Goal: Task Accomplishment & Management: Complete application form

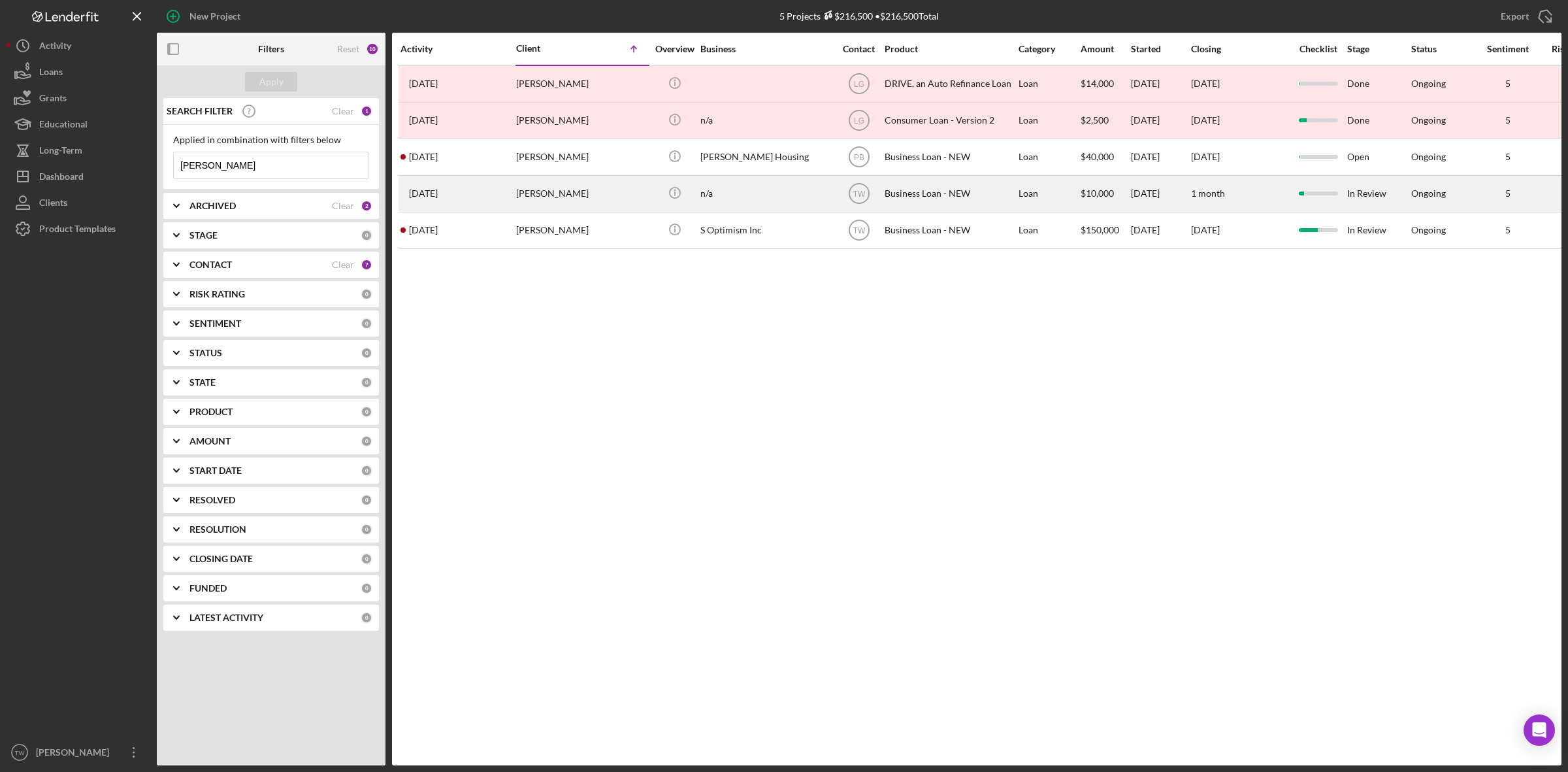
click at [508, 203] on div "[DATE] [PERSON_NAME]" at bounding box center [458, 194] width 115 height 35
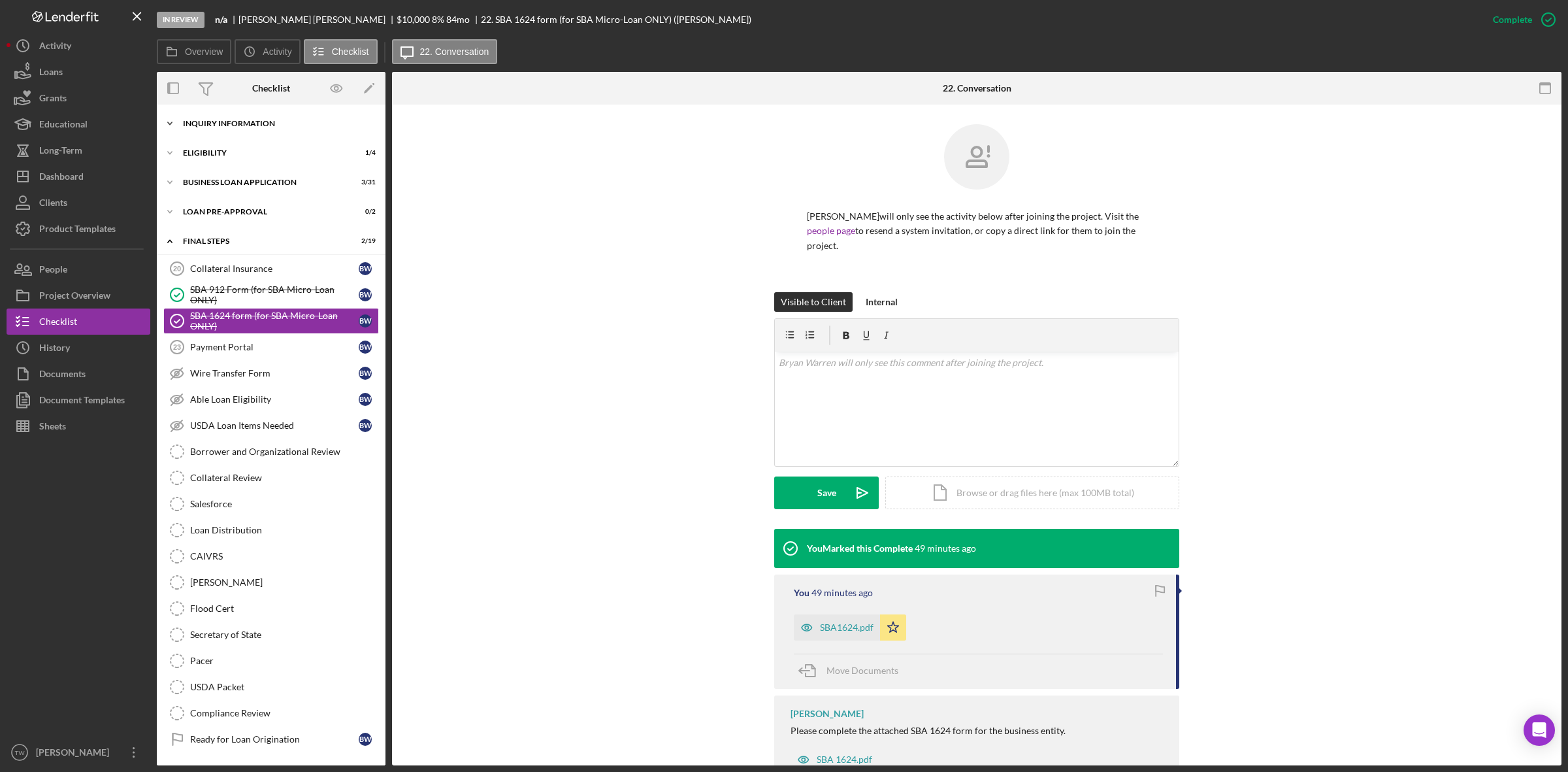
click at [220, 119] on div "INQUIRY INFORMATION" at bounding box center [276, 123] width 186 height 8
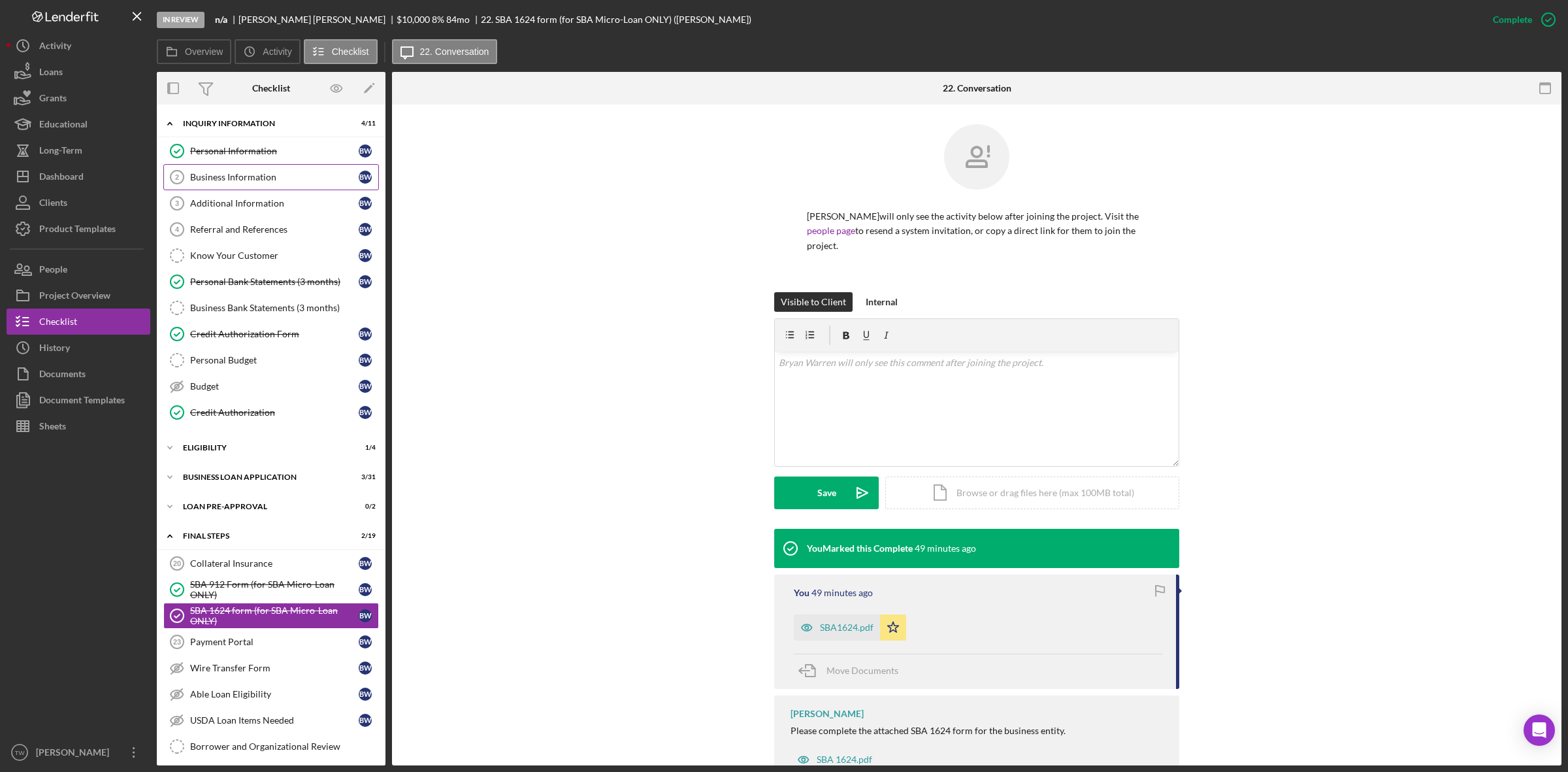
click at [226, 181] on div "Business Information" at bounding box center [274, 177] width 169 height 10
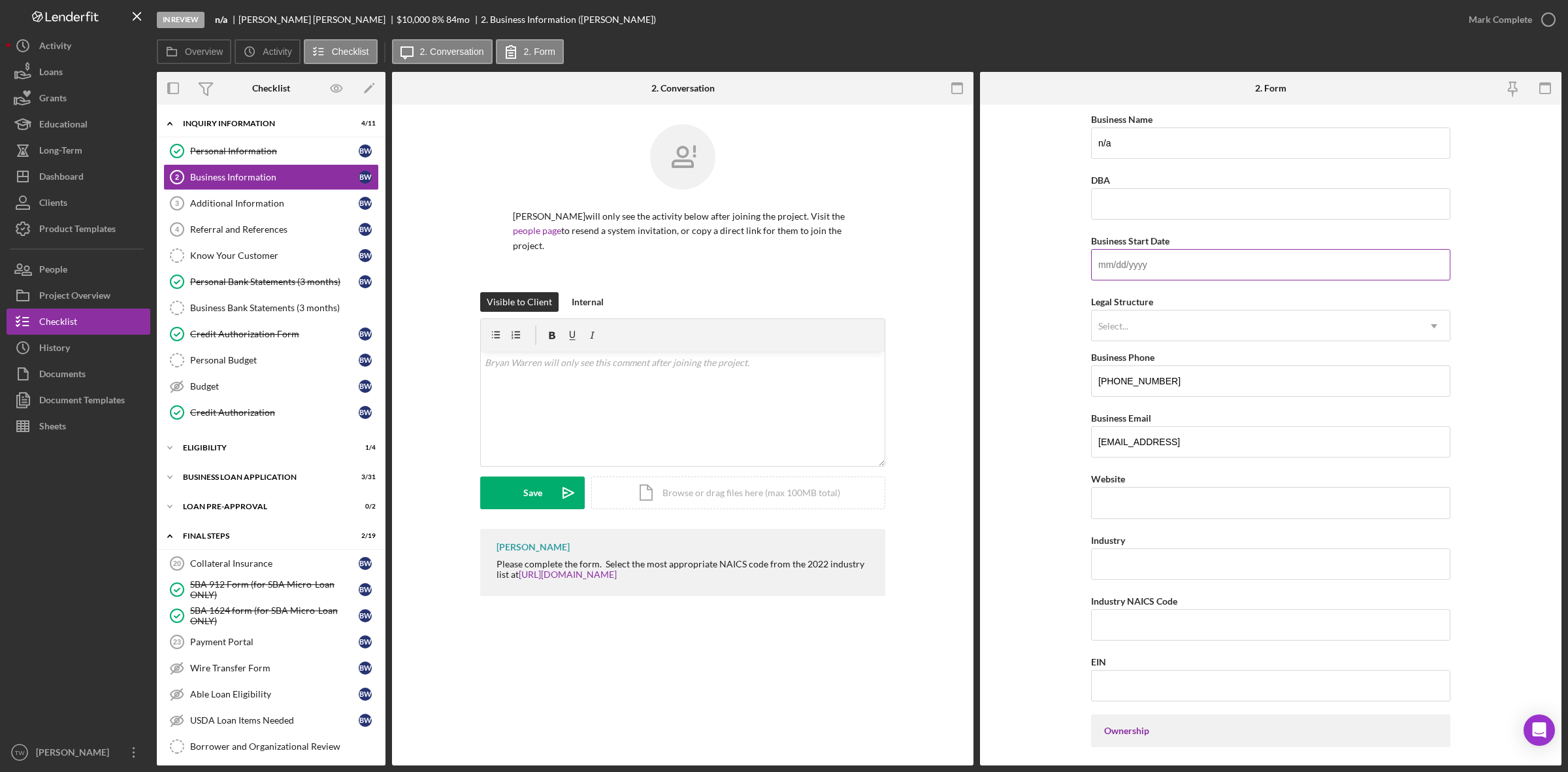
click at [1165, 260] on input "Business Start Date" at bounding box center [1271, 265] width 360 height 31
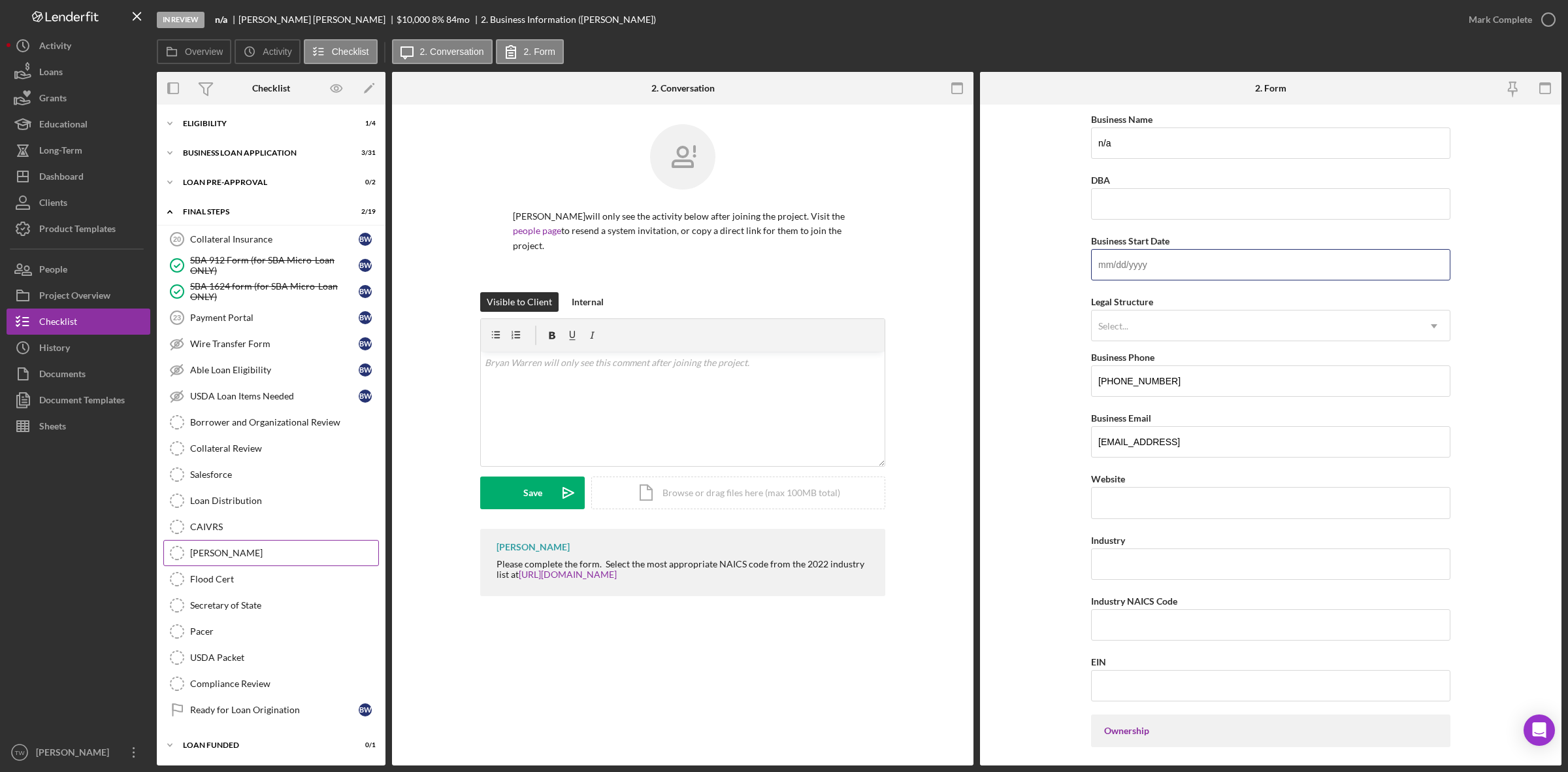
scroll to position [170, 0]
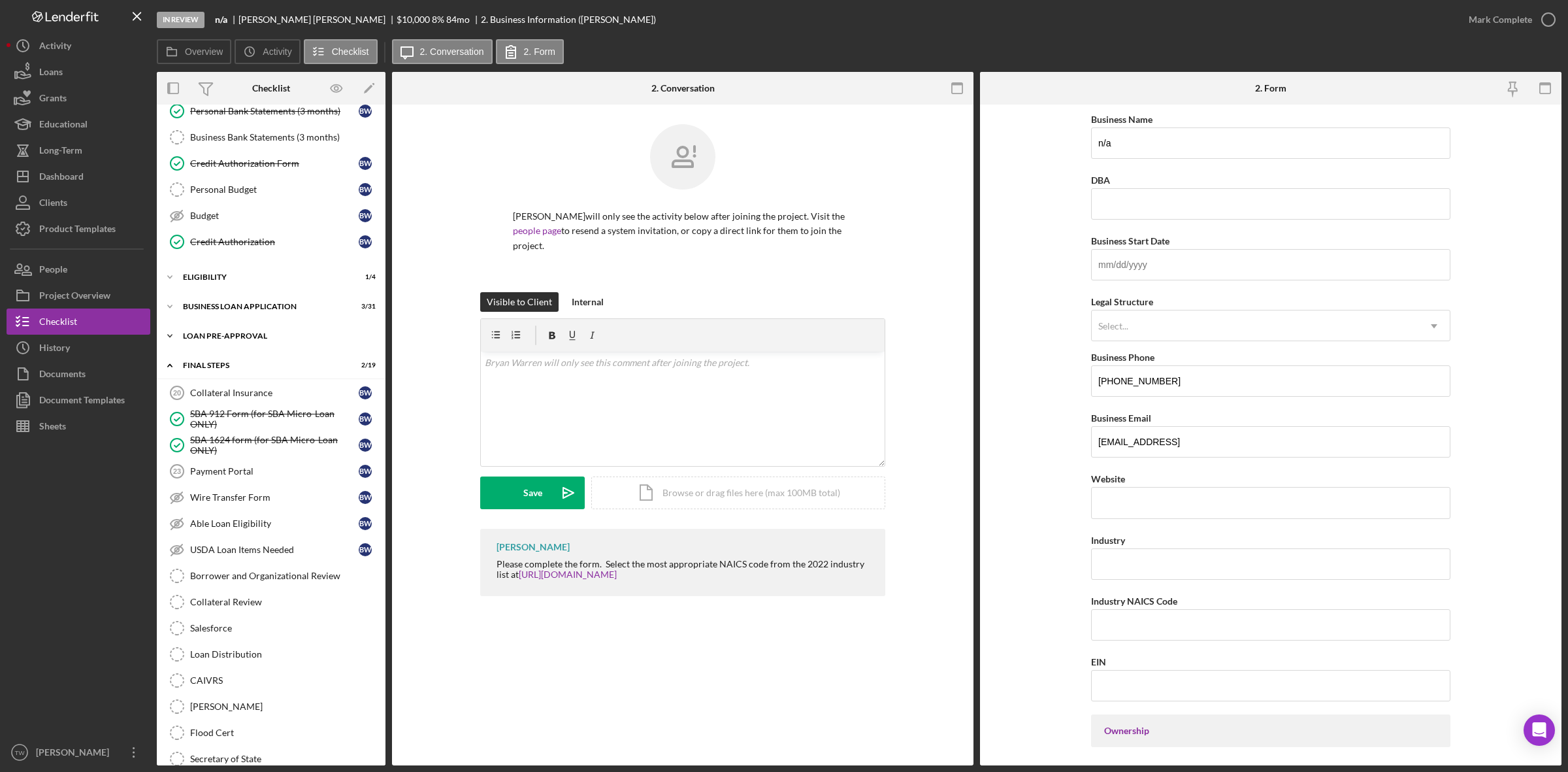
click at [197, 345] on div "Icon/Expander LOAN PRE-APPROVAL 0 / 2" at bounding box center [271, 335] width 228 height 26
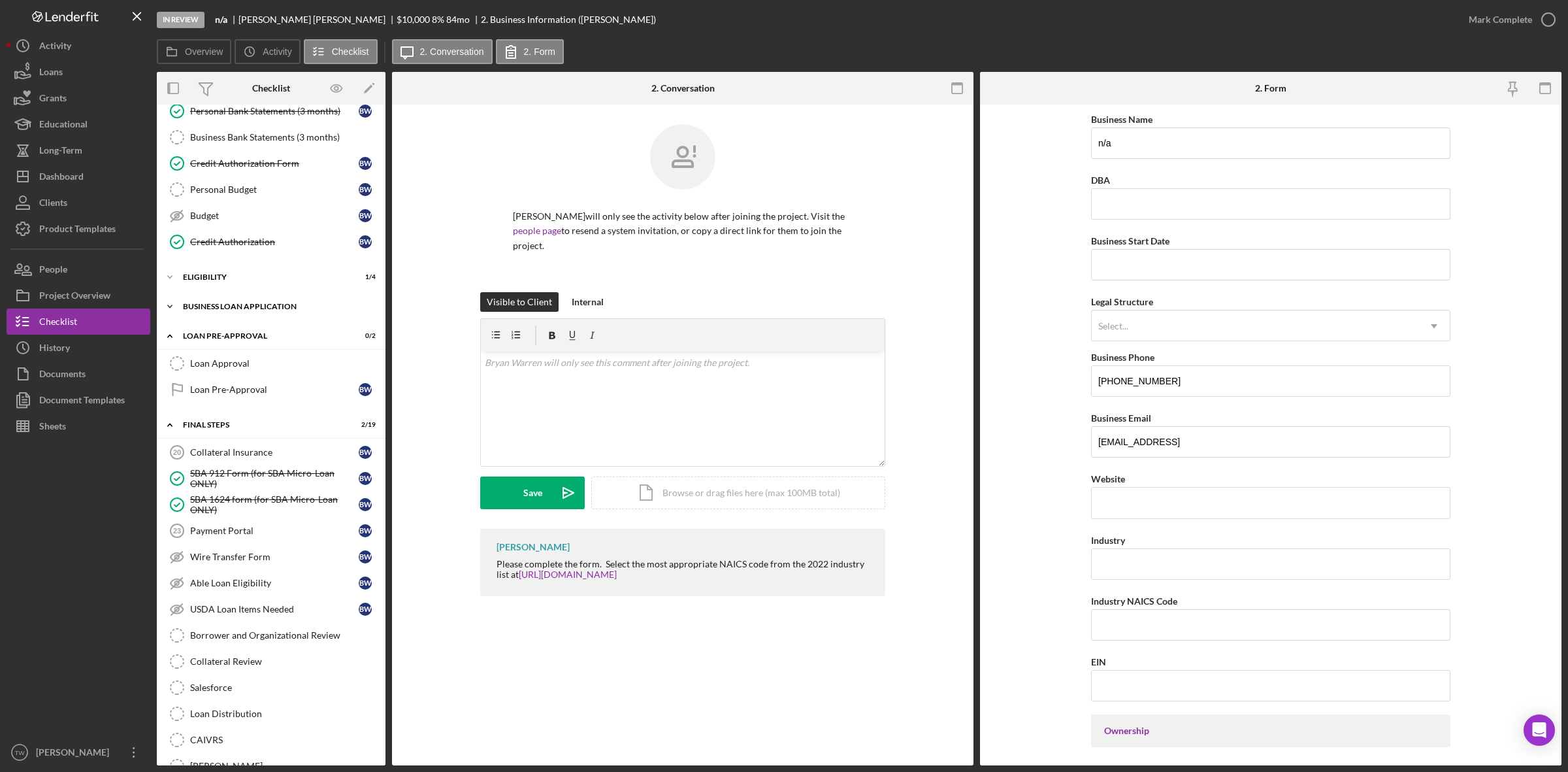
click at [211, 305] on div "Icon/Expander BUSINESS LOAN APPLICATION 3 / 31" at bounding box center [271, 306] width 228 height 26
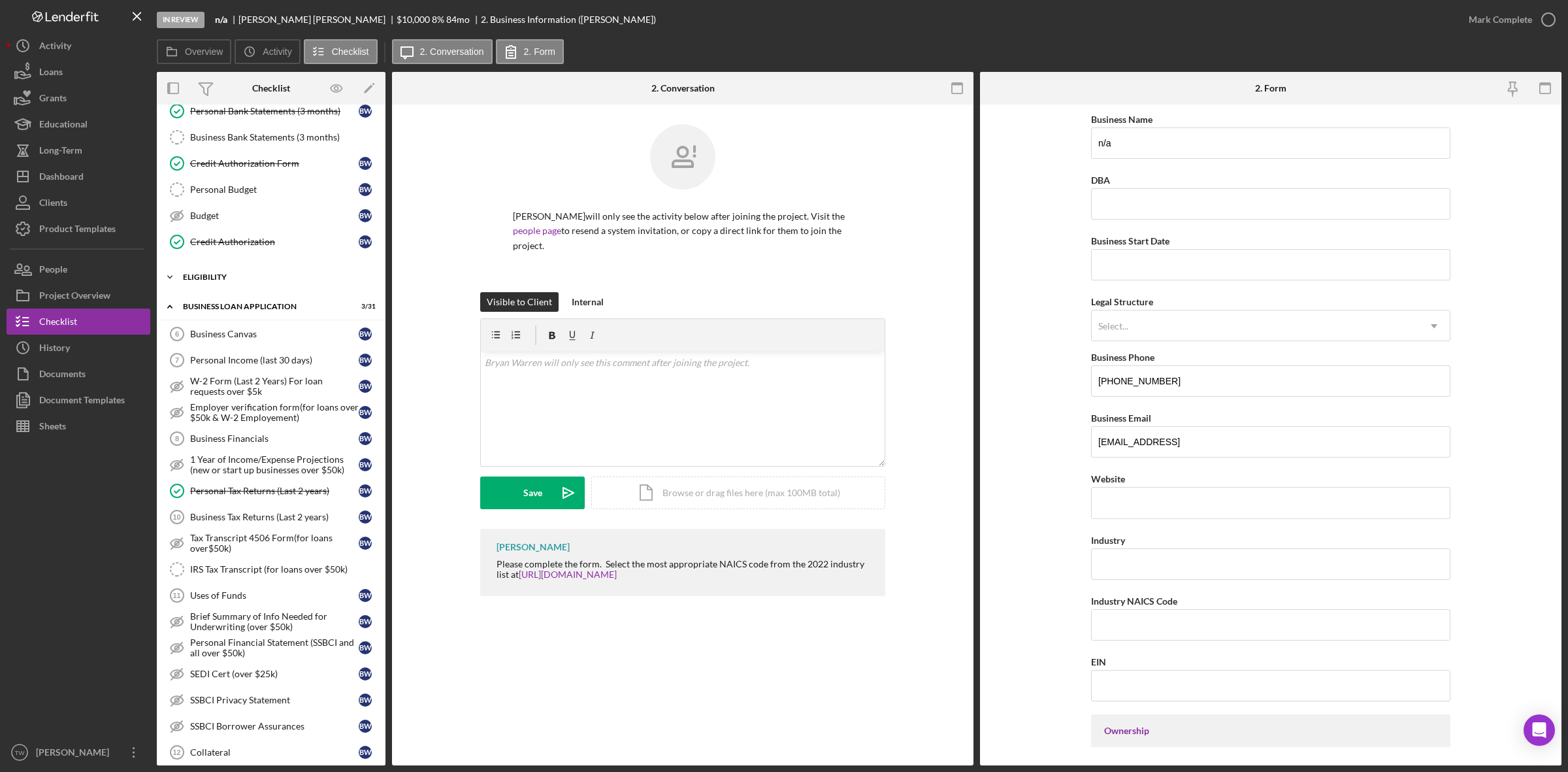
click at [221, 276] on div "ELIGIBILITY" at bounding box center [276, 277] width 186 height 8
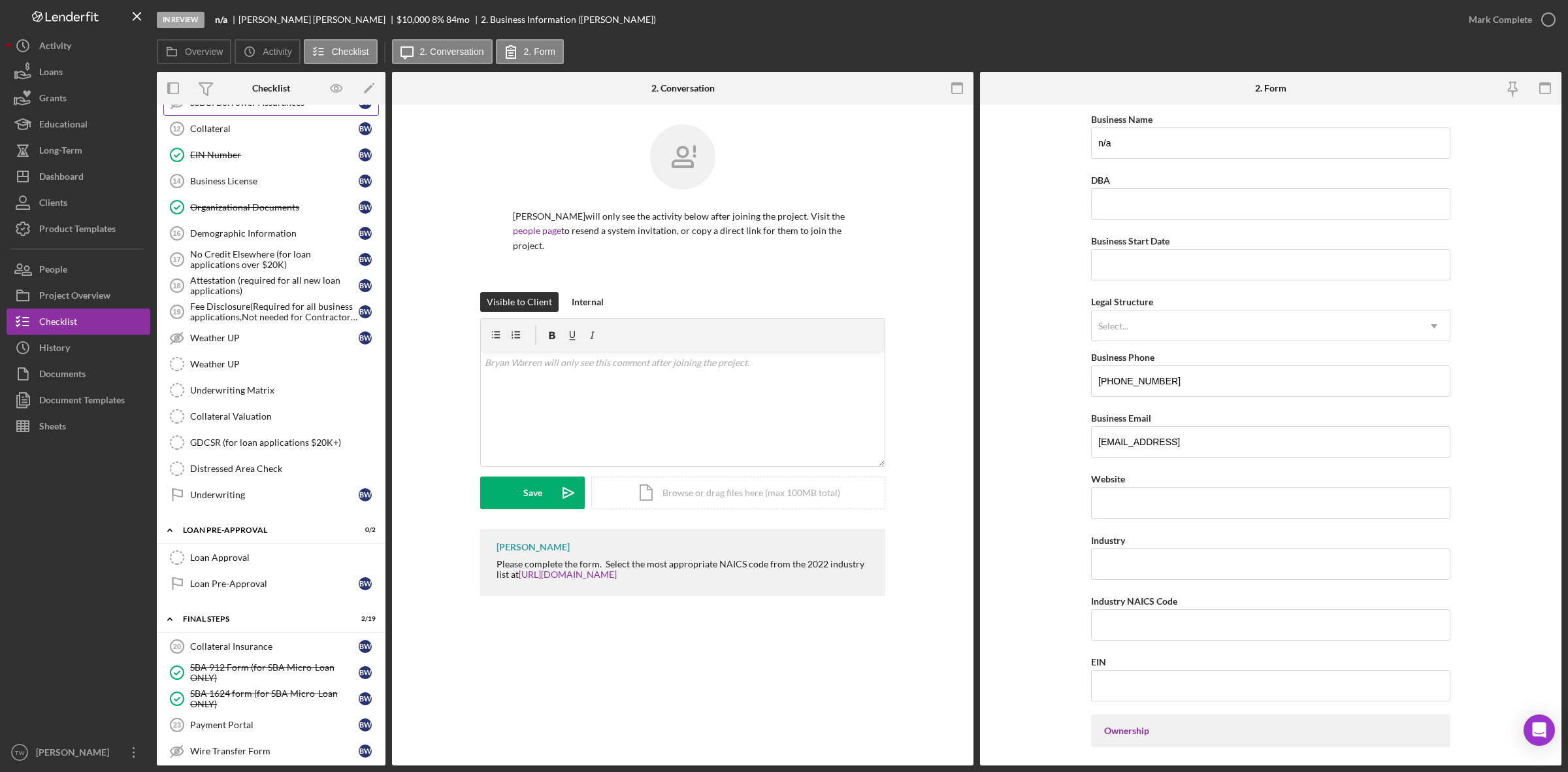
scroll to position [824, 0]
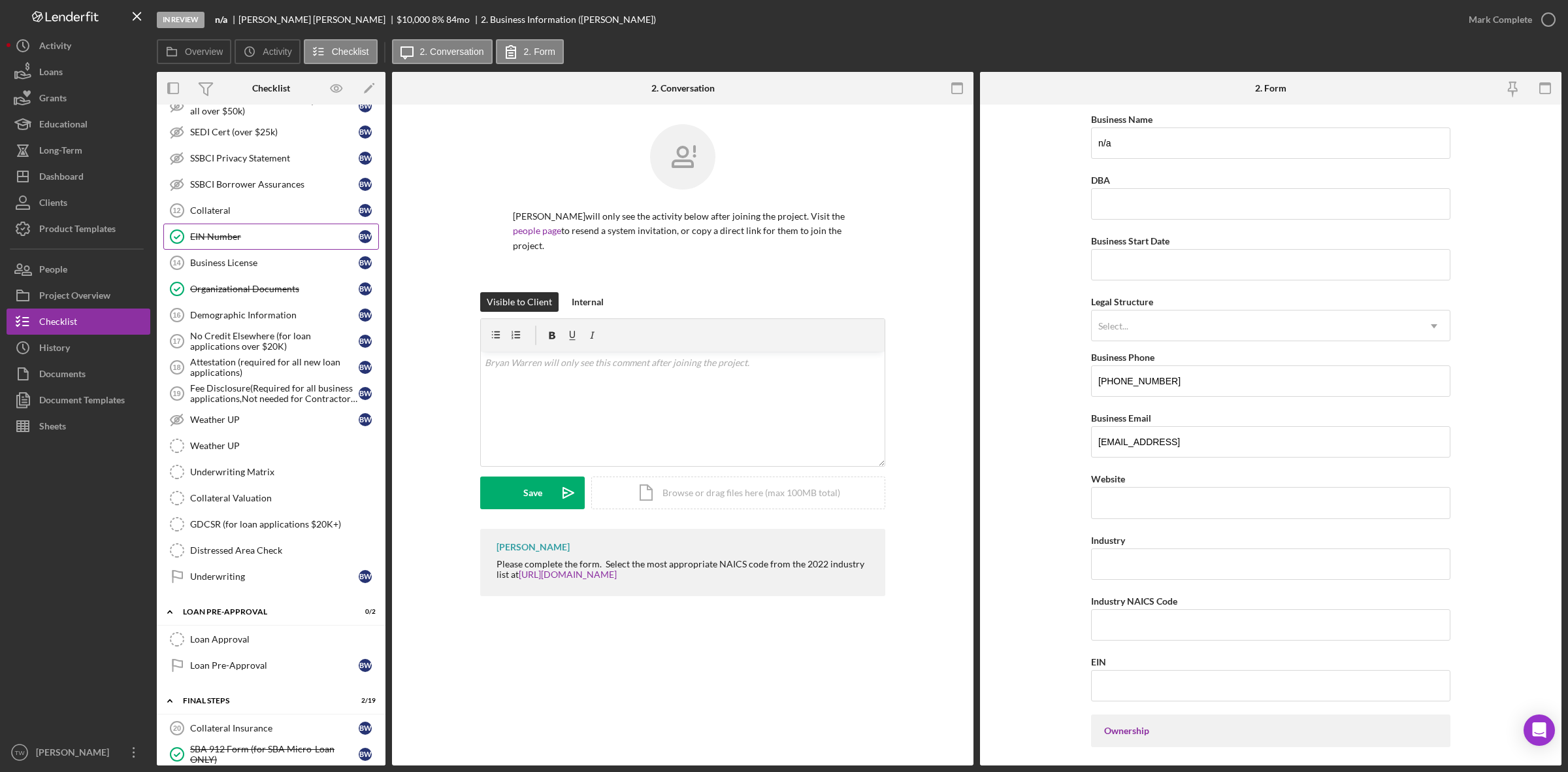
click at [225, 242] on div "EIN Number" at bounding box center [274, 236] width 169 height 10
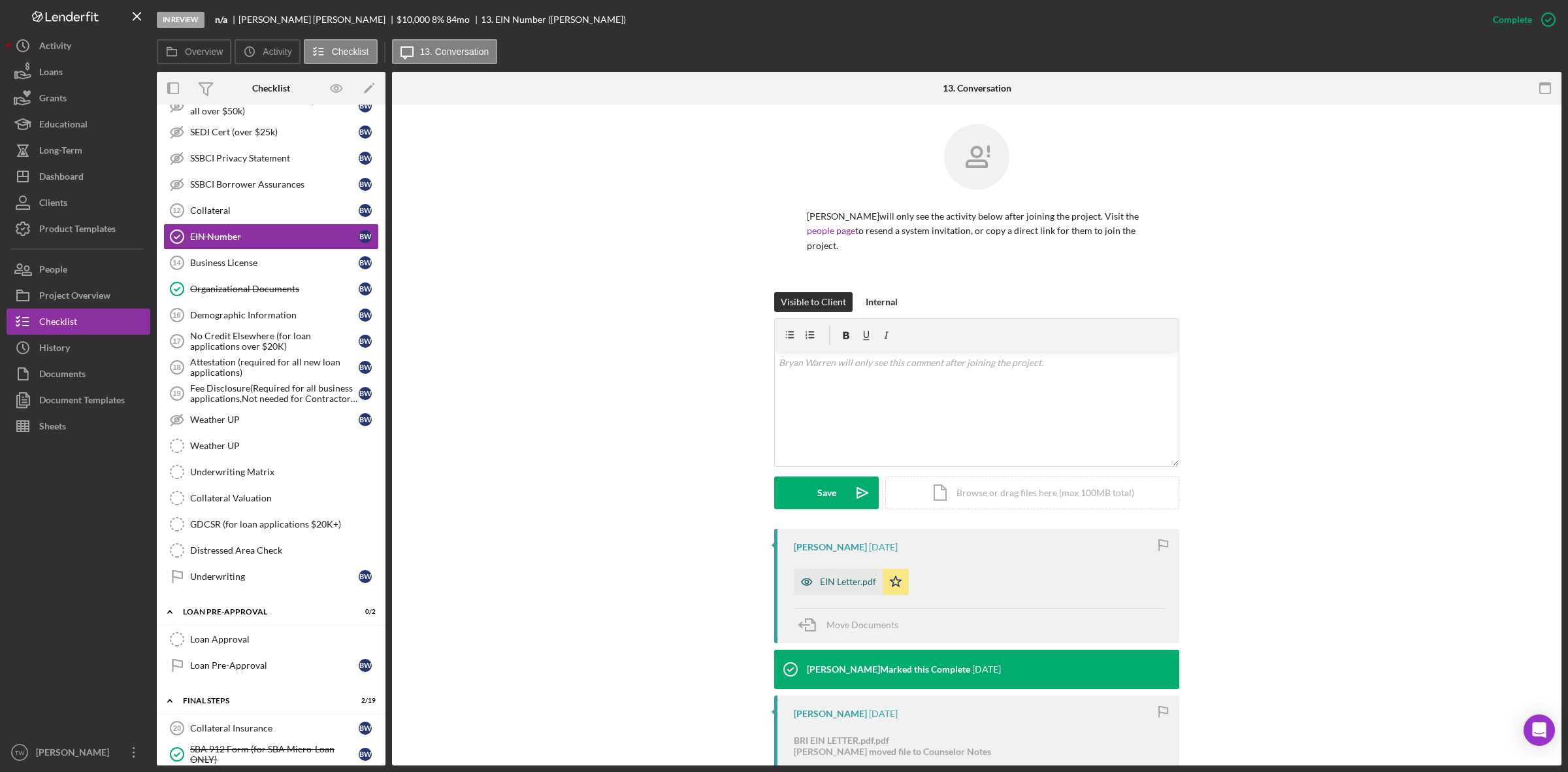
click at [845, 588] on div "EIN Letter.pdf" at bounding box center [838, 581] width 89 height 26
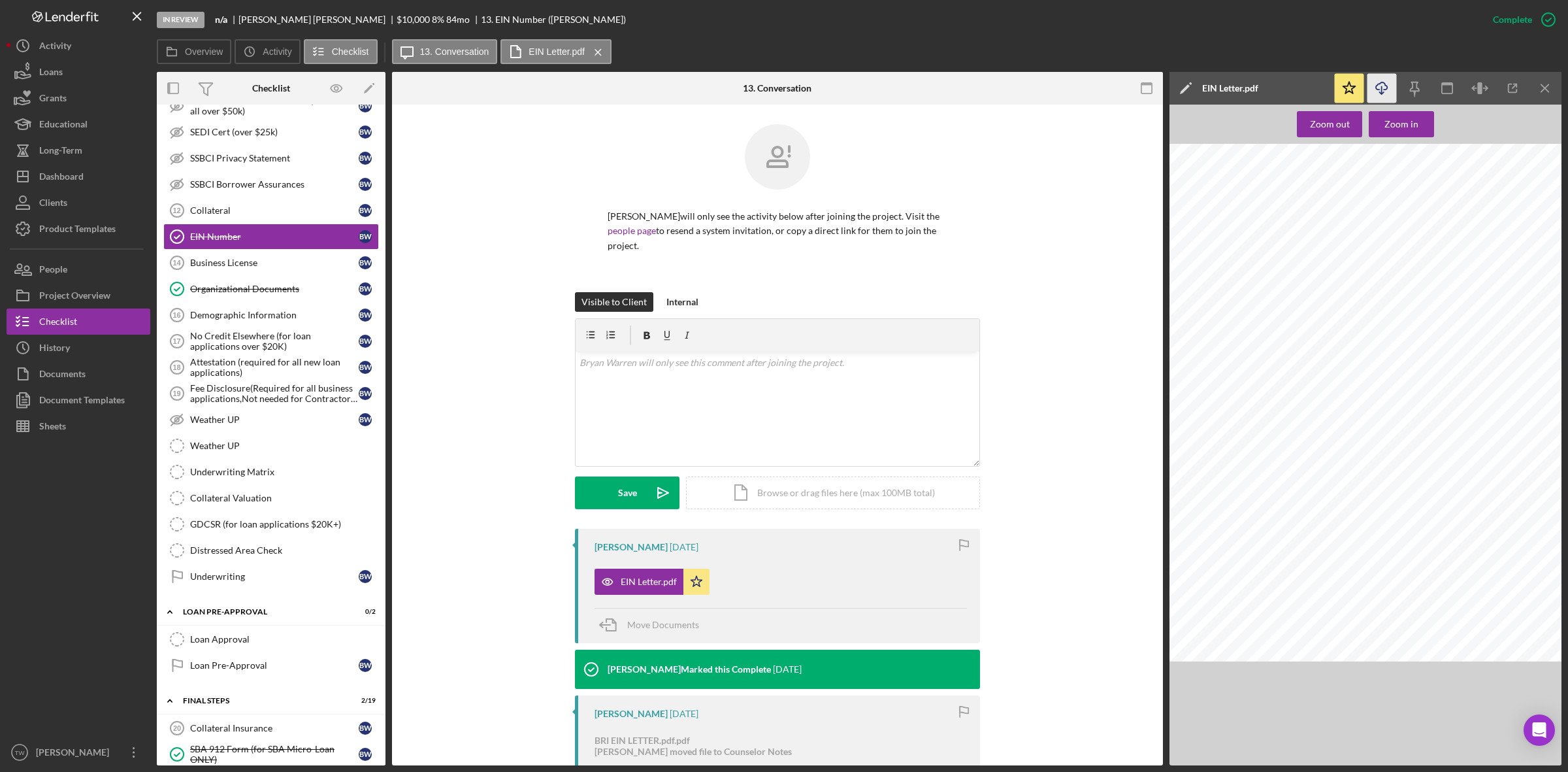
click at [1386, 85] on icon "button" at bounding box center [1382, 86] width 11 height 7
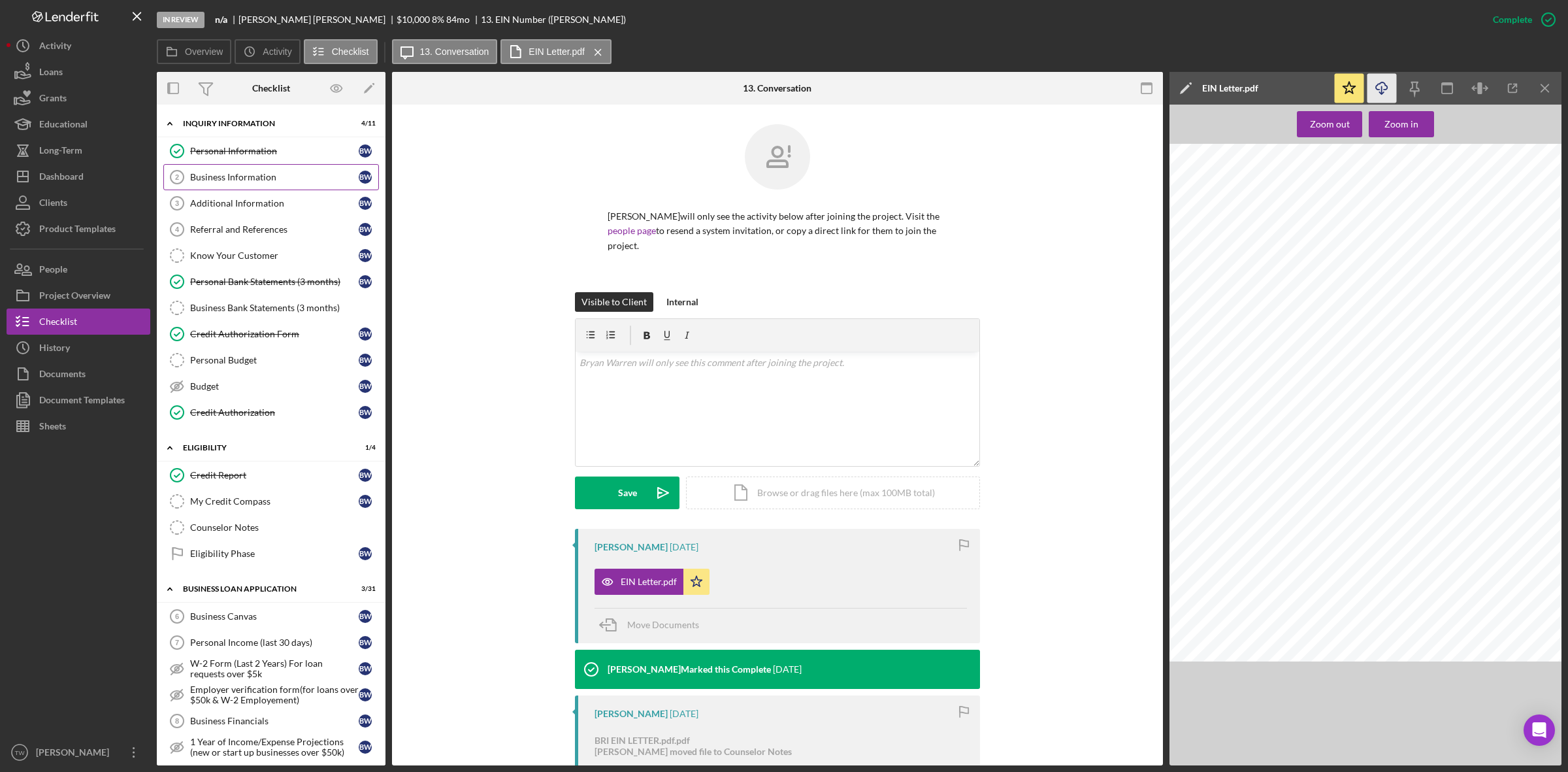
click at [261, 174] on div "Business Information" at bounding box center [274, 177] width 169 height 10
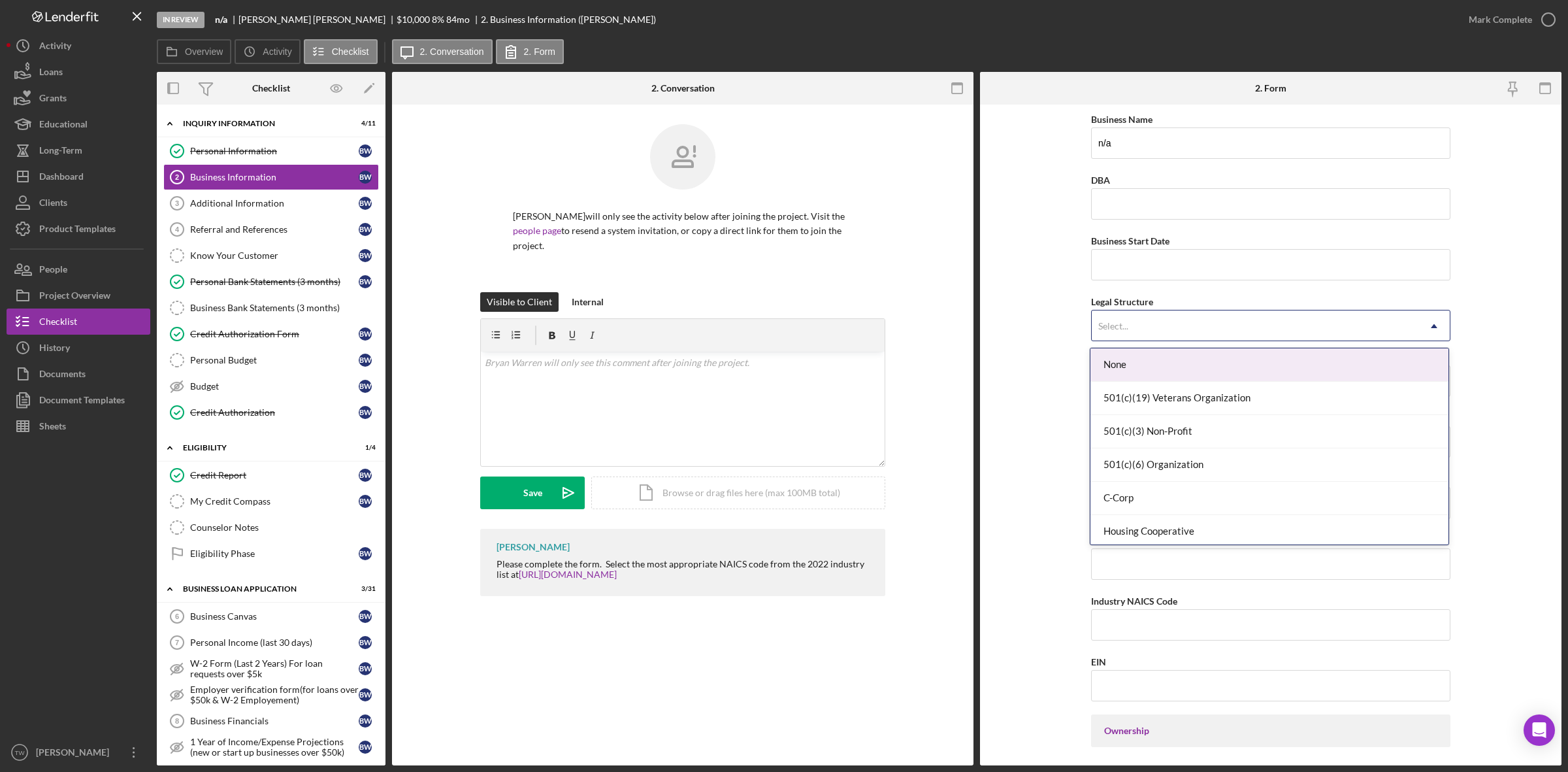
click at [1166, 319] on div "Select..." at bounding box center [1255, 326] width 327 height 30
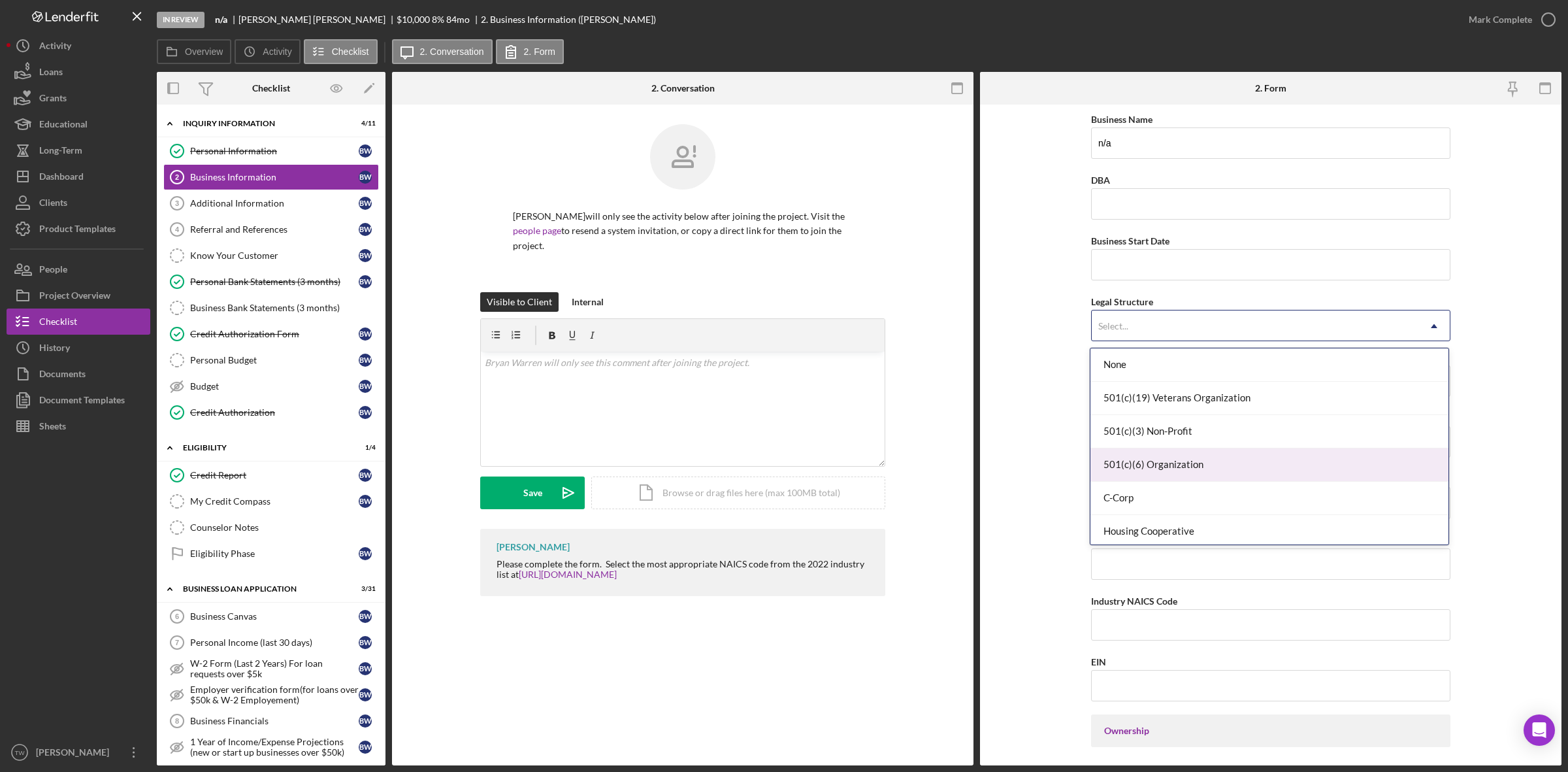
scroll to position [163, 0]
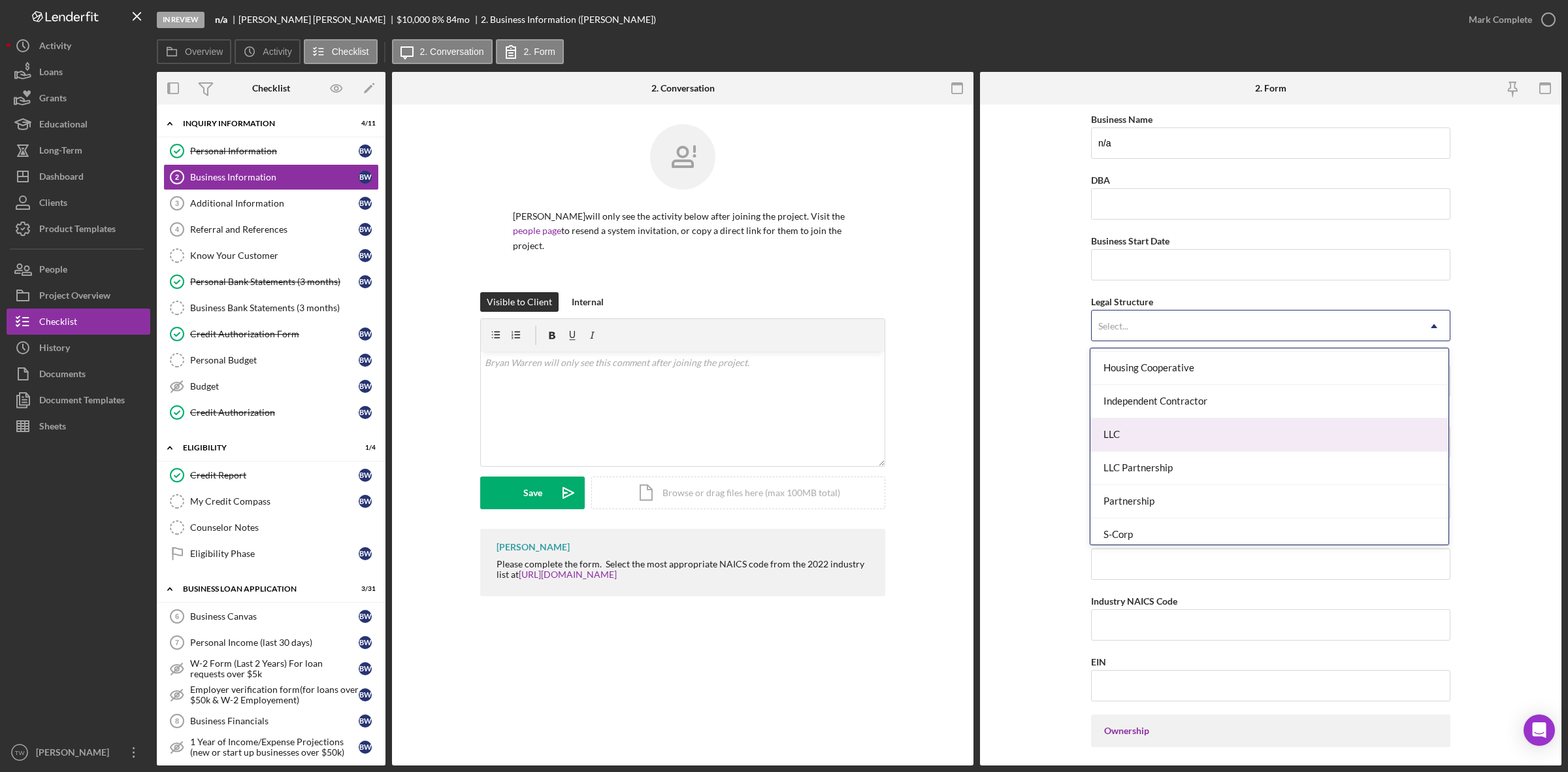
click at [1146, 428] on div "LLC" at bounding box center [1270, 435] width 358 height 33
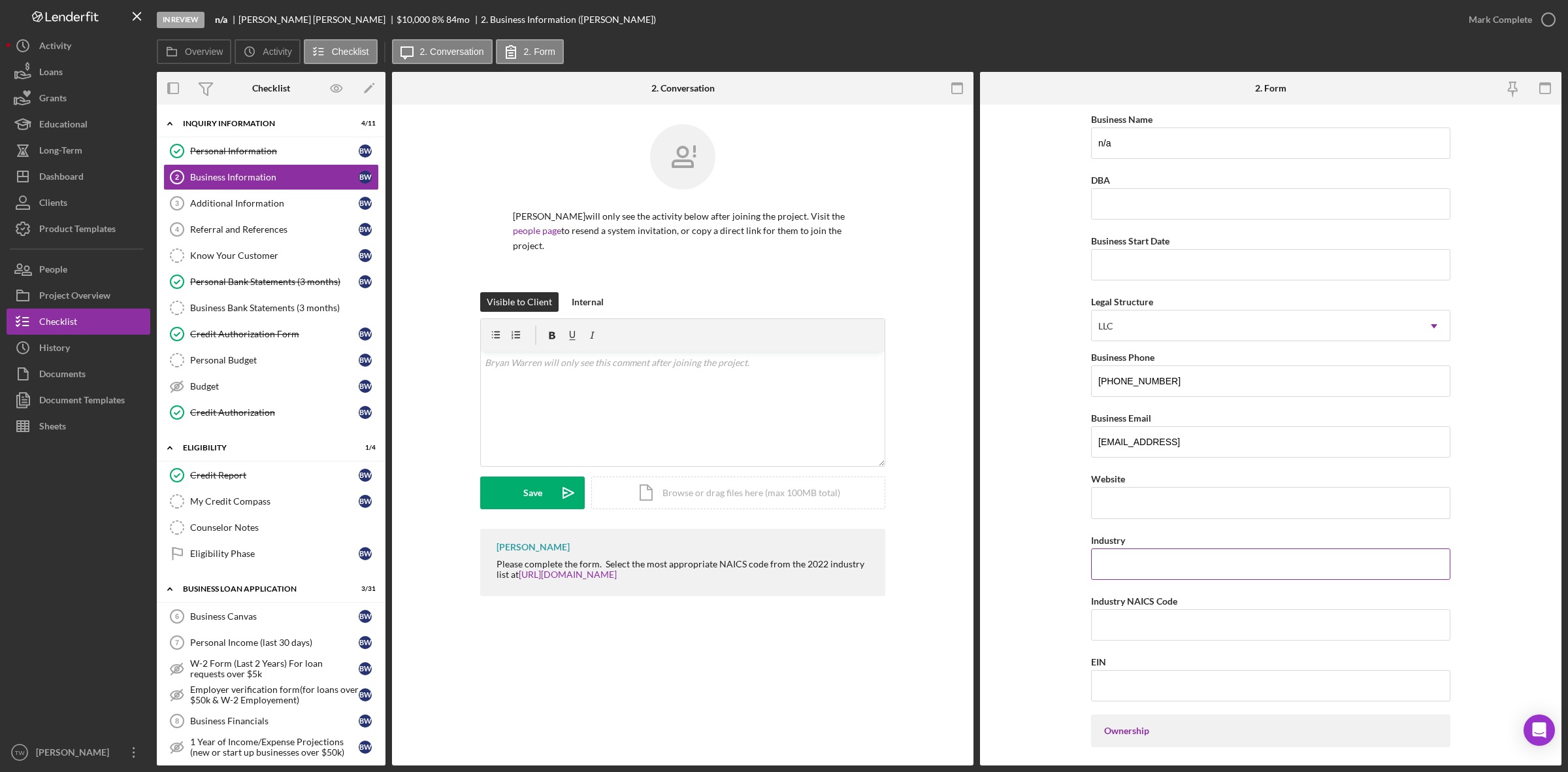
click at [1153, 552] on input "Industry" at bounding box center [1271, 564] width 360 height 31
type input "constructions"
click at [1174, 275] on input "Business Start Date" at bounding box center [1271, 265] width 360 height 31
type input "[DATE]"
click at [1146, 561] on input "constructions" at bounding box center [1271, 564] width 360 height 31
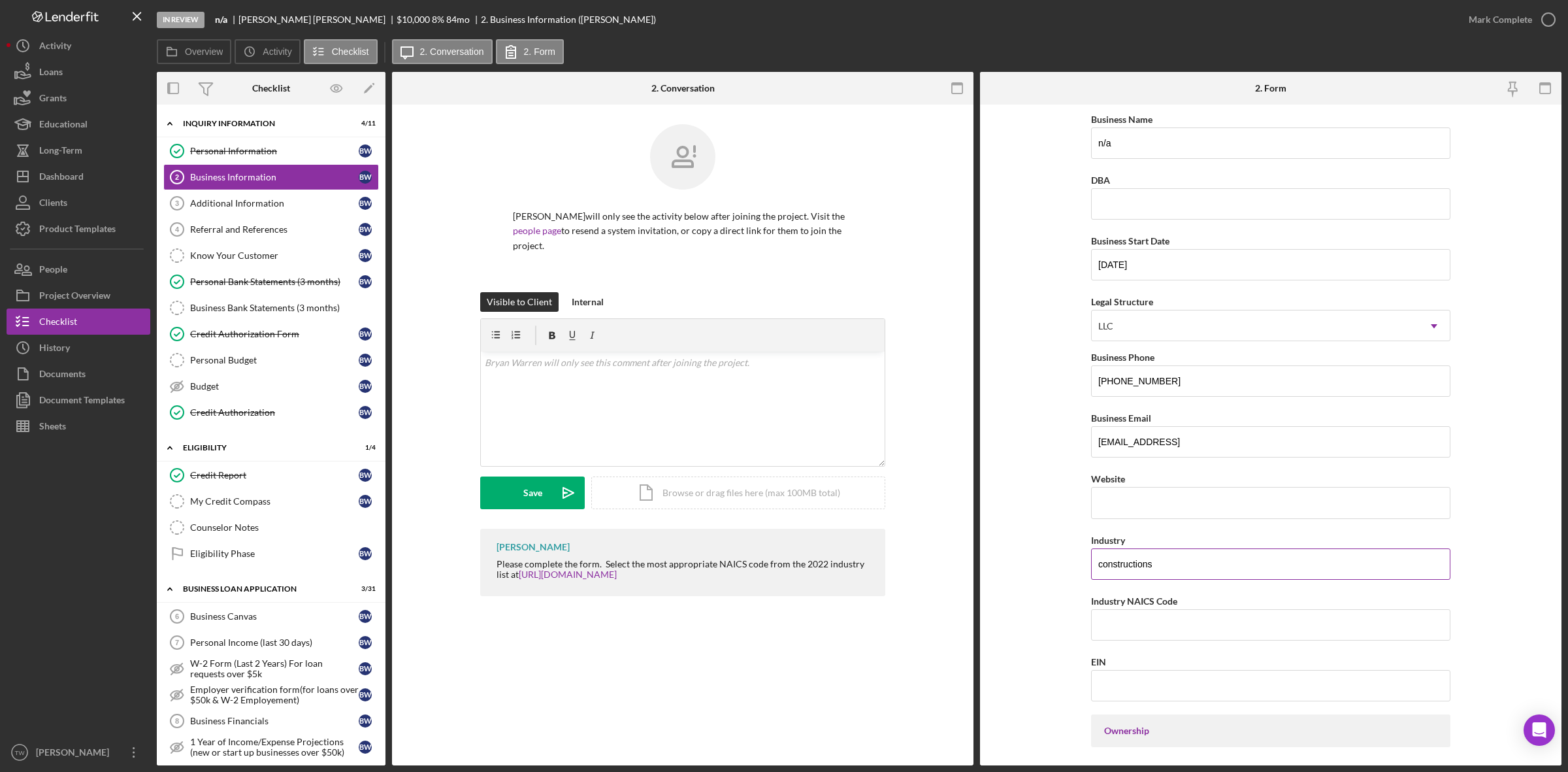
click at [1146, 561] on input "constructions" at bounding box center [1271, 564] width 360 height 31
type input "residential remodelers"
paste input "236118"
type input "236118"
type input "[US_EMPLOYER_IDENTIFICATION_NUMBER]"
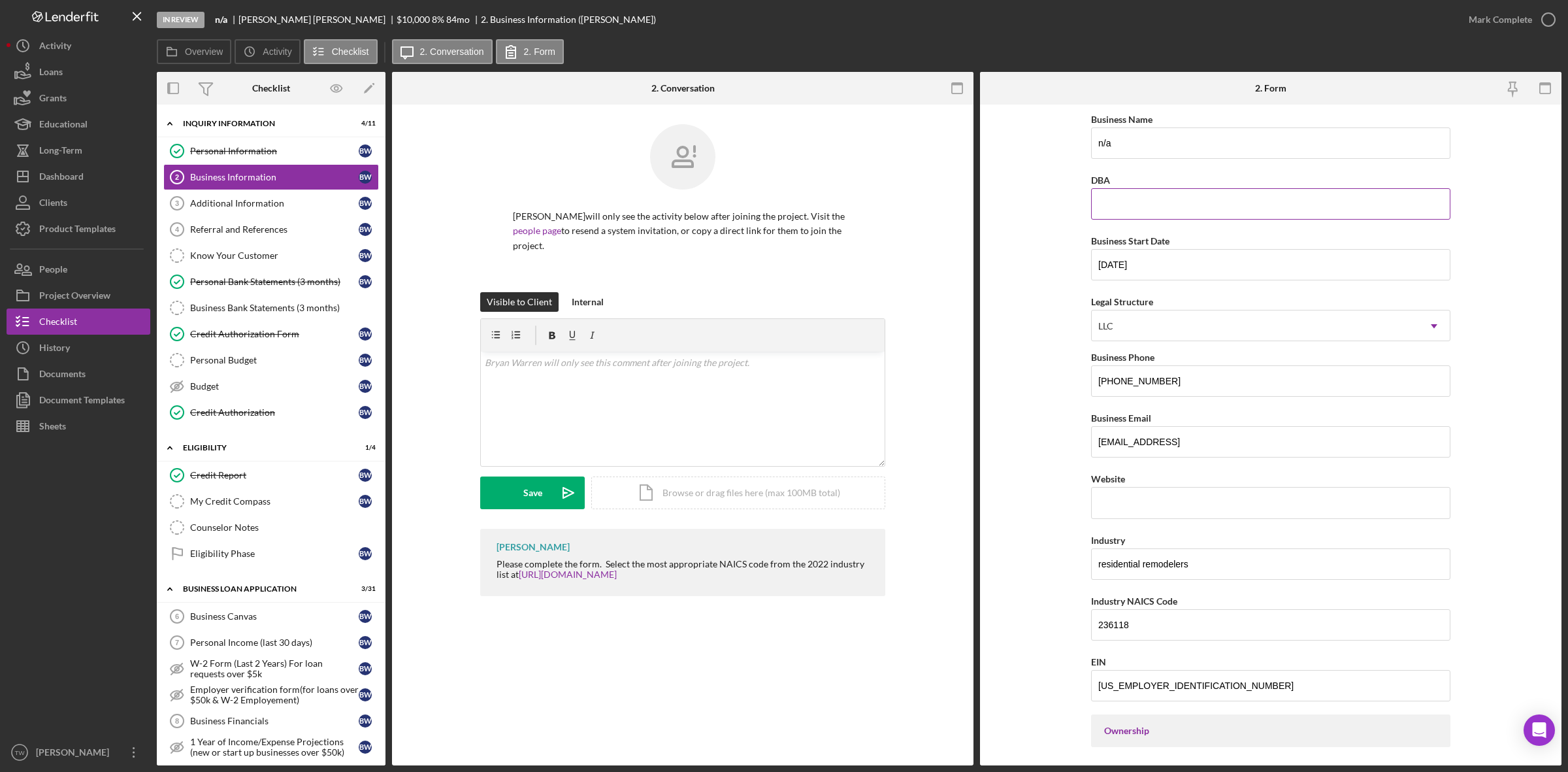
scroll to position [360, 0]
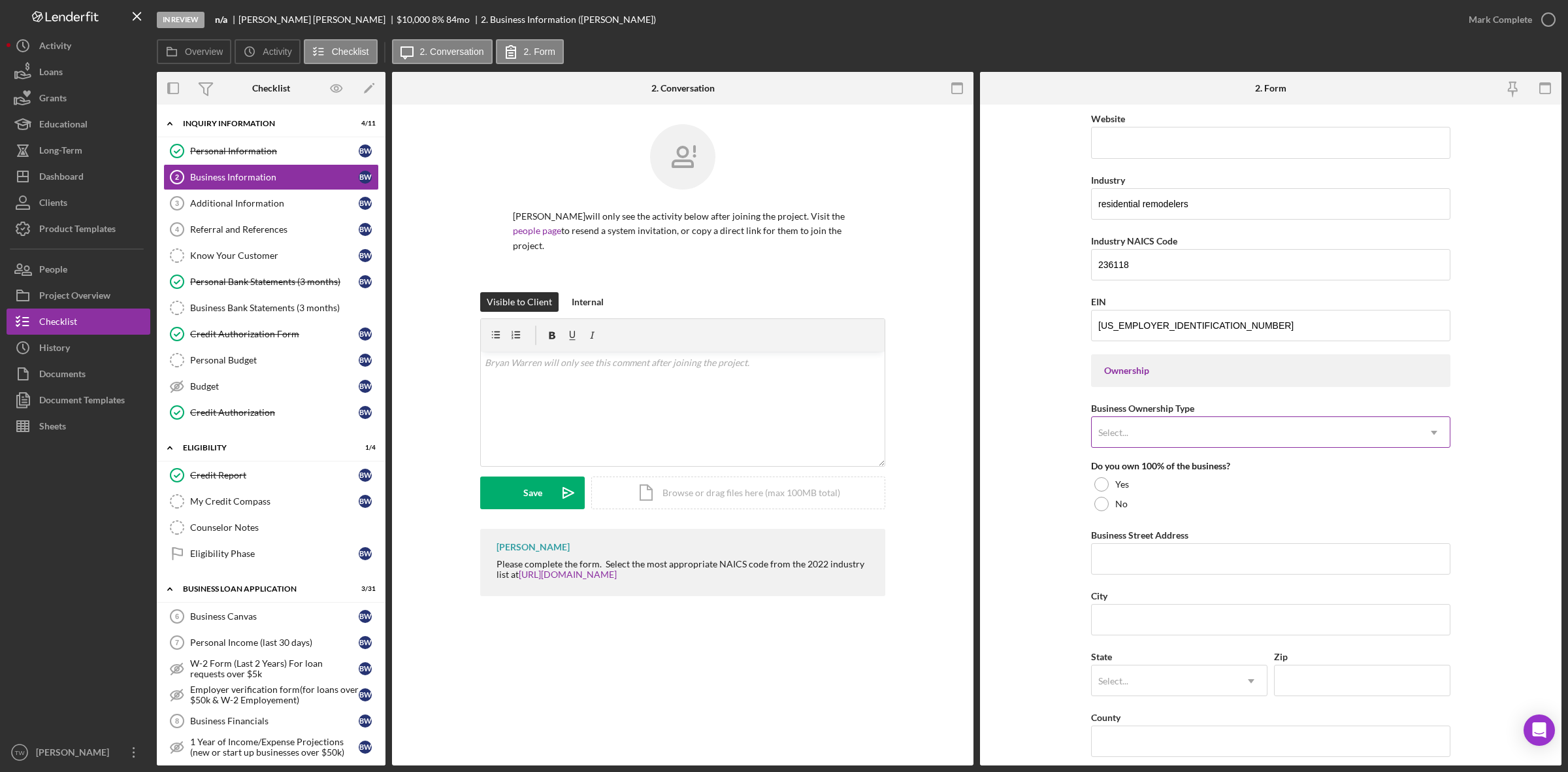
click at [1236, 440] on div "Select..." at bounding box center [1255, 433] width 327 height 30
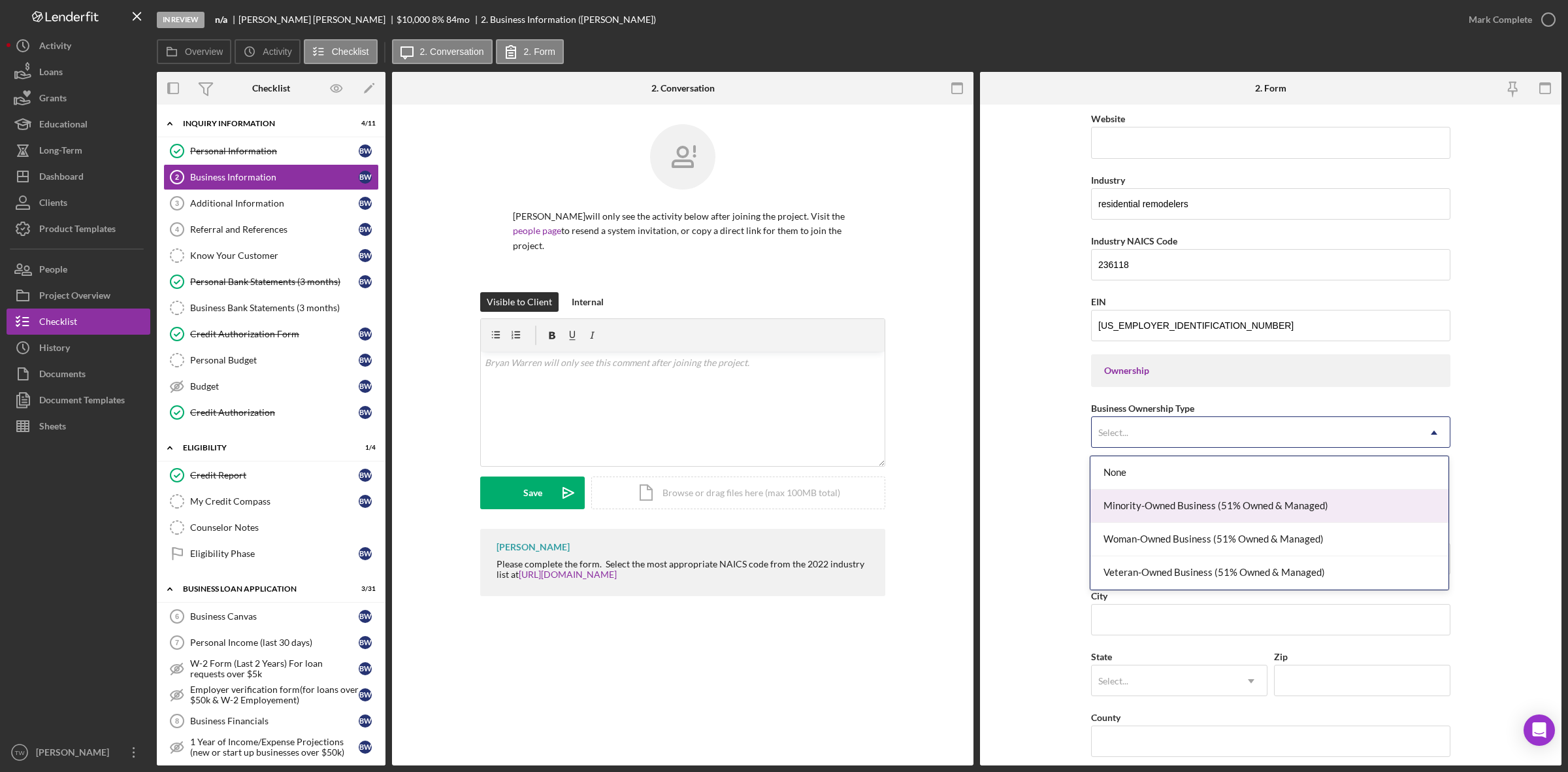
drag, startPoint x: 1201, startPoint y: 546, endPoint x: 1196, endPoint y: 508, distance: 38.3
click at [1196, 508] on div "None Minority-Owned Business (51% Owned & Managed) Woman-Owned Business (51% Ow…" at bounding box center [1270, 523] width 358 height 134
click at [1196, 508] on div "Minority-Owned Business (51% Owned & Managed)" at bounding box center [1270, 506] width 358 height 33
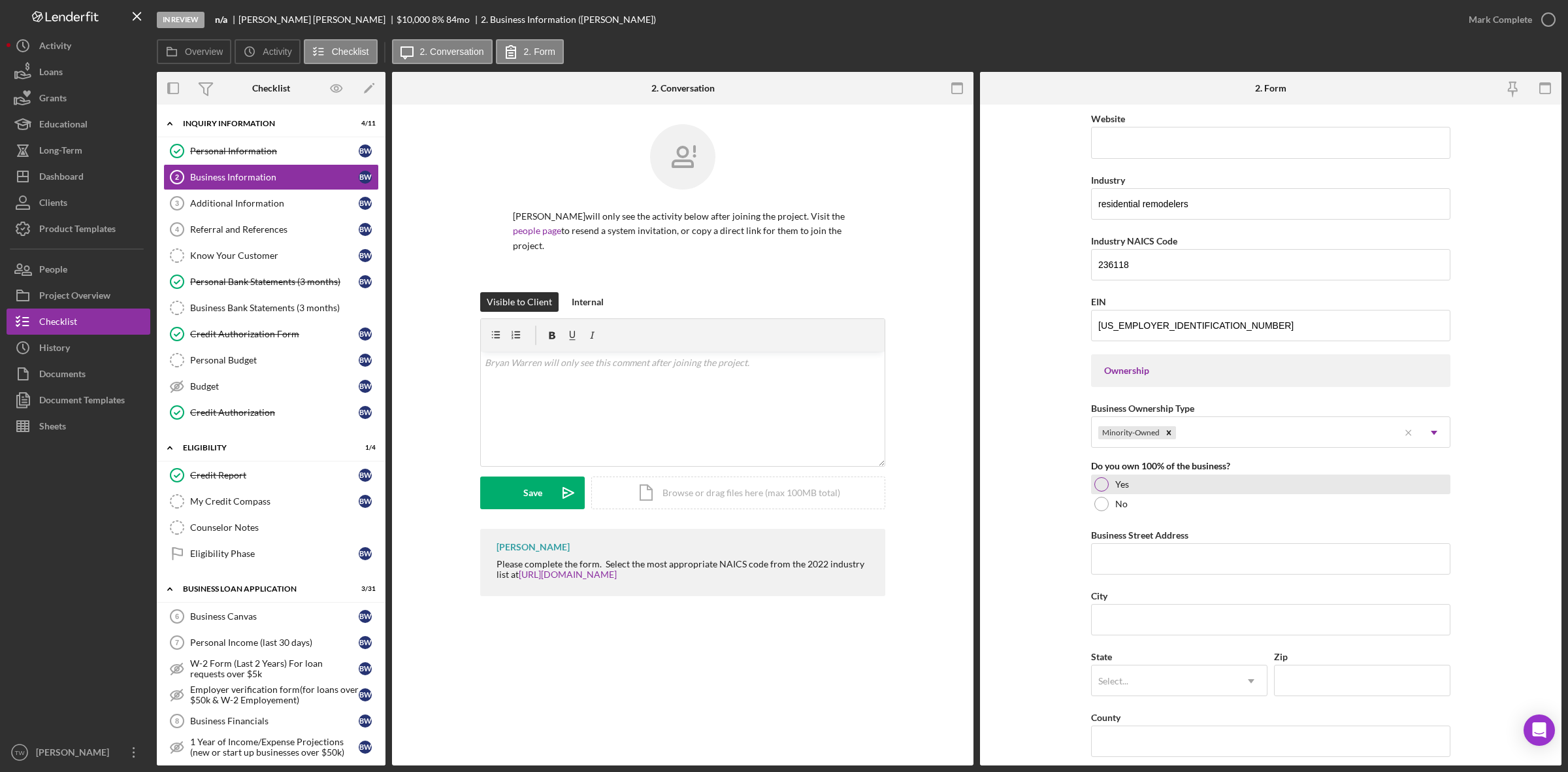
click at [1102, 487] on div at bounding box center [1102, 484] width 14 height 14
click at [1124, 544] on input "Business Street Address" at bounding box center [1271, 559] width 360 height 31
type input "[STREET_ADDRESS]"
type input "Saint Louis"
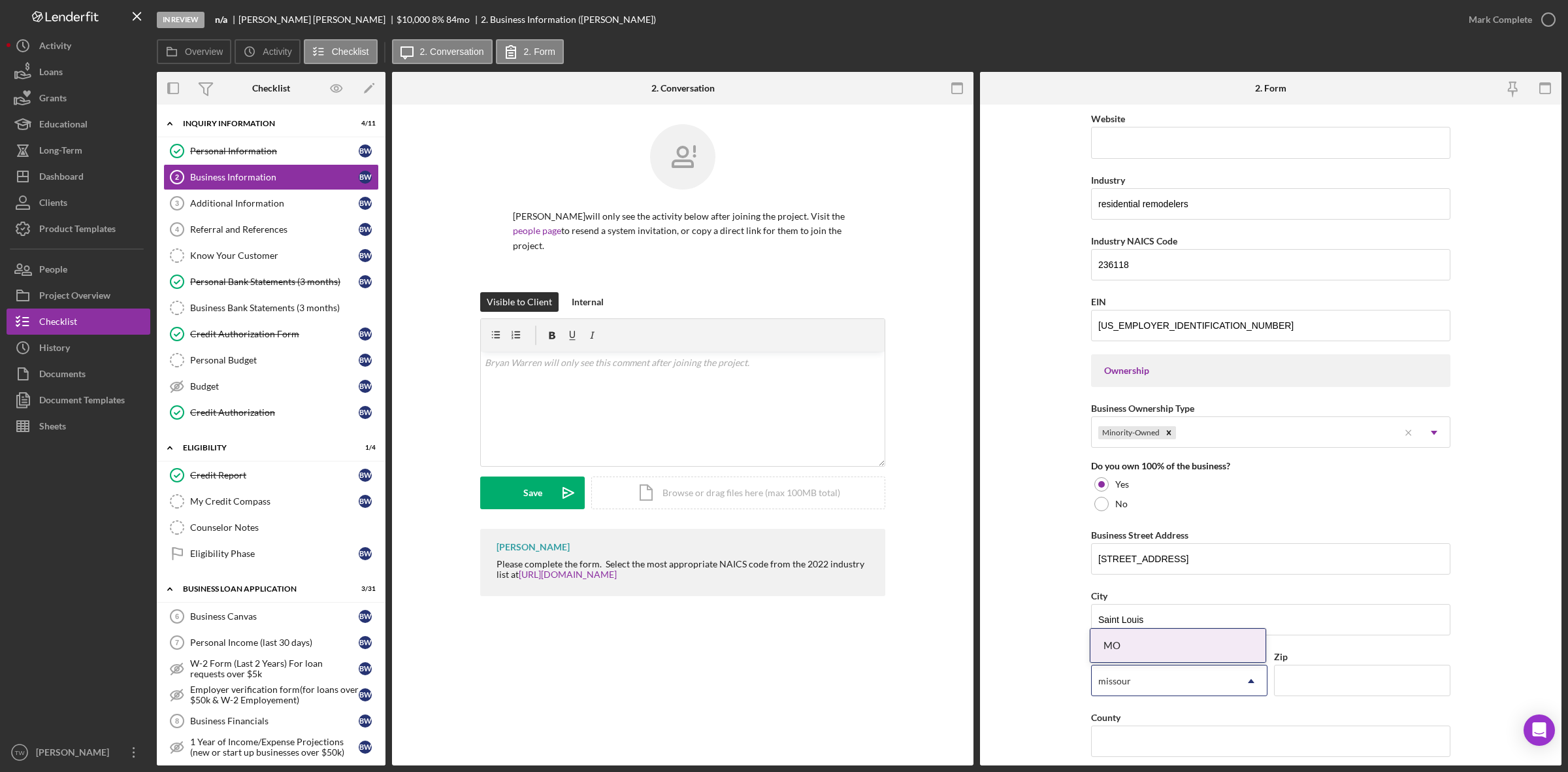
type input "[US_STATE]"
type input "63119"
type input "Saint Louis"
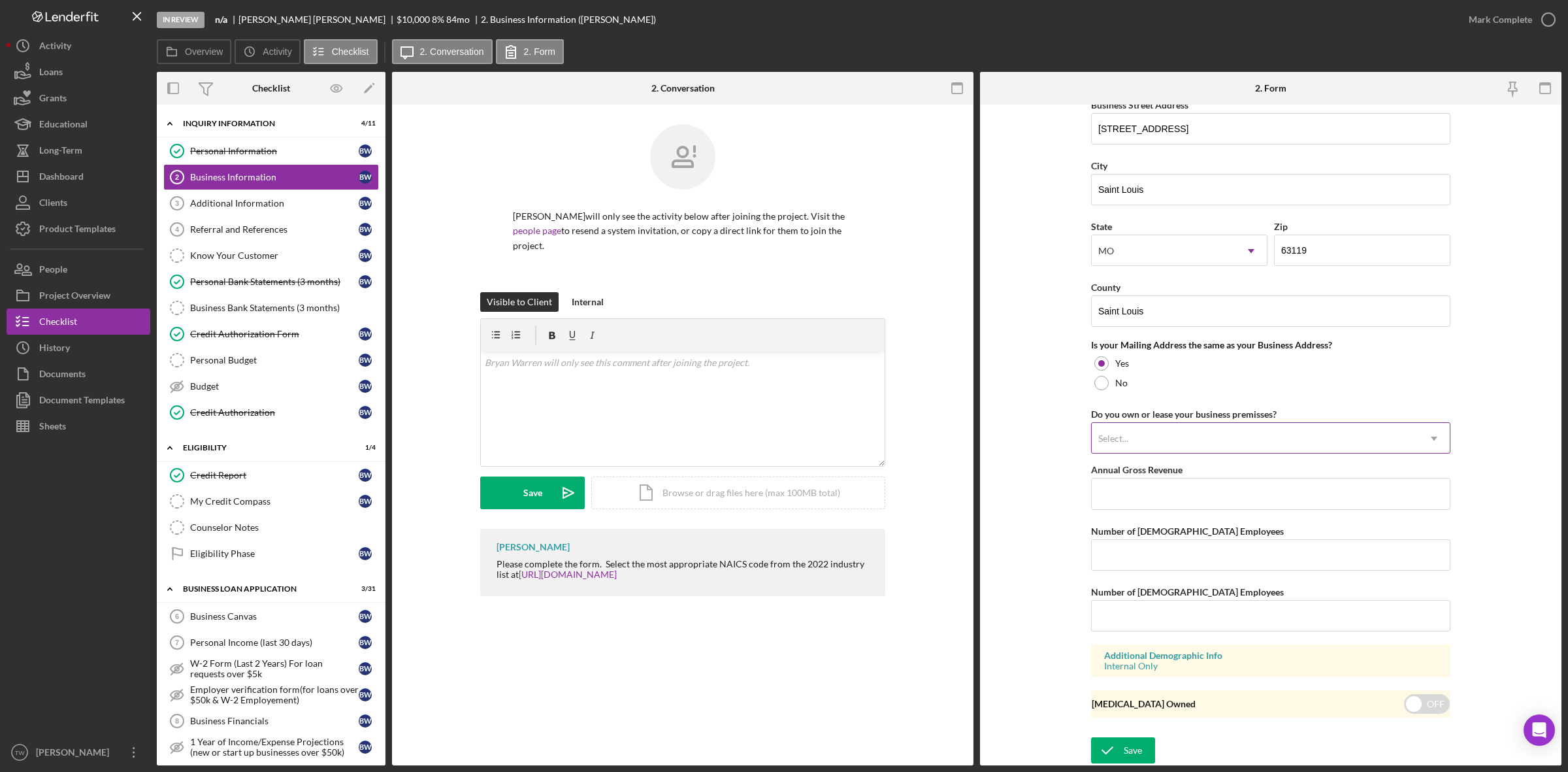
click at [1193, 436] on div "Select..." at bounding box center [1255, 438] width 327 height 30
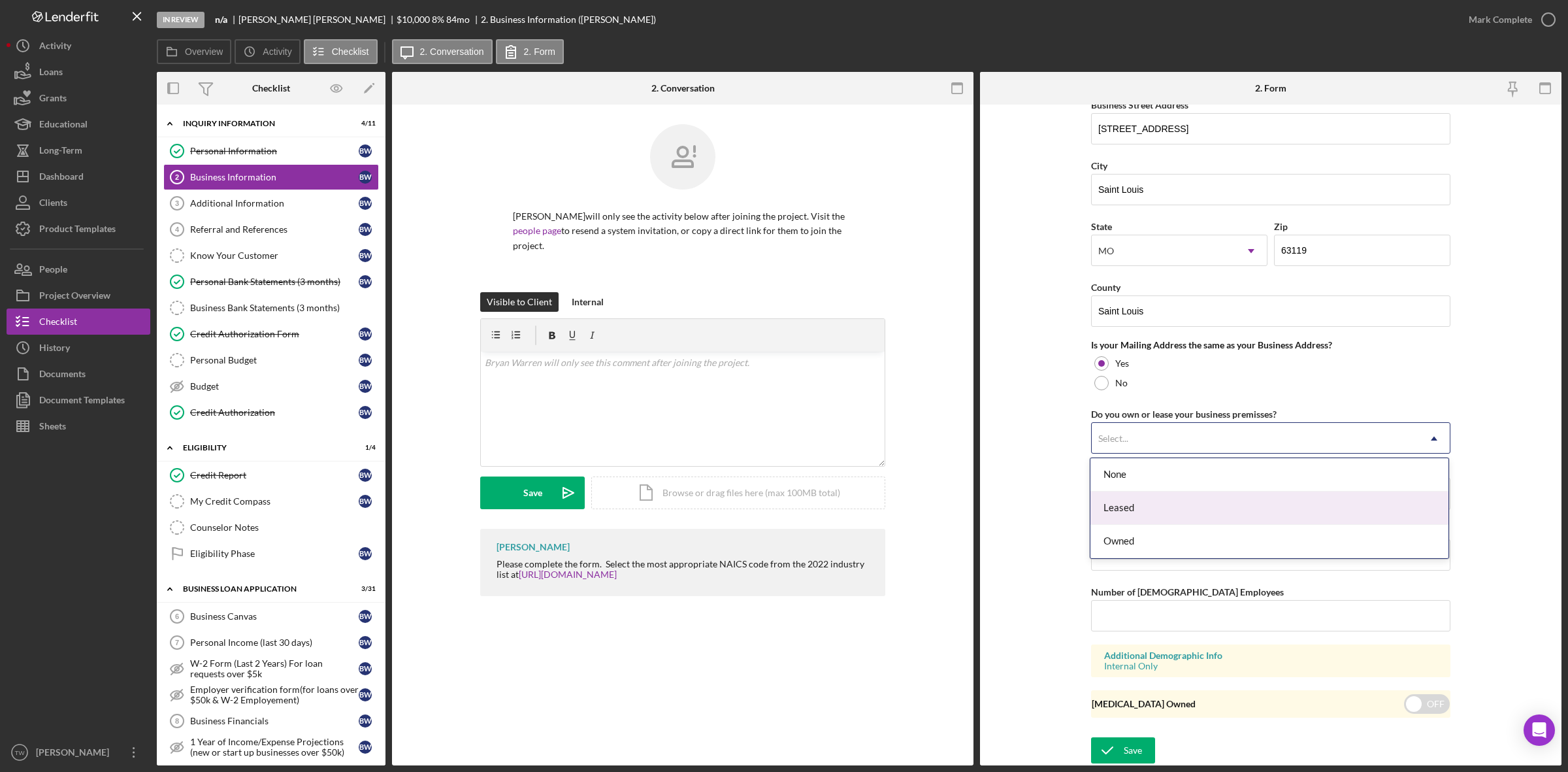
click at [1154, 510] on div "Leased" at bounding box center [1270, 508] width 358 height 33
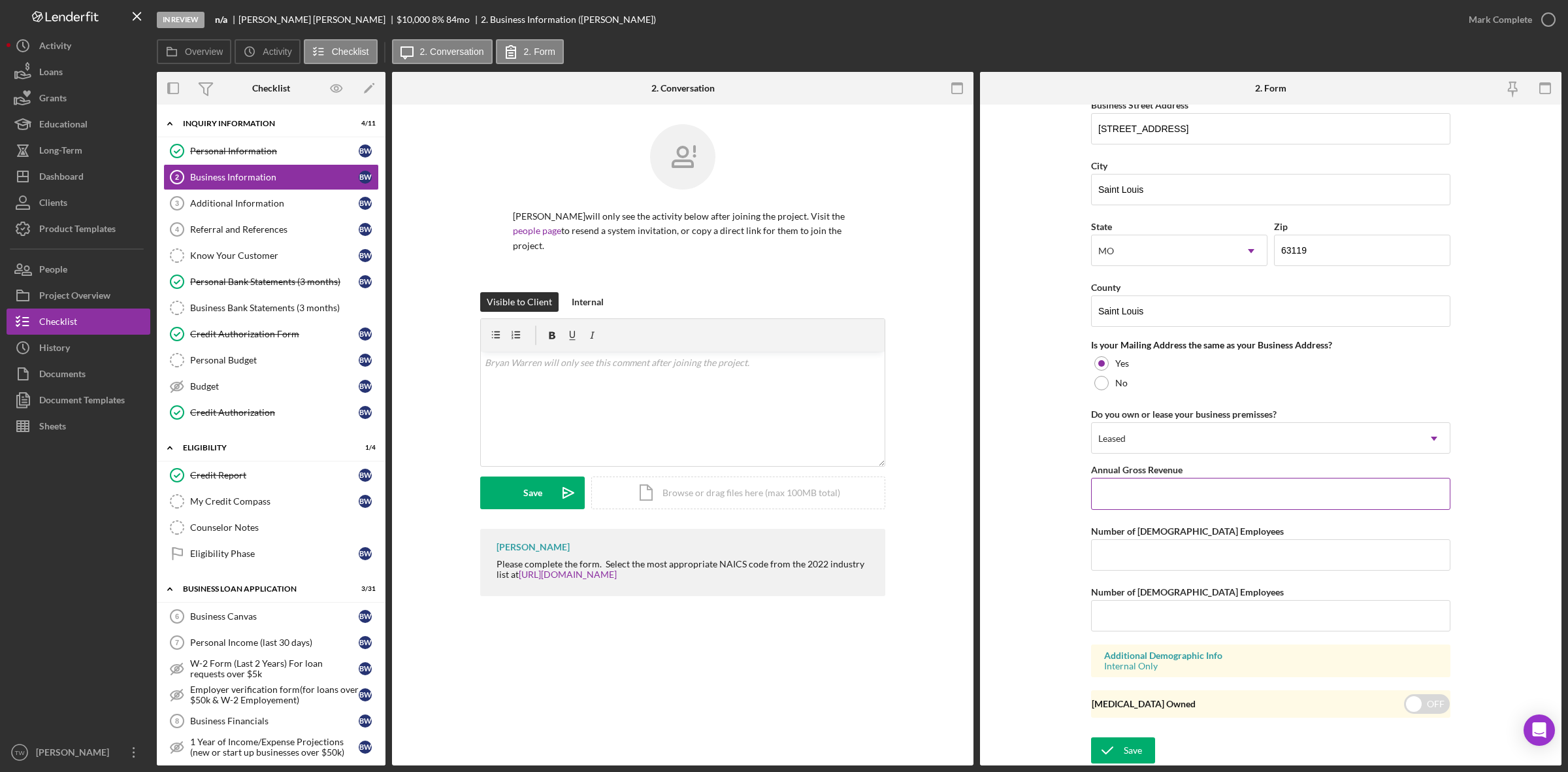
click at [1157, 493] on input "Annual Gross Revenue" at bounding box center [1271, 493] width 360 height 31
type input "$125,000"
type input "1"
type input "0"
click at [1144, 747] on button "Save" at bounding box center [1124, 750] width 64 height 26
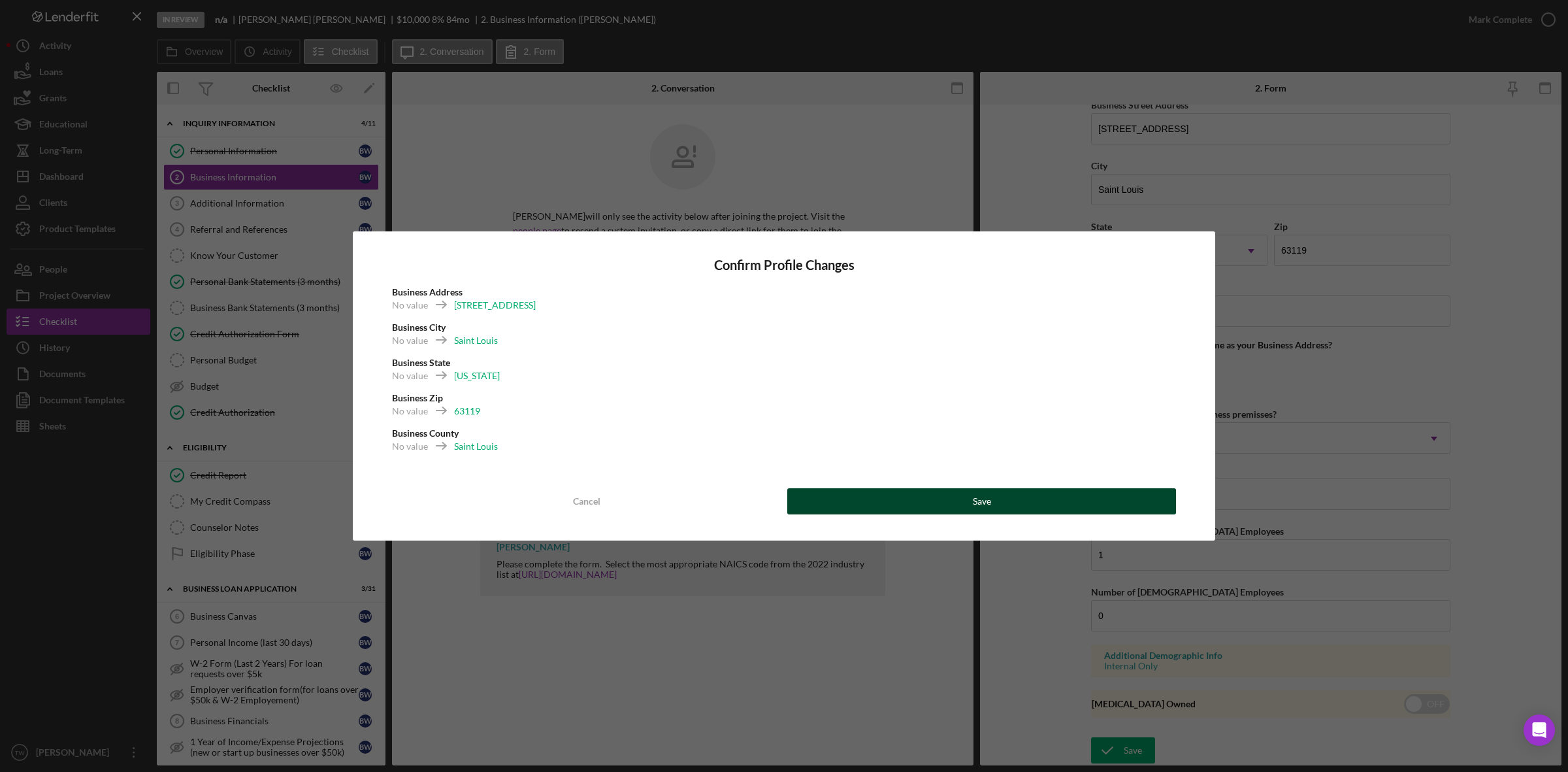
click at [1142, 512] on button "Save" at bounding box center [981, 501] width 389 height 26
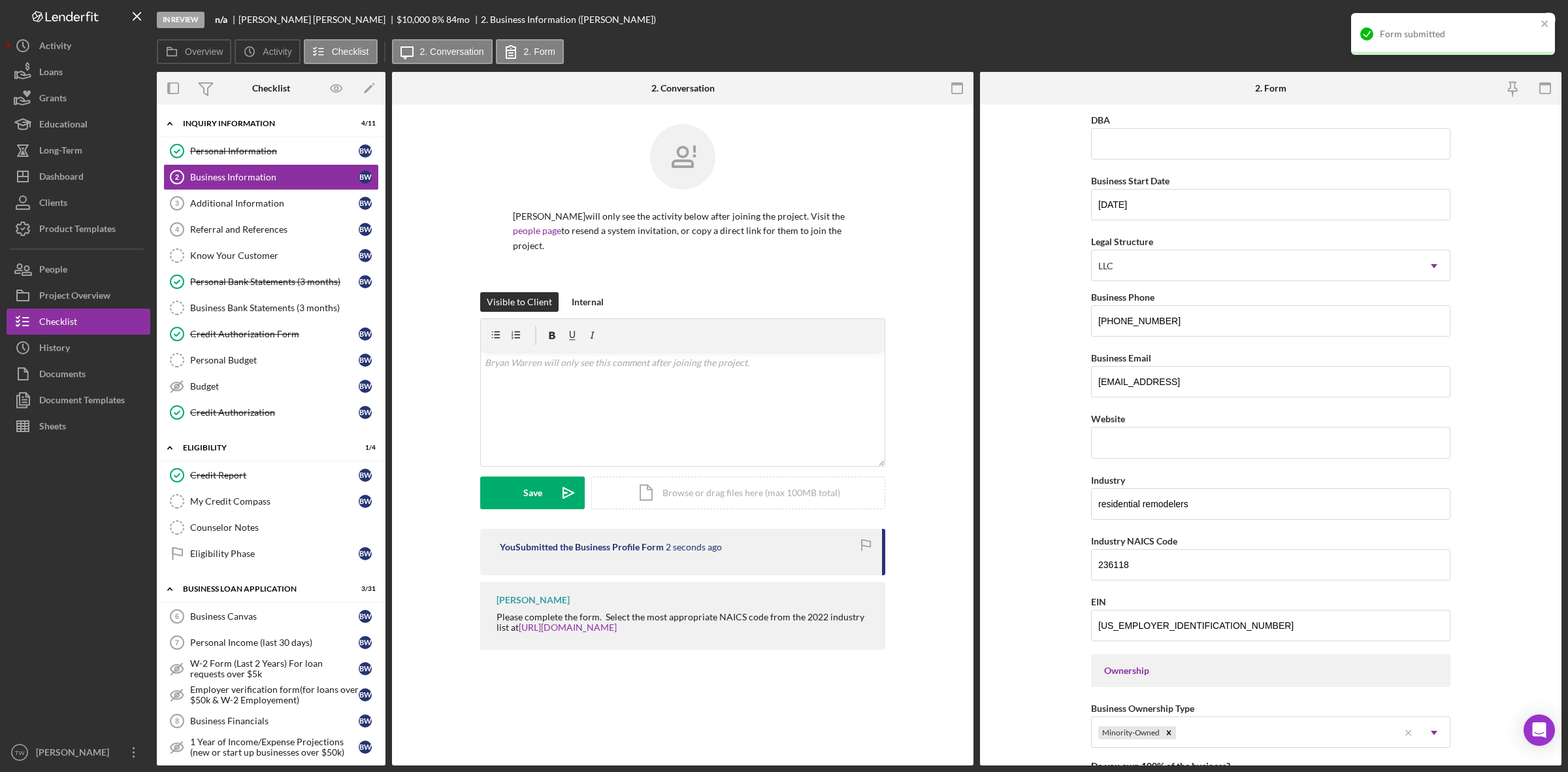
scroll to position [0, 0]
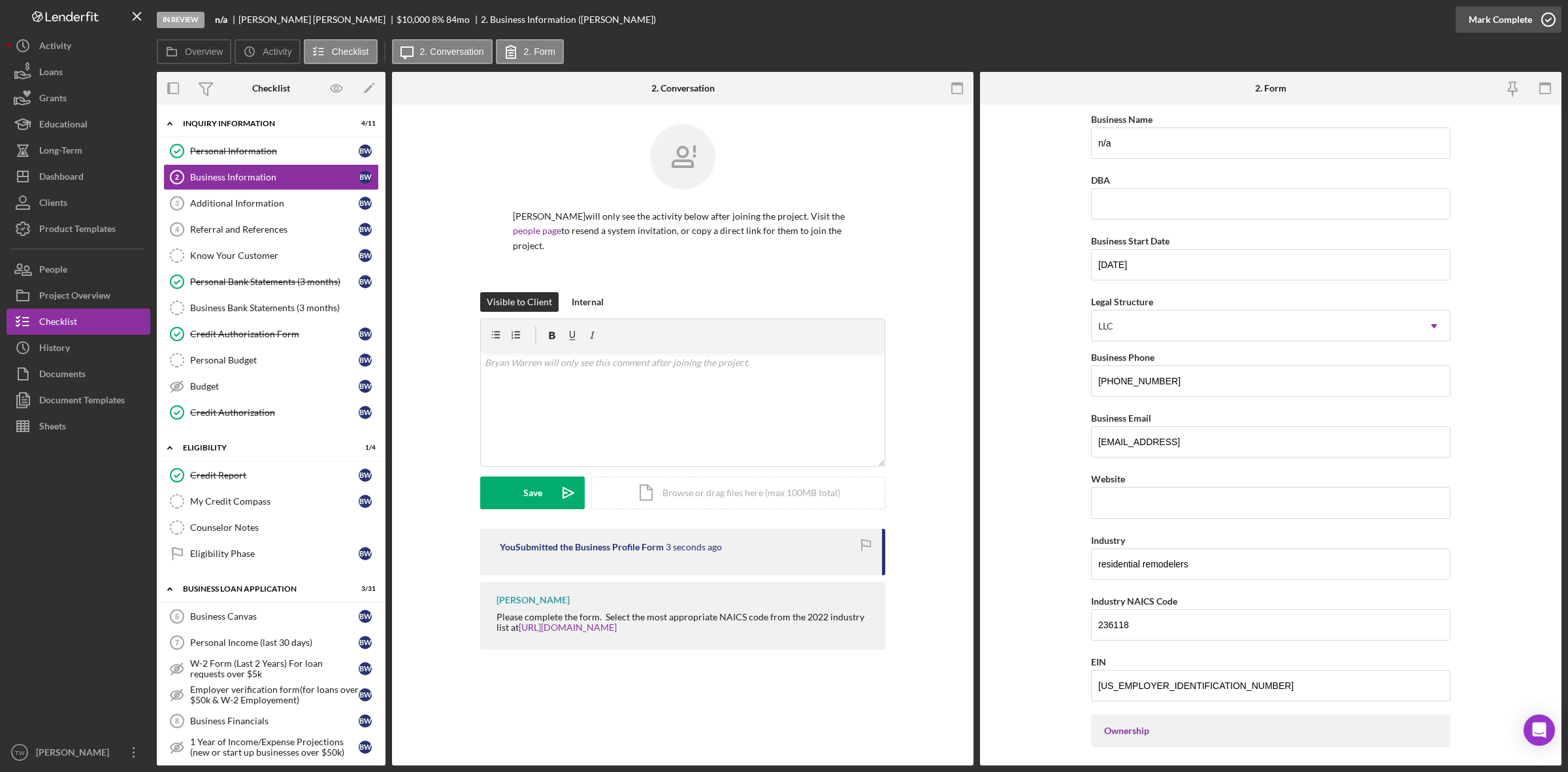
click at [1515, 29] on div "Mark Complete" at bounding box center [1500, 19] width 64 height 26
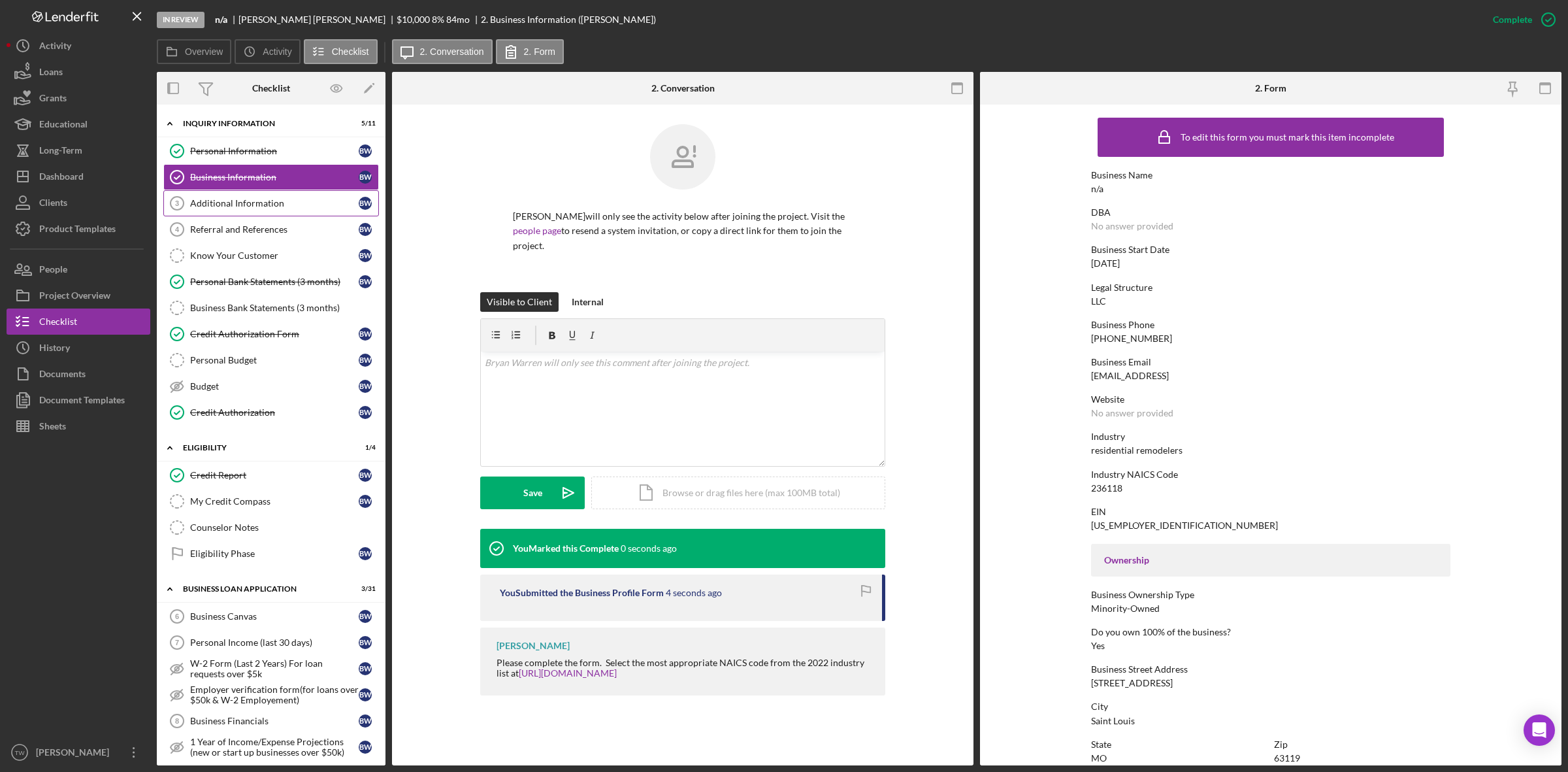
click at [239, 201] on div "Additional Information" at bounding box center [274, 203] width 169 height 10
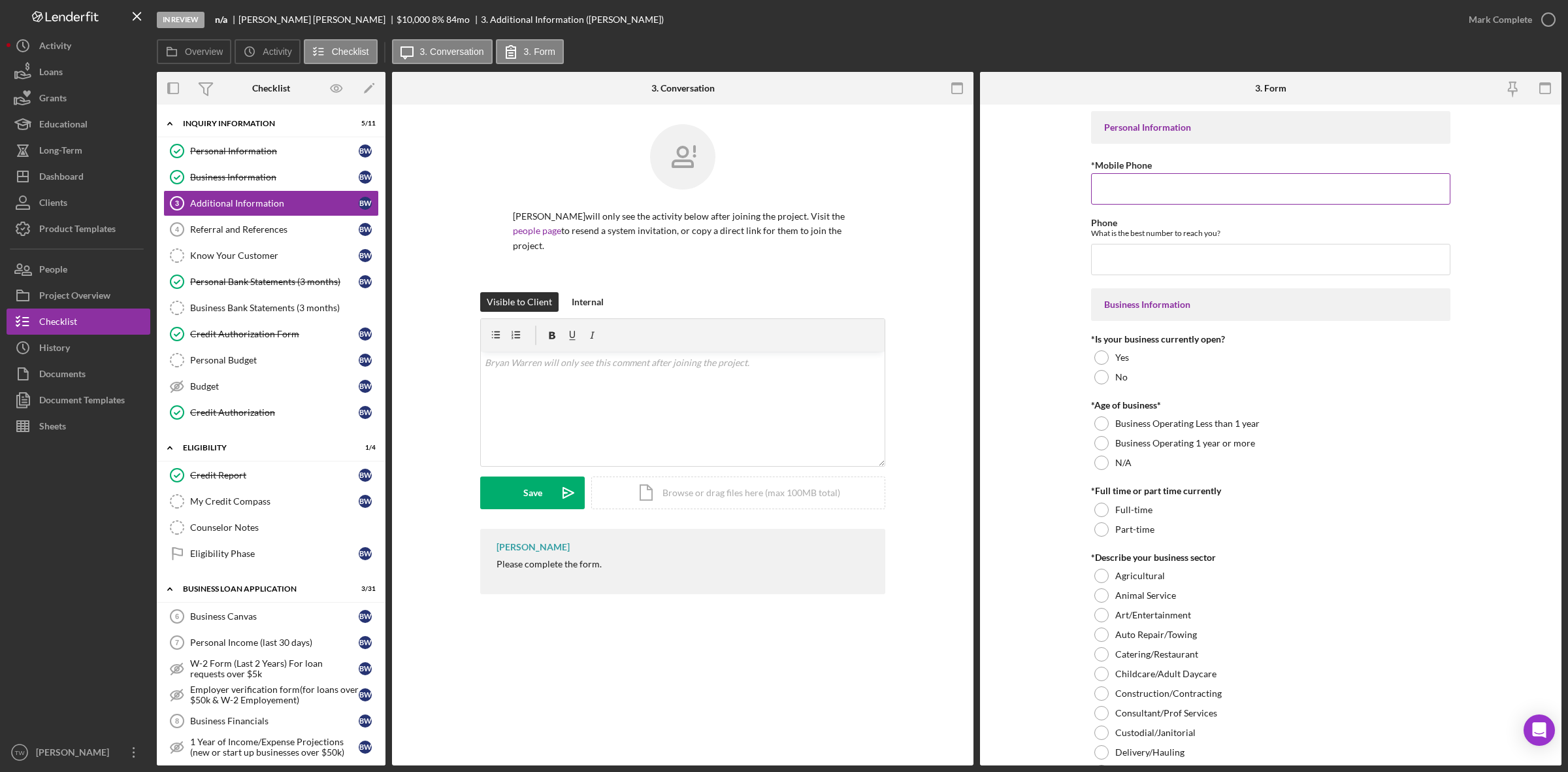
click at [1207, 200] on input "*Mobile Phone" at bounding box center [1271, 189] width 360 height 31
type input "[PHONE_NUMBER]"
click at [1095, 373] on div at bounding box center [1102, 377] width 14 height 14
click at [1096, 354] on div at bounding box center [1102, 357] width 14 height 14
click at [1112, 426] on div "Business Operating Less than 1 year" at bounding box center [1271, 423] width 360 height 20
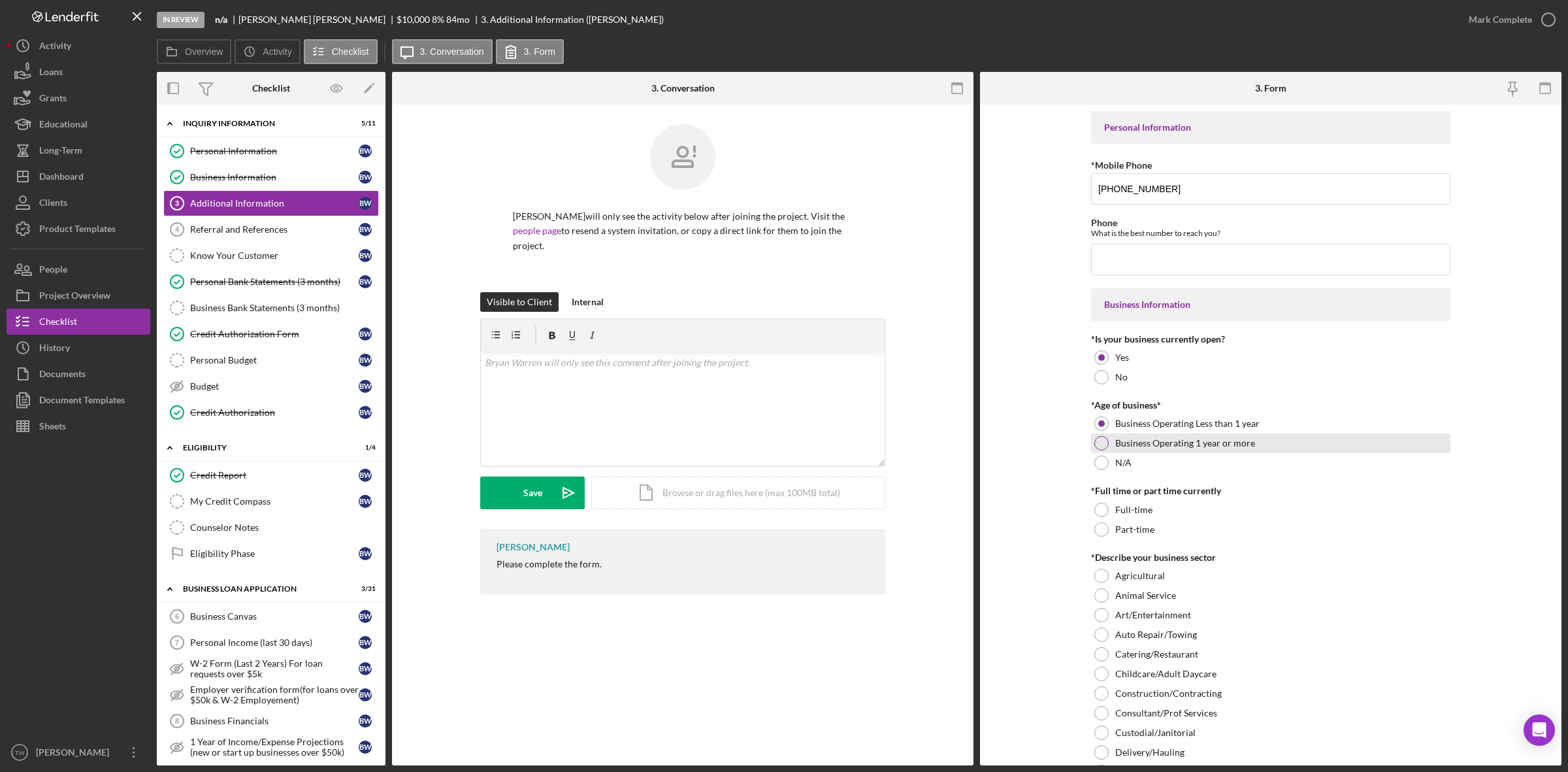
click at [1112, 440] on div "Business Operating 1 year or more" at bounding box center [1271, 443] width 360 height 20
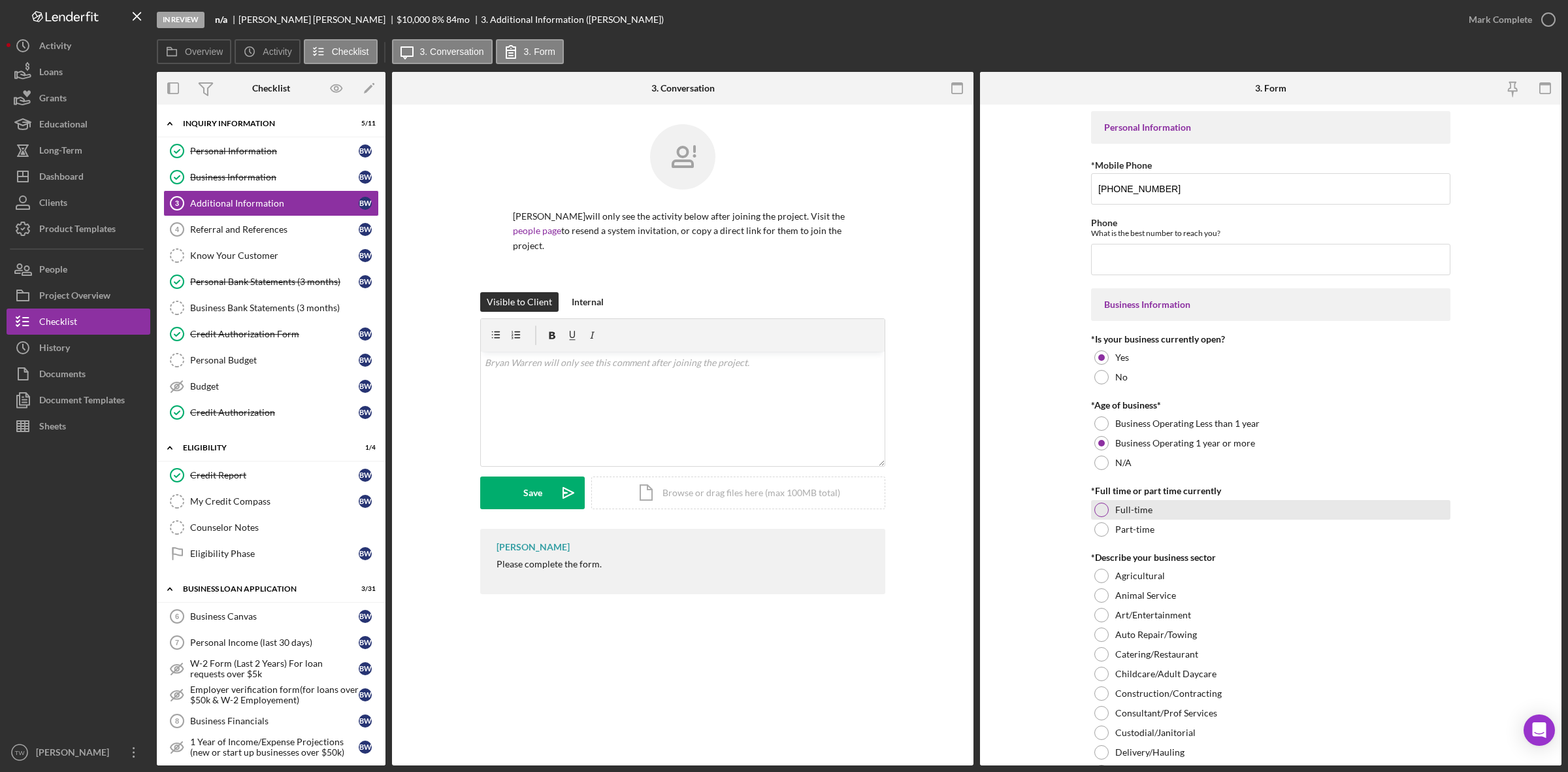
click at [1109, 516] on div "Full-time" at bounding box center [1271, 510] width 360 height 20
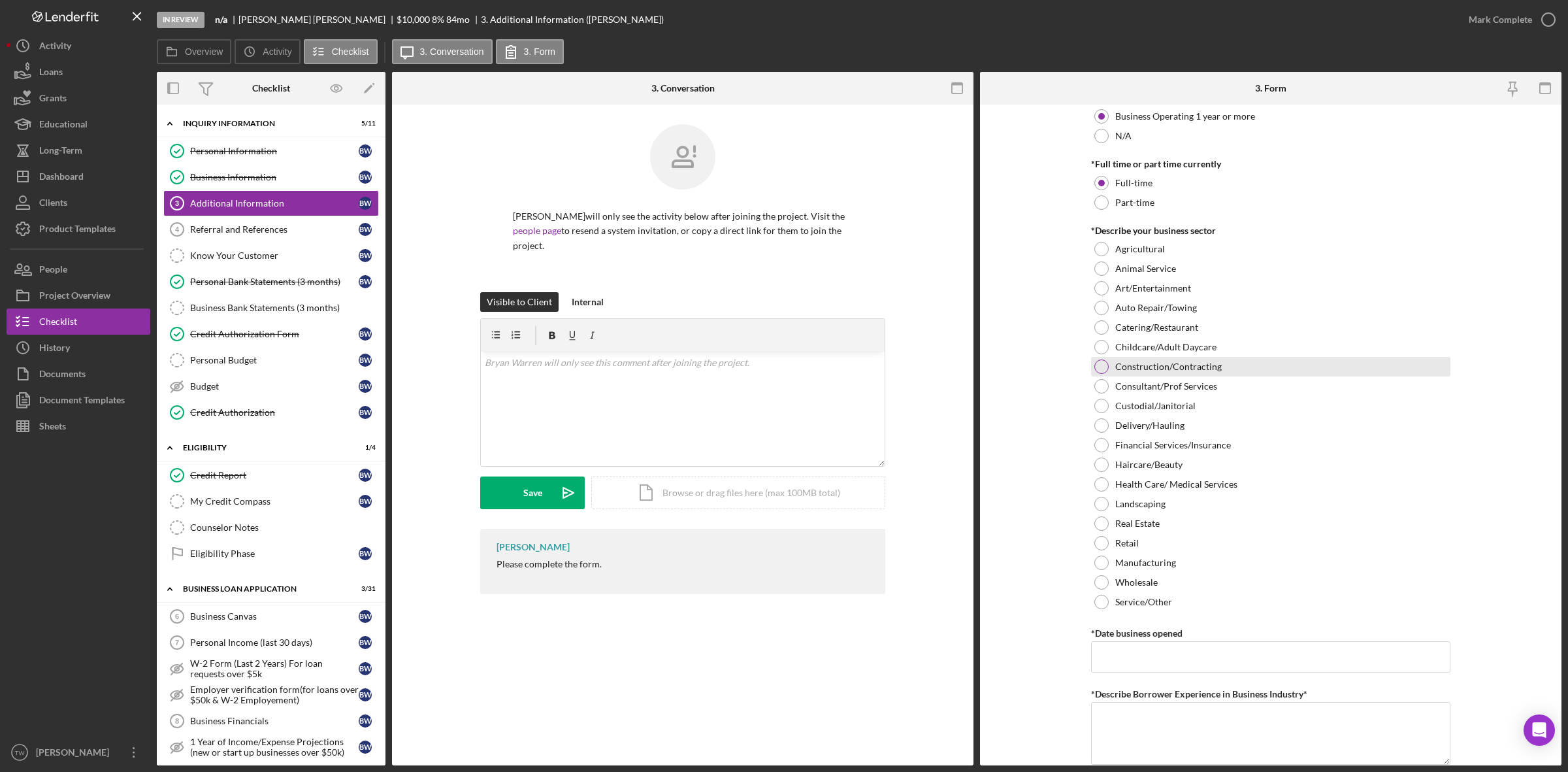
click at [1124, 368] on label "Construction/Contracting" at bounding box center [1168, 366] width 107 height 10
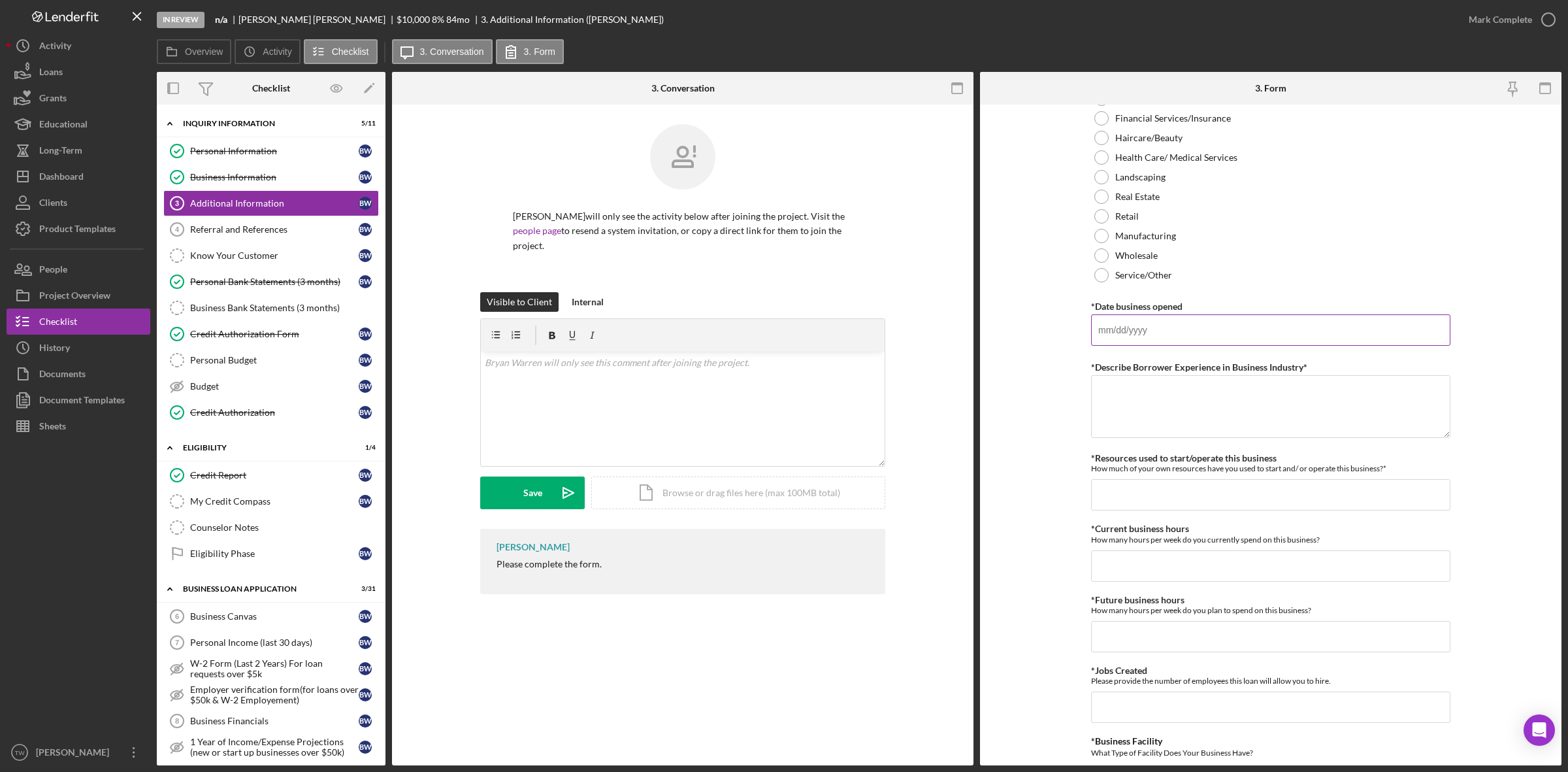
click at [1164, 337] on input "*Date business opened" at bounding box center [1271, 330] width 360 height 31
type input "[DATE]"
type textarea "ten years"
type input "$1,000"
type input "40"
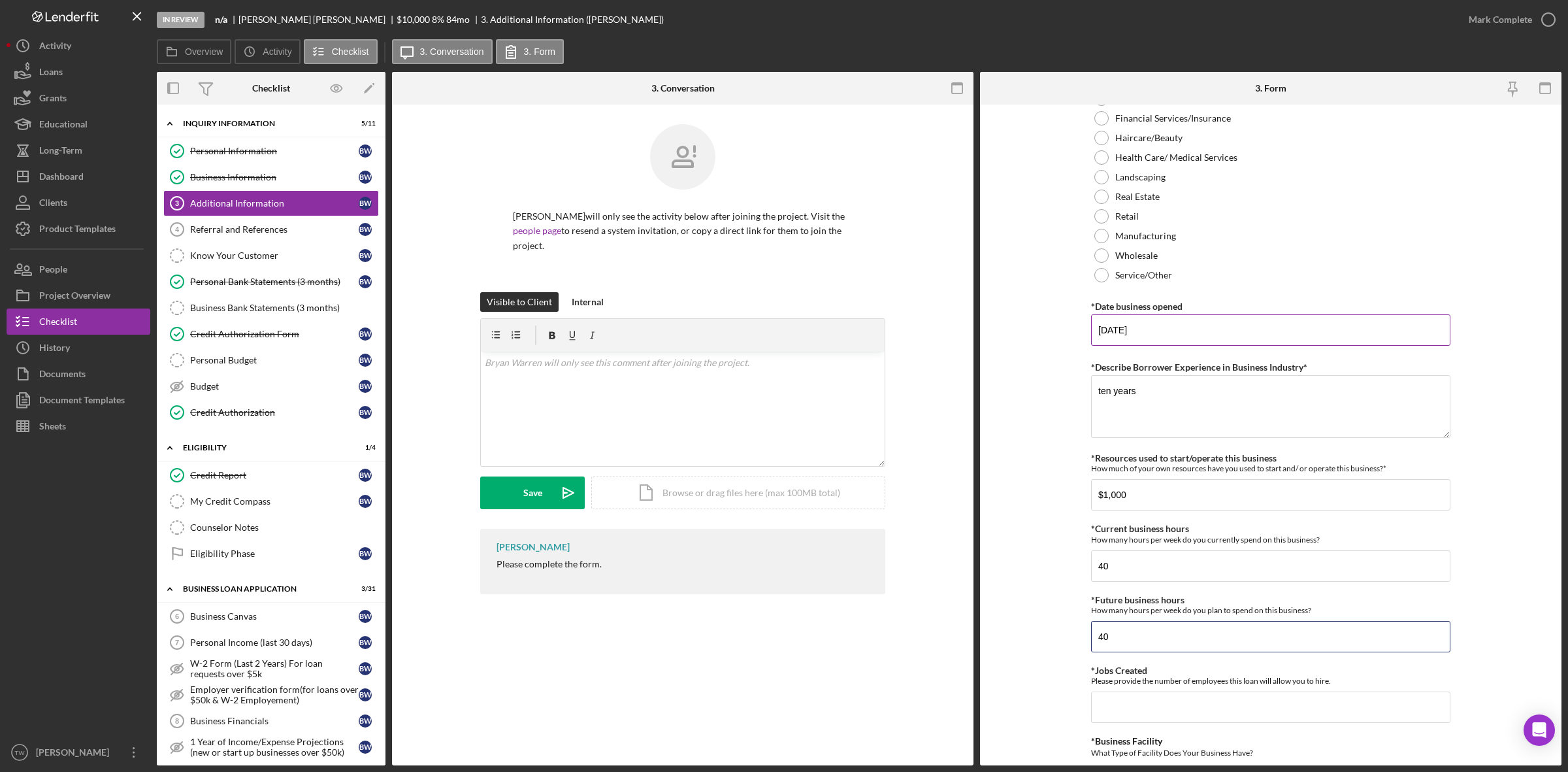
type input "40"
type input "1"
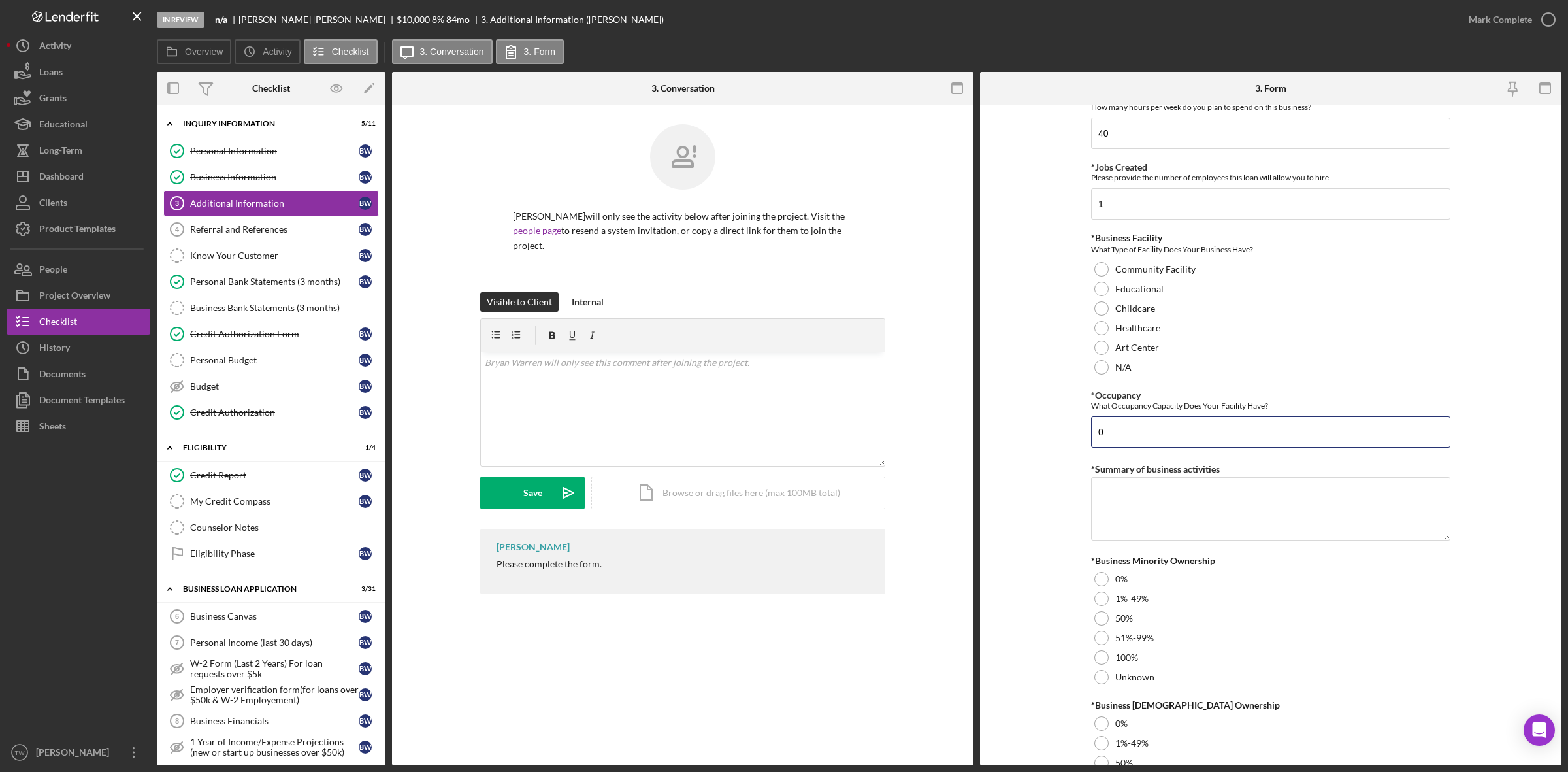
type input "0"
type textarea "residential remodelers"
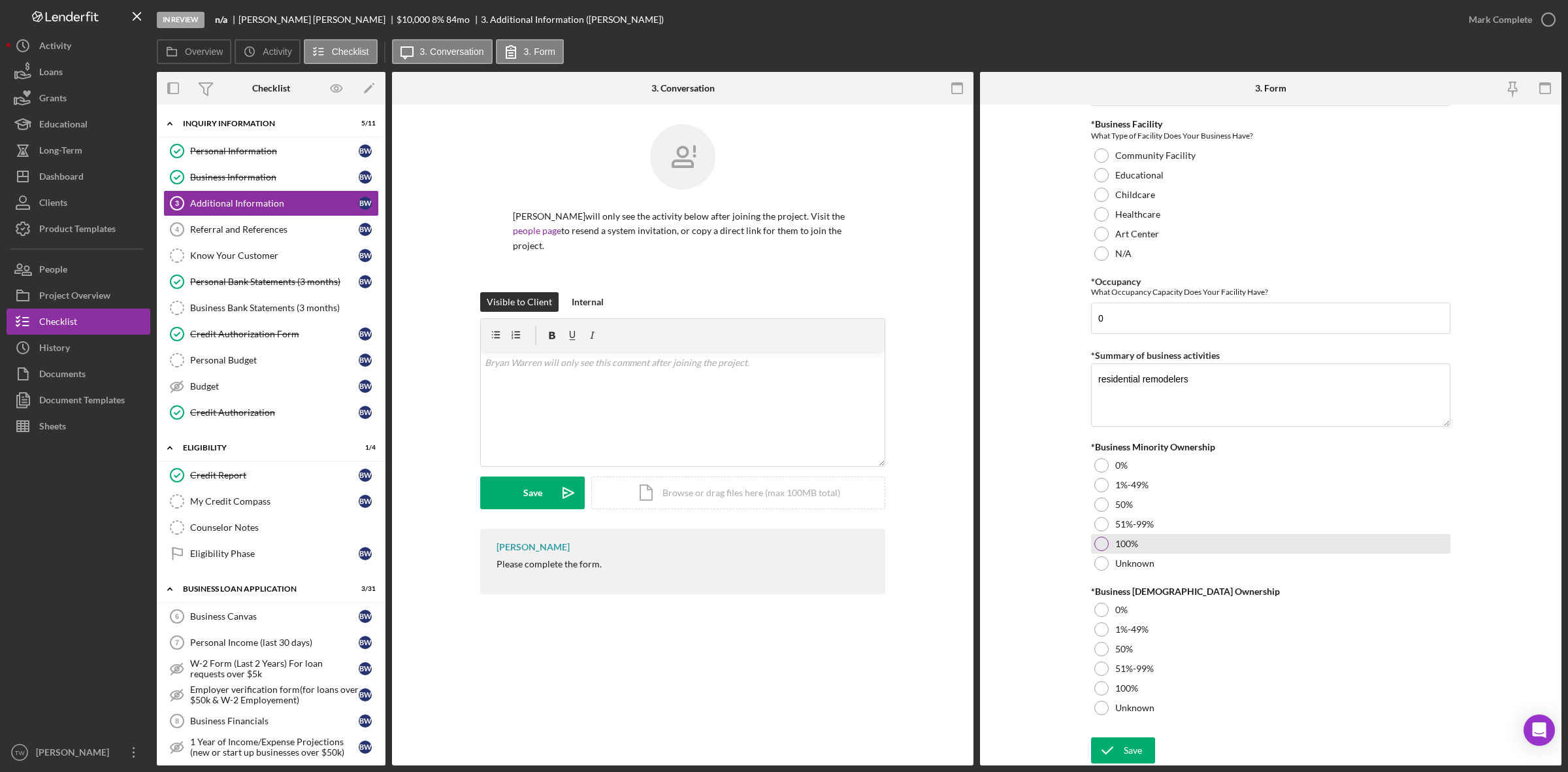
click at [1129, 539] on label "100%" at bounding box center [1126, 543] width 23 height 10
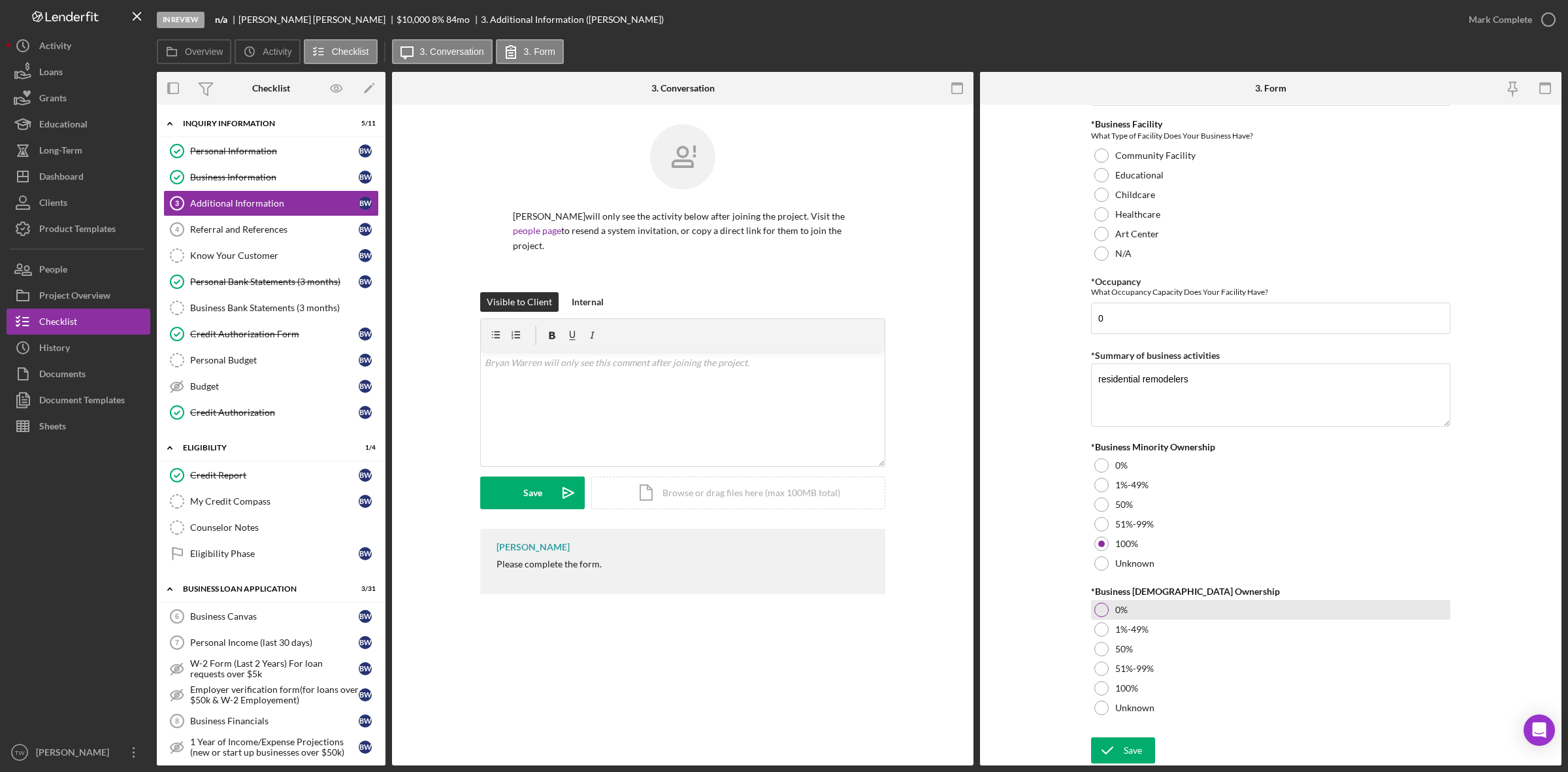
click at [1111, 613] on div "0%" at bounding box center [1271, 609] width 360 height 20
click at [1119, 753] on icon "submit" at bounding box center [1108, 751] width 33 height 33
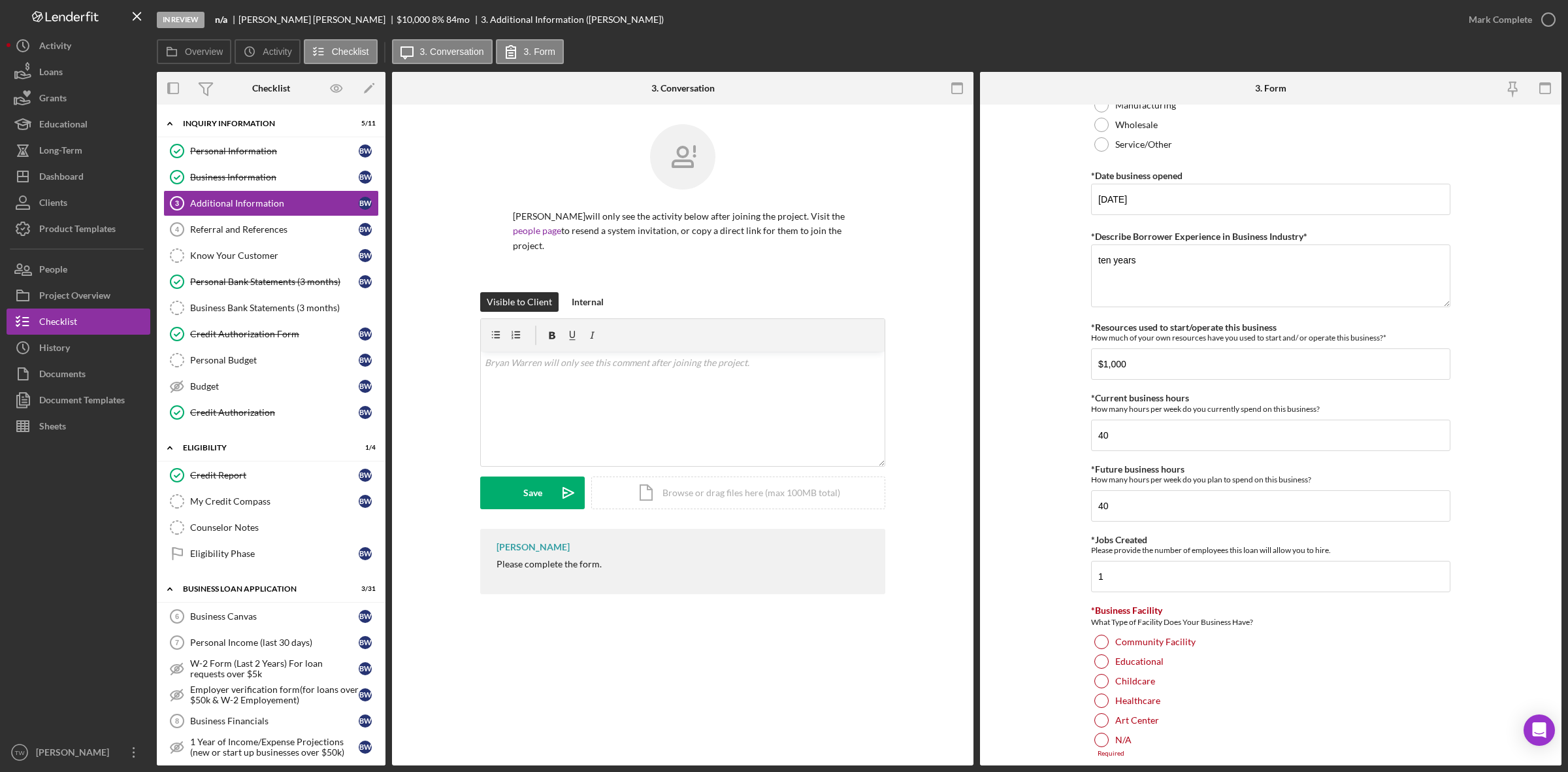
scroll to position [948, 0]
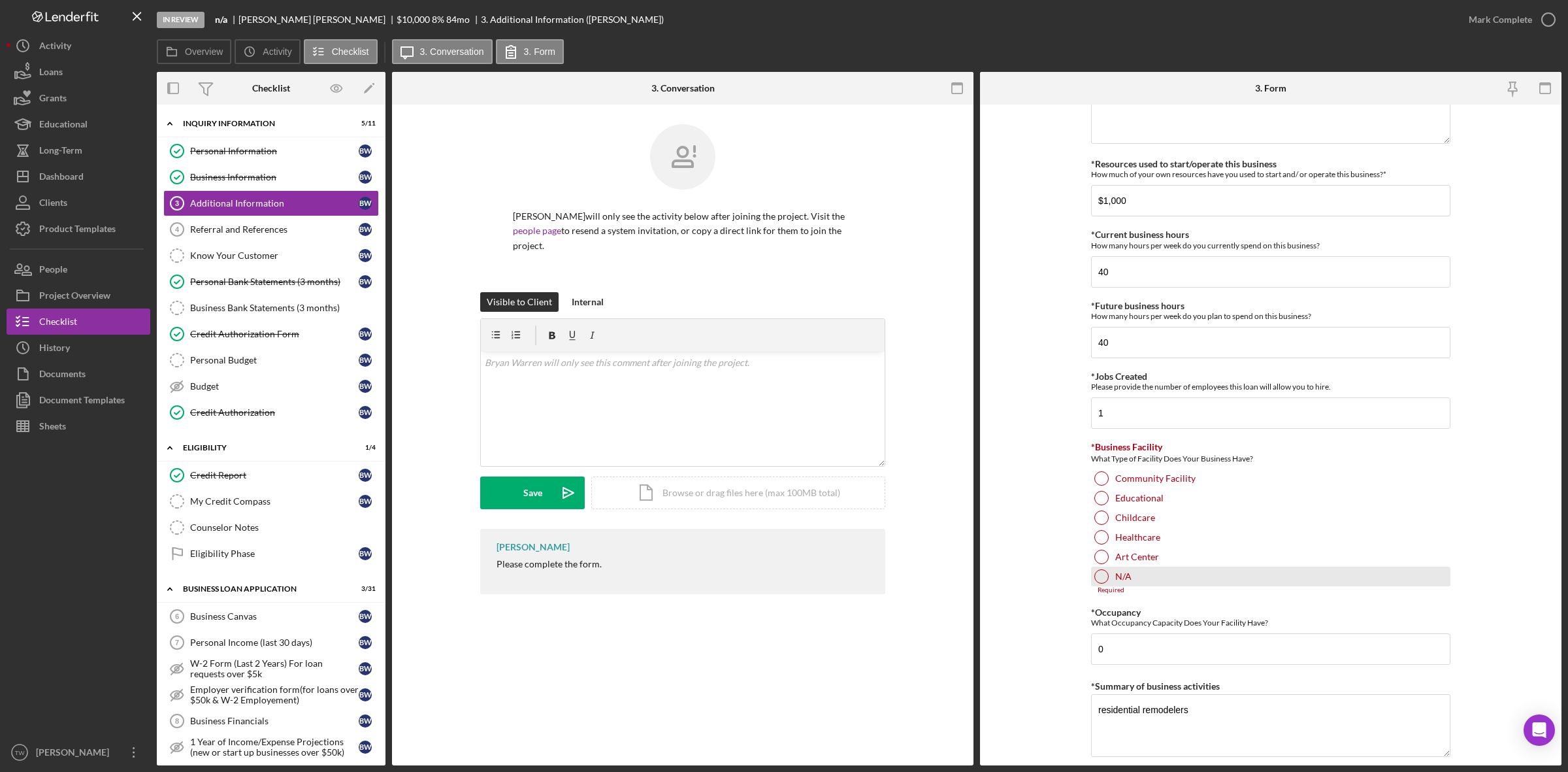
click at [1100, 580] on div at bounding box center [1102, 576] width 14 height 14
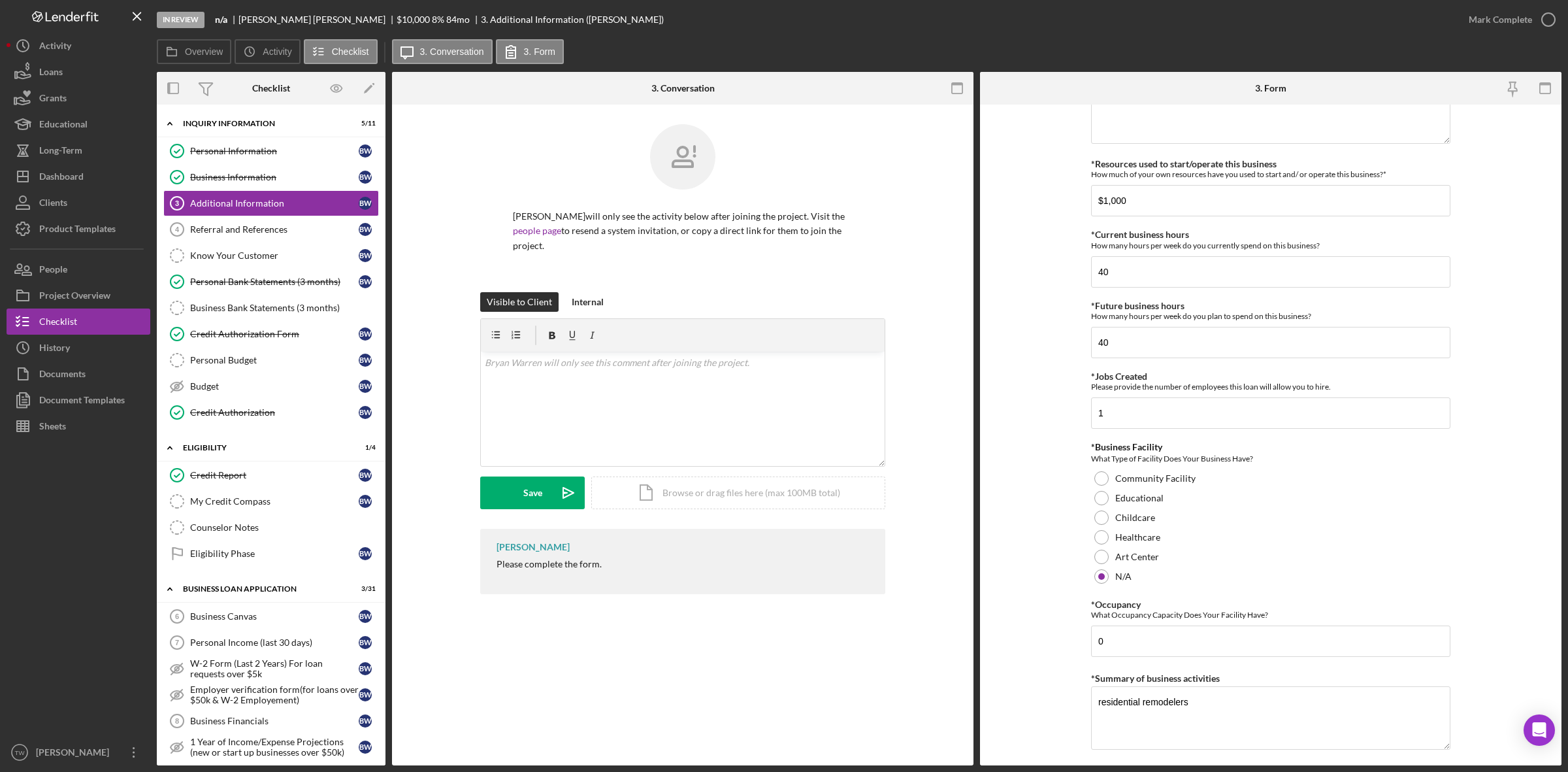
scroll to position [1275, 0]
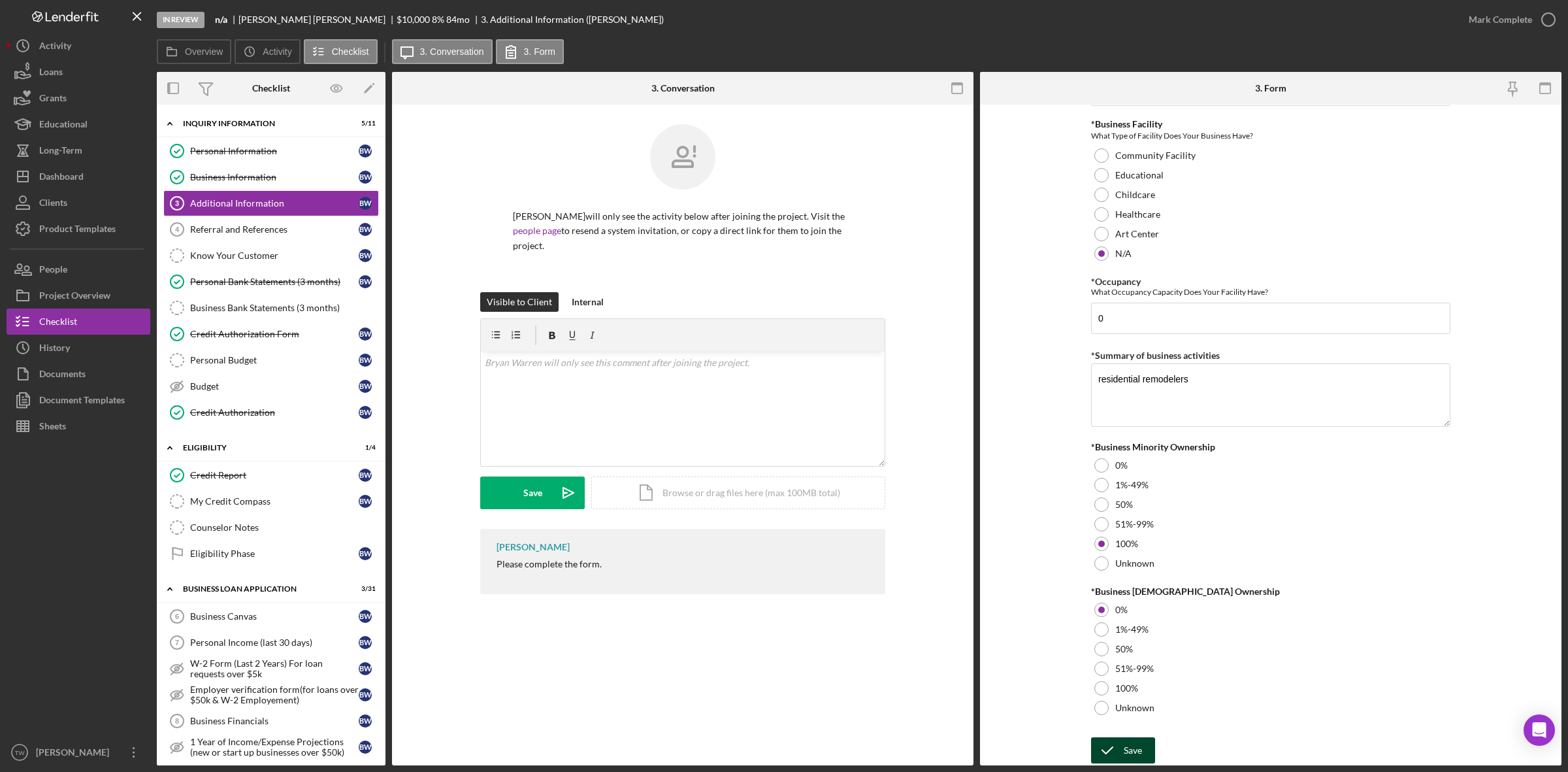
click at [1134, 743] on div "Save" at bounding box center [1132, 750] width 18 height 26
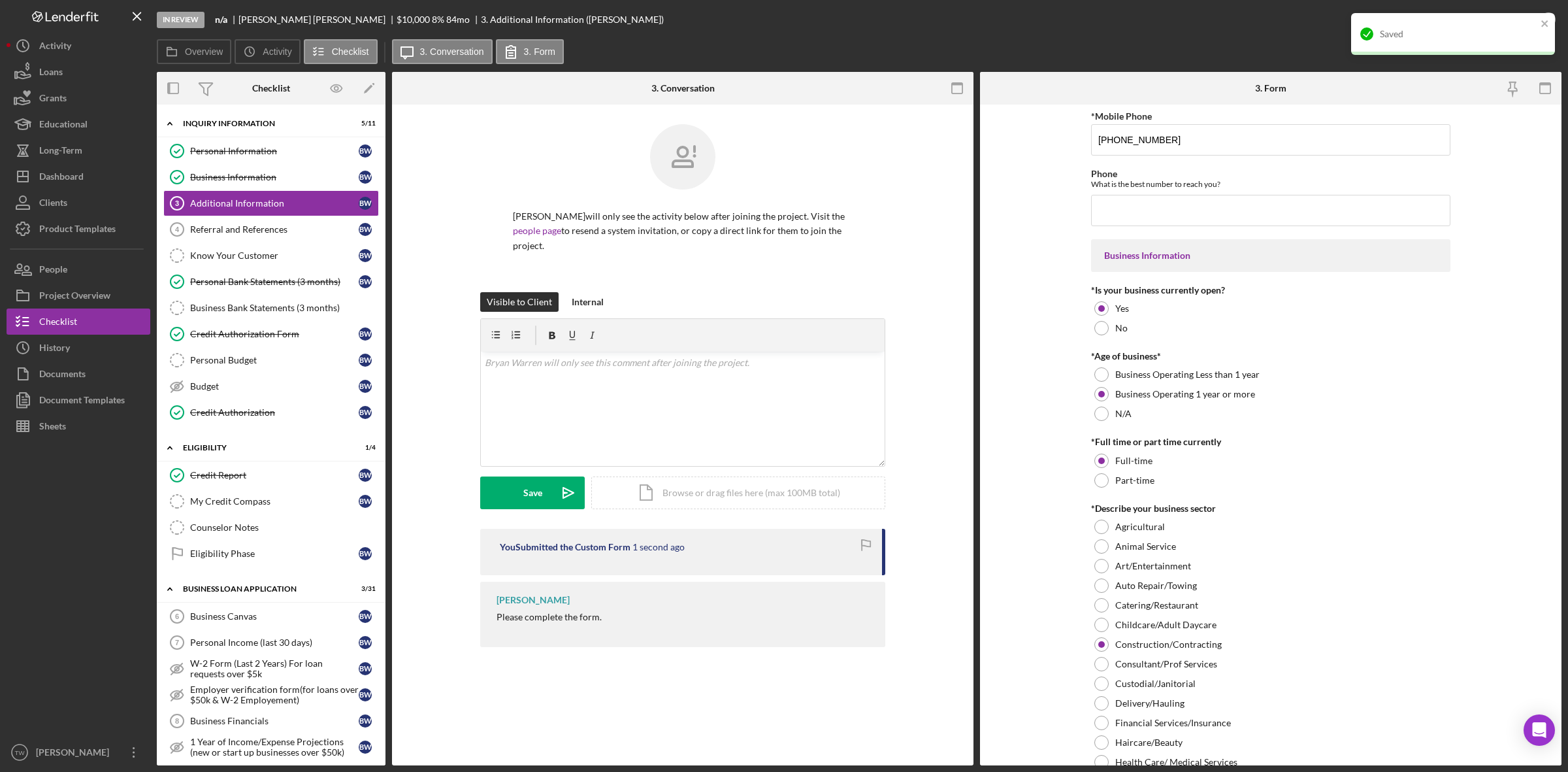
scroll to position [0, 0]
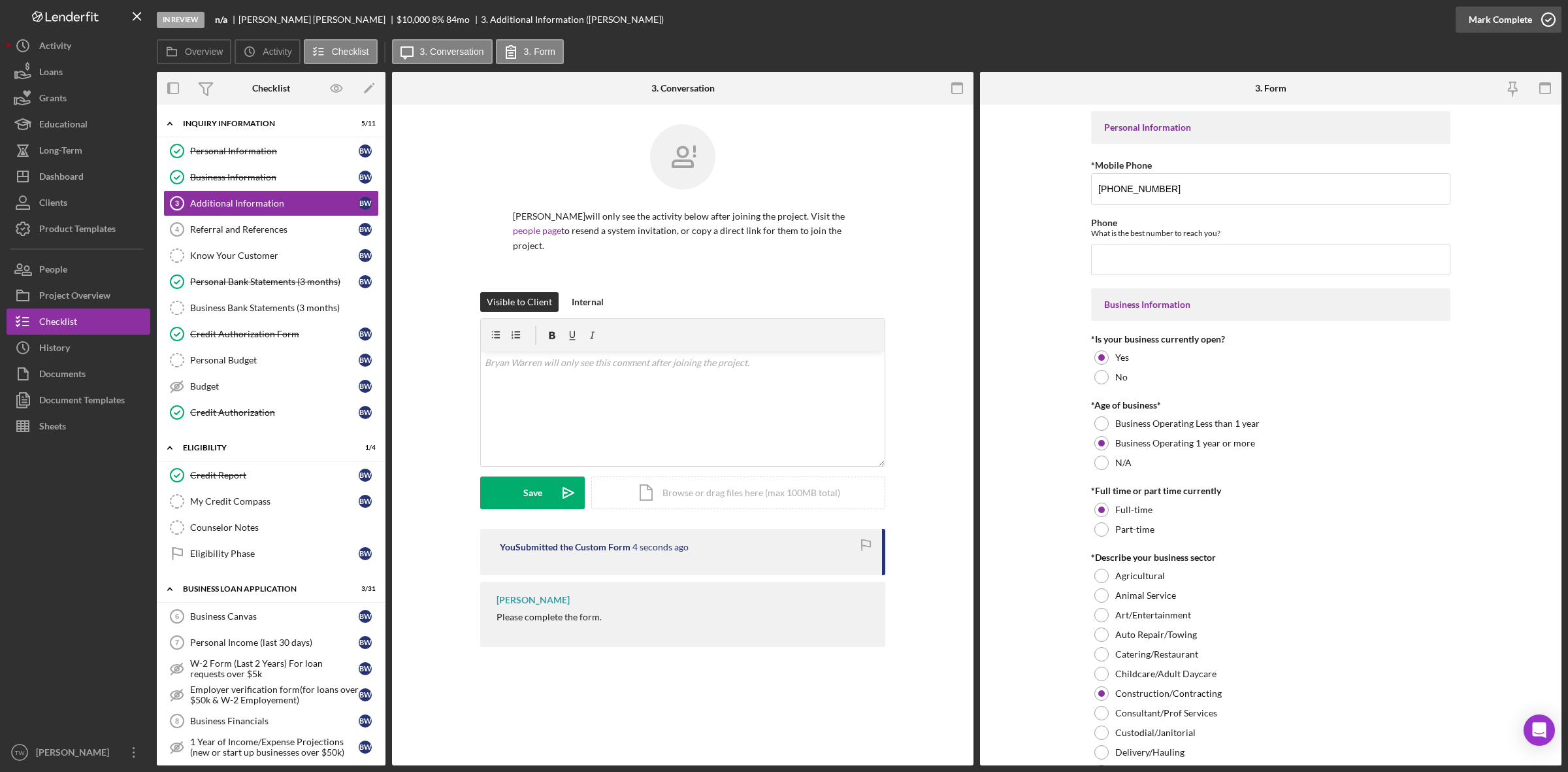
click at [1503, 20] on div "Mark Complete" at bounding box center [1500, 19] width 64 height 26
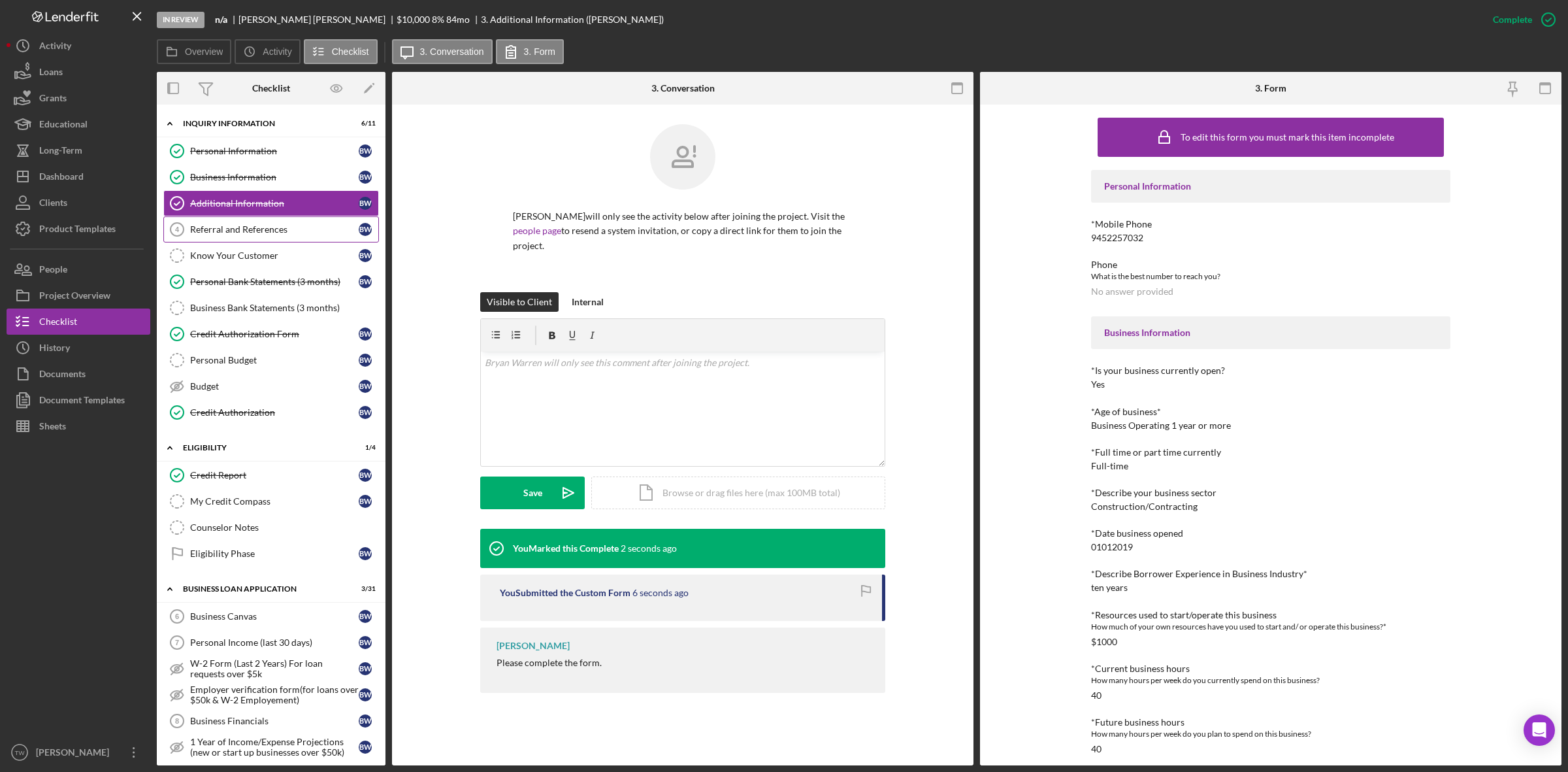
click at [219, 237] on link "Referral and References 4 Referral and References B W" at bounding box center [271, 229] width 216 height 26
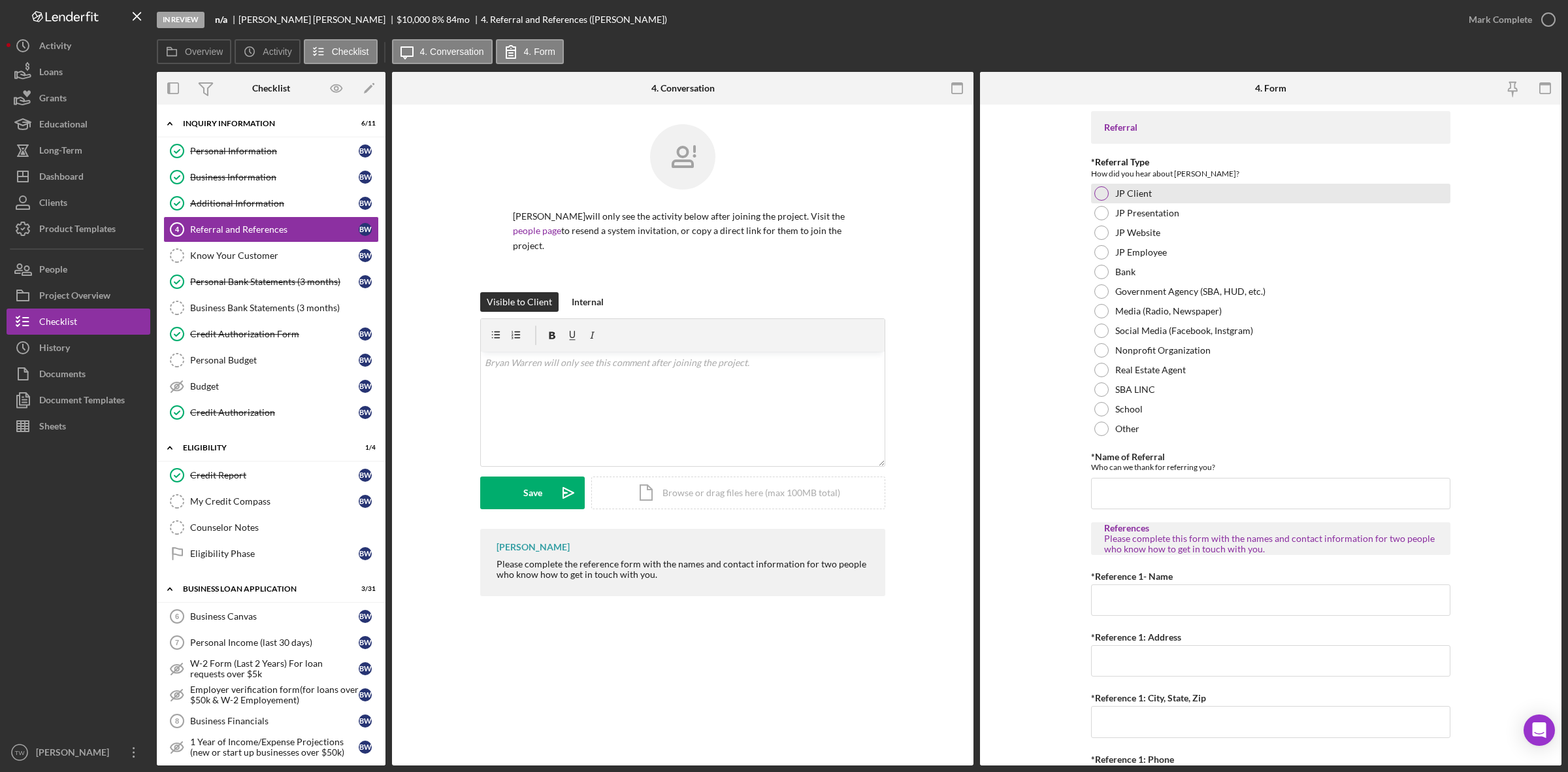
click at [1150, 188] on div "JP Client" at bounding box center [1271, 193] width 360 height 20
click at [1191, 475] on div "*Name of Referral Who can we thank for referring you? Required" at bounding box center [1271, 480] width 360 height 57
click at [1188, 482] on input "*Name of Referral" at bounding box center [1271, 493] width 360 height 31
type input "[PERSON_NAME]"
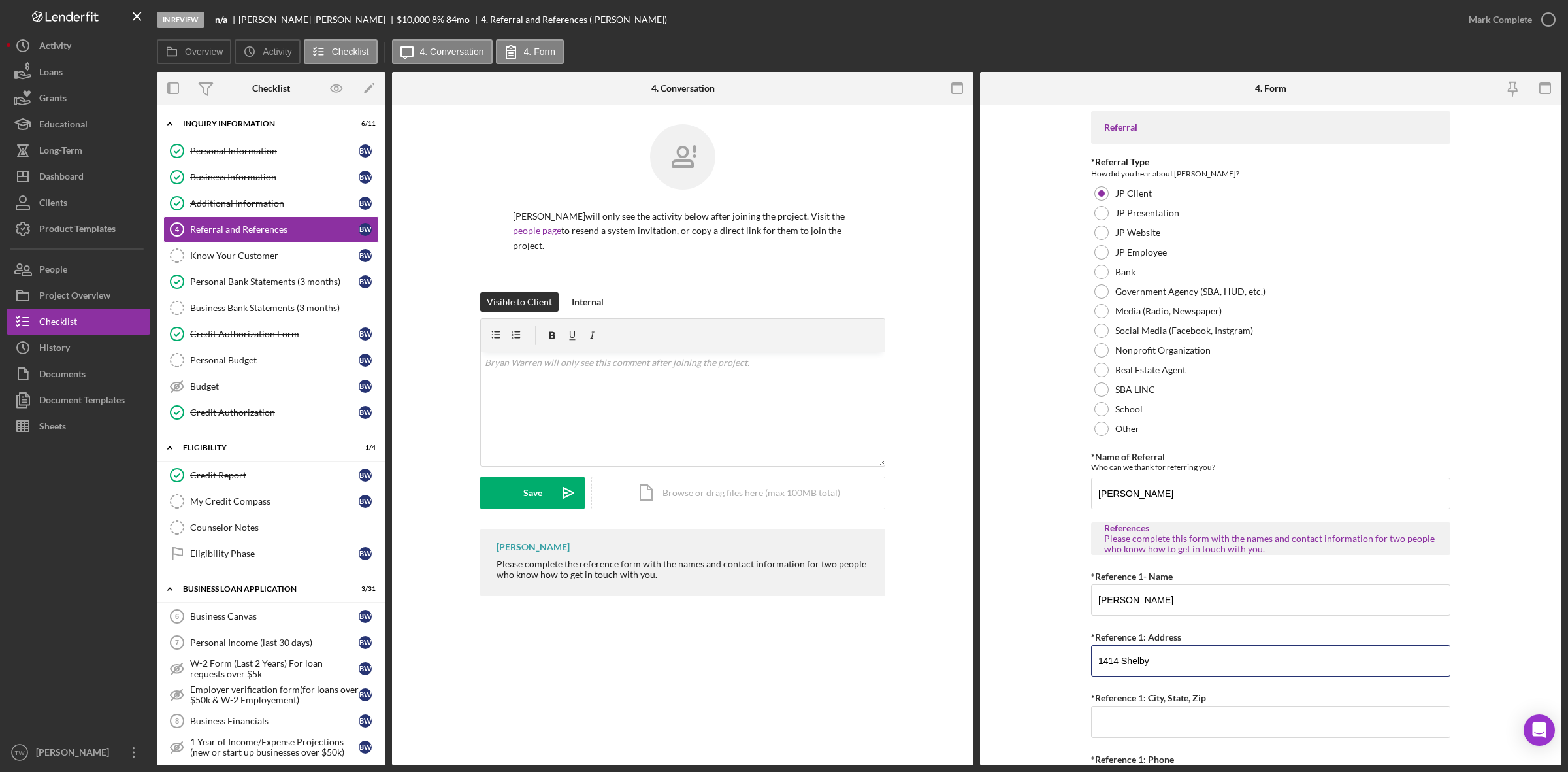
type input "1414 Shelby"
type input "[GEOGRAPHIC_DATA][PERSON_NAME]"
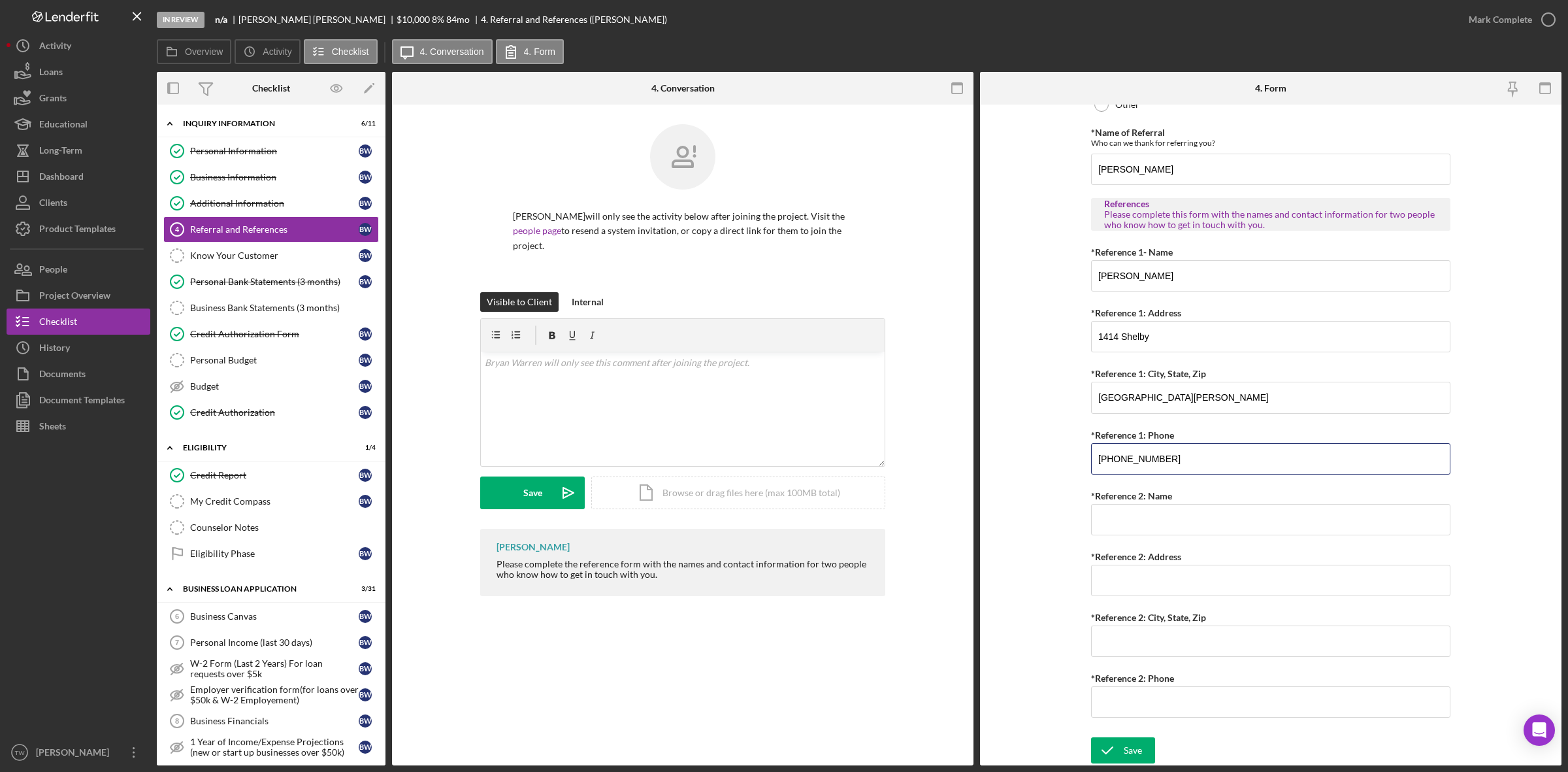
type input "[PHONE_NUMBER]"
type input "[PERSON_NAME]"
type input "104 Sunflower Dr"
type input "[GEOGRAPHIC_DATA][PERSON_NAME]"
type input "[PHONE_NUMBER]"
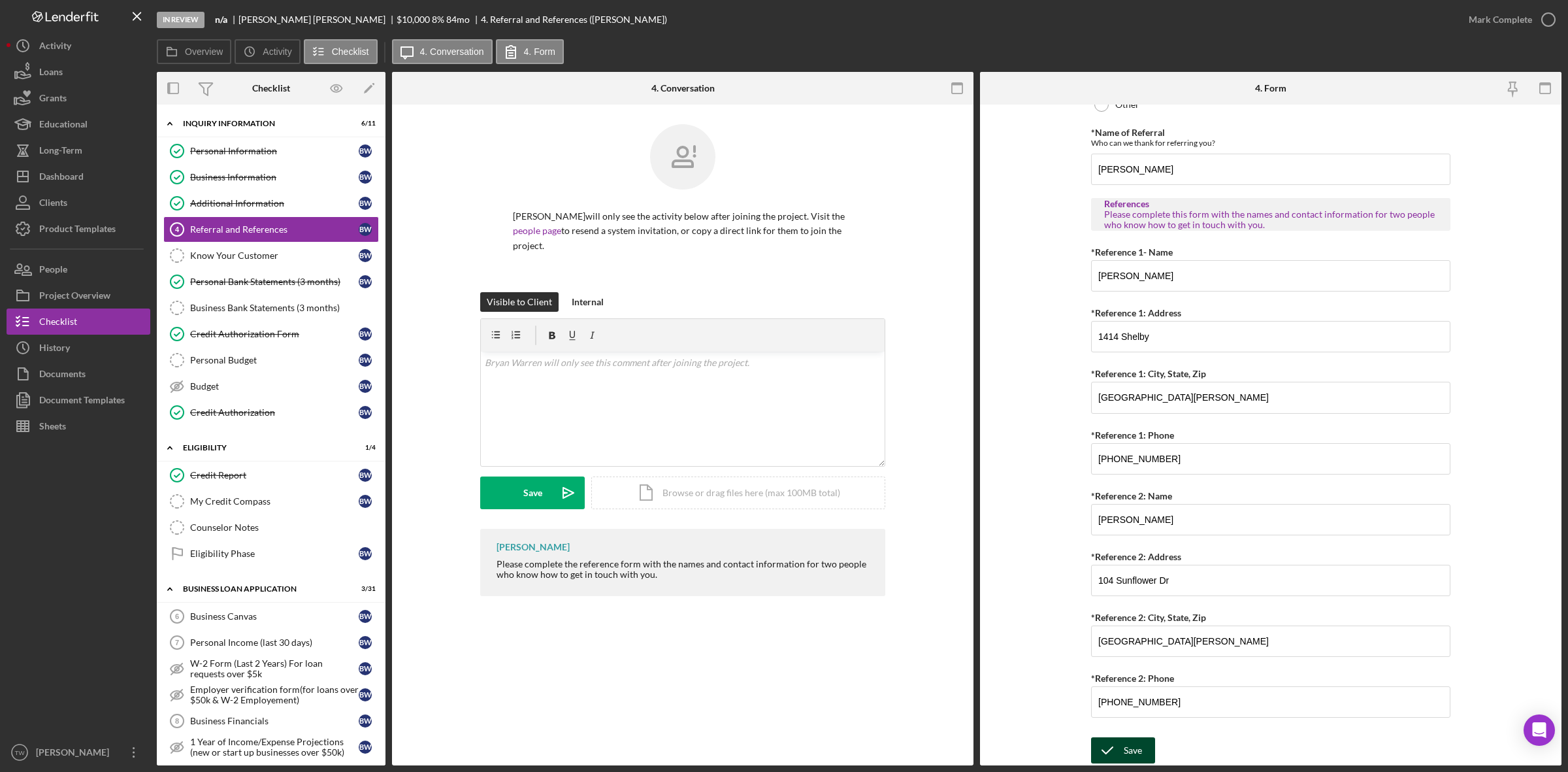
click at [1132, 740] on div "Save" at bounding box center [1132, 750] width 18 height 26
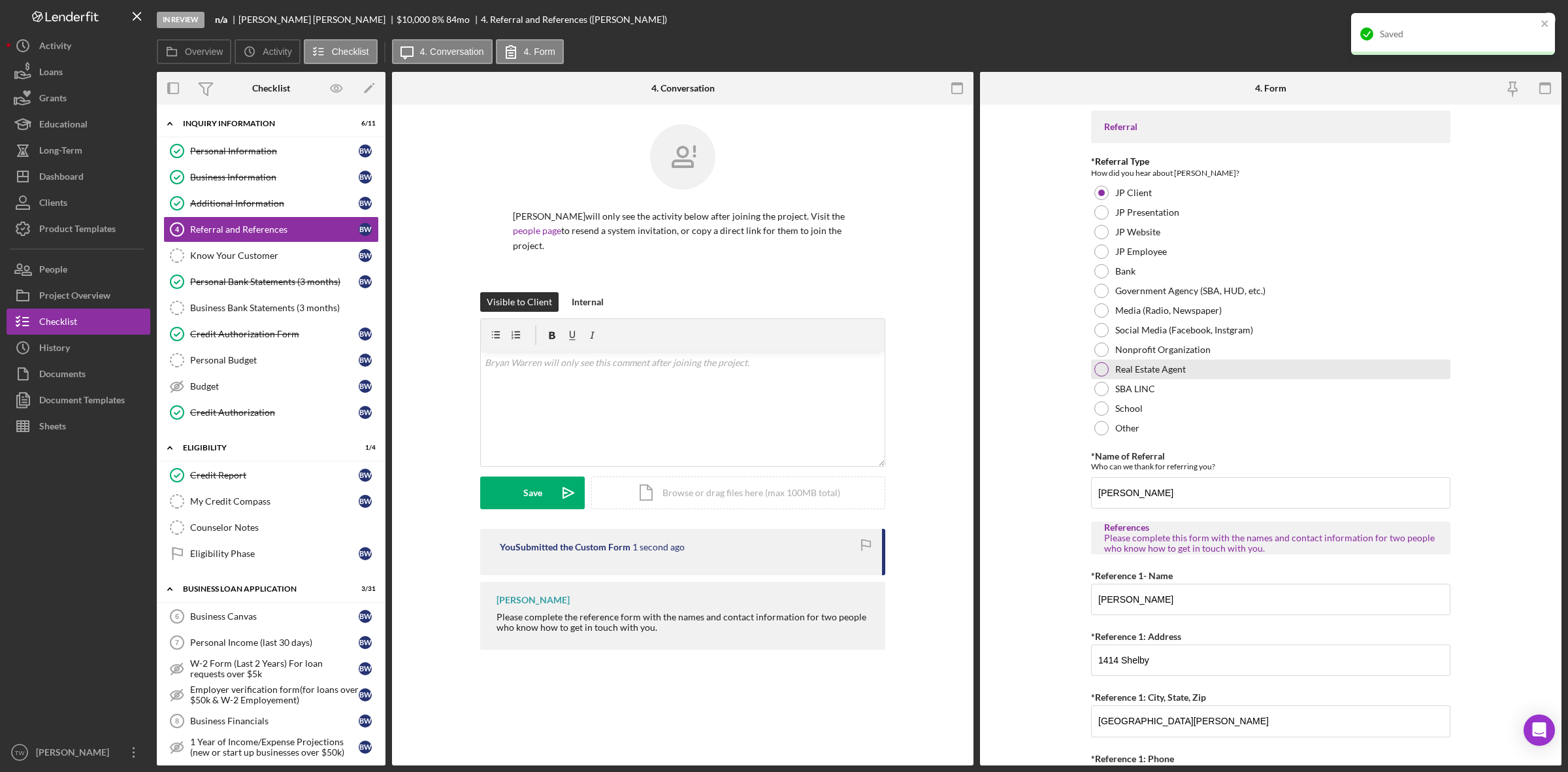
scroll to position [0, 0]
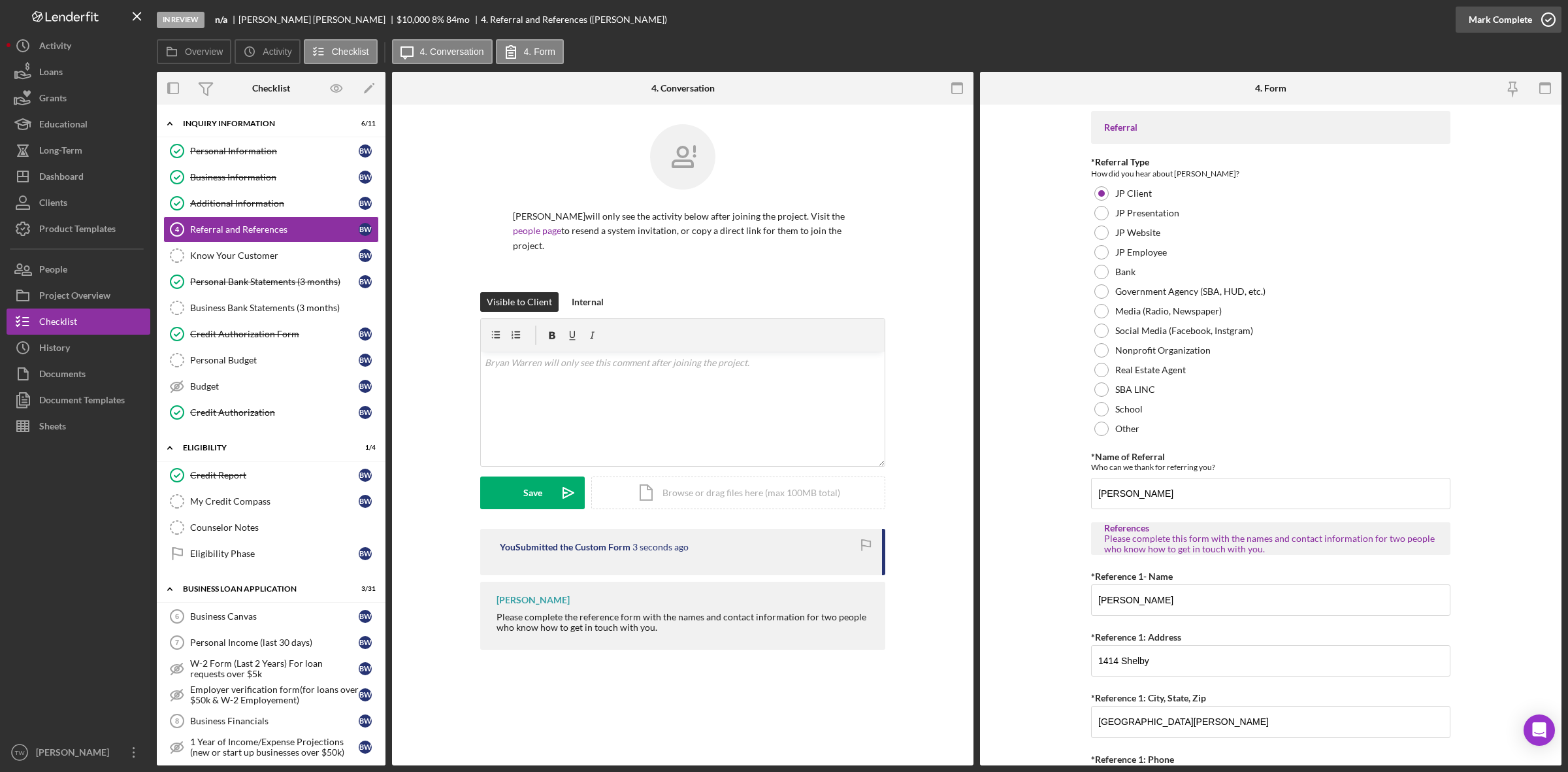
click at [1513, 17] on div "Mark Complete" at bounding box center [1500, 19] width 64 height 26
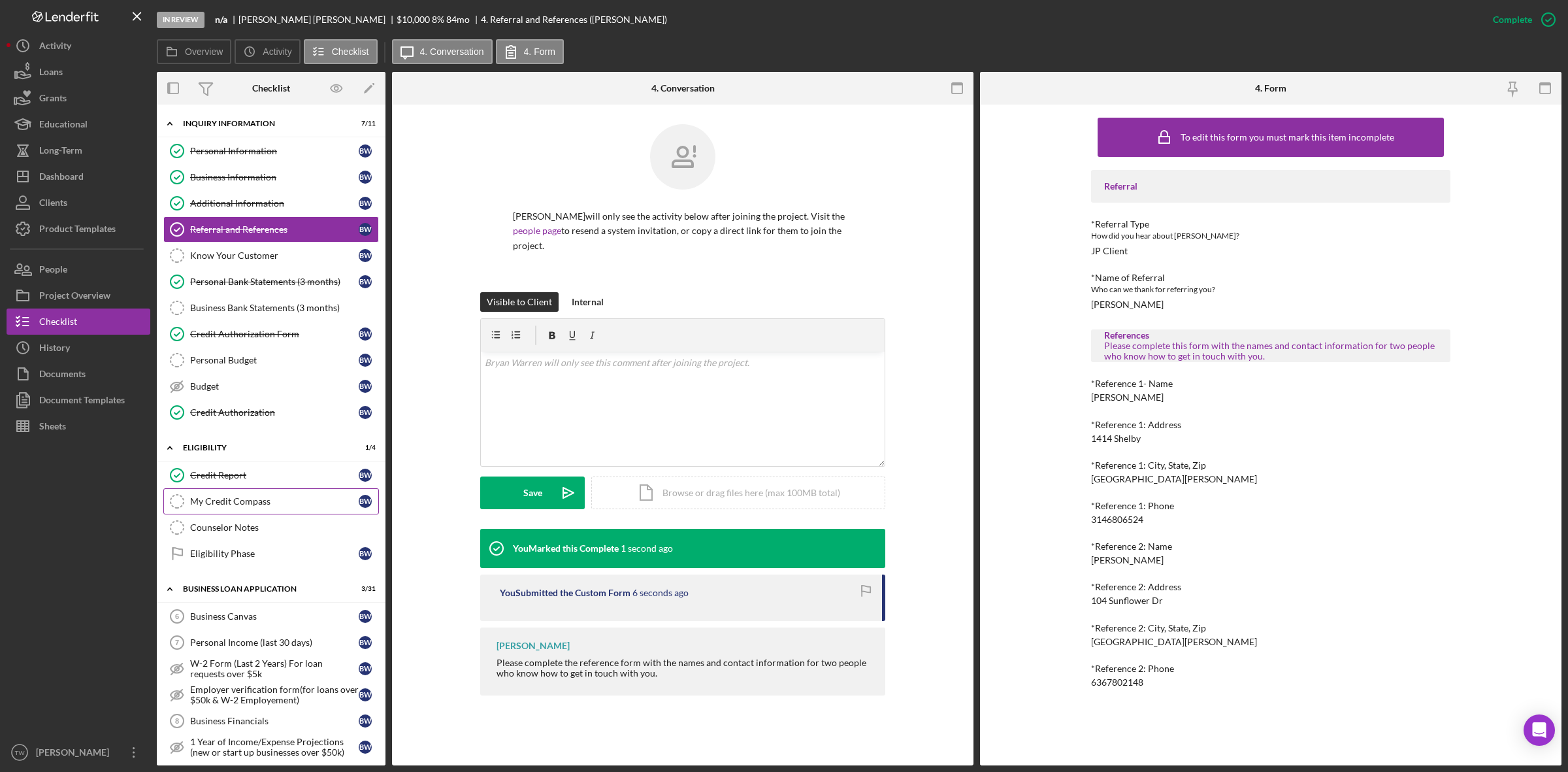
click at [230, 497] on link "My Credit Compass My Credit Compass B W" at bounding box center [271, 501] width 216 height 26
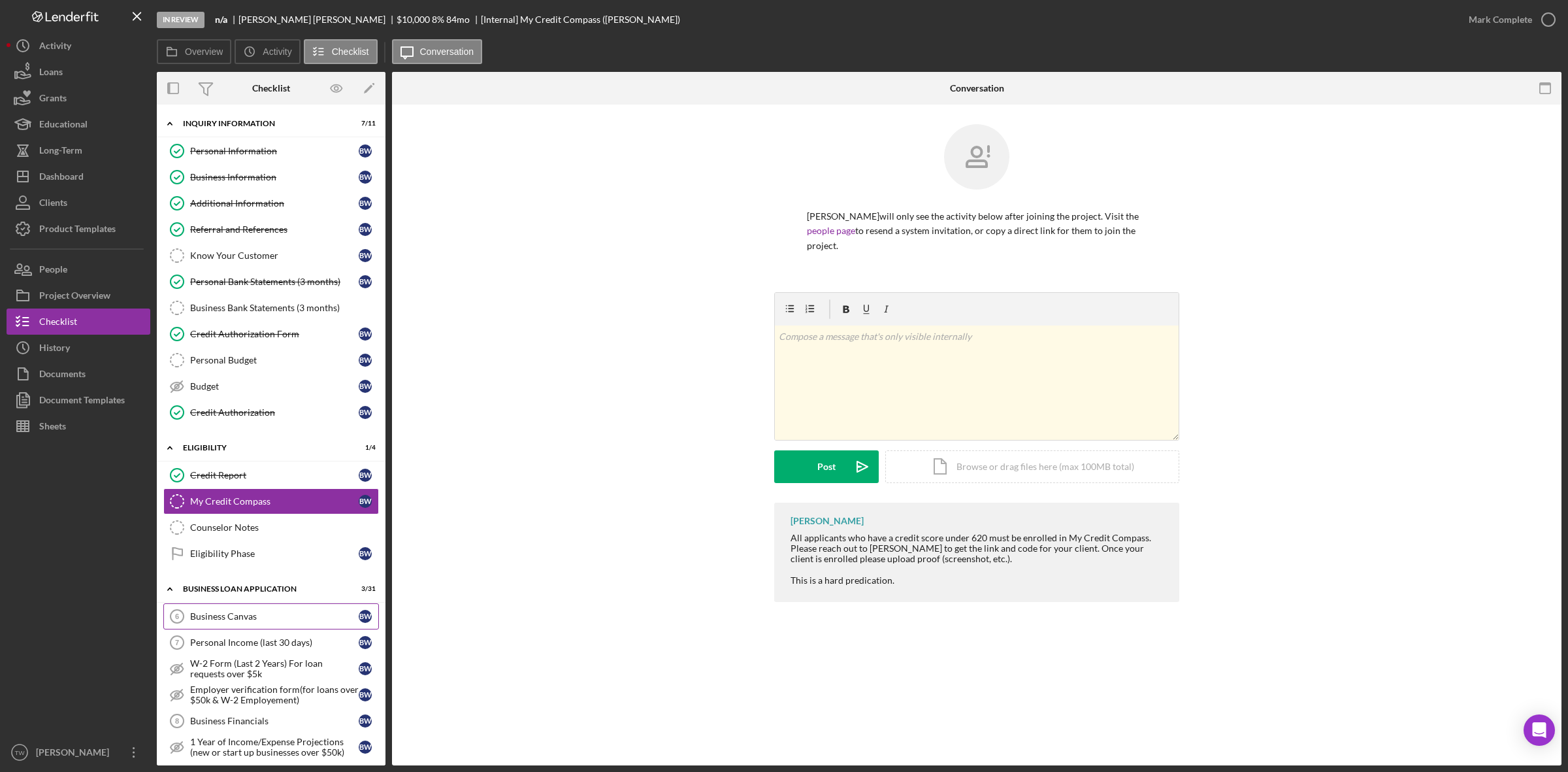
click at [230, 613] on link "Business Canvas 6 Business Canvas B W" at bounding box center [271, 616] width 216 height 26
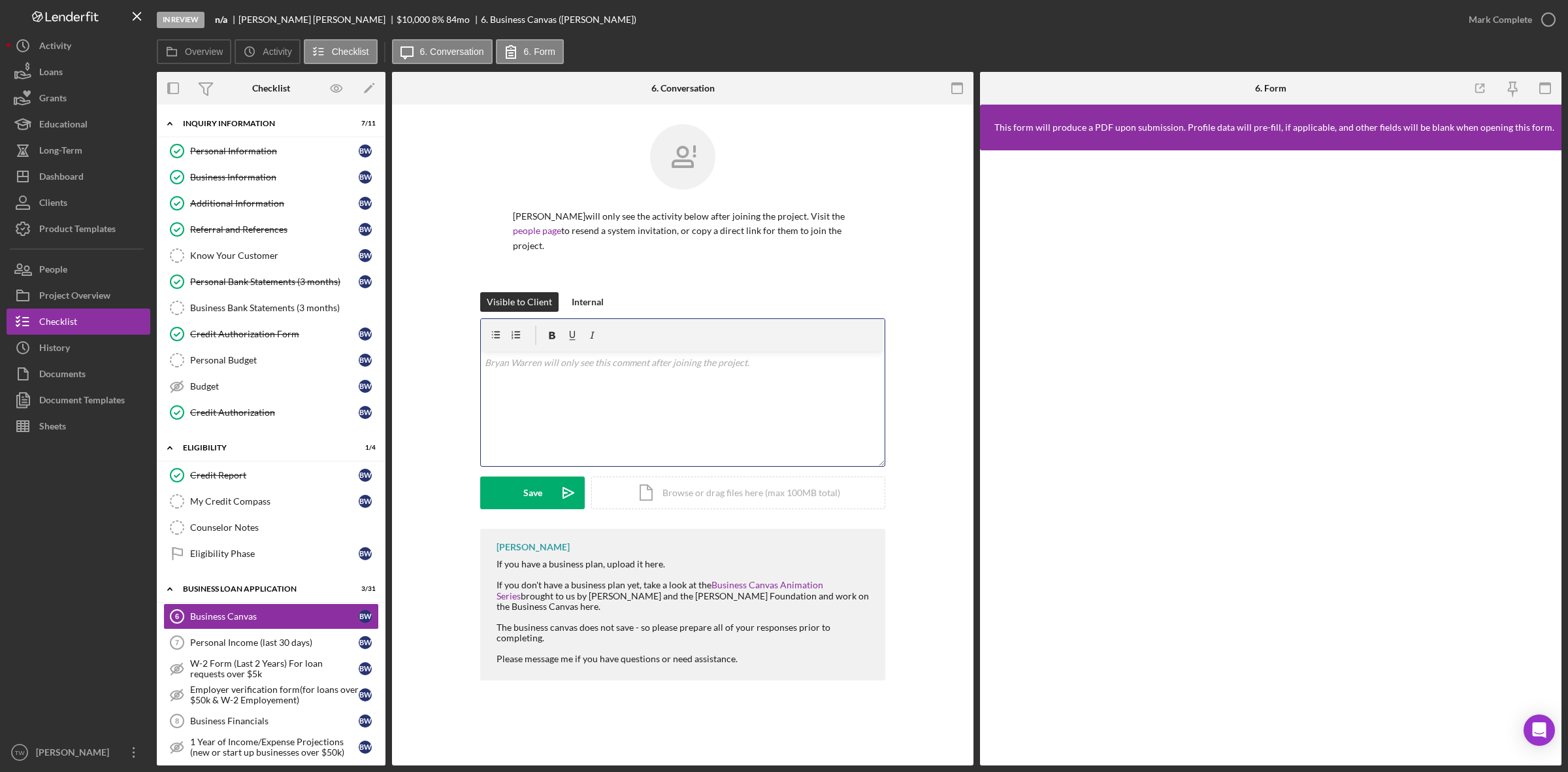
click at [676, 392] on div "v Color teal Color pink Remove color Add row above Add row below Add column bef…" at bounding box center [682, 409] width 404 height 115
click at [259, 186] on link "Business Information Business Information B W" at bounding box center [271, 177] width 216 height 26
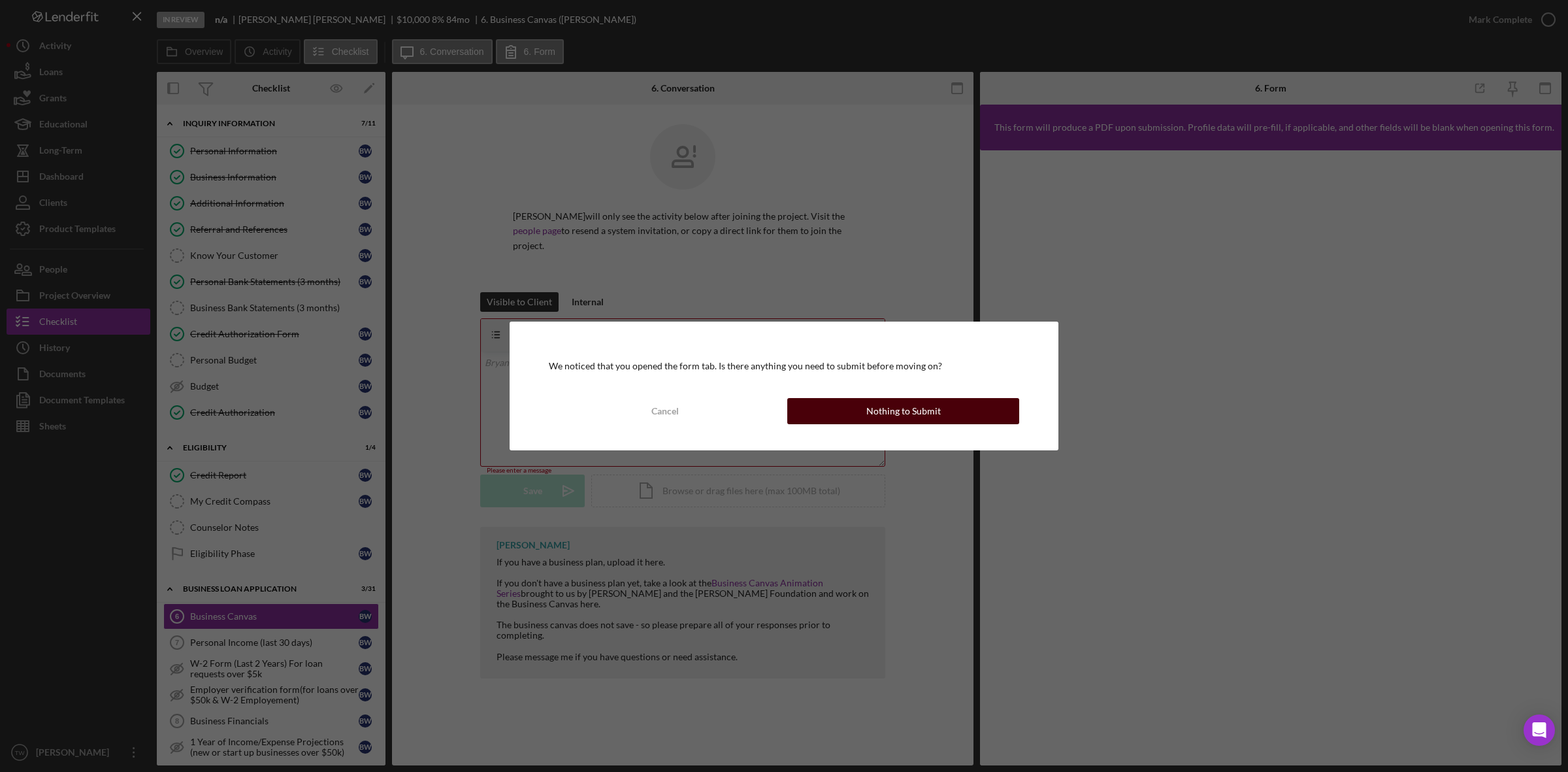
click at [974, 408] on button "Nothing to Submit" at bounding box center [903, 411] width 232 height 26
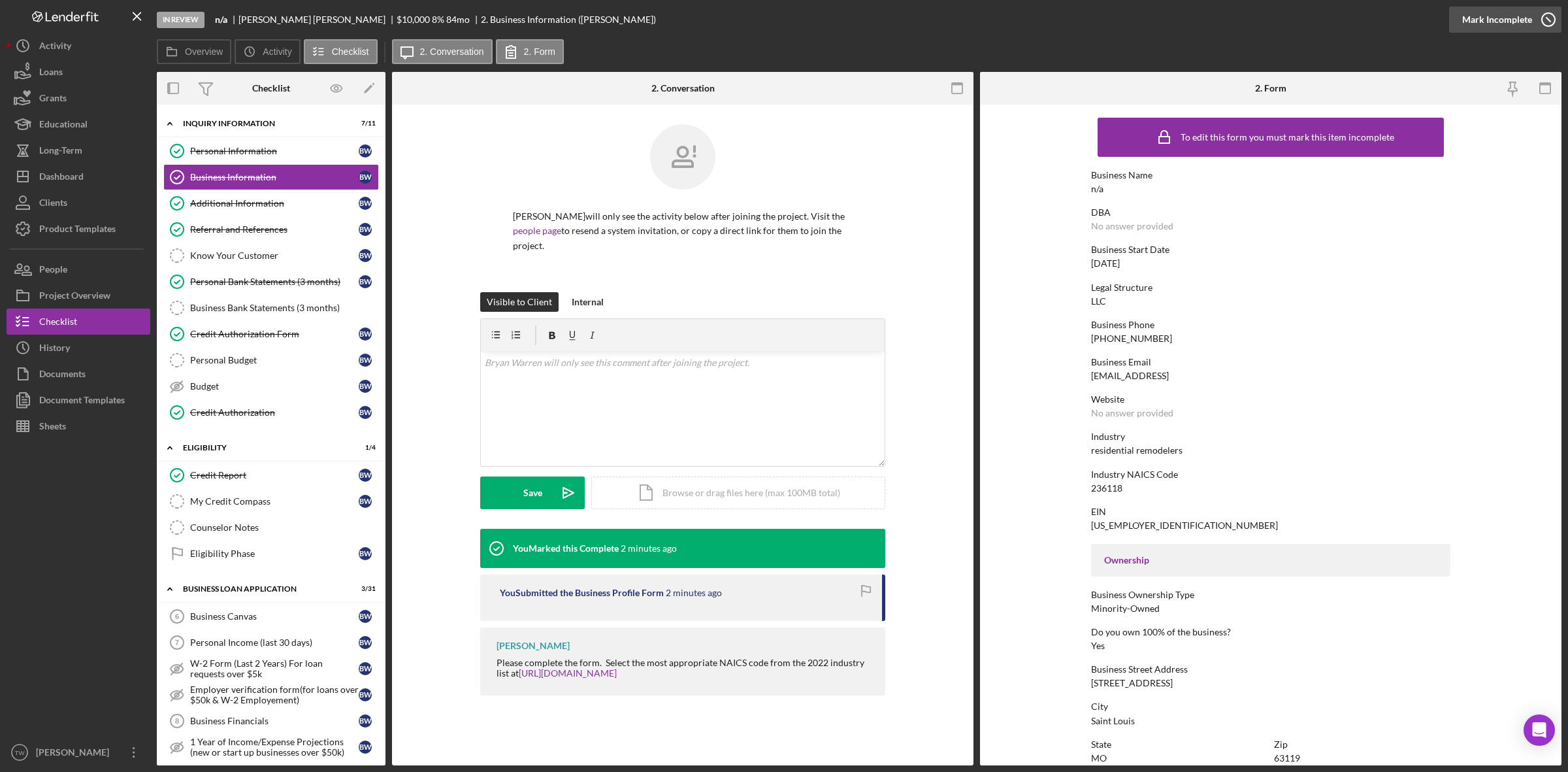
click at [1497, 13] on div "Mark Incomplete" at bounding box center [1497, 19] width 70 height 26
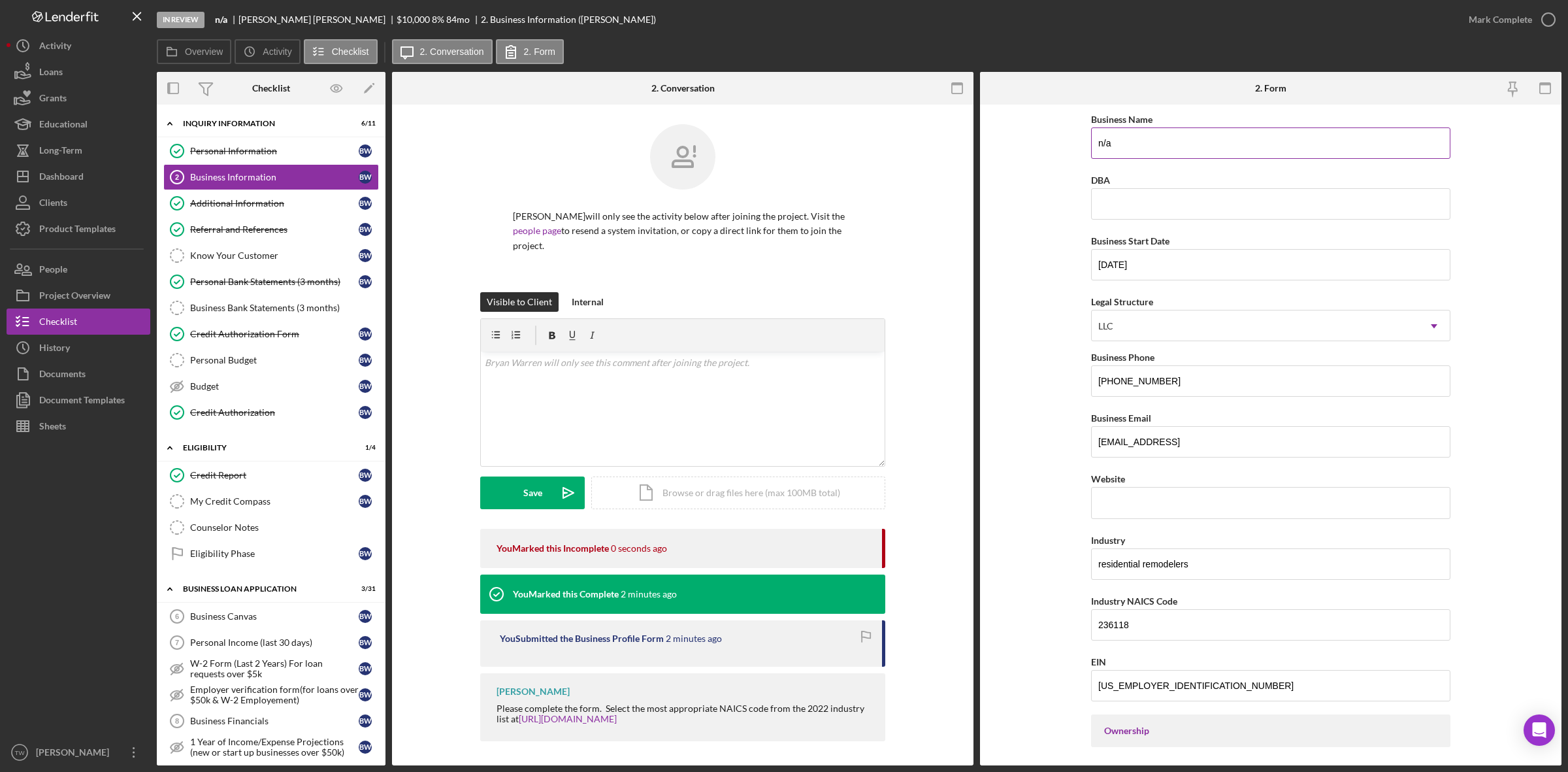
click at [1155, 134] on input "n/a" at bounding box center [1271, 143] width 360 height 31
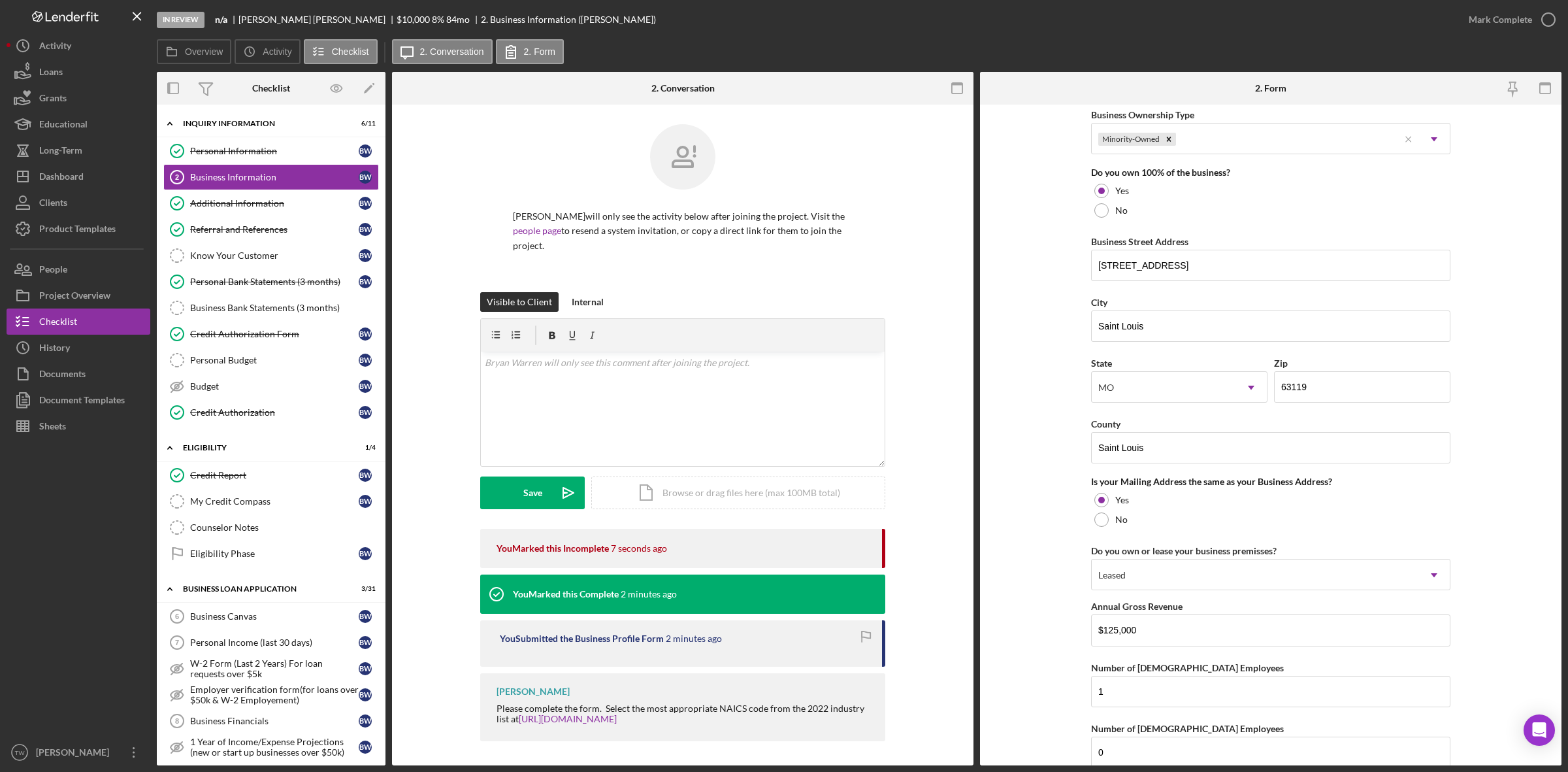
scroll to position [796, 0]
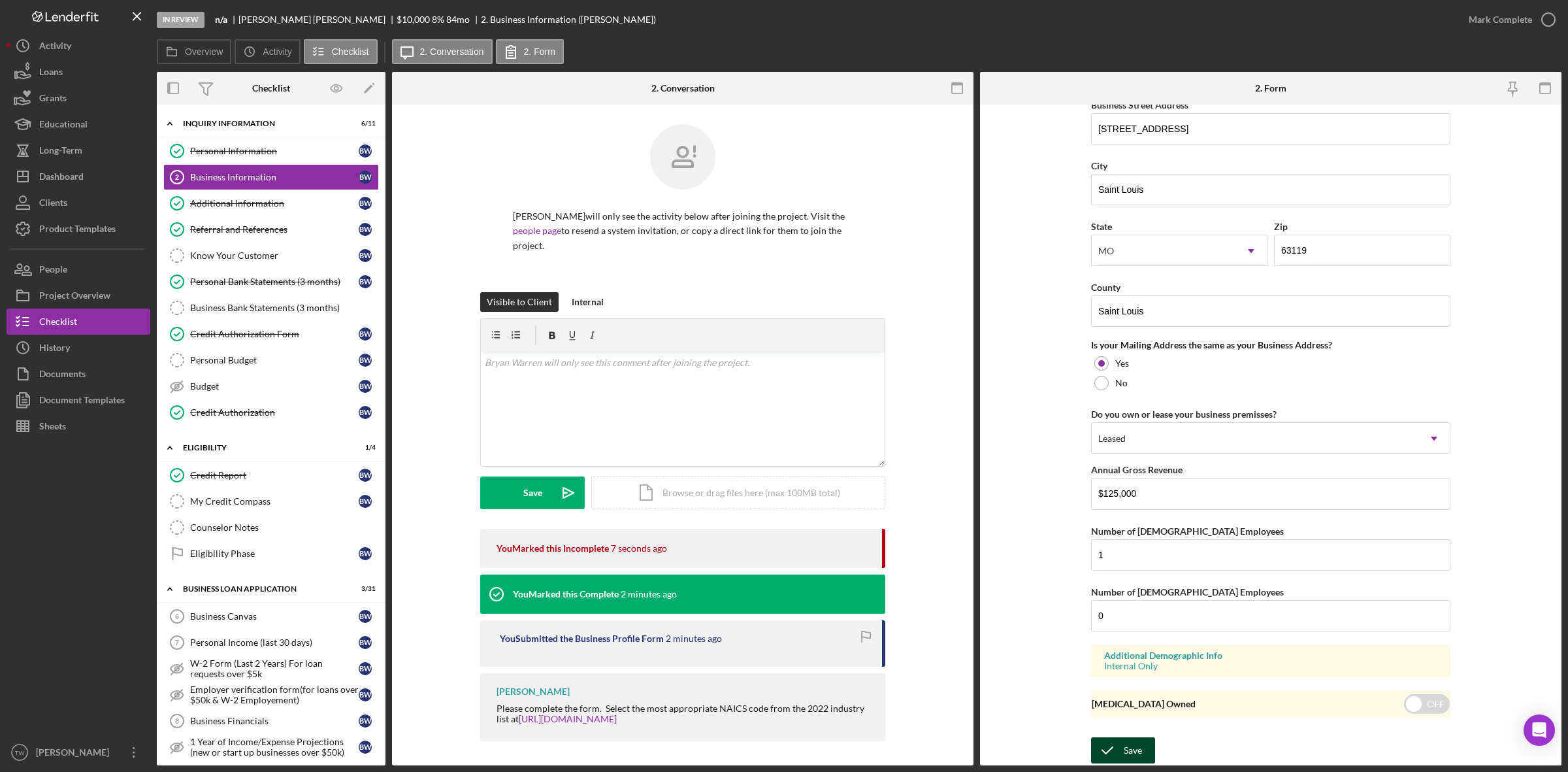
type input "Bri Management LLC"
click at [1145, 756] on button "Save" at bounding box center [1124, 750] width 64 height 26
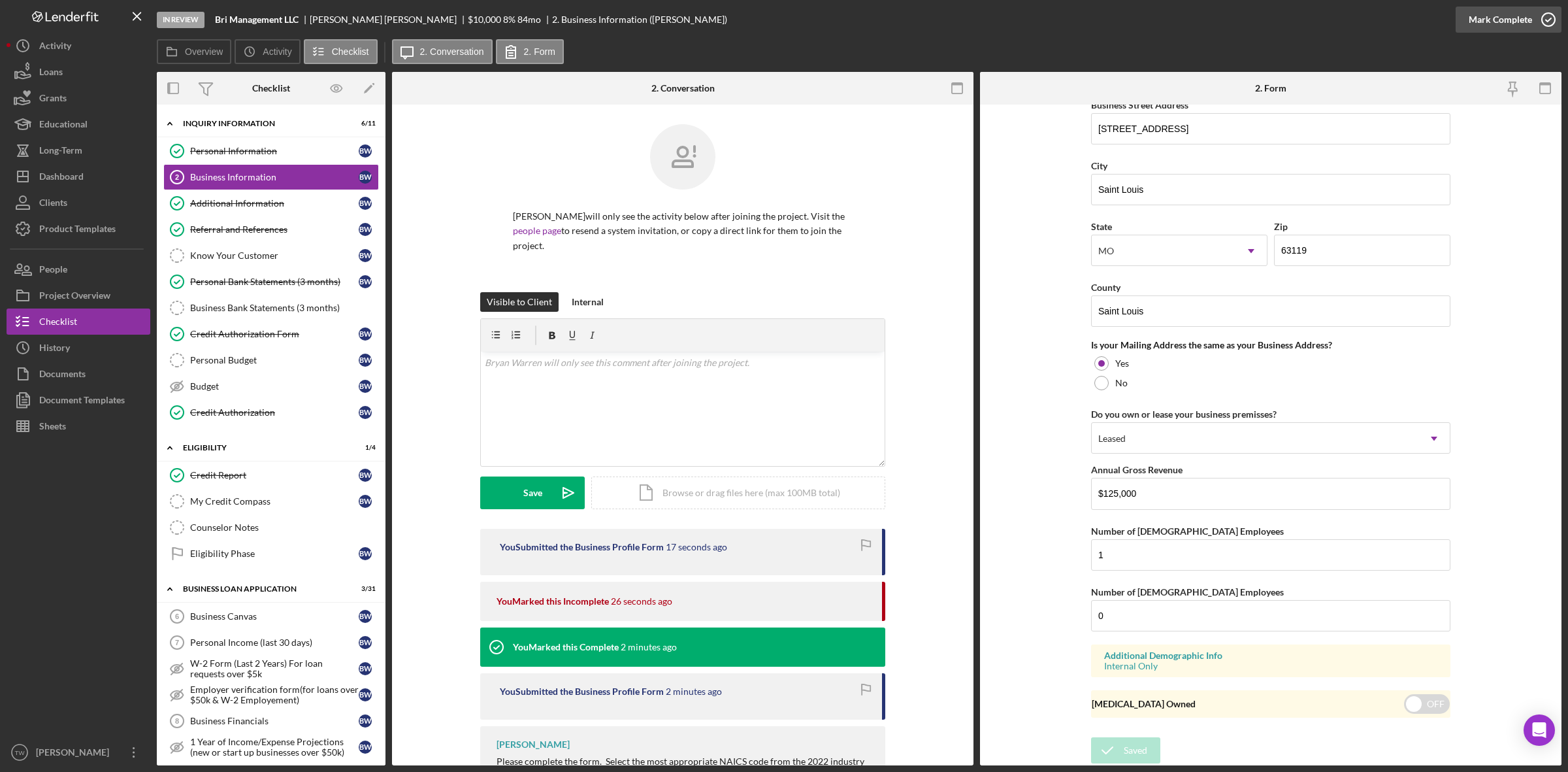
click at [1504, 24] on div "Mark Complete" at bounding box center [1500, 19] width 64 height 26
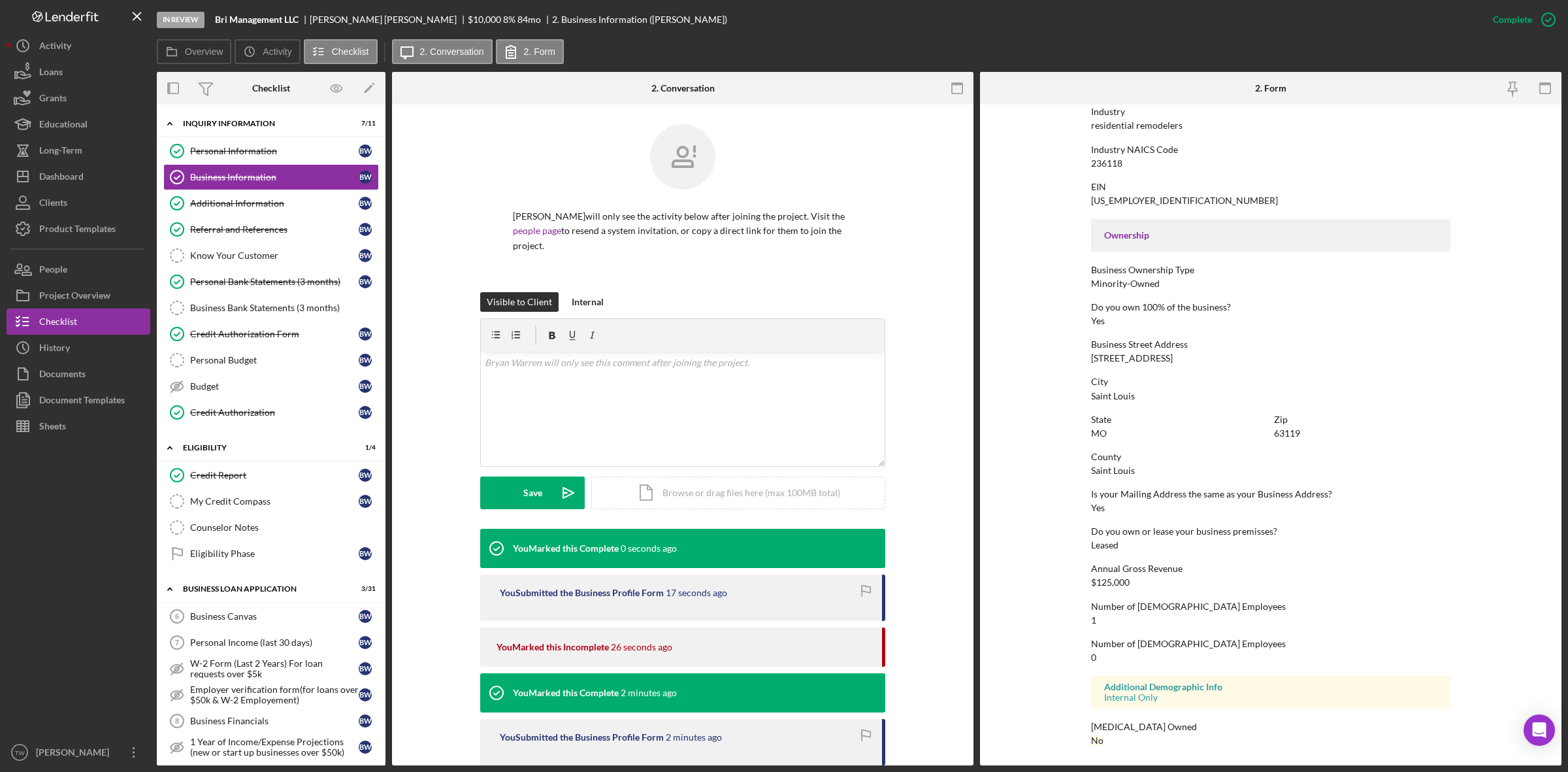
scroll to position [325, 0]
click at [232, 514] on link "My Credit Compass My Credit Compass B W" at bounding box center [271, 501] width 216 height 26
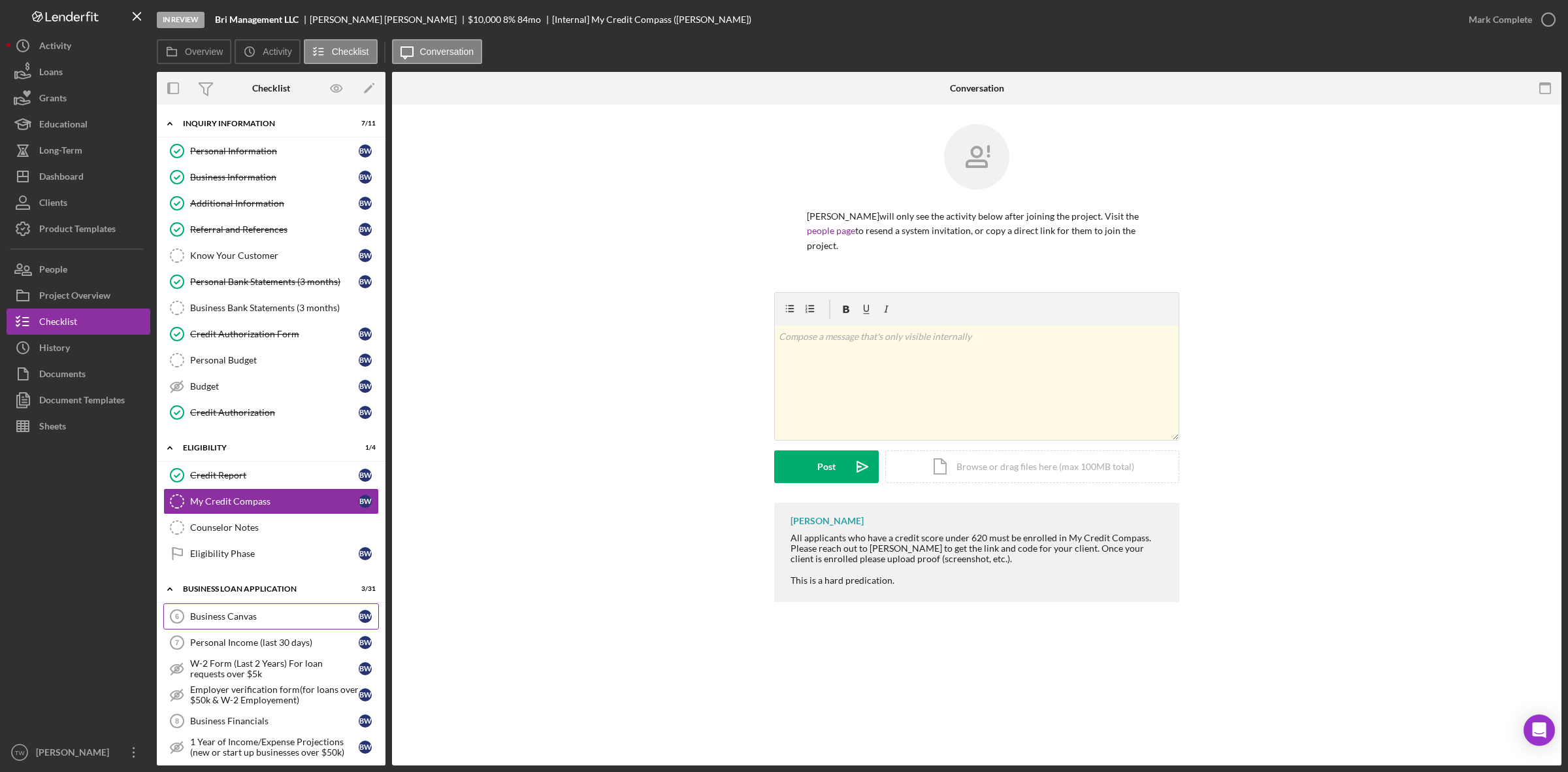
click at [220, 621] on div "Business Canvas" at bounding box center [274, 616] width 169 height 10
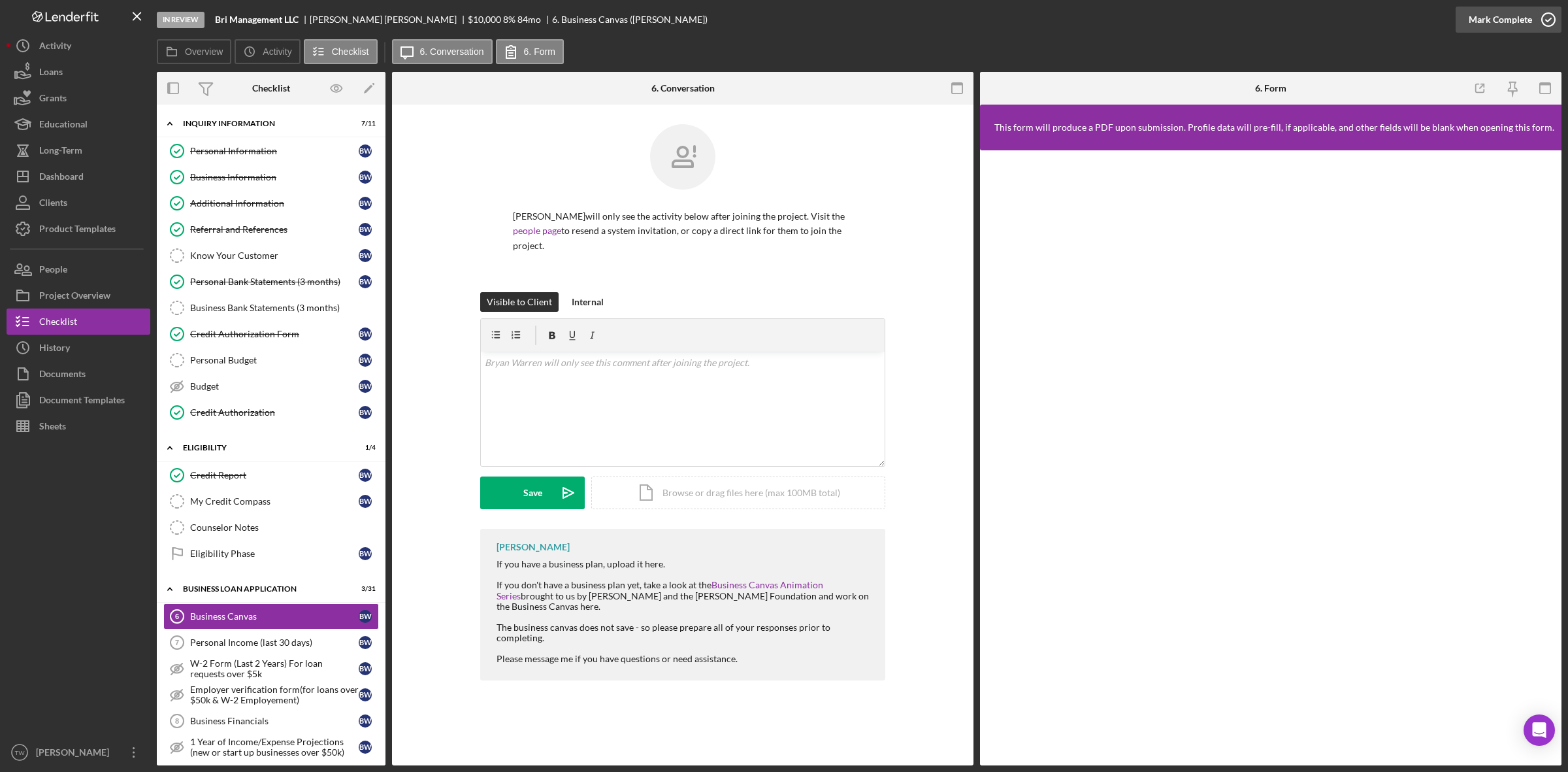
click at [1504, 17] on div "Mark Complete" at bounding box center [1500, 19] width 64 height 26
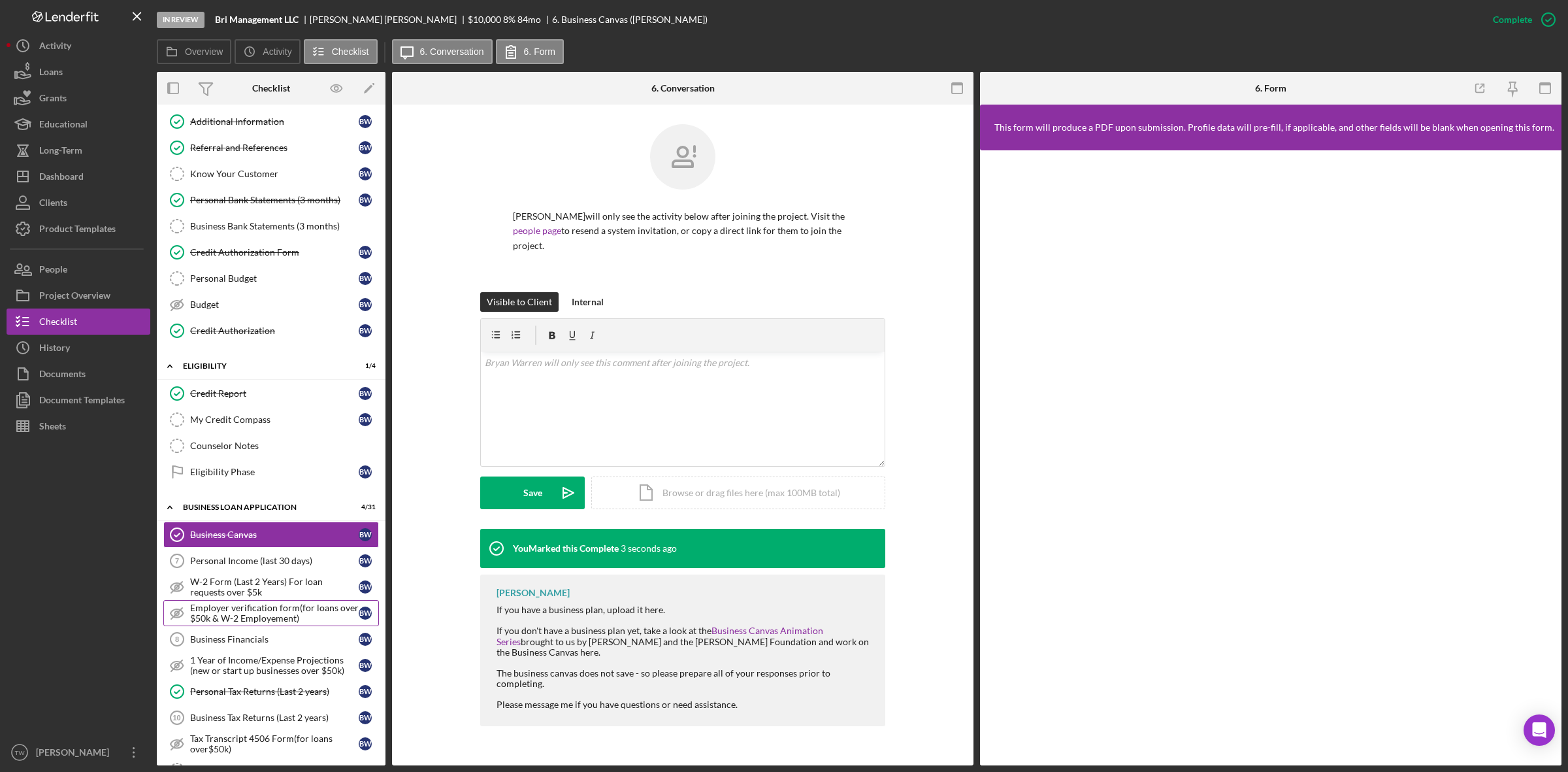
scroll to position [245, 0]
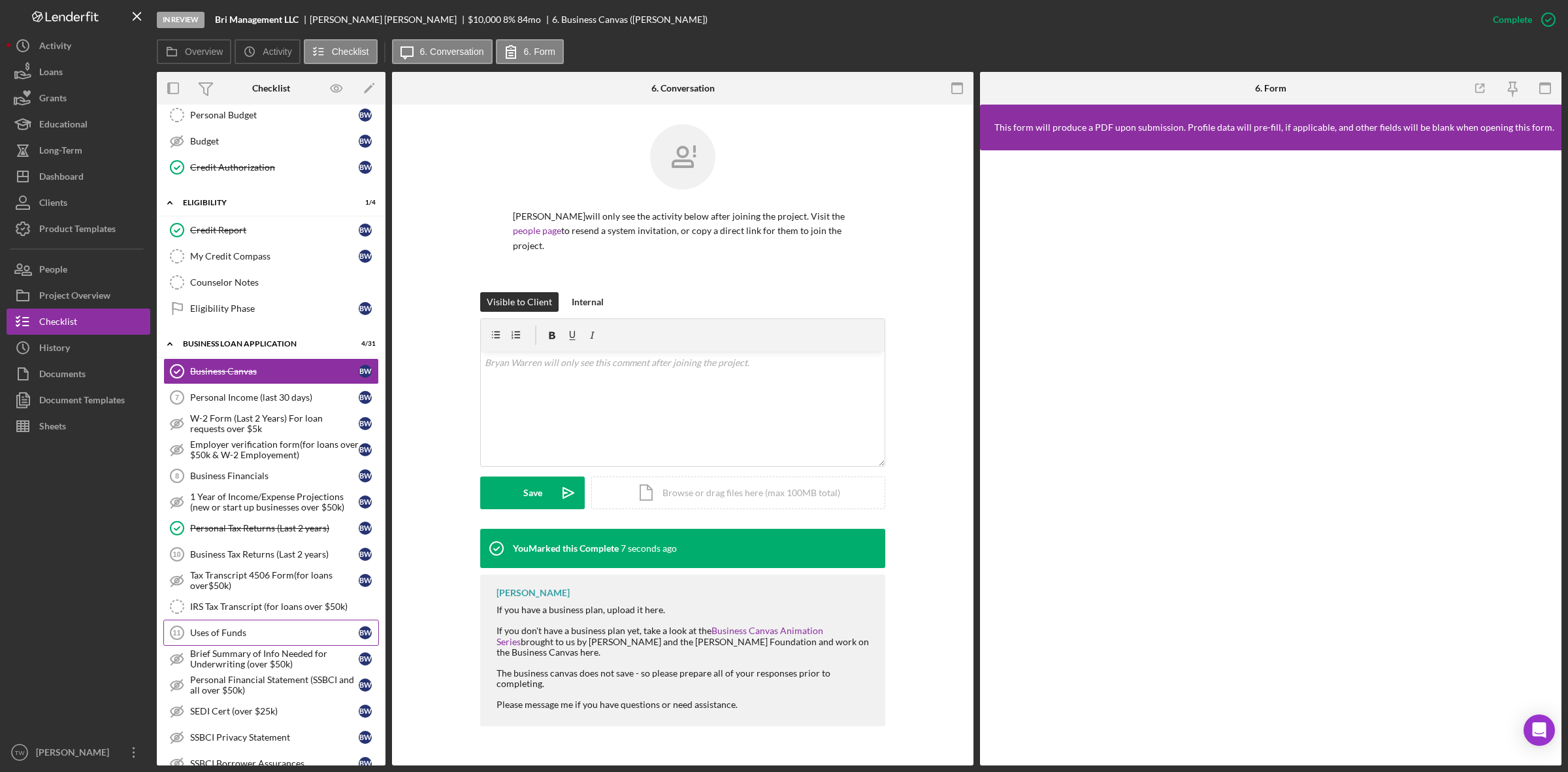
click at [257, 638] on div "Uses of Funds" at bounding box center [274, 632] width 169 height 10
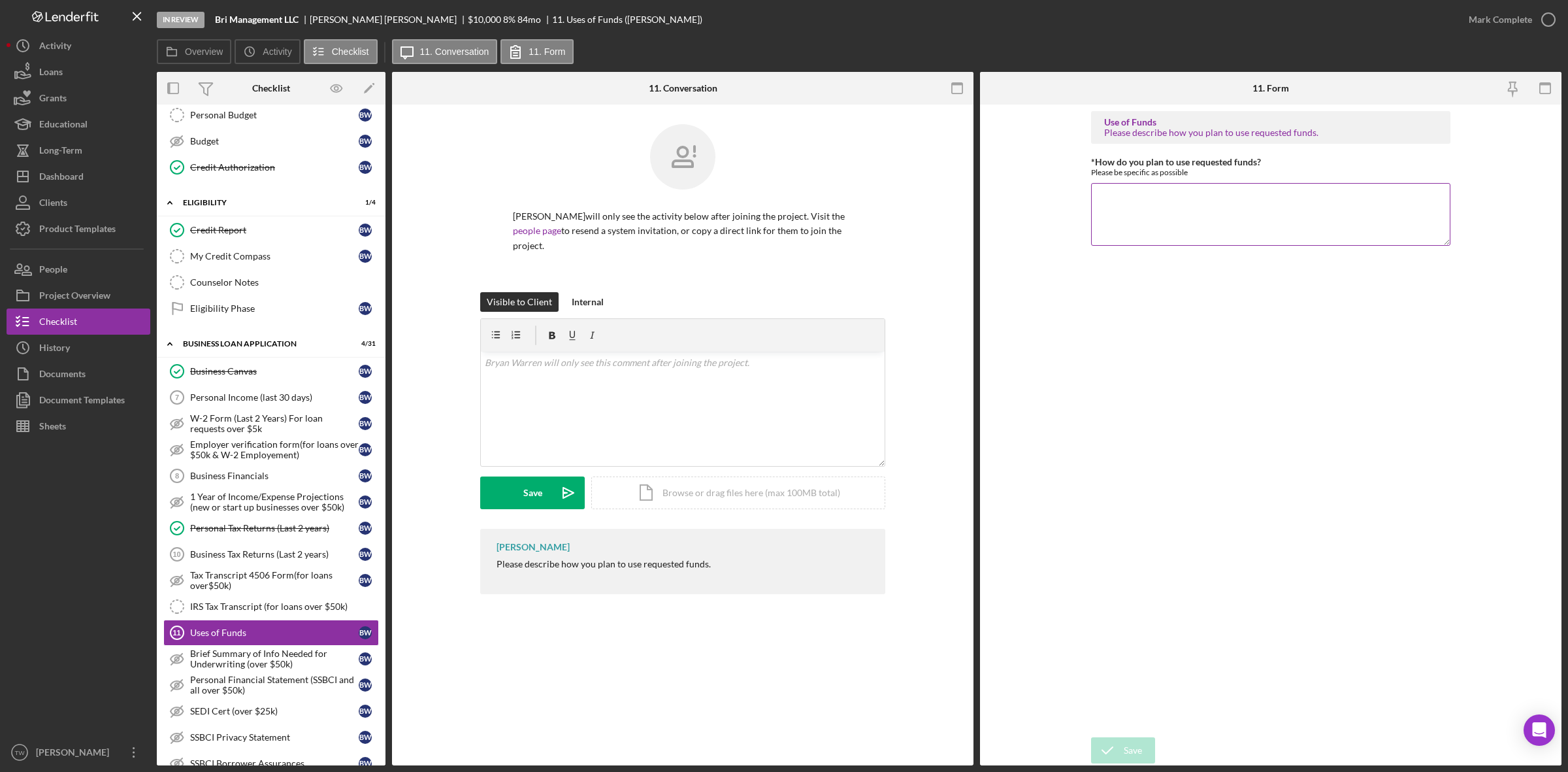
click at [1220, 204] on textarea "*How do you plan to use requested funds?" at bounding box center [1271, 214] width 360 height 63
drag, startPoint x: 278, startPoint y: 586, endPoint x: 505, endPoint y: 648, distance: 235.3
click at [503, 648] on div "Overview Internal Workflow Stage In Review Icon/Dropdown Arrow Archive (can una…" at bounding box center [859, 419] width 1405 height 693
click at [687, 419] on div "v Color teal Color pink Remove color Add row above Add row below Add column bef…" at bounding box center [682, 409] width 404 height 115
click at [1271, 236] on textarea "*How do you plan to use requested funds?" at bounding box center [1271, 214] width 360 height 63
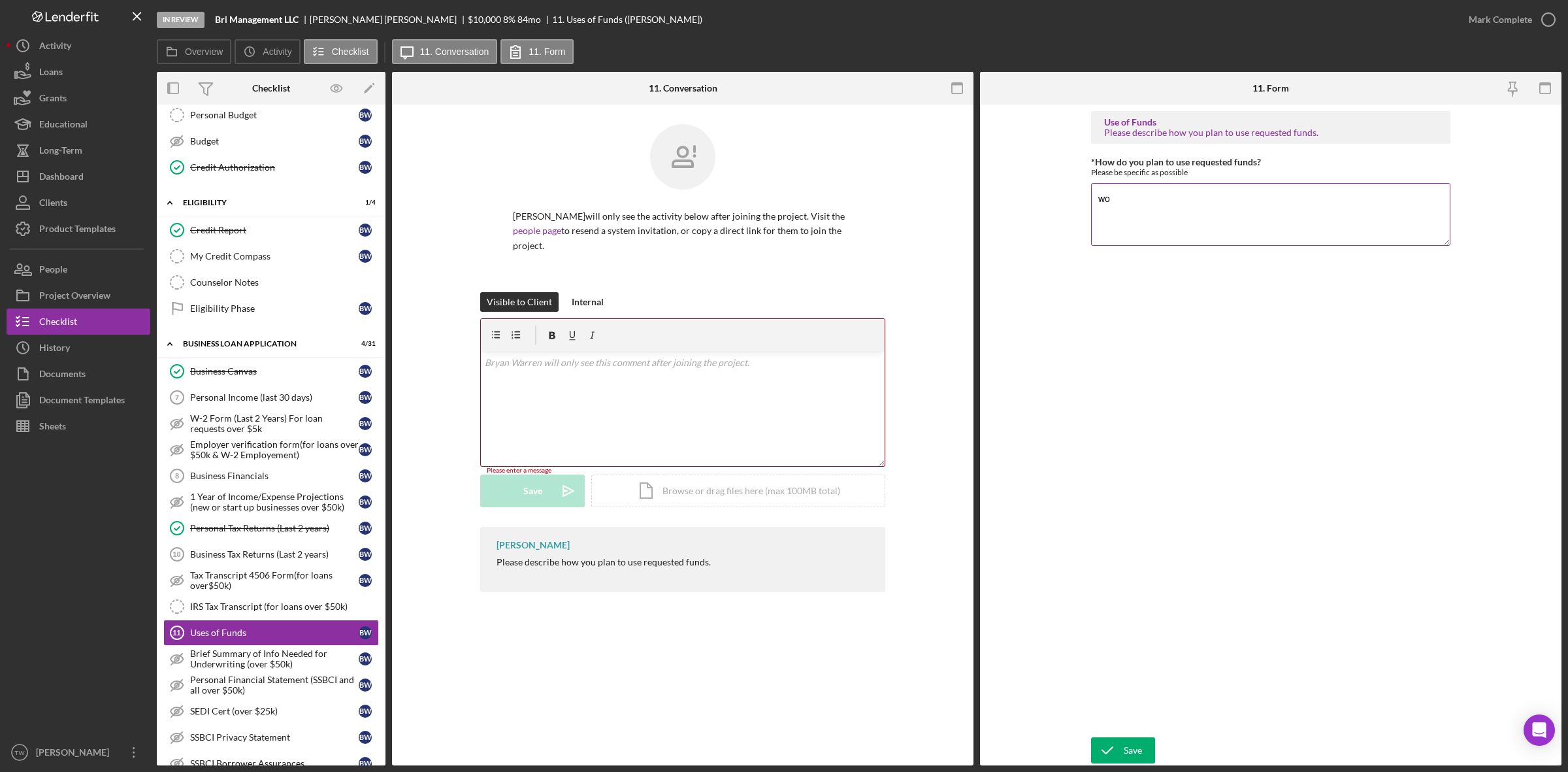
type textarea "w"
type textarea "payroll and operating expenses."
click at [1100, 744] on icon "submit" at bounding box center [1108, 751] width 33 height 33
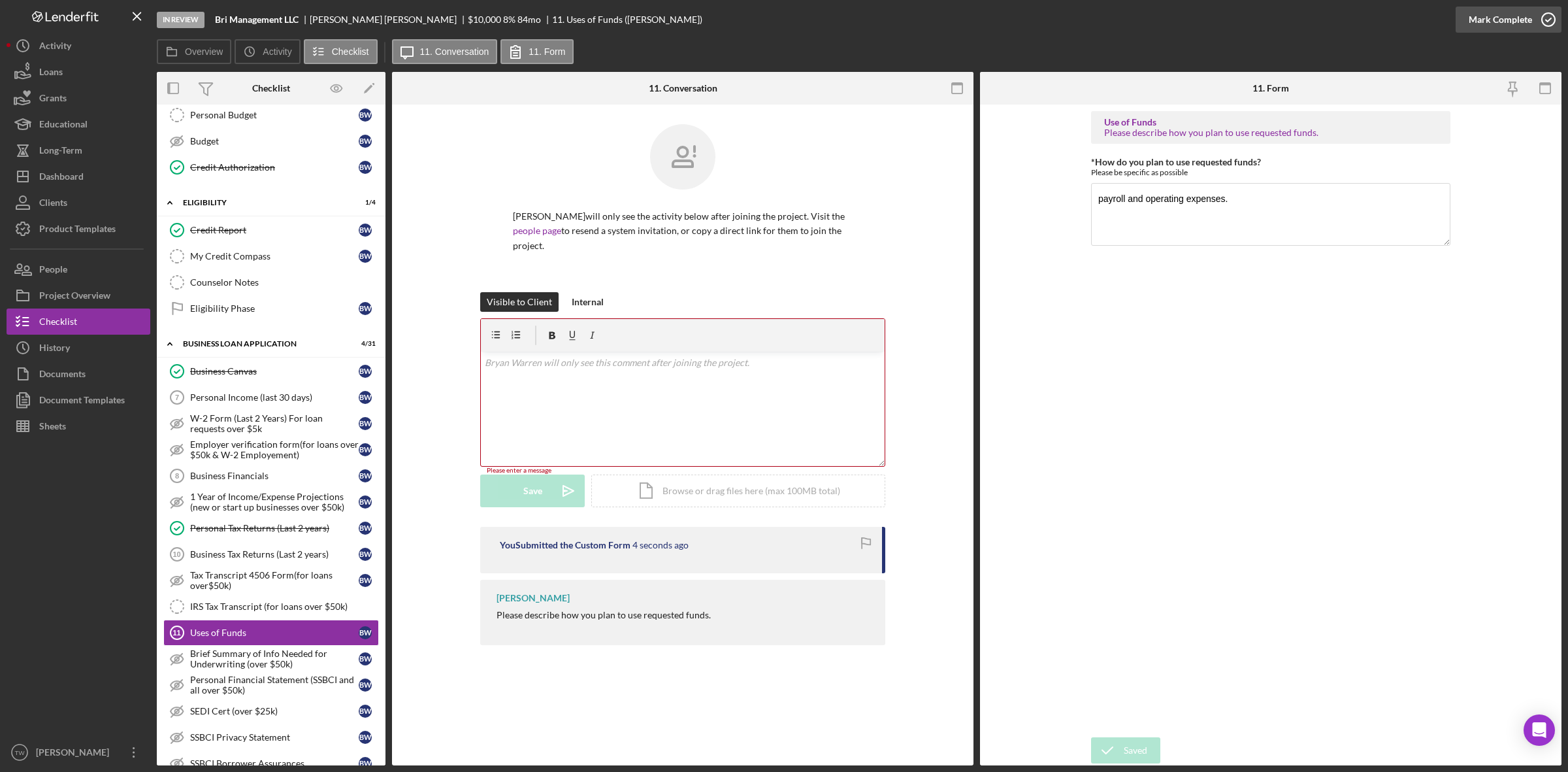
click at [1492, 24] on div "Mark Complete" at bounding box center [1500, 19] width 64 height 26
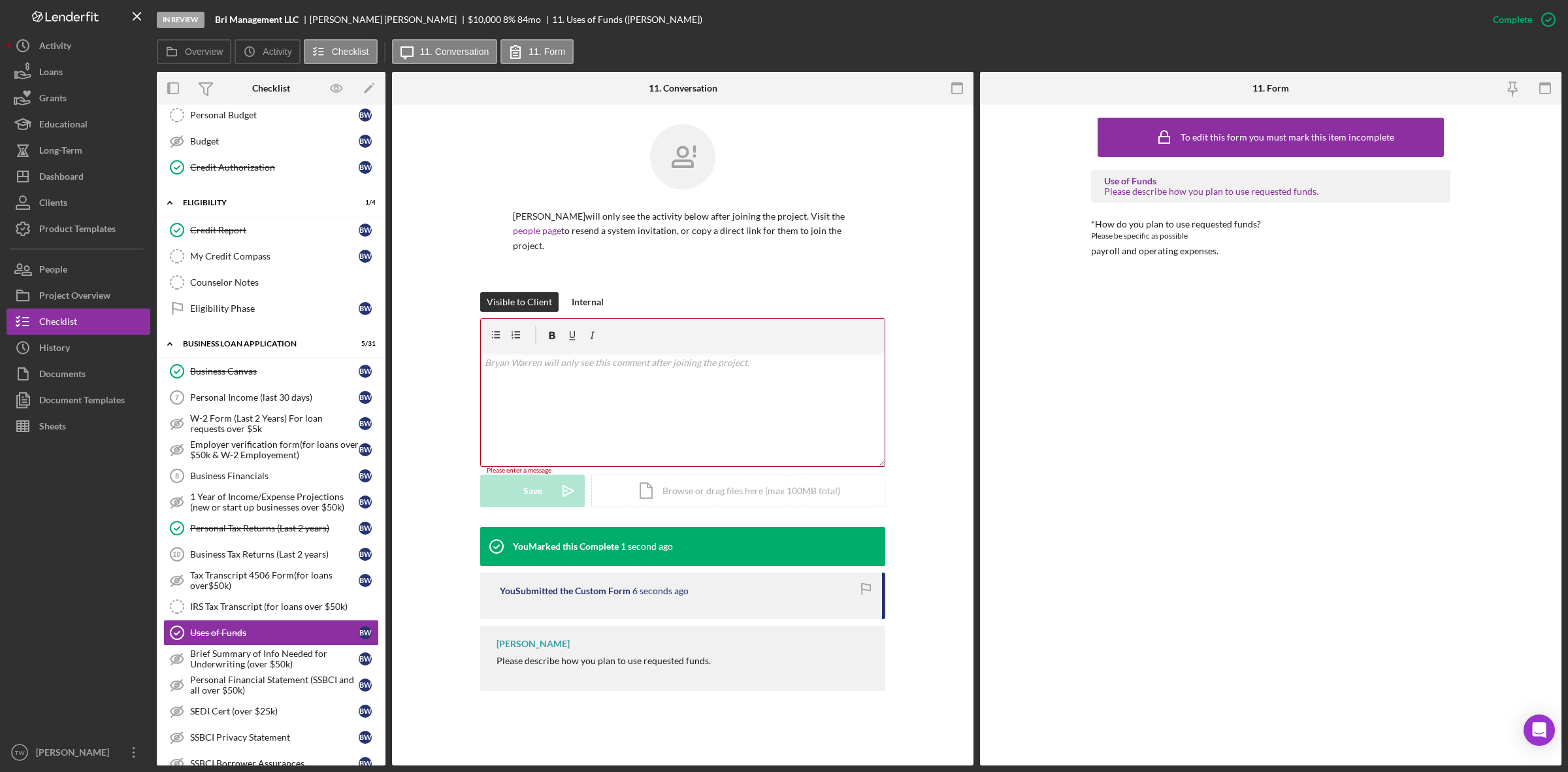
scroll to position [572, 0]
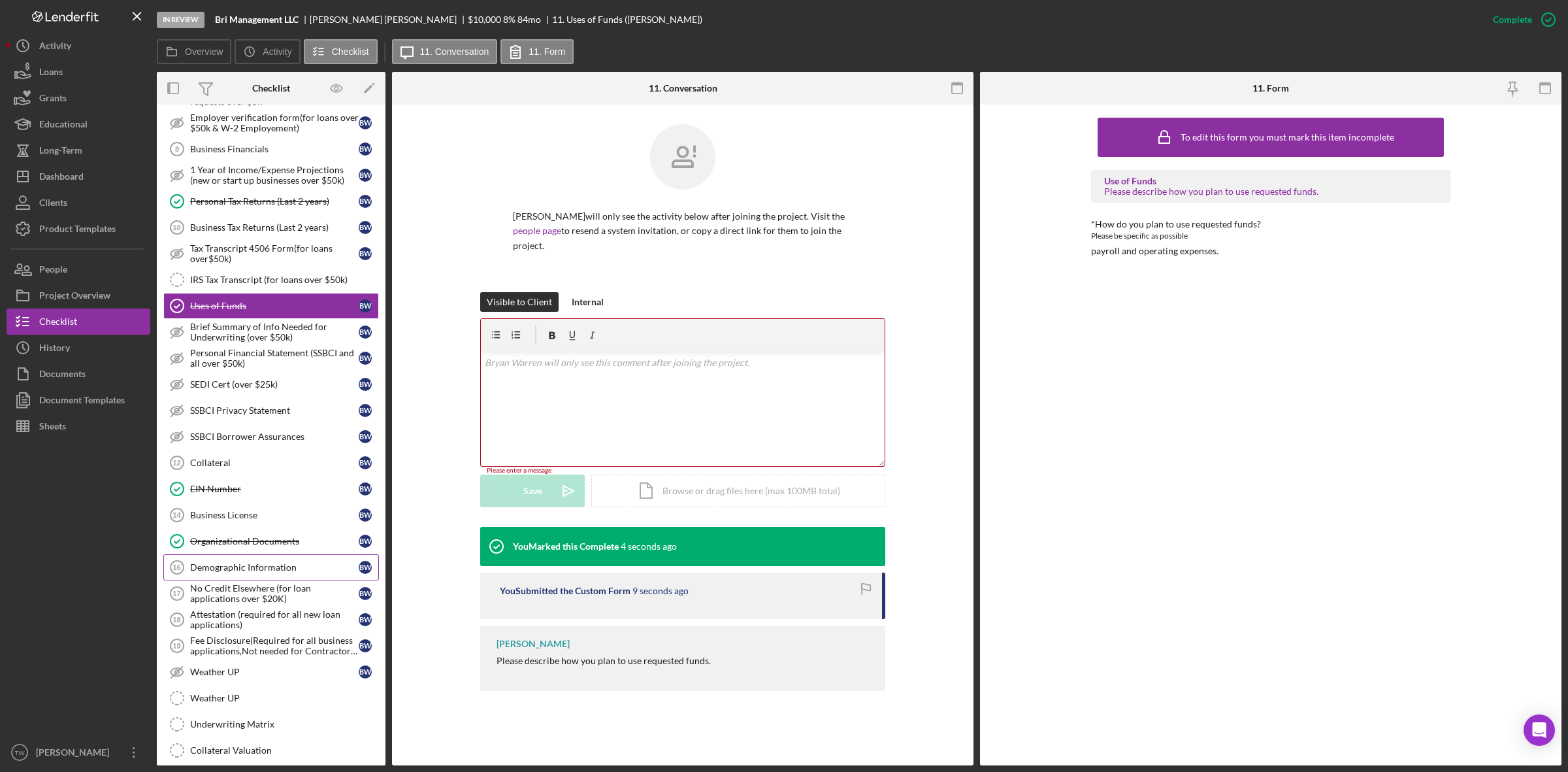
click at [287, 573] on div "Demographic Information" at bounding box center [274, 567] width 169 height 10
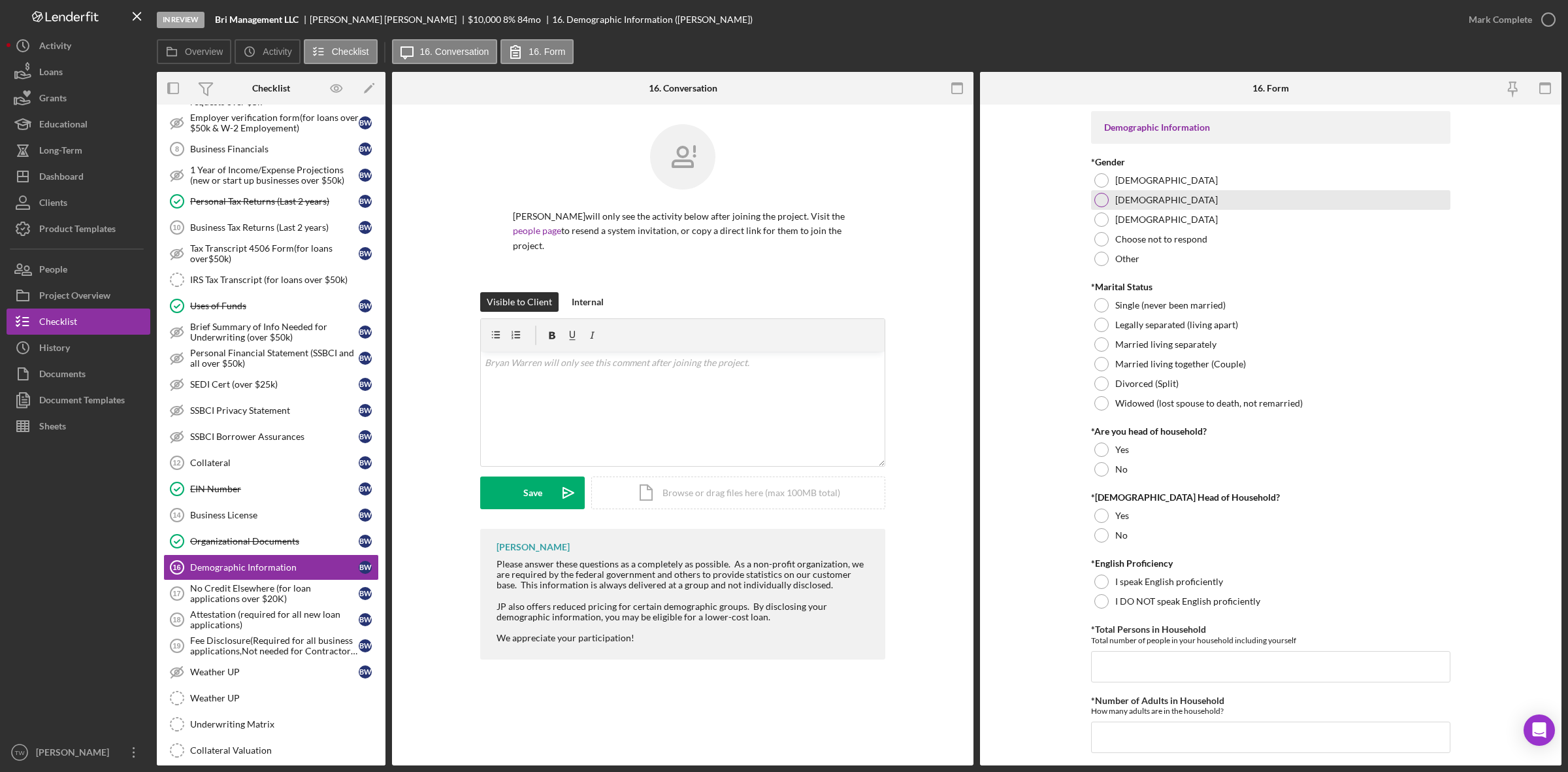
click at [1135, 196] on div "[DEMOGRAPHIC_DATA]" at bounding box center [1271, 199] width 360 height 20
click at [1139, 301] on label "Single (never been married)" at bounding box center [1170, 305] width 111 height 10
click at [1123, 464] on label "No" at bounding box center [1121, 469] width 13 height 10
click at [1100, 544] on div "No" at bounding box center [1271, 535] width 360 height 20
click at [1115, 573] on div "I speak English proficiently" at bounding box center [1271, 581] width 360 height 20
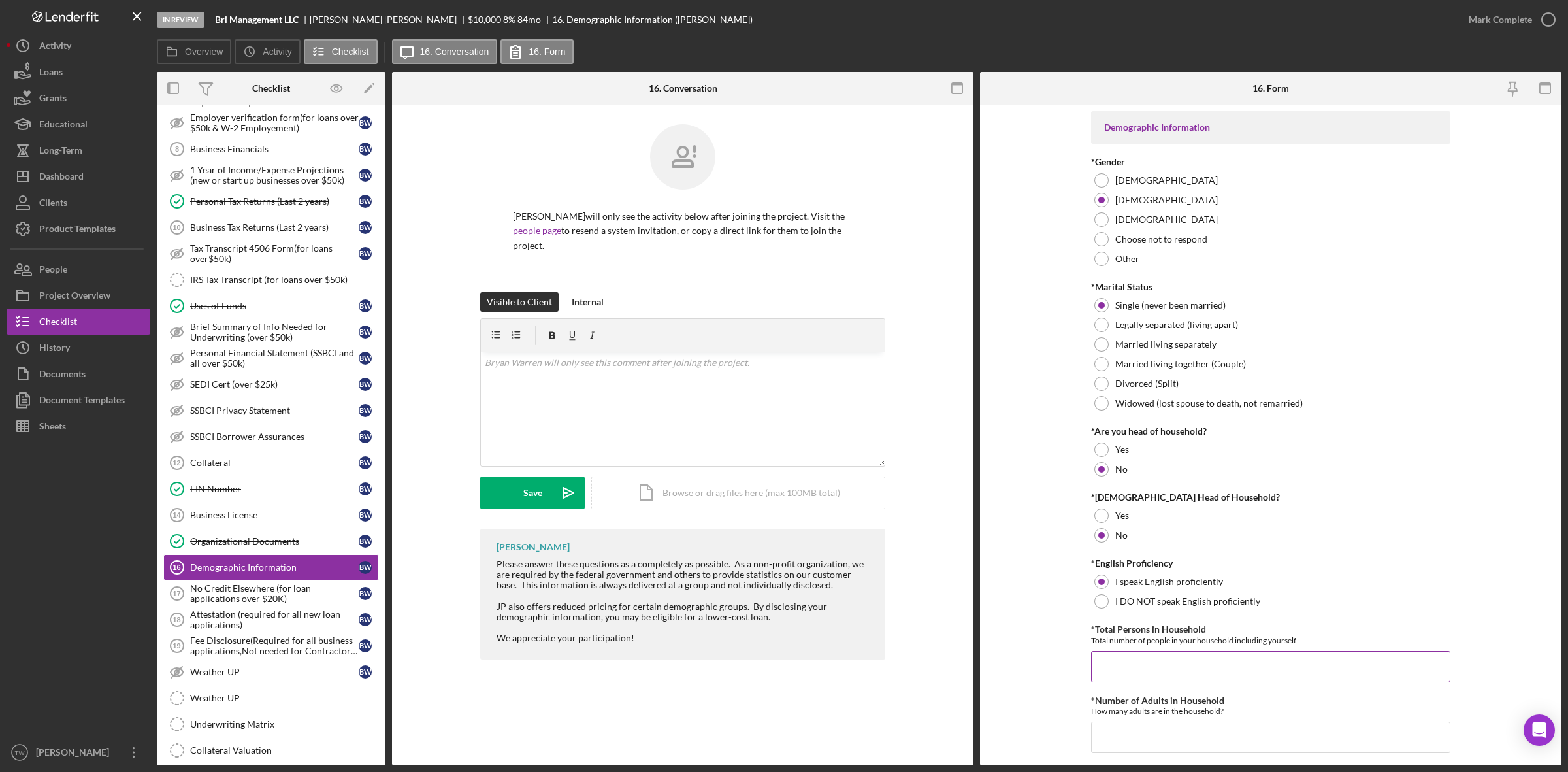
click at [1162, 654] on input "*Total Persons in Household" at bounding box center [1271, 667] width 360 height 31
type input "1"
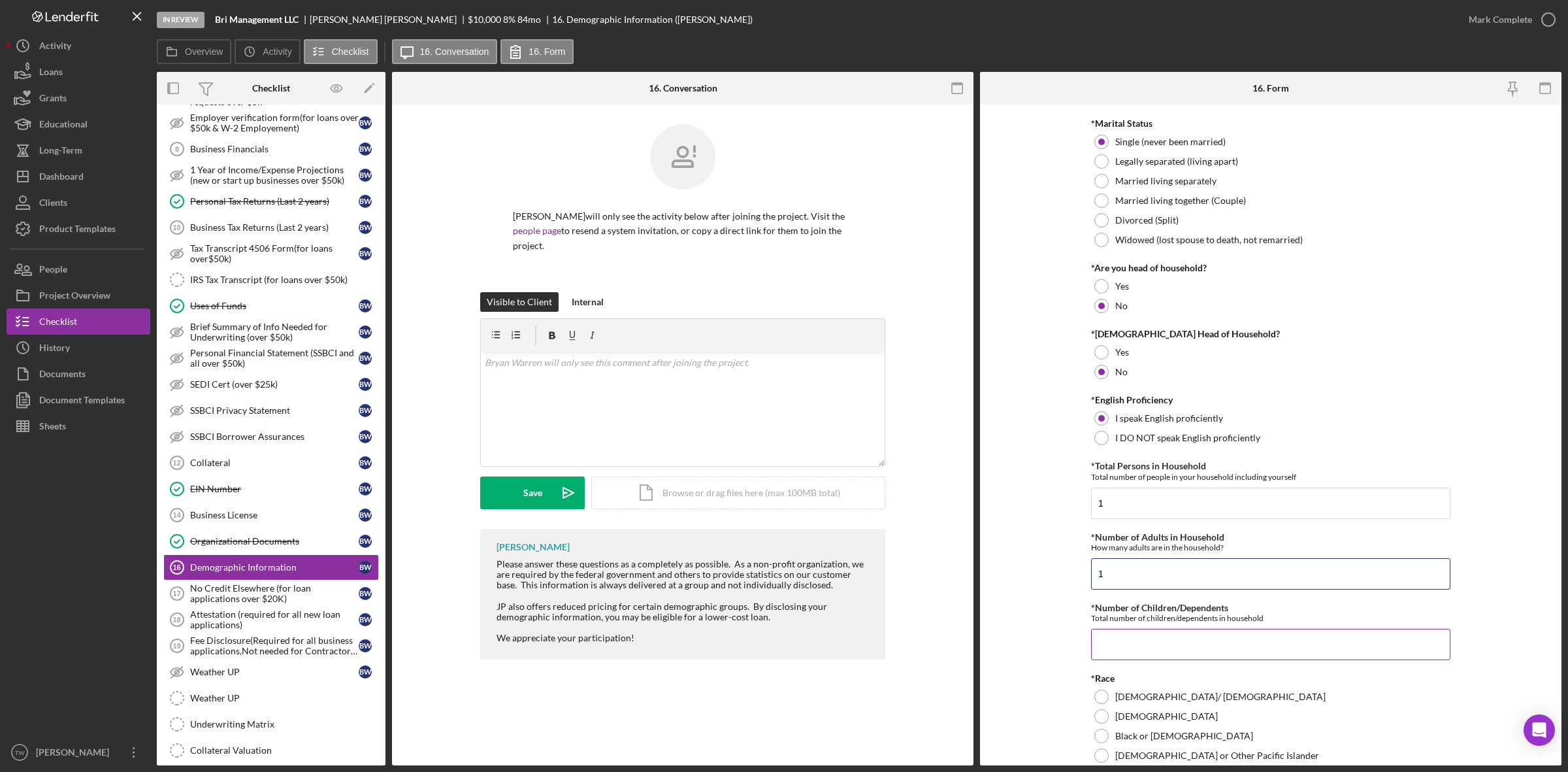
type input "1"
click at [1200, 656] on input "*Number of Children/Dependents" at bounding box center [1271, 645] width 360 height 31
type input "0"
click at [1197, 735] on label "Black or [DEMOGRAPHIC_DATA]" at bounding box center [1184, 735] width 138 height 10
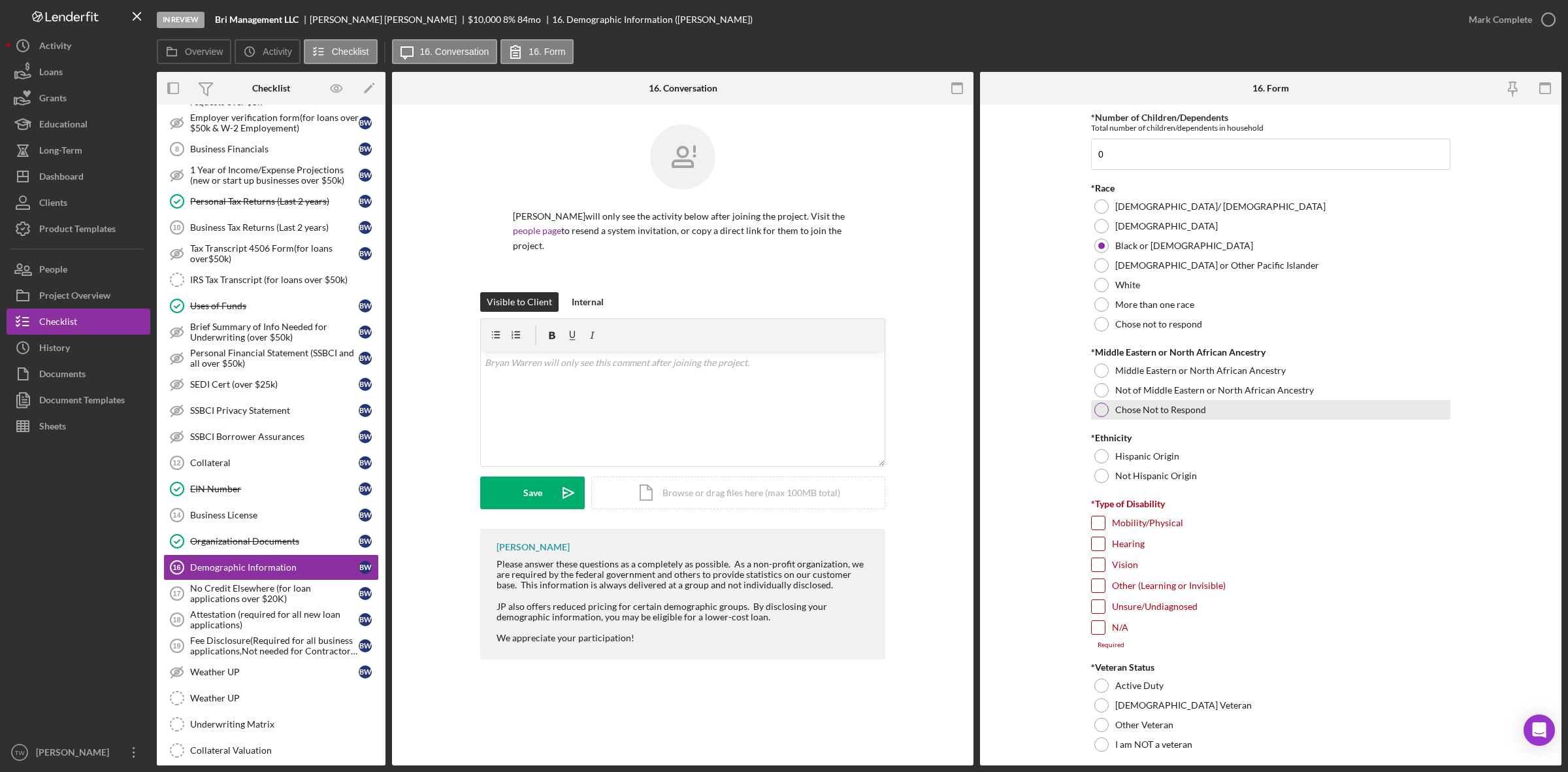
scroll to position [572, 0]
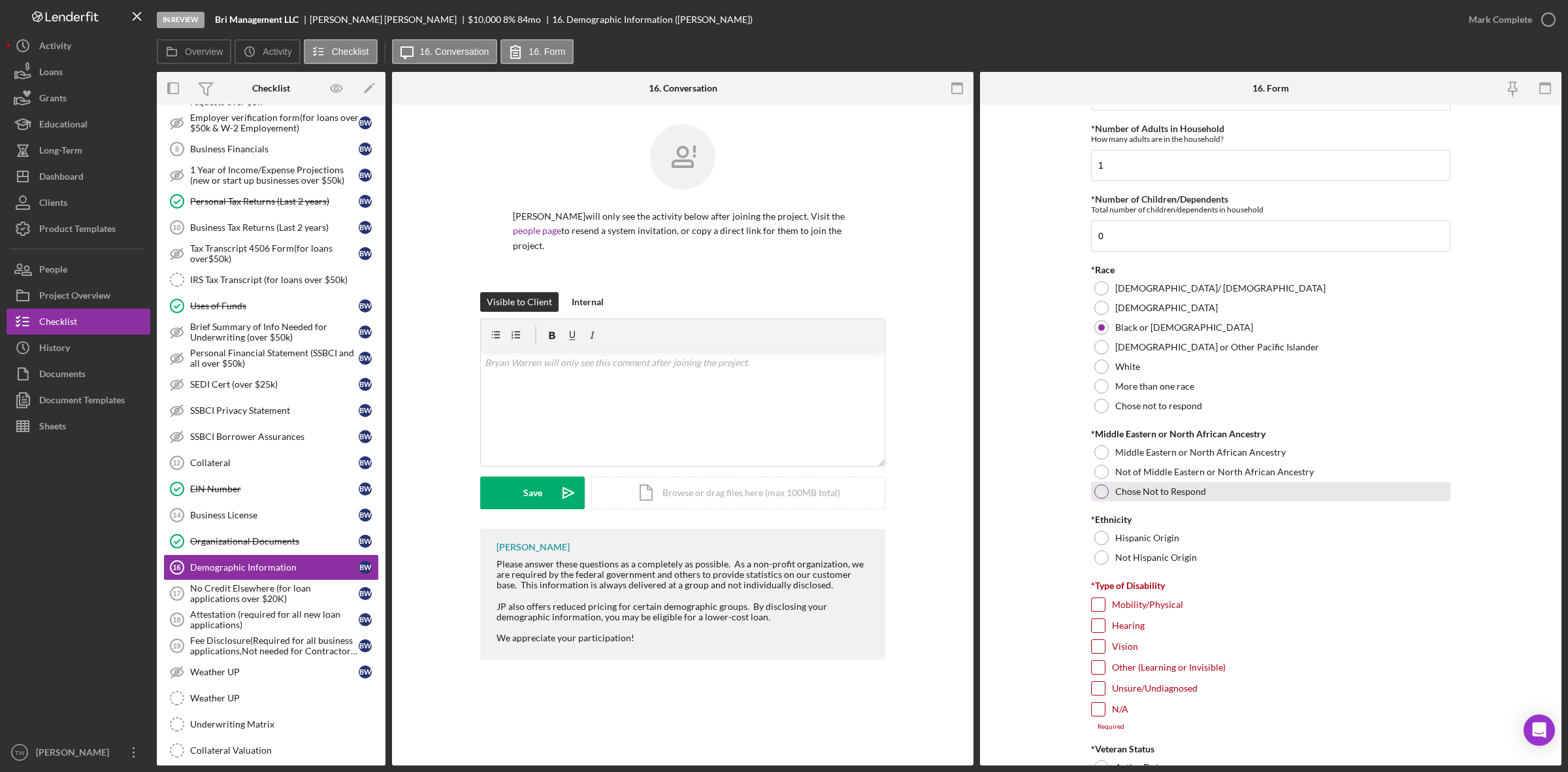
click at [1173, 491] on label "Chose Not to Respond" at bounding box center [1160, 491] width 91 height 10
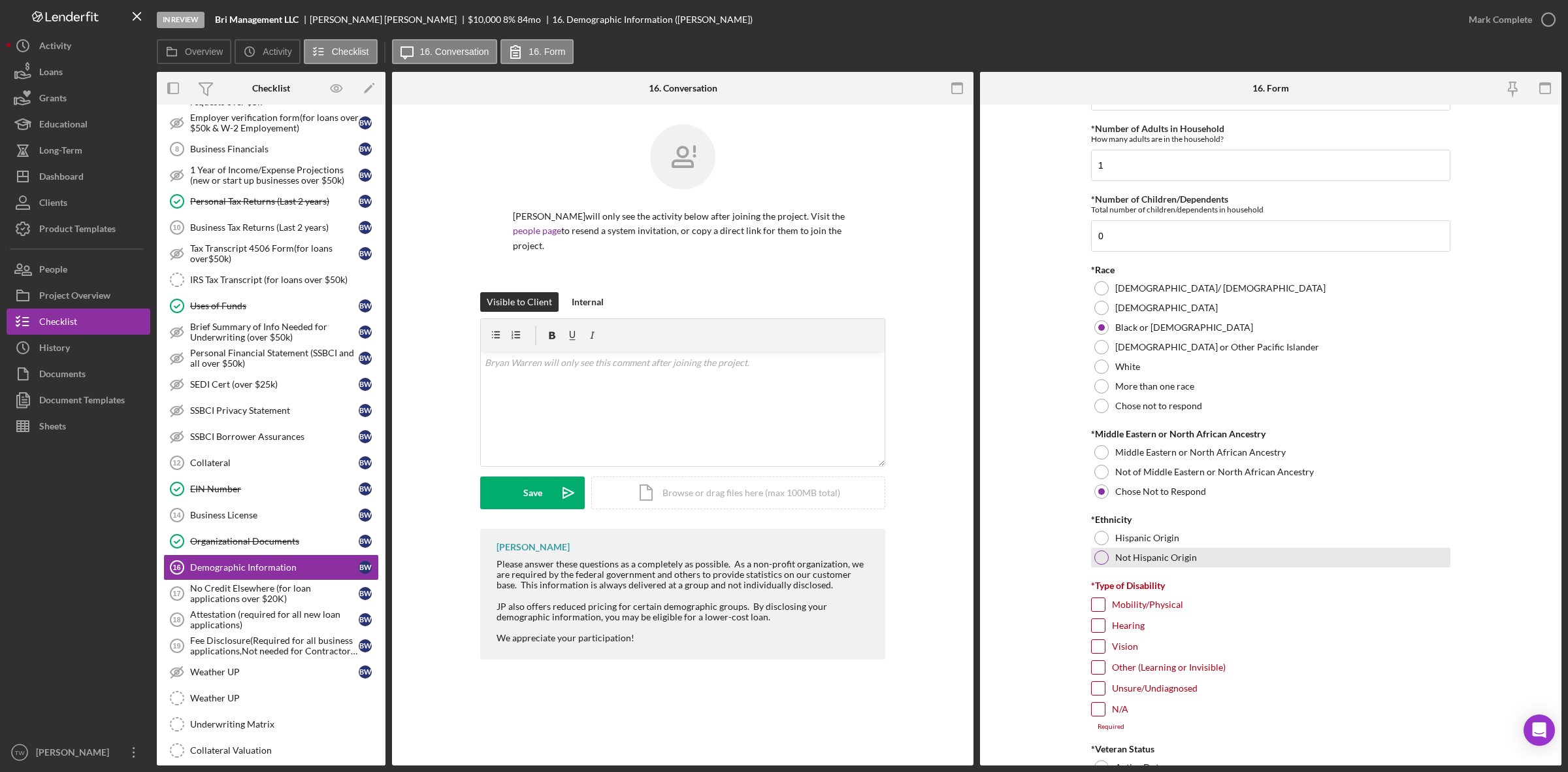
click at [1135, 566] on div "Not Hispanic Origin" at bounding box center [1271, 557] width 360 height 20
click at [1095, 712] on input "N/A" at bounding box center [1098, 709] width 13 height 13
checkbox input "true"
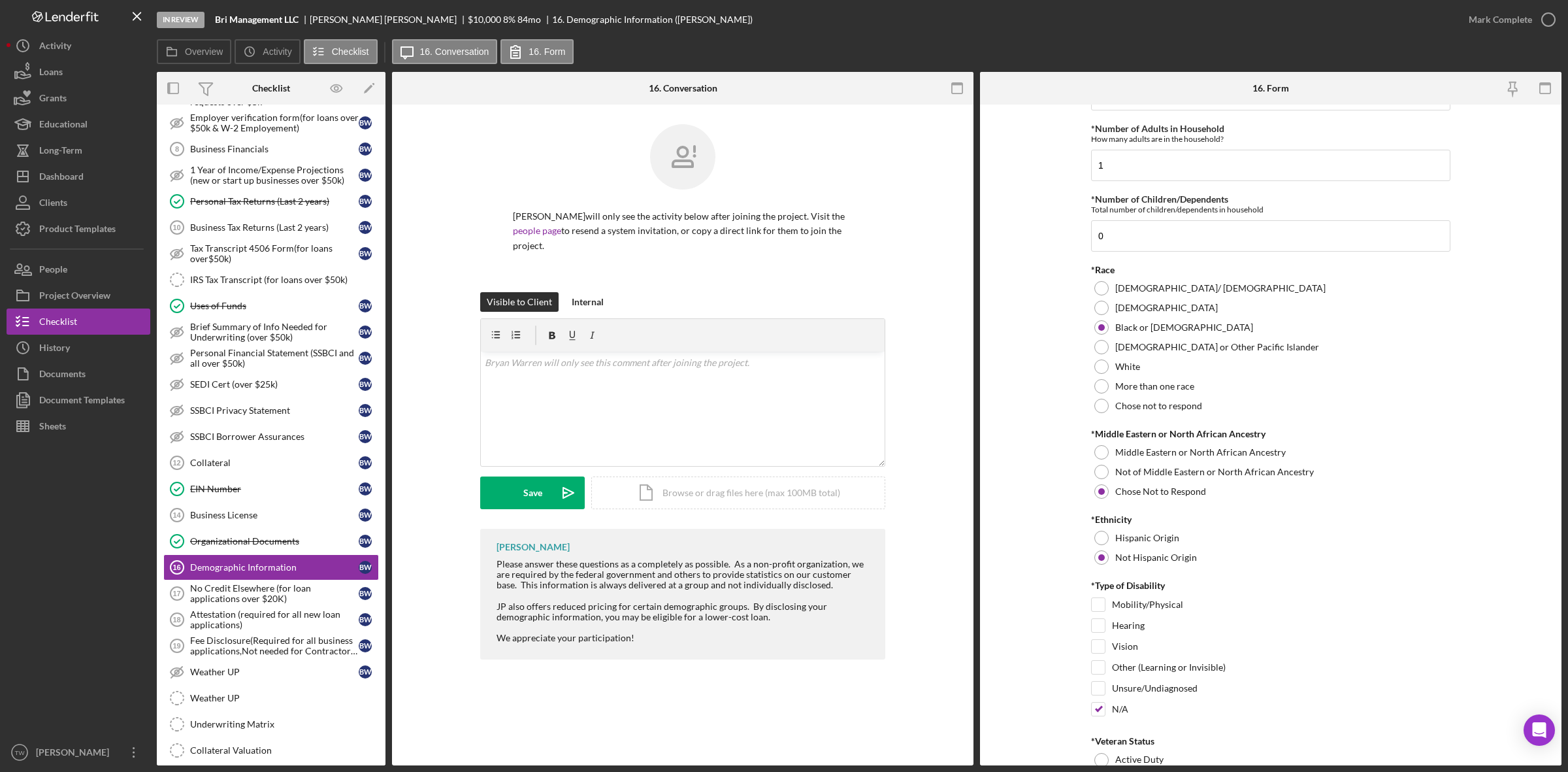
scroll to position [817, 0]
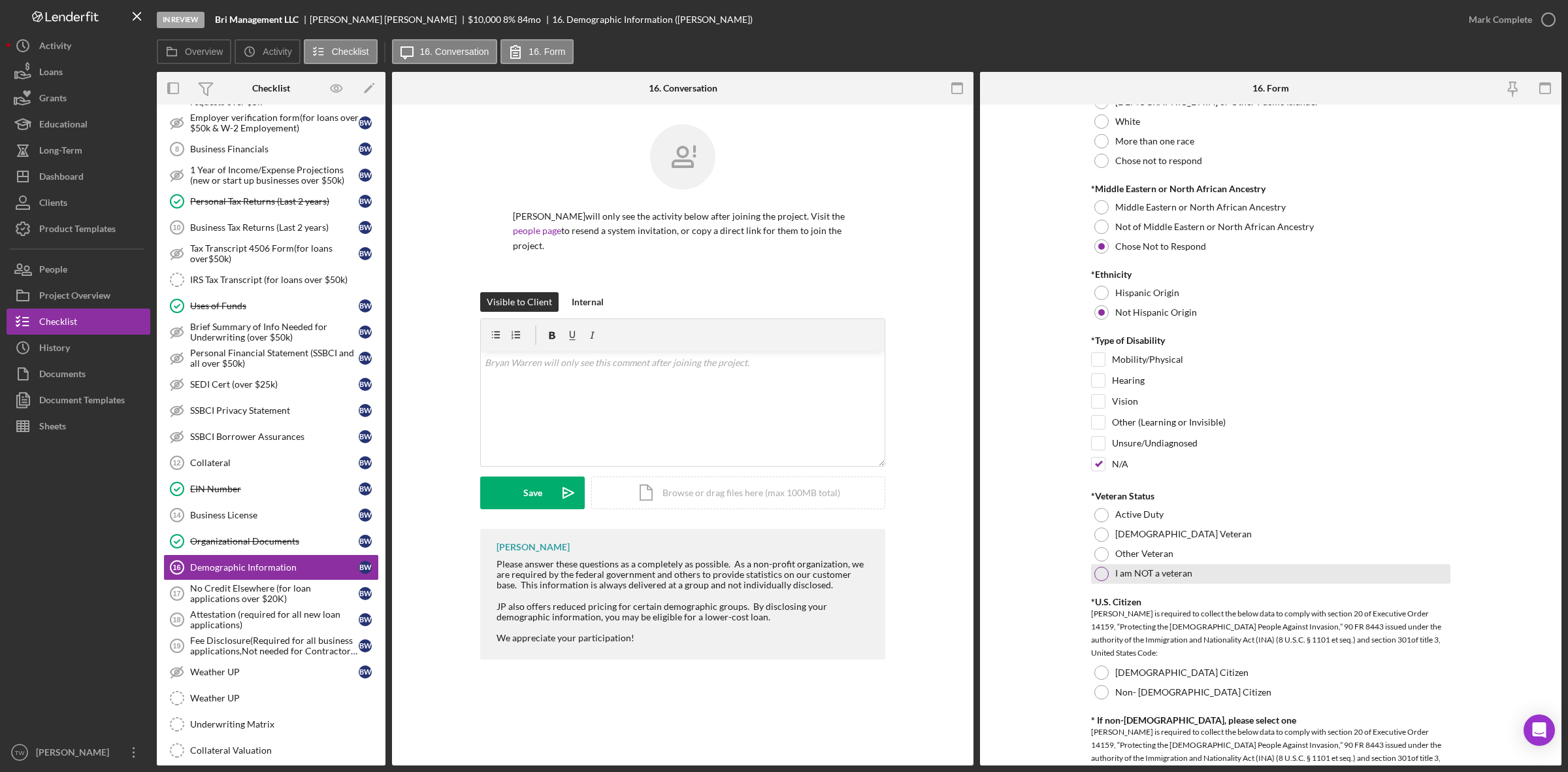
click at [1114, 582] on div "I am NOT a veteran" at bounding box center [1271, 573] width 360 height 20
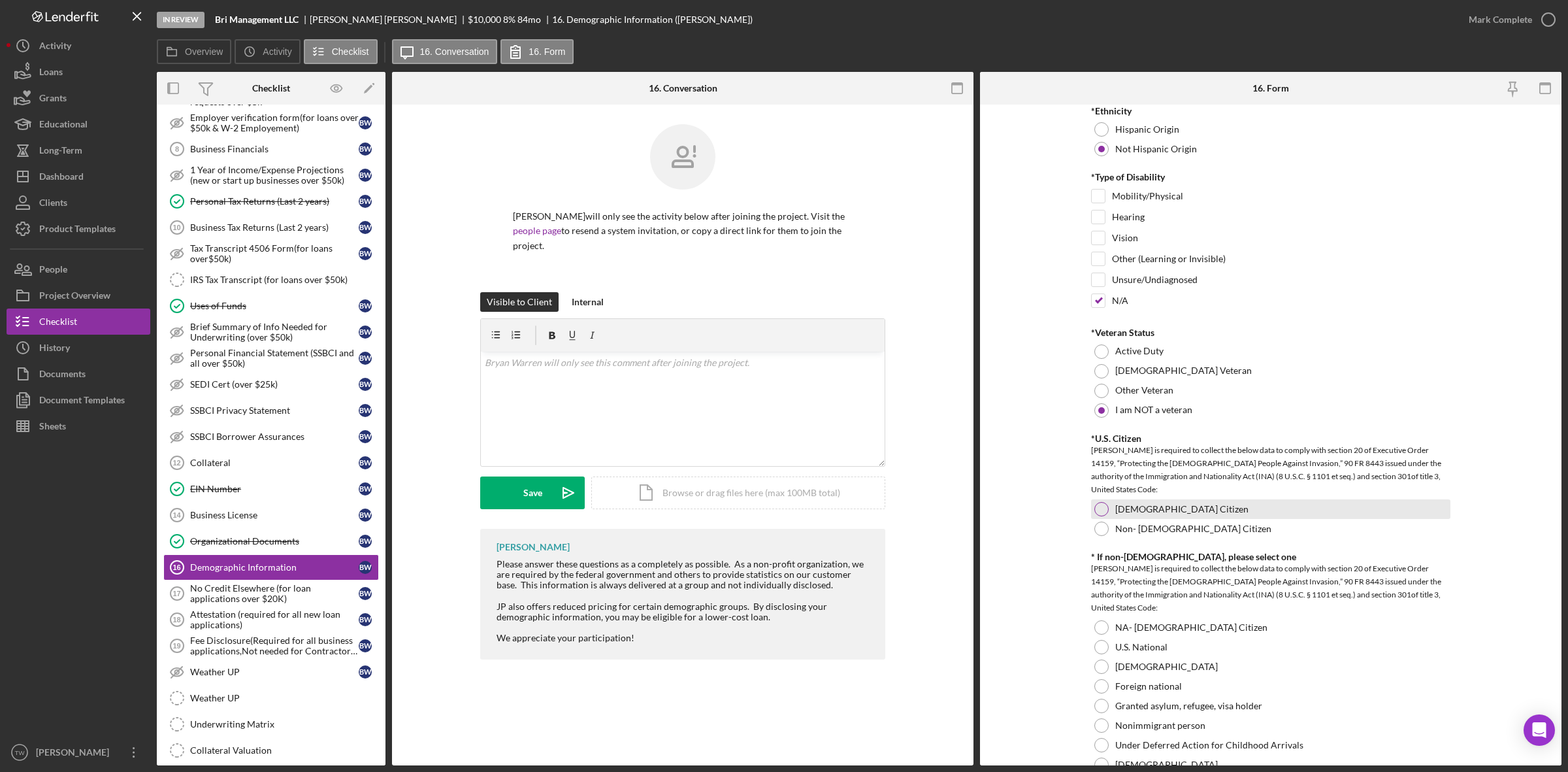
click at [1128, 518] on div "[DEMOGRAPHIC_DATA] Citizen" at bounding box center [1271, 509] width 360 height 20
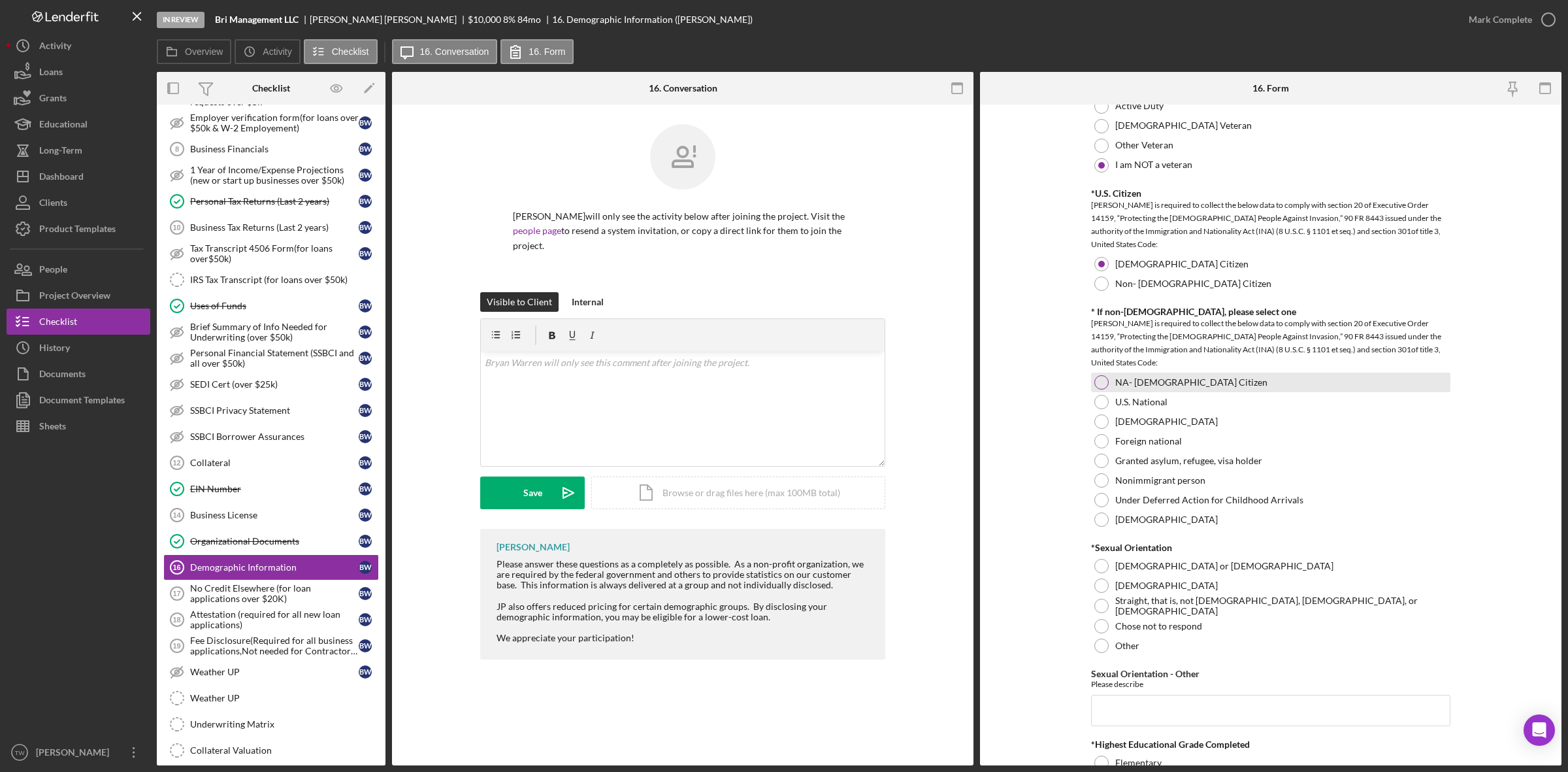
click at [1112, 387] on div "NA- [DEMOGRAPHIC_DATA] Citizen" at bounding box center [1271, 382] width 360 height 20
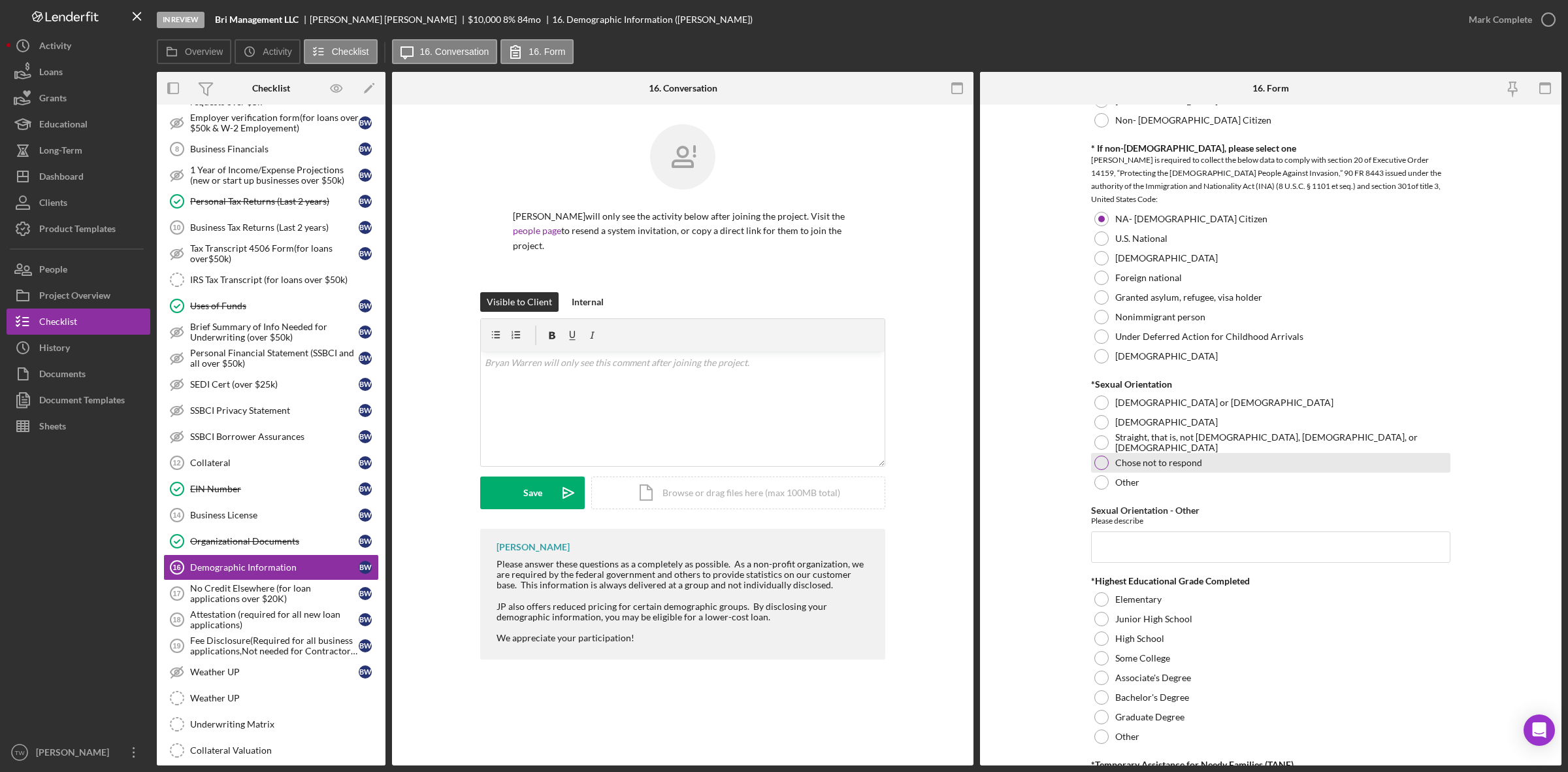
click at [1161, 471] on div "Chose not to respond" at bounding box center [1271, 463] width 360 height 20
click at [1171, 536] on input "Sexual Orientation - Other" at bounding box center [1271, 547] width 360 height 31
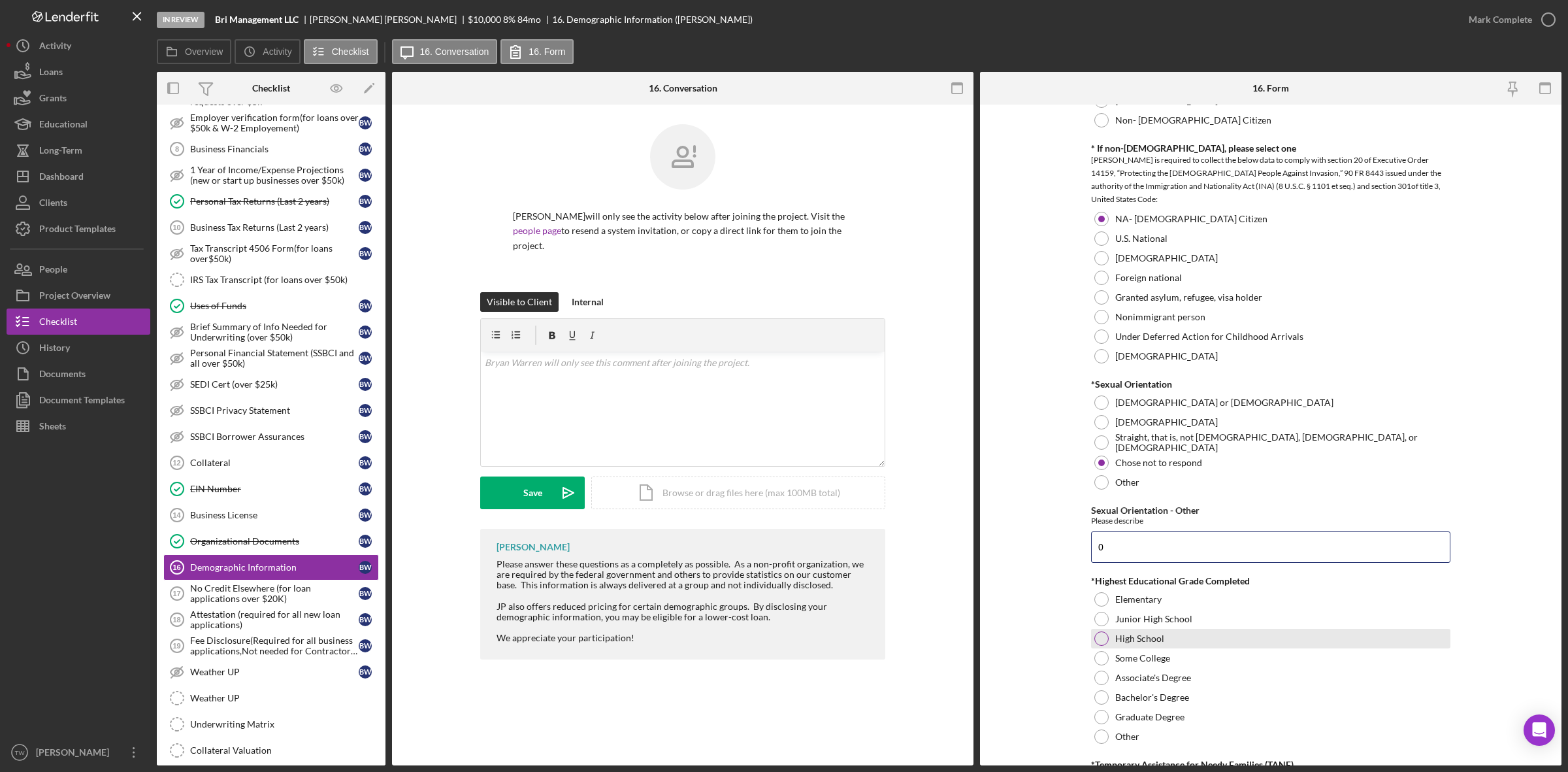
type input "0"
click at [1118, 644] on label "High School" at bounding box center [1139, 638] width 49 height 10
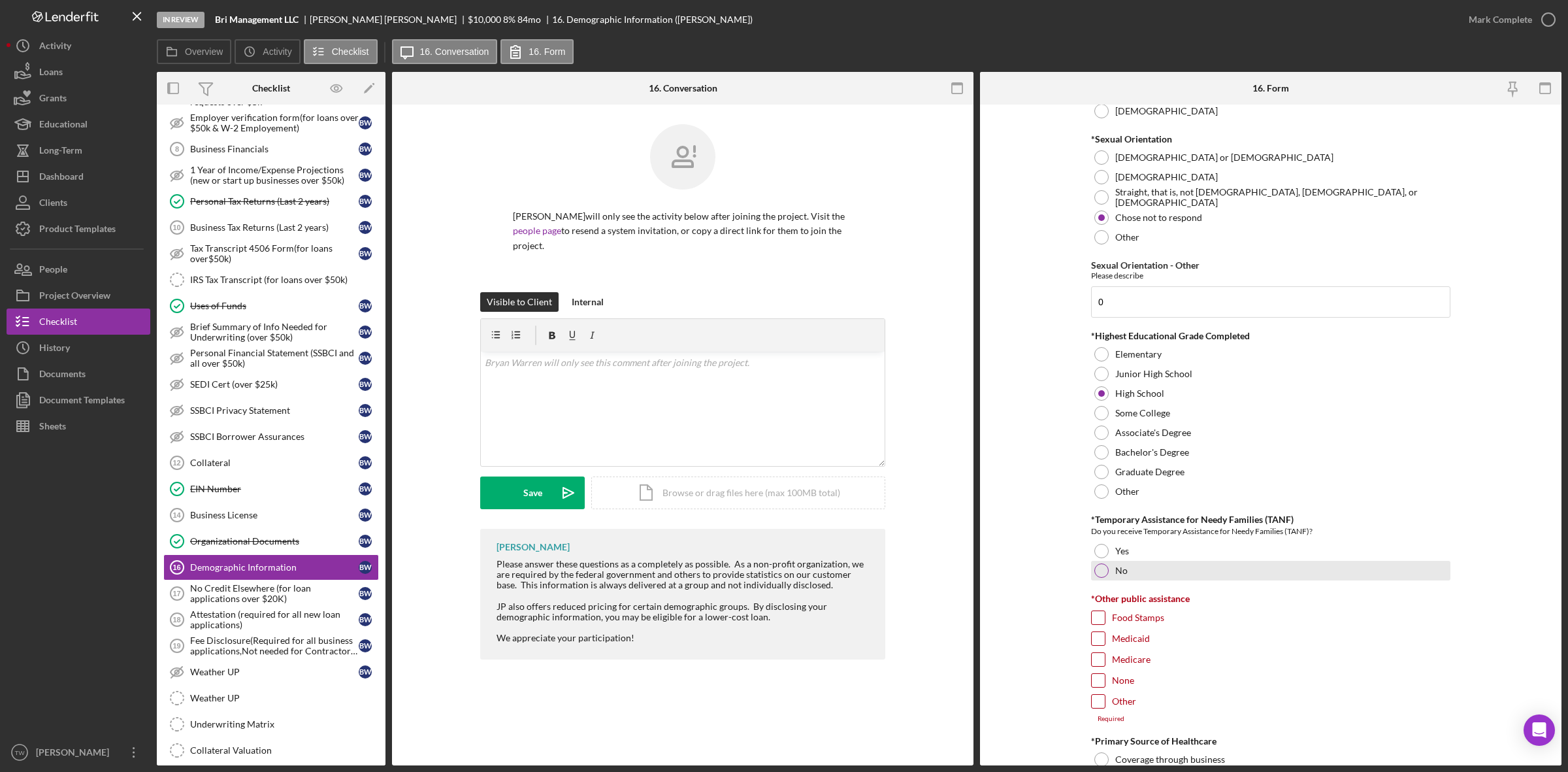
click at [1128, 573] on div "No" at bounding box center [1271, 570] width 360 height 20
click at [1099, 683] on input "None" at bounding box center [1098, 680] width 13 height 13
checkbox input "true"
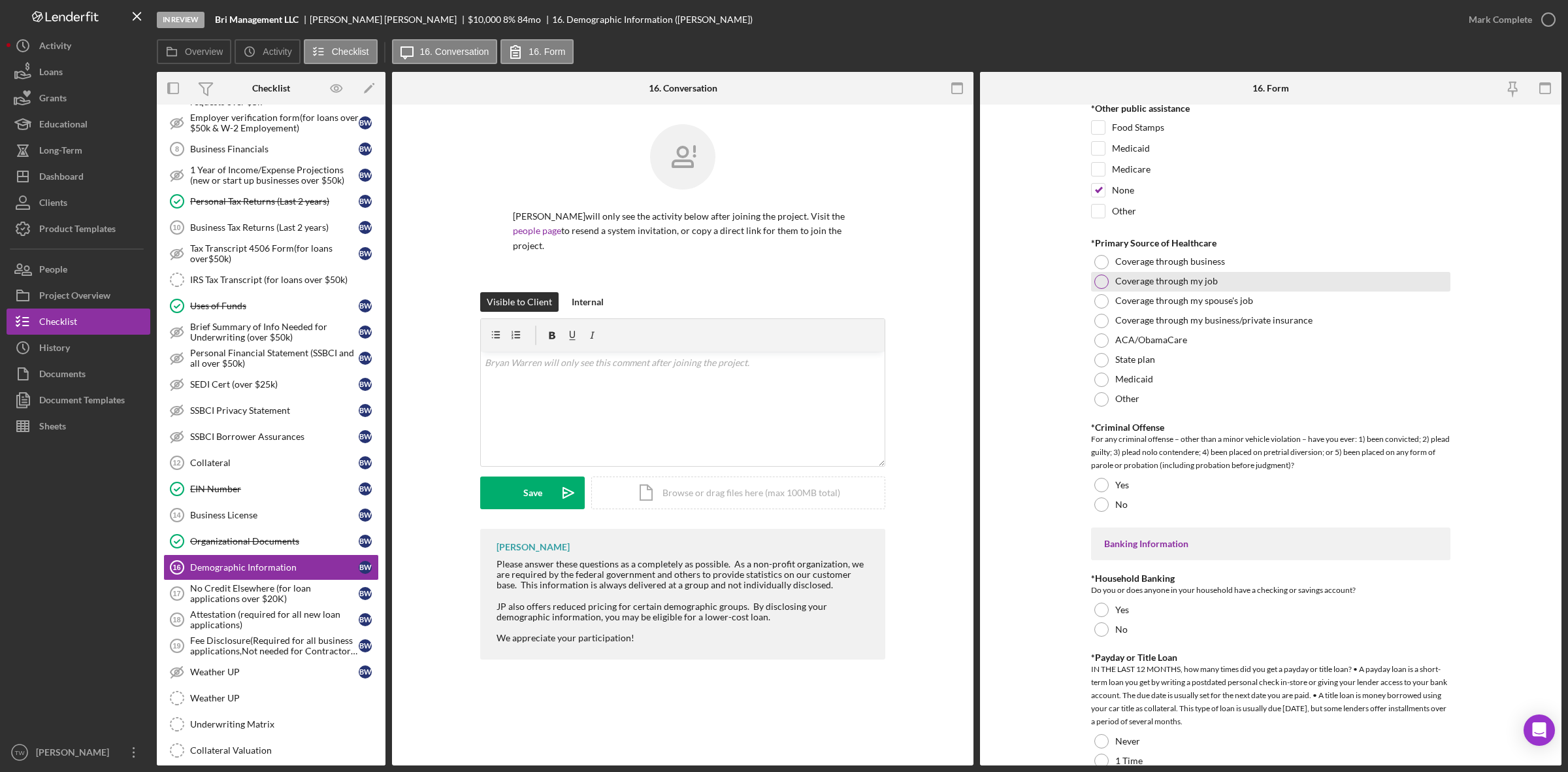
click at [1096, 288] on div at bounding box center [1102, 282] width 14 height 14
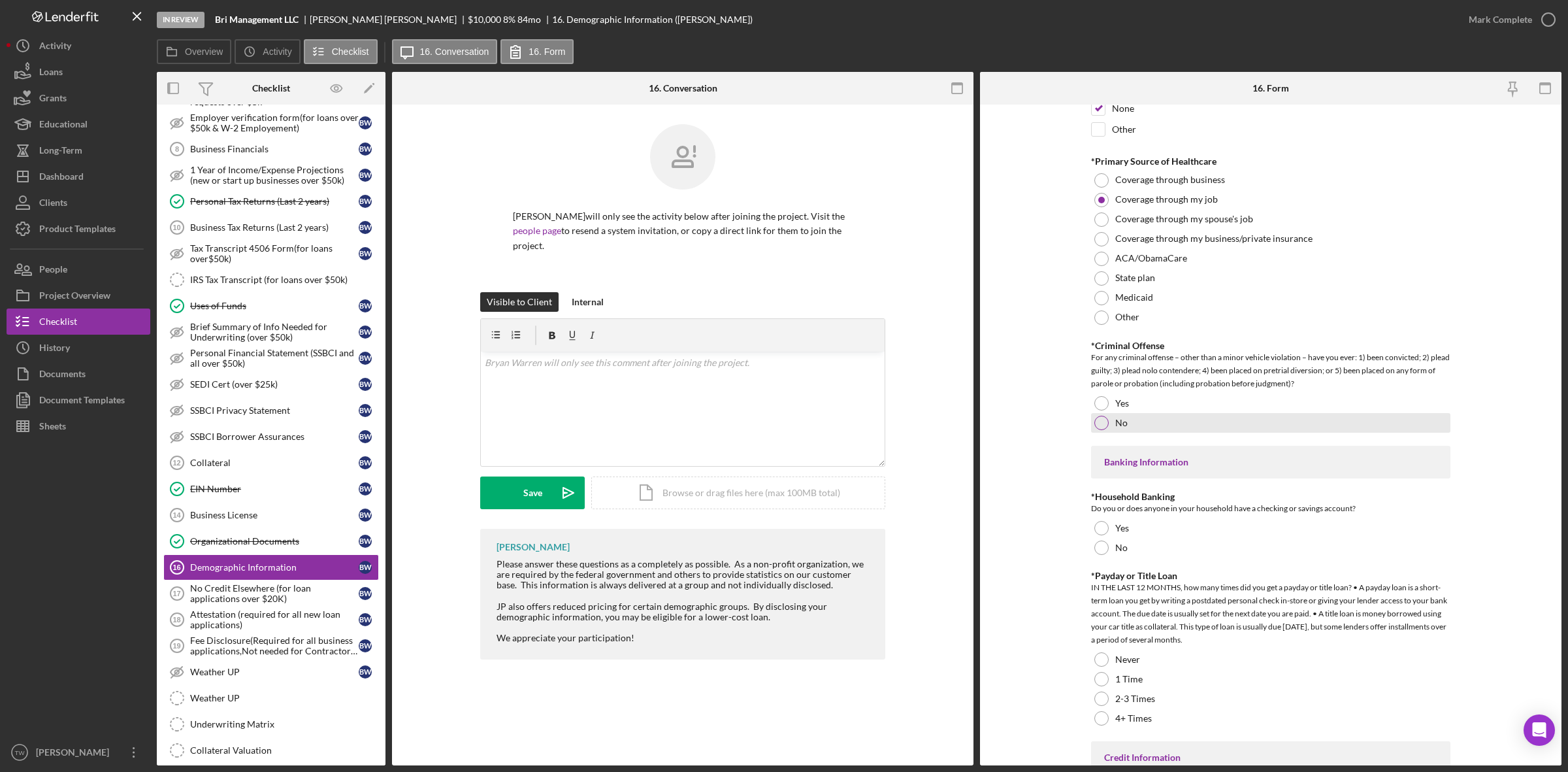
click at [1096, 425] on div at bounding box center [1102, 423] width 14 height 14
click at [1106, 529] on div at bounding box center [1102, 528] width 14 height 14
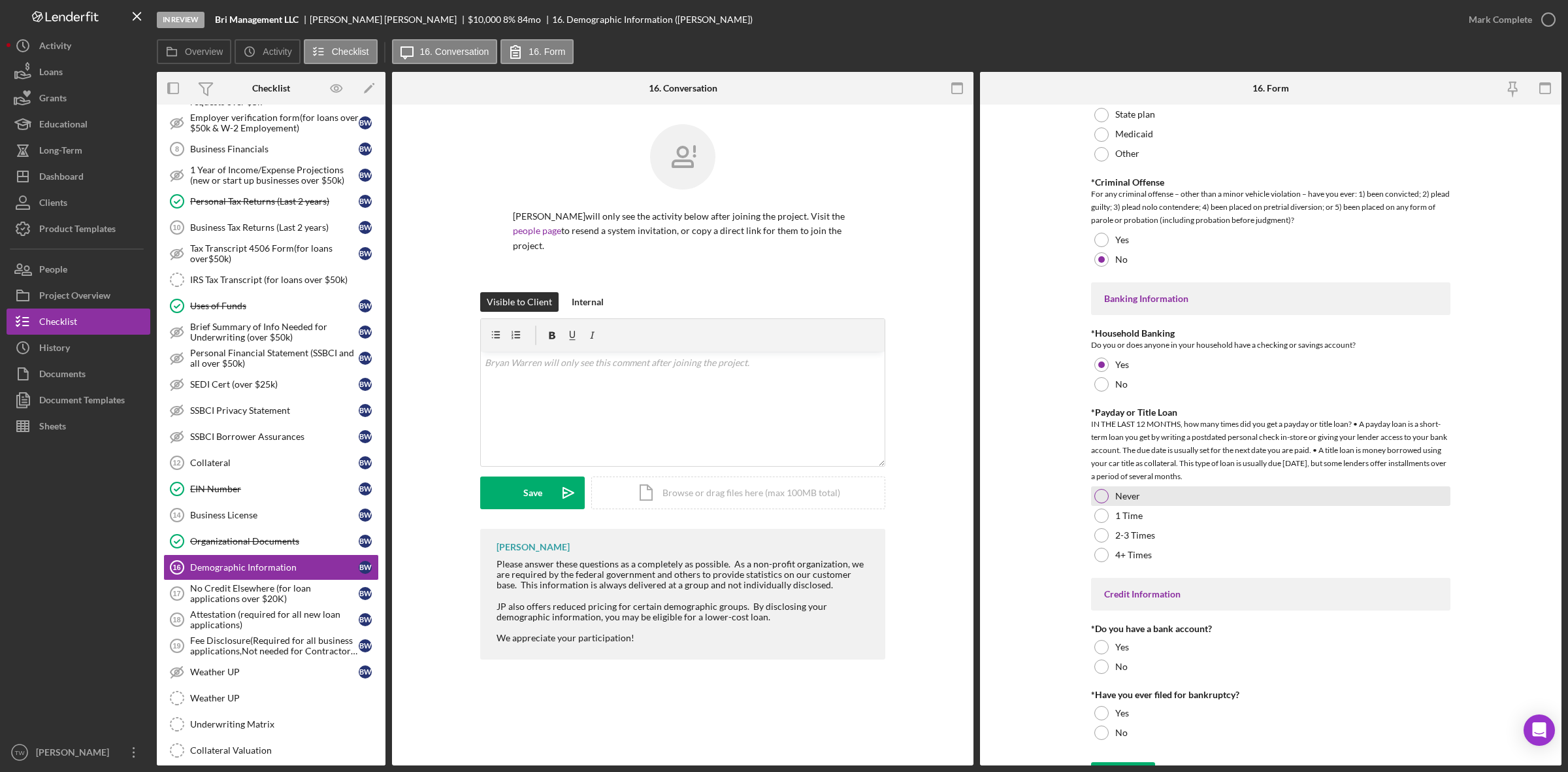
click at [1109, 496] on div "Never" at bounding box center [1271, 496] width 360 height 20
click at [1109, 657] on div "Yes" at bounding box center [1271, 646] width 360 height 20
click at [1102, 735] on div at bounding box center [1102, 733] width 14 height 14
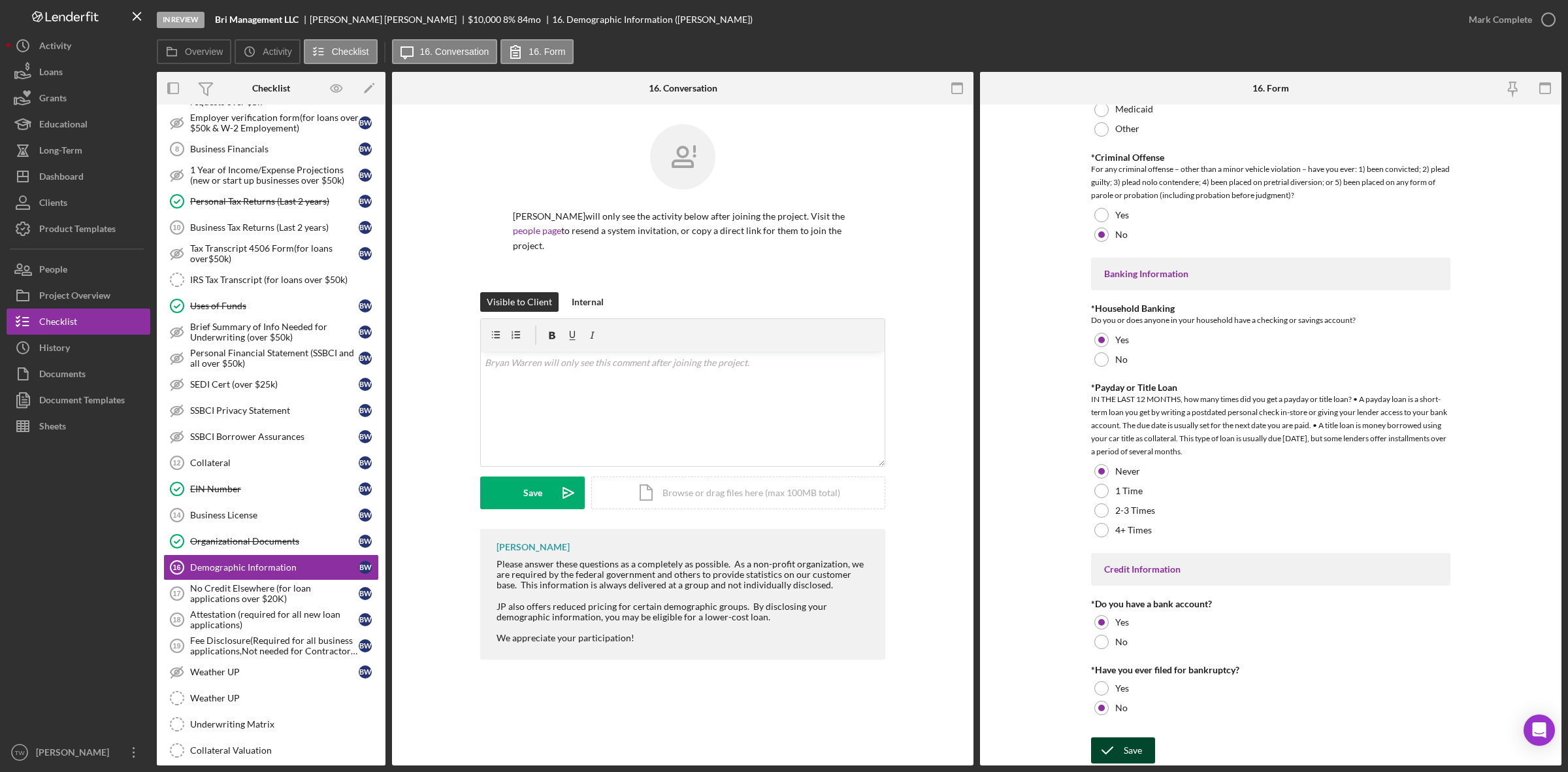
click at [1124, 750] on div "Save" at bounding box center [1132, 750] width 18 height 26
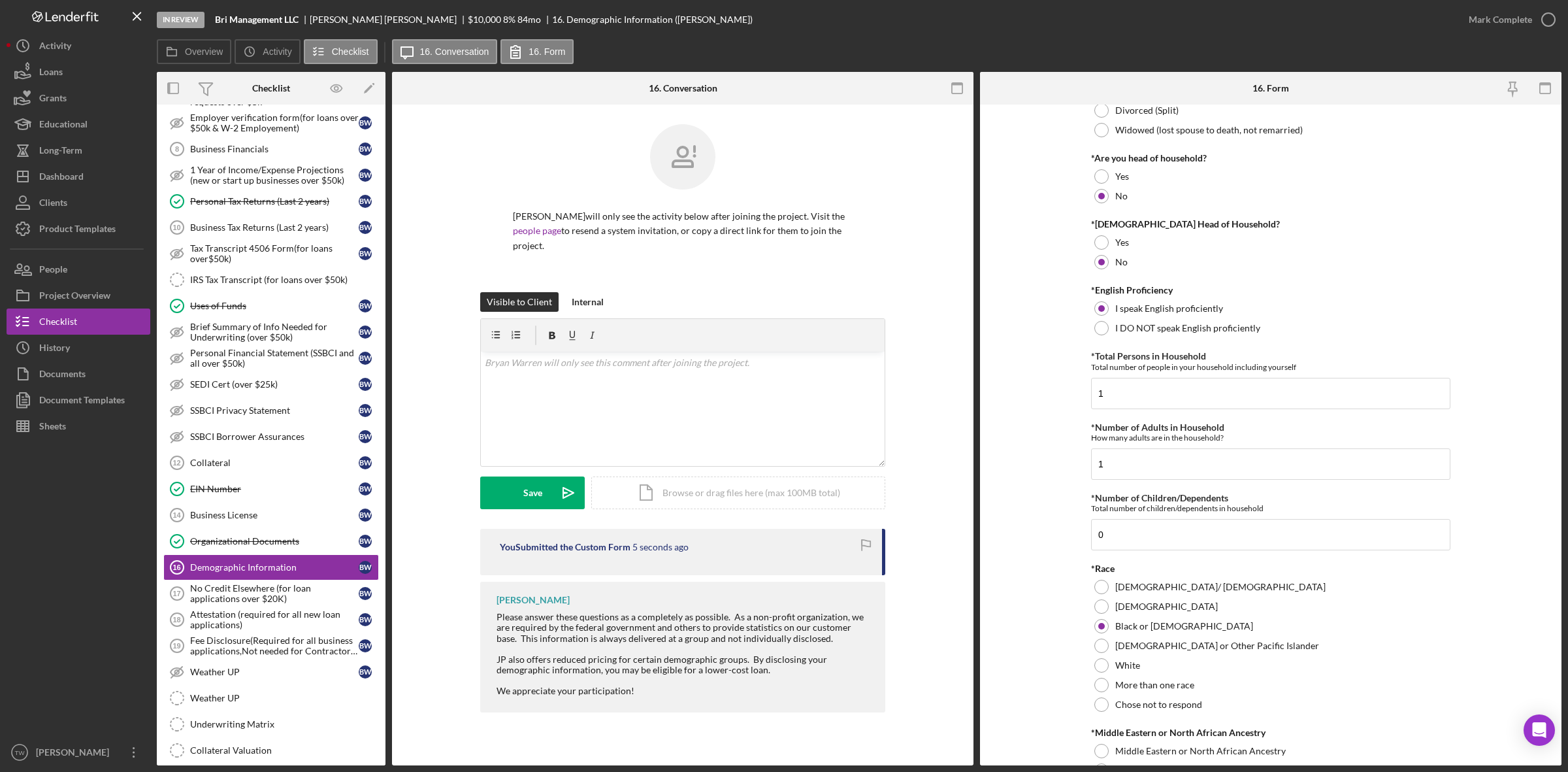
scroll to position [0, 0]
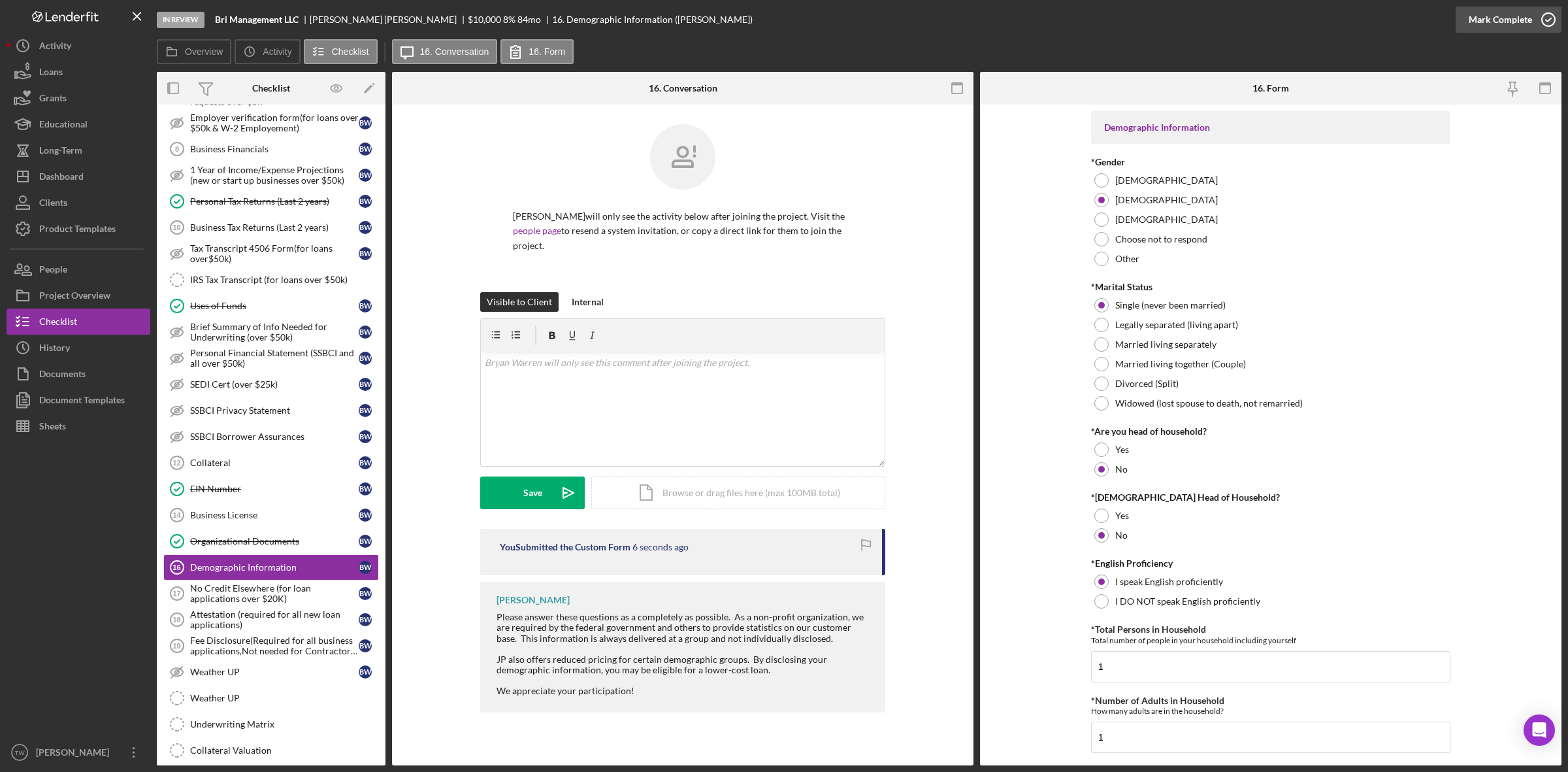
click at [1480, 14] on div "Mark Complete" at bounding box center [1500, 19] width 64 height 26
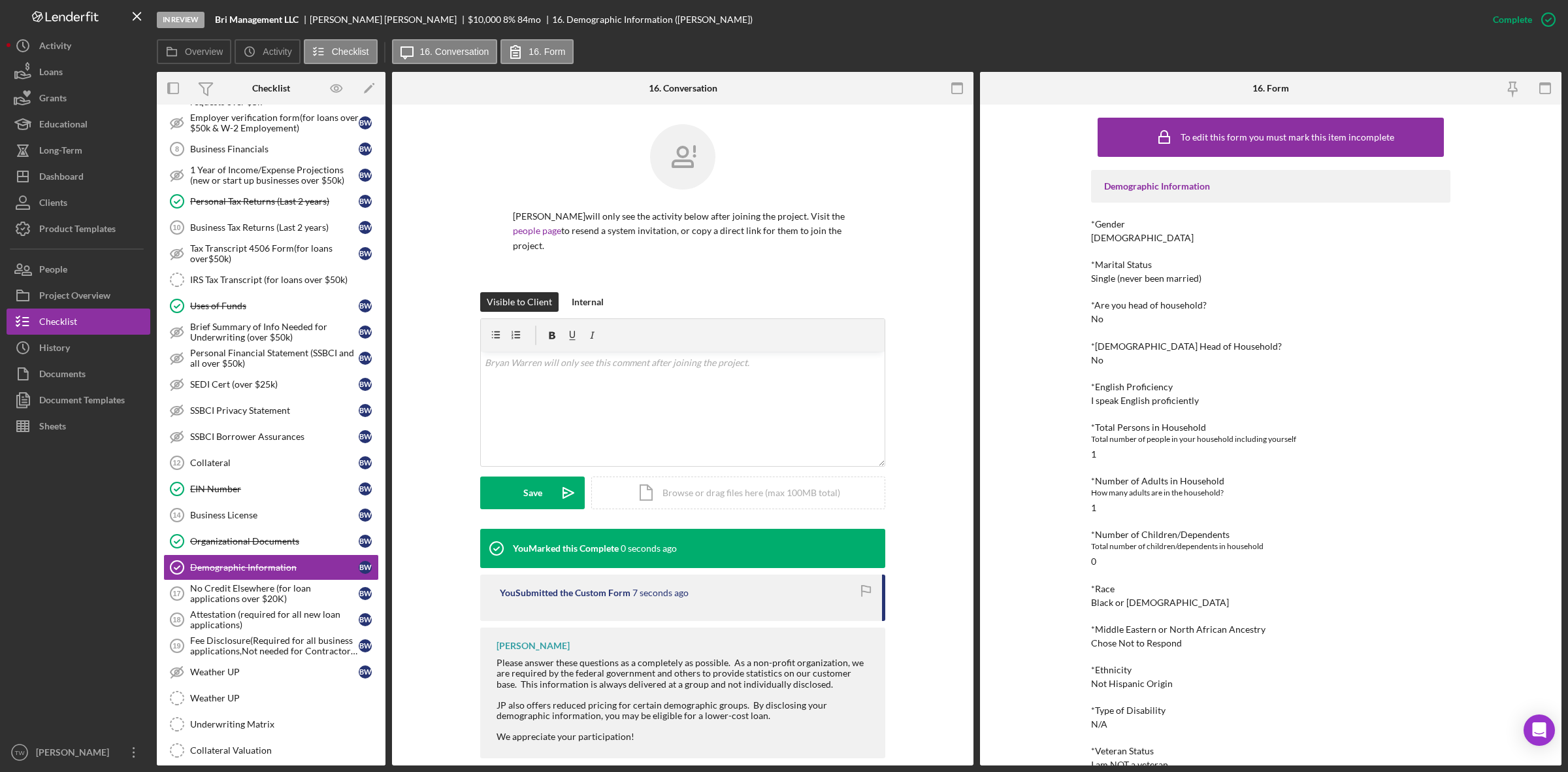
click at [227, 625] on div "Attestation (required for all new loan applications)" at bounding box center [274, 620] width 169 height 21
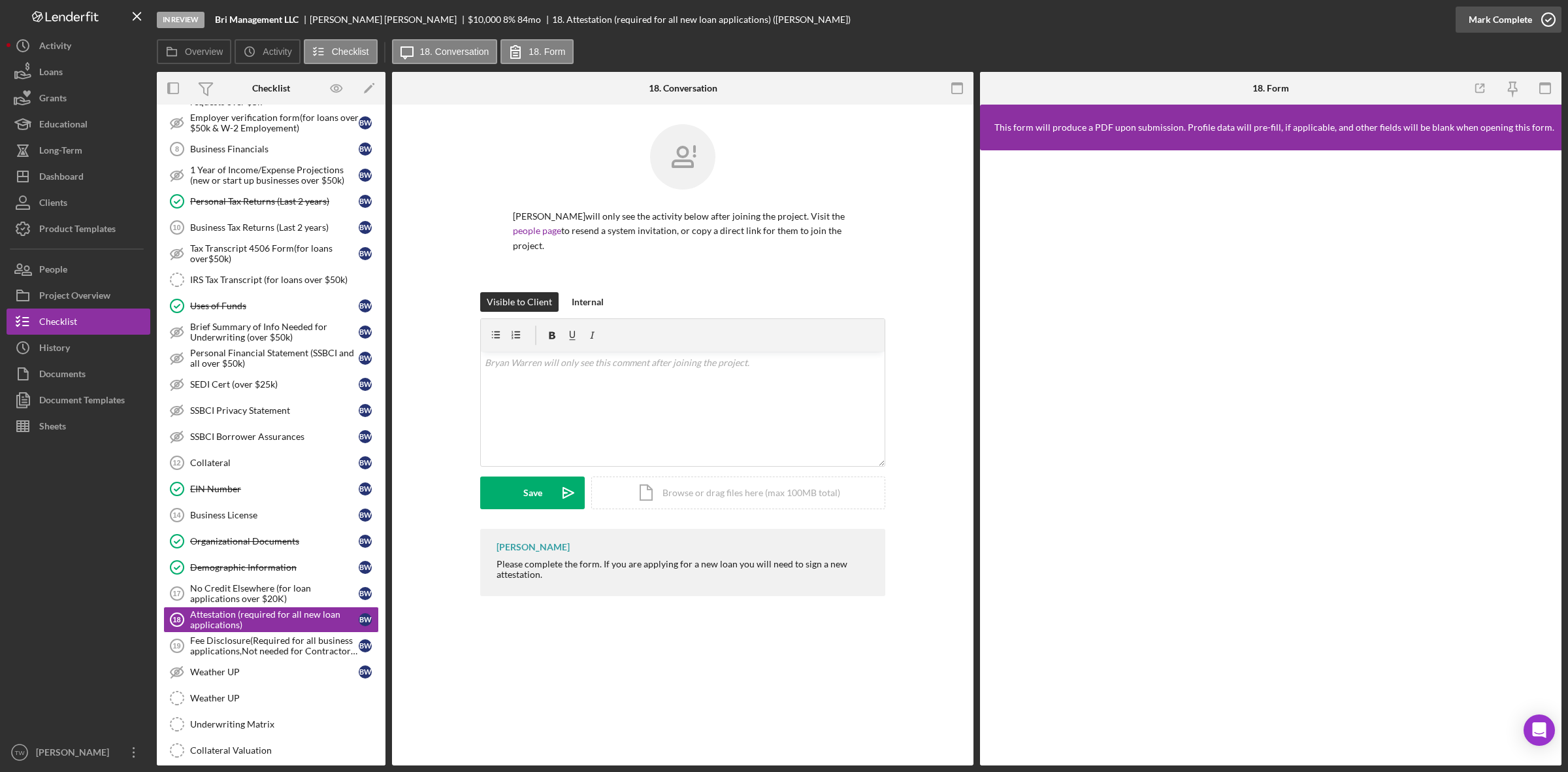
click at [1506, 17] on div "Mark Complete" at bounding box center [1500, 19] width 64 height 26
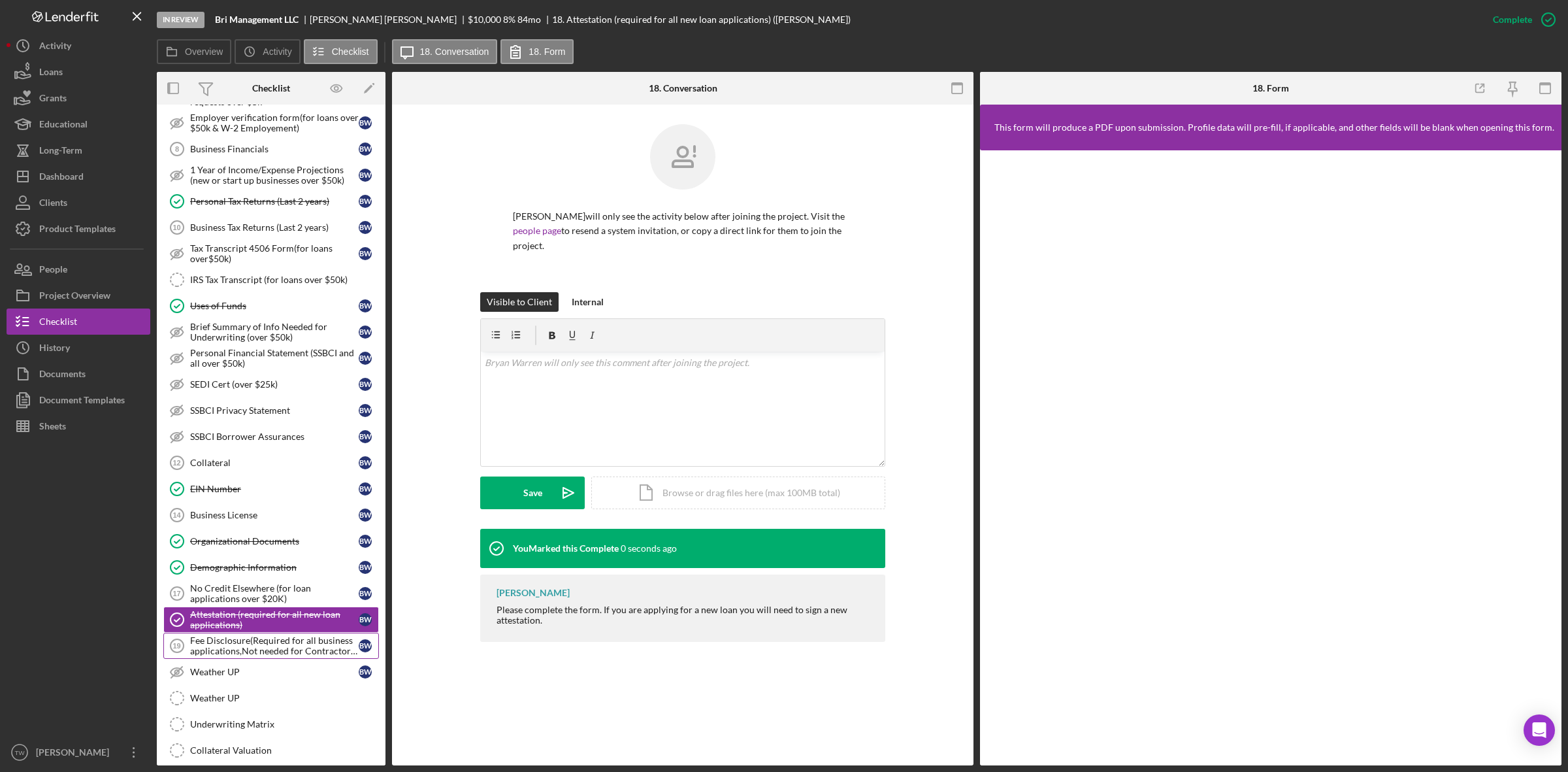
scroll to position [735, 0]
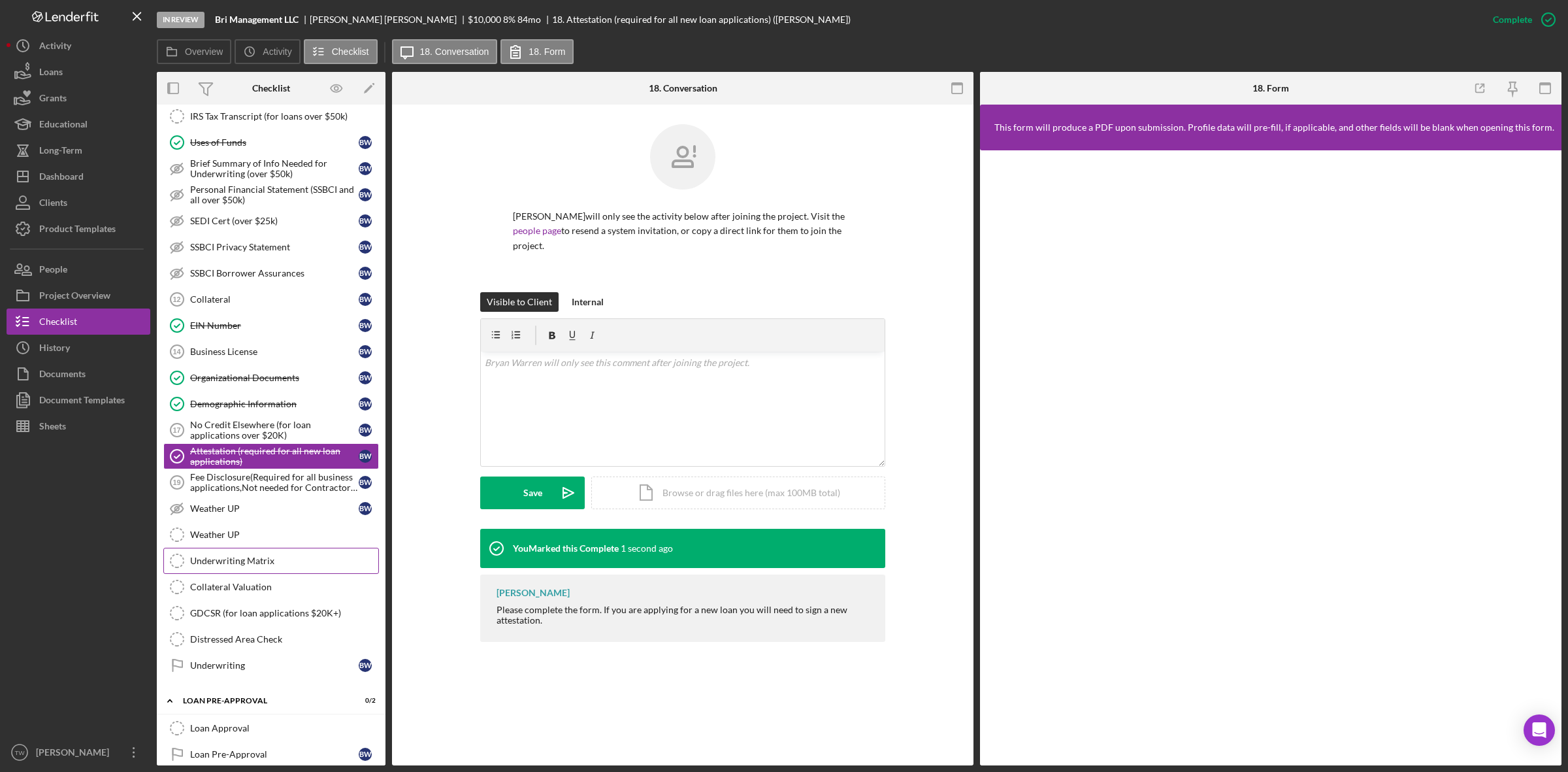
drag, startPoint x: 247, startPoint y: 590, endPoint x: 249, endPoint y: 569, distance: 21.1
click at [247, 590] on link "Collateral Valuation Collateral Valuation" at bounding box center [271, 587] width 216 height 26
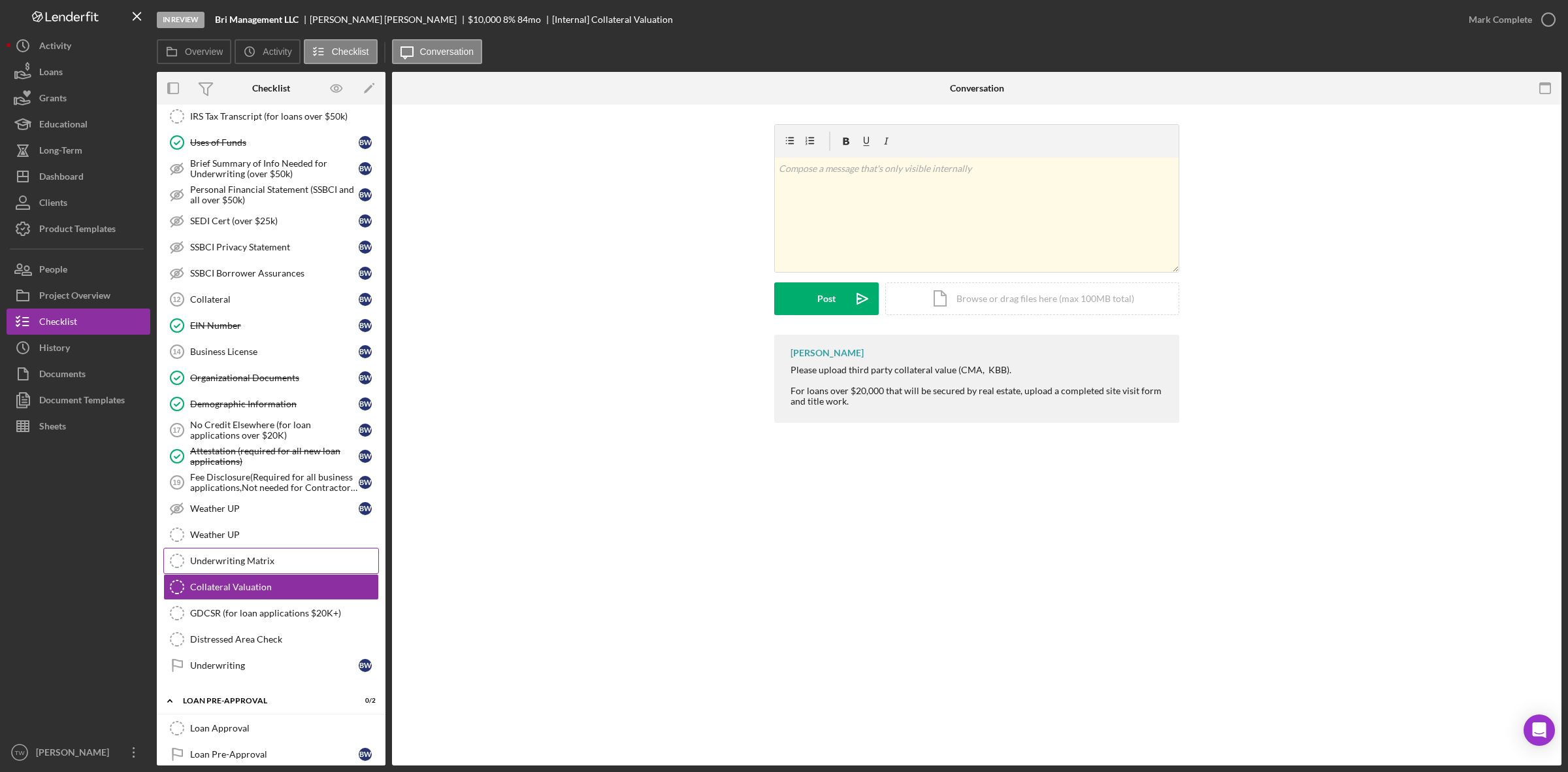
click at [249, 566] on link "Underwriting Matrix Underwriting Matrix" at bounding box center [271, 560] width 216 height 26
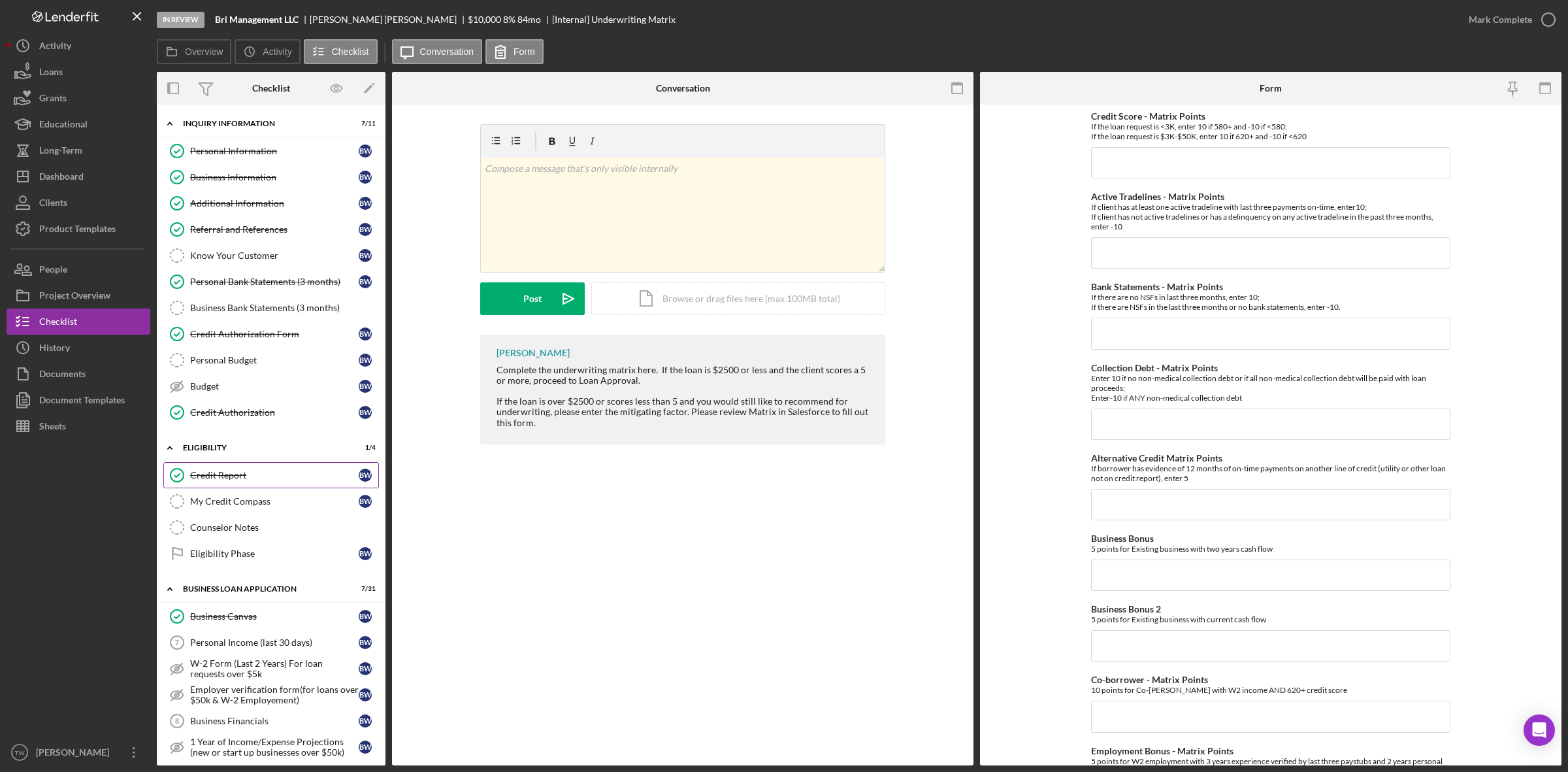
click at [206, 471] on link "Credit Report Credit Report B W" at bounding box center [271, 474] width 216 height 26
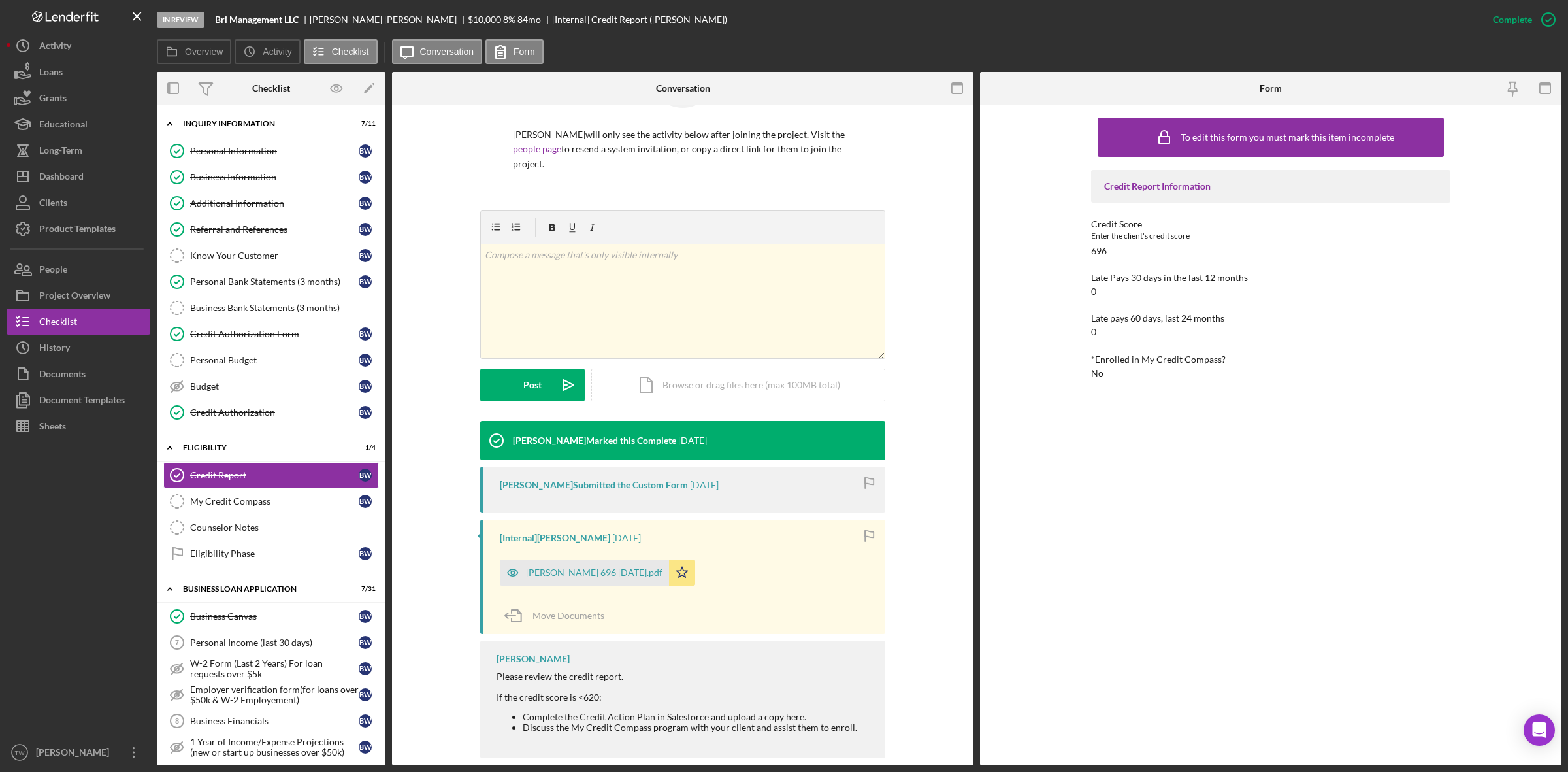
scroll to position [101, 0]
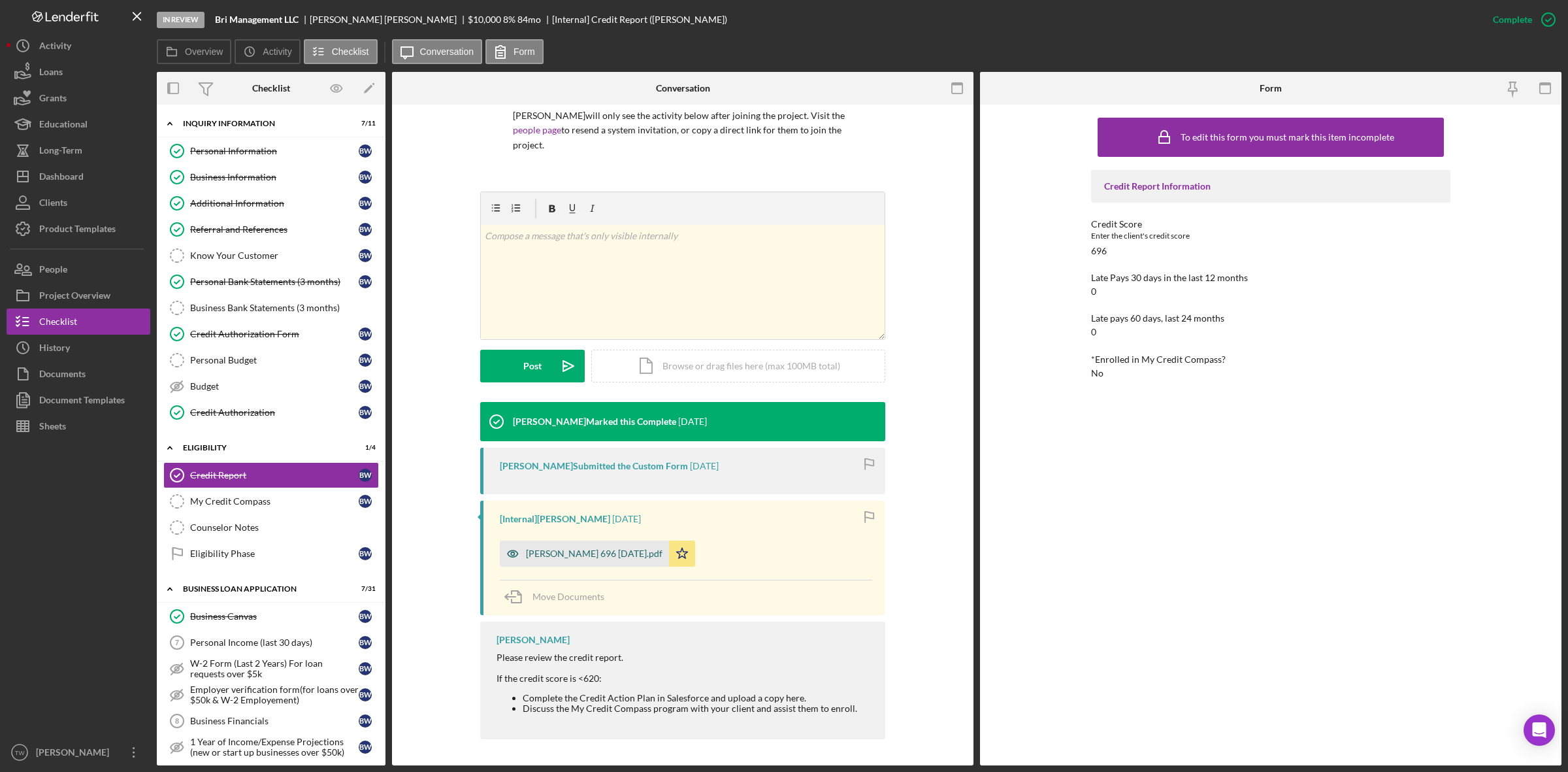
click at [629, 551] on div "[PERSON_NAME] 696 [DATE].pdf" at bounding box center [594, 553] width 137 height 10
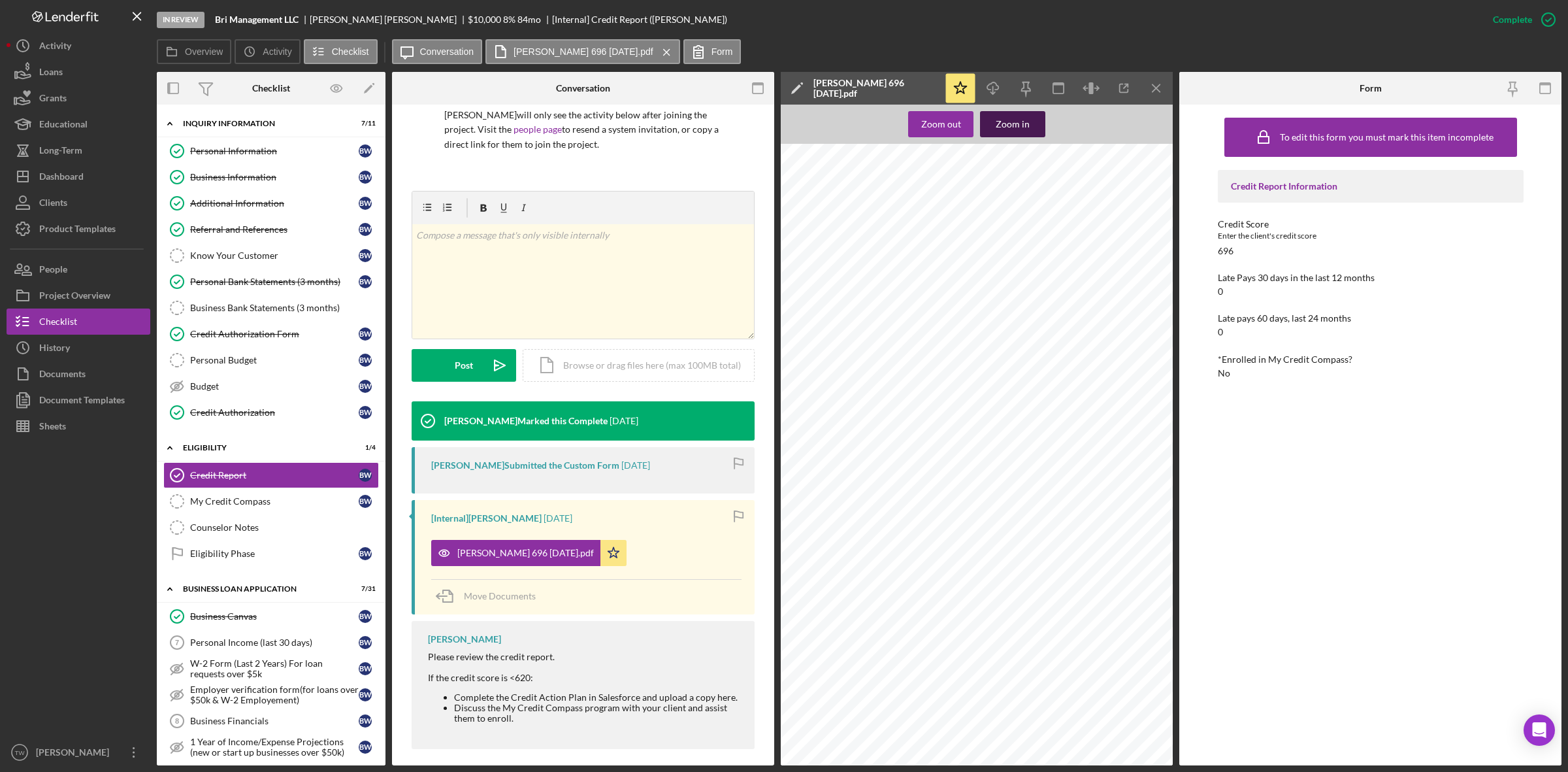
click at [1007, 119] on div "Zoom in" at bounding box center [1012, 123] width 34 height 26
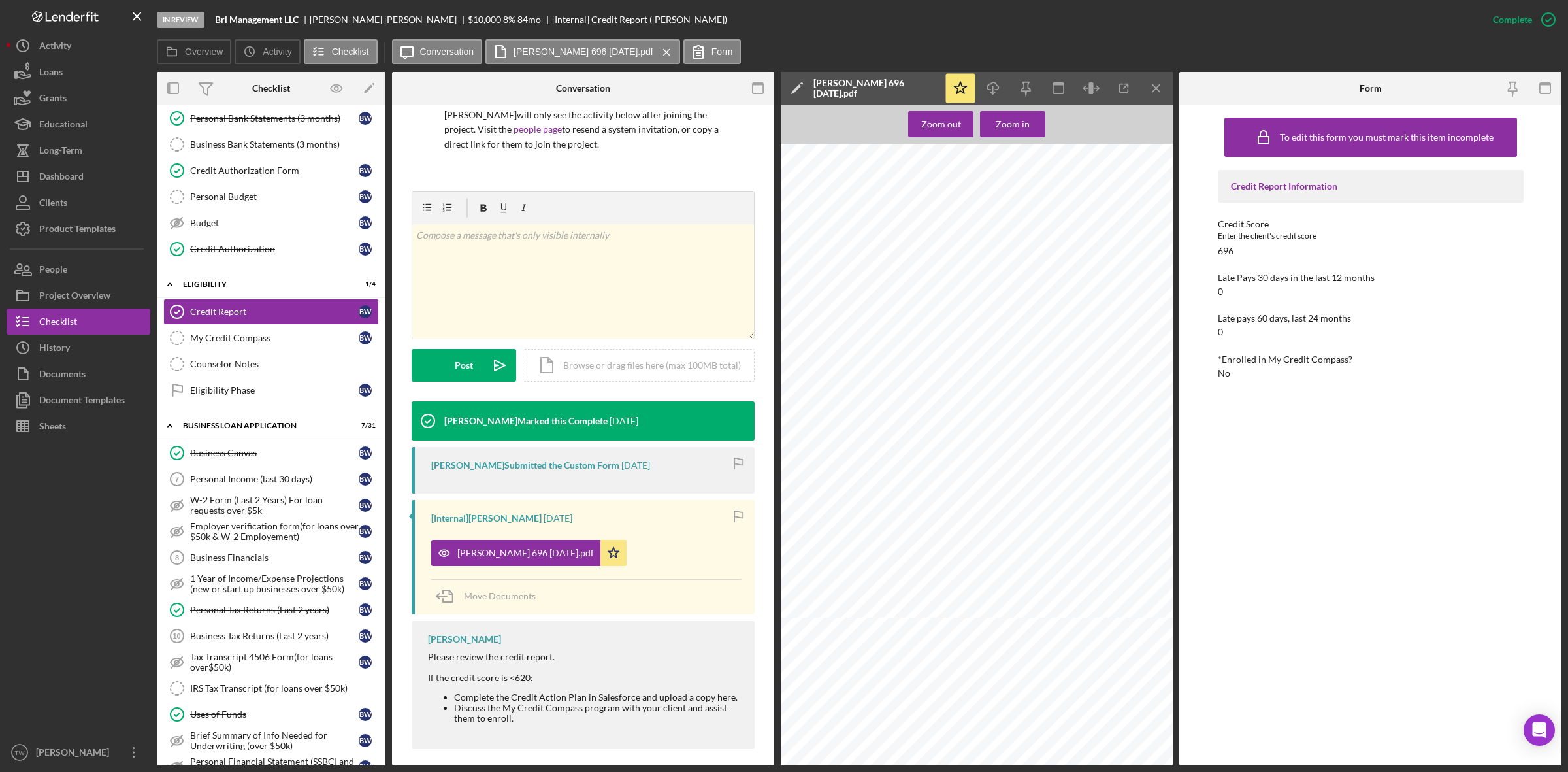
scroll to position [0, 0]
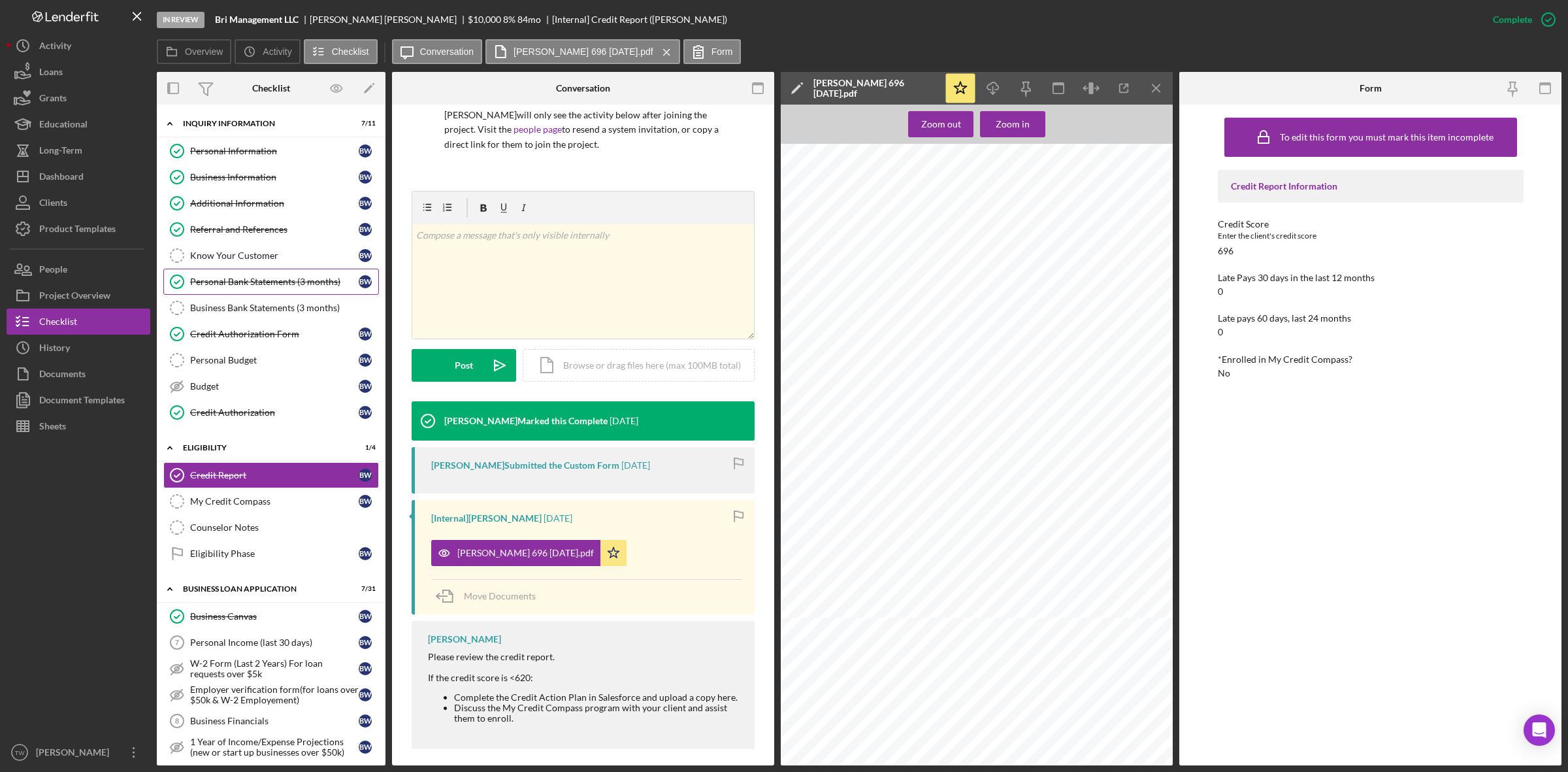
click at [217, 289] on link "Personal Bank Statements (3 months) Personal Bank Statements (3 months) B W" at bounding box center [271, 281] width 216 height 26
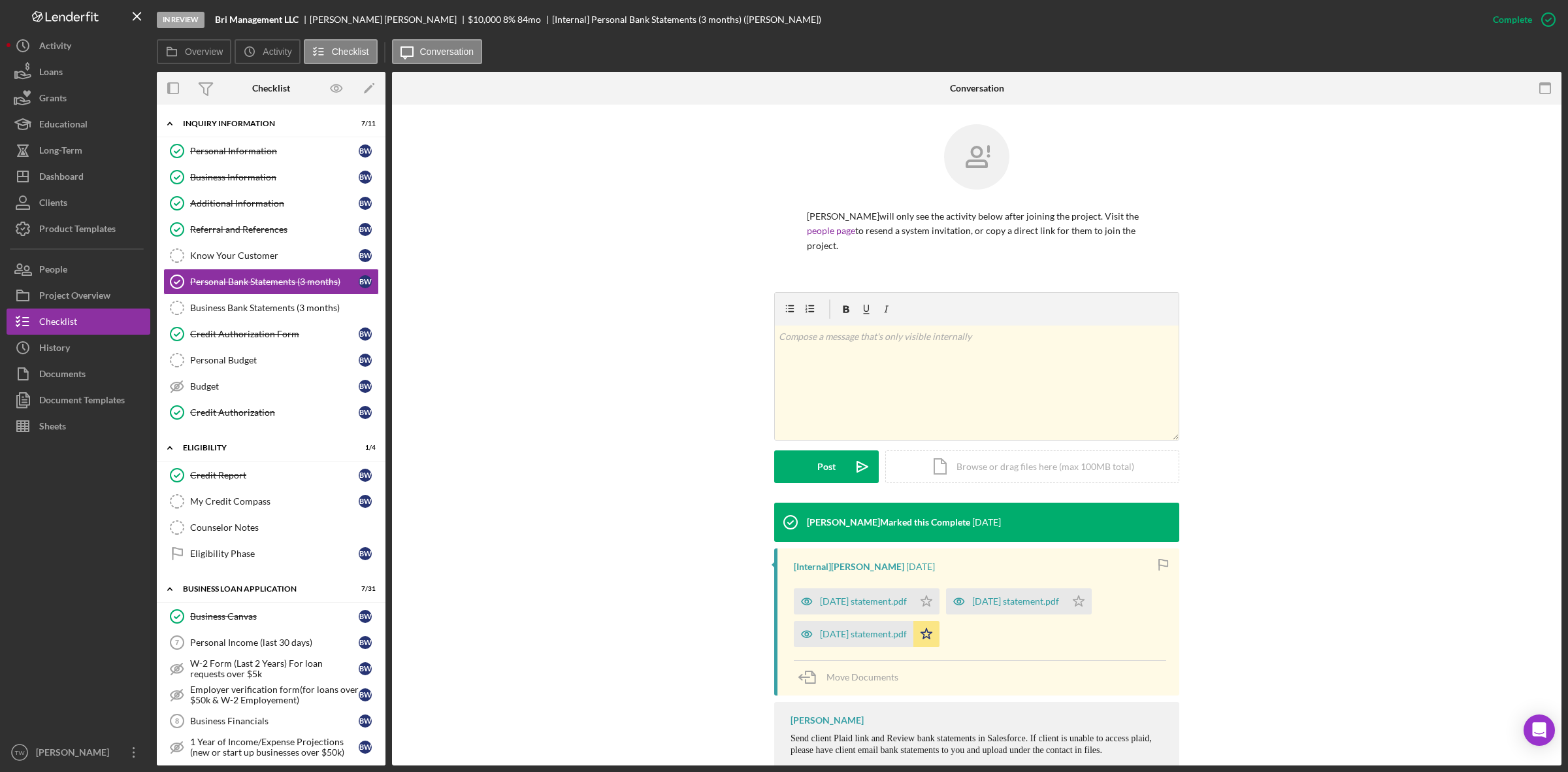
scroll to position [31, 0]
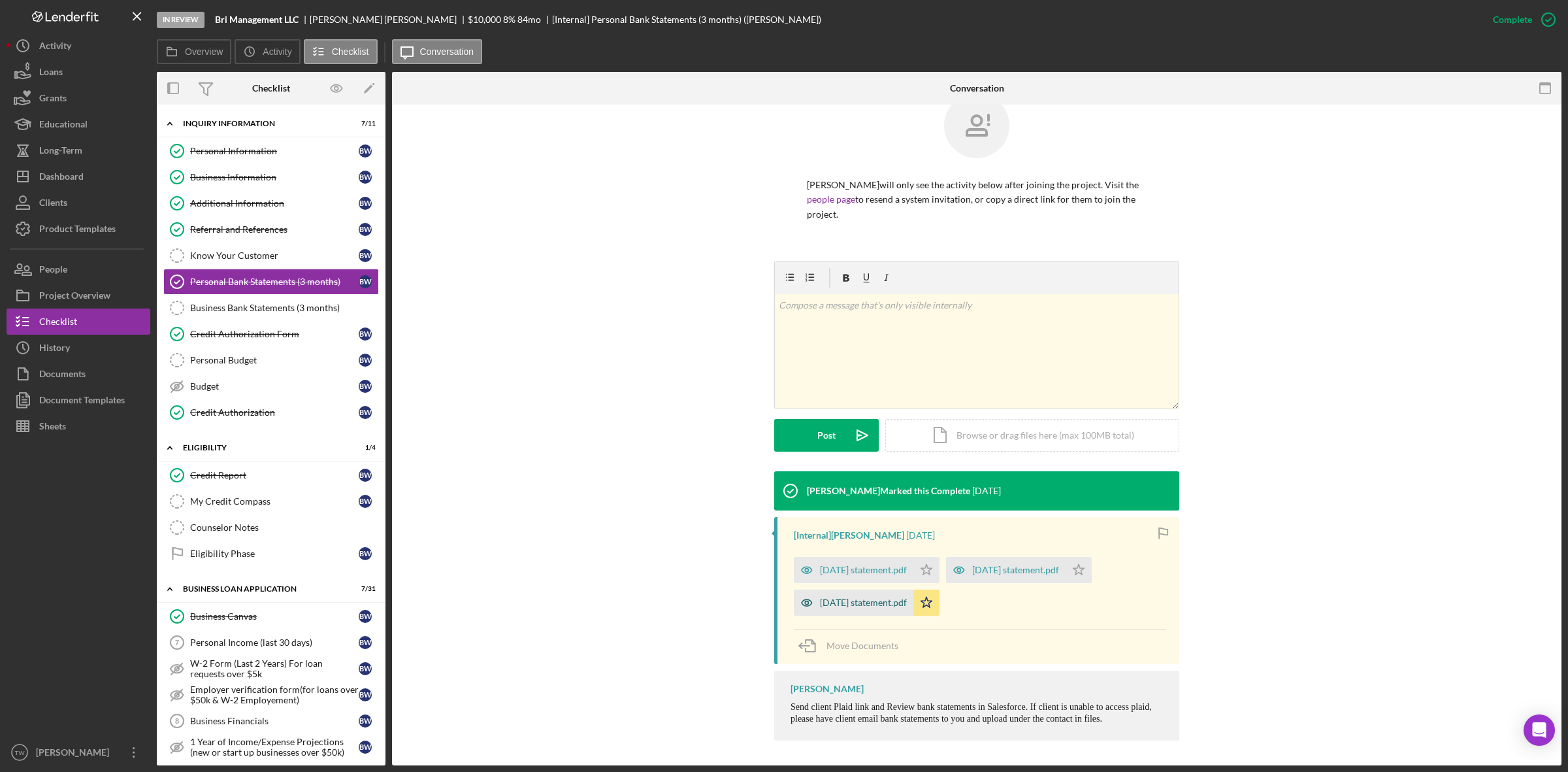
click at [861, 602] on div "[DATE] statement.pdf" at bounding box center [863, 602] width 87 height 10
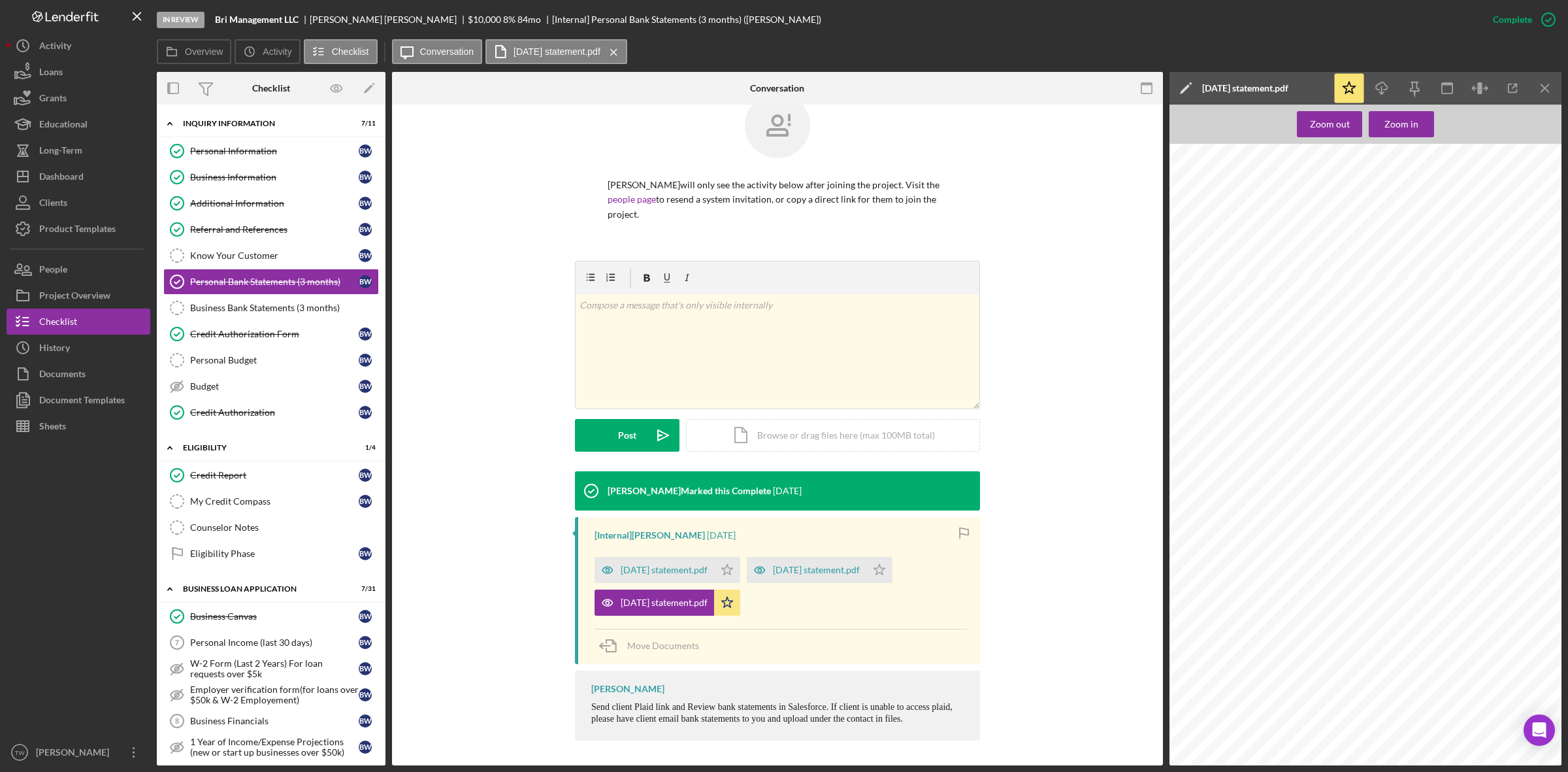
scroll to position [490, 43]
click at [821, 569] on div "[DATE] statement.pdf" at bounding box center [816, 569] width 87 height 10
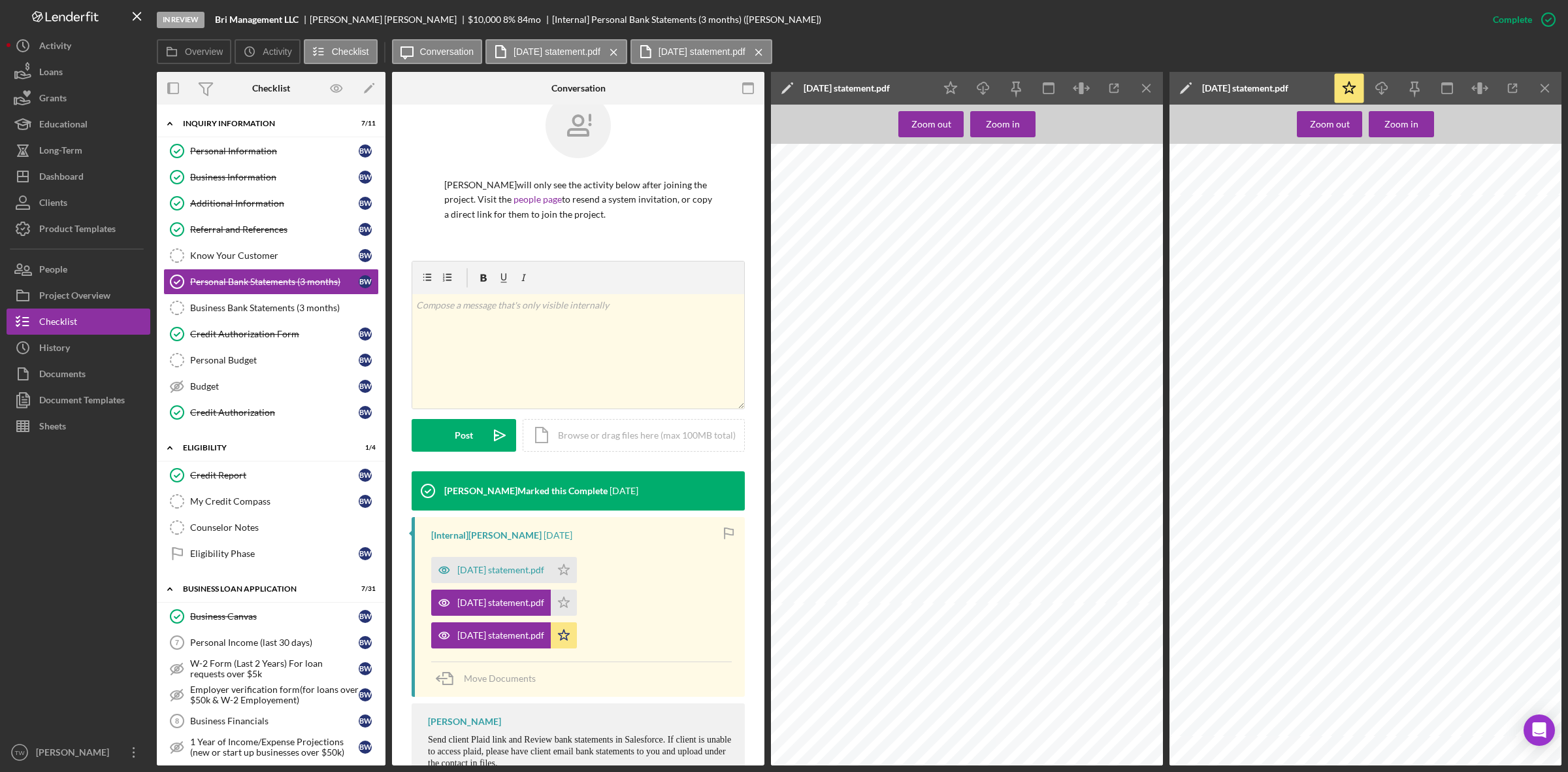
scroll to position [408, 43]
click at [521, 566] on div "[DATE] statement.pdf" at bounding box center [501, 569] width 87 height 10
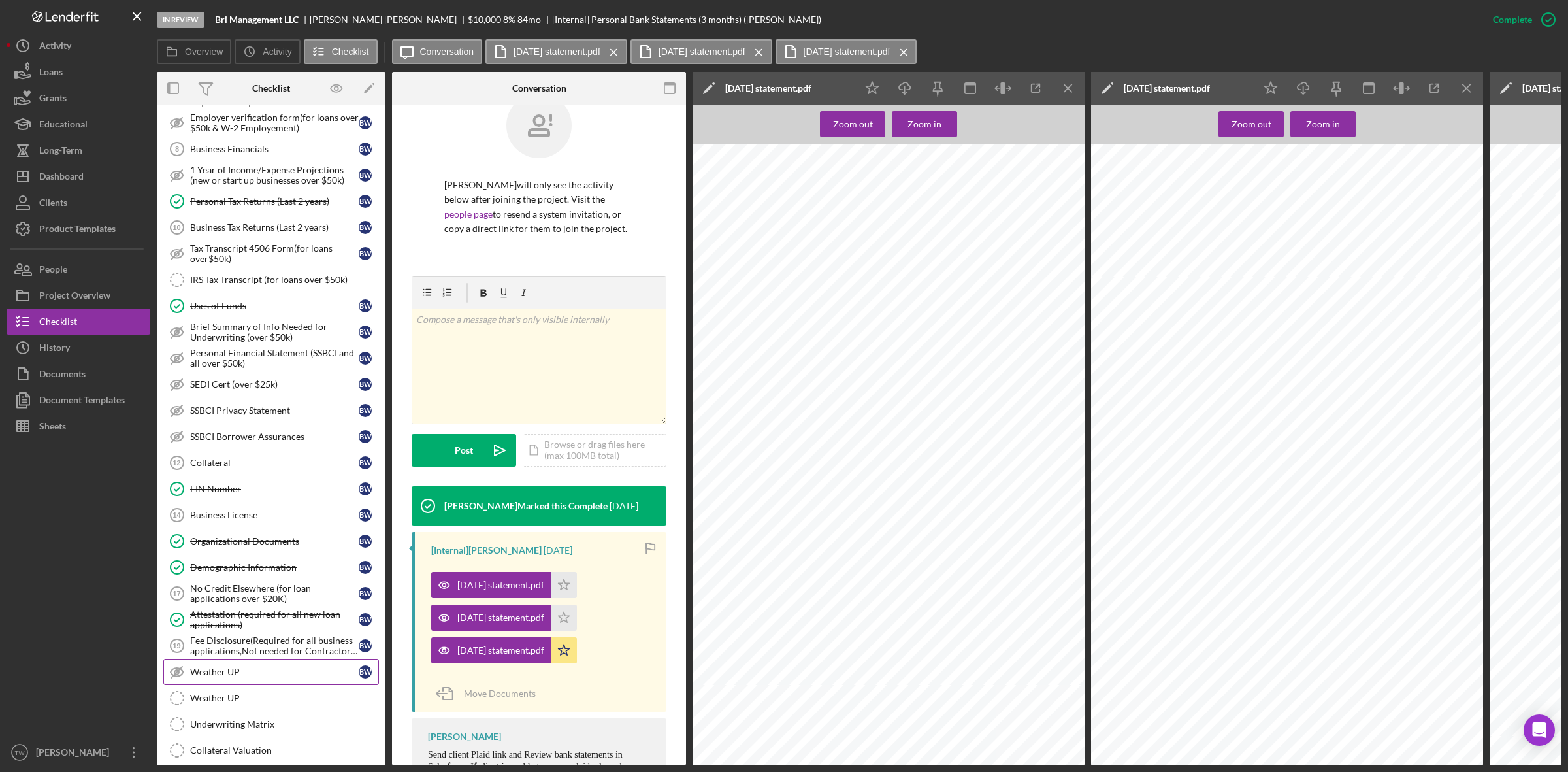
scroll to position [653, 0]
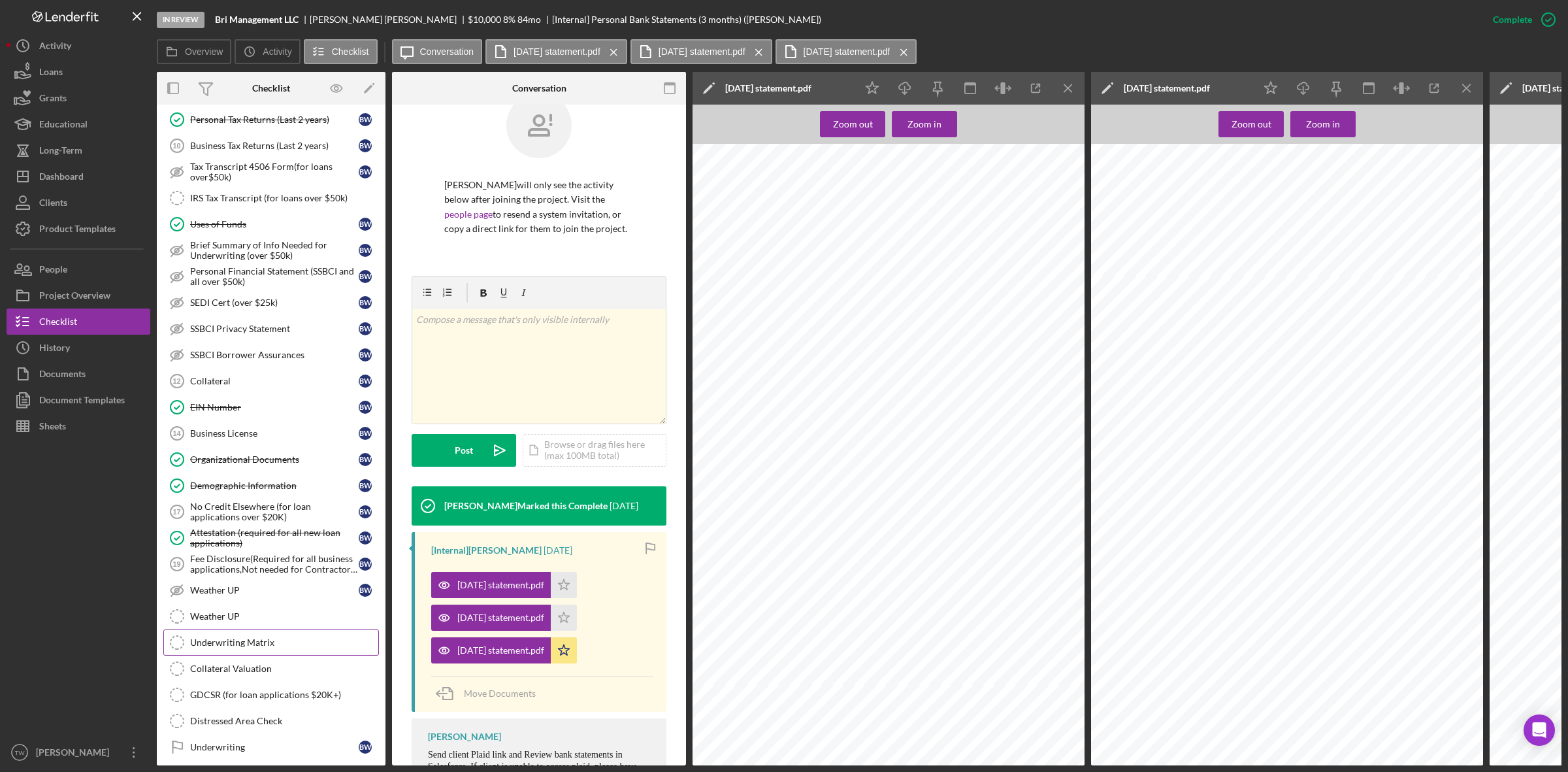
click at [243, 656] on link "Underwriting Matrix Underwriting Matrix" at bounding box center [271, 642] width 216 height 26
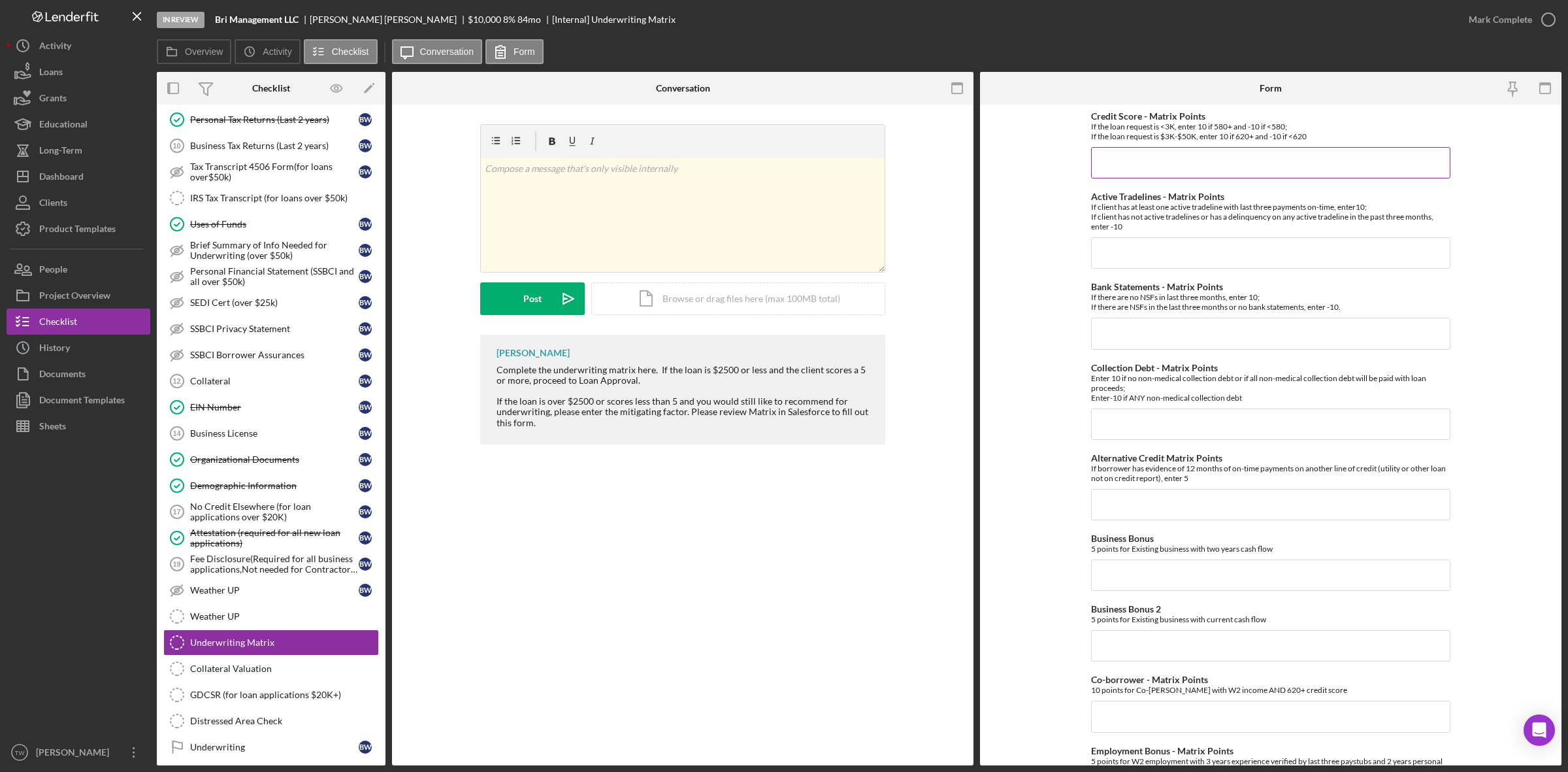
click at [1308, 170] on input "Credit Score - Matrix Points" at bounding box center [1271, 163] width 360 height 31
type input "10"
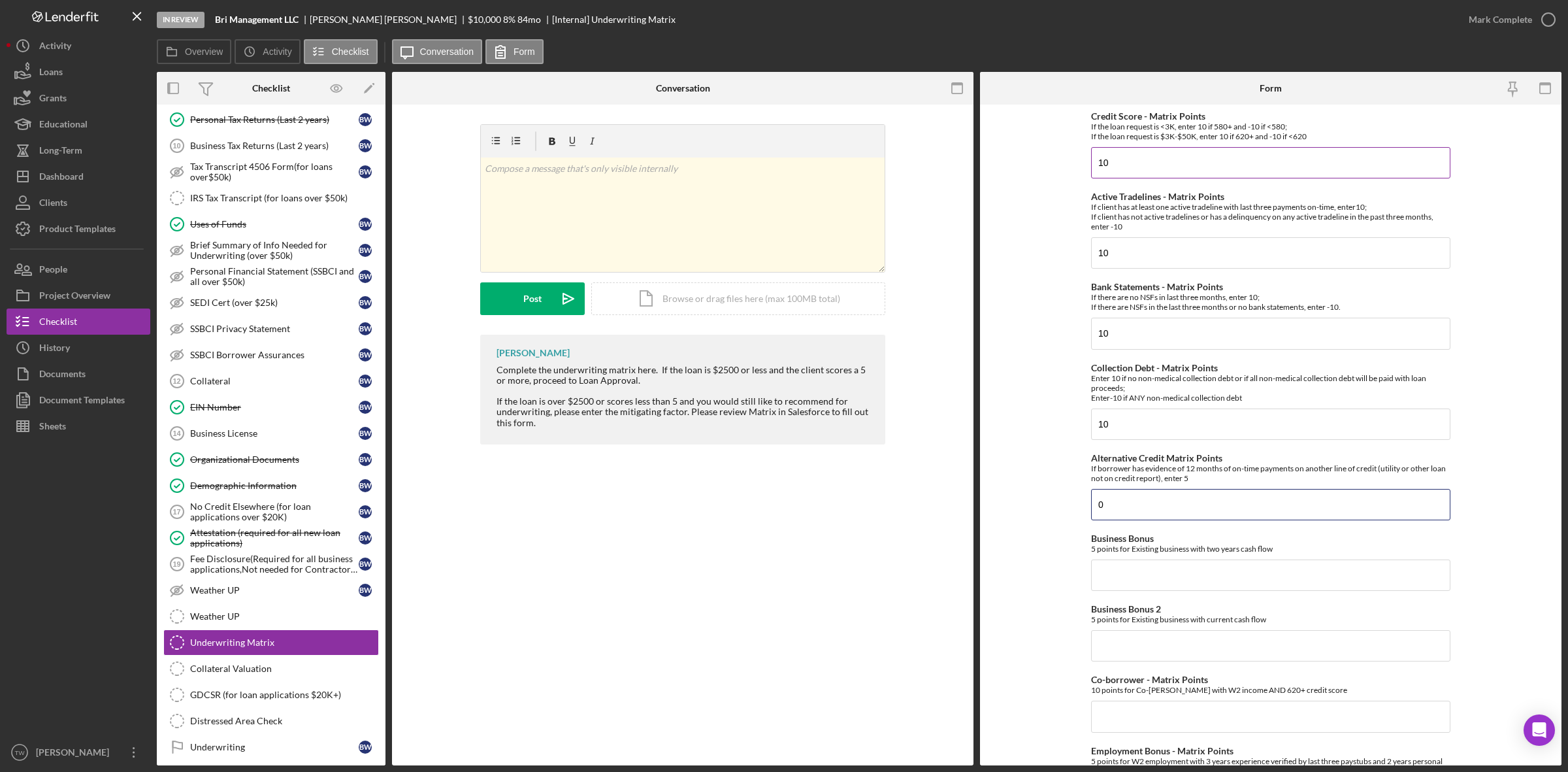
type input "0"
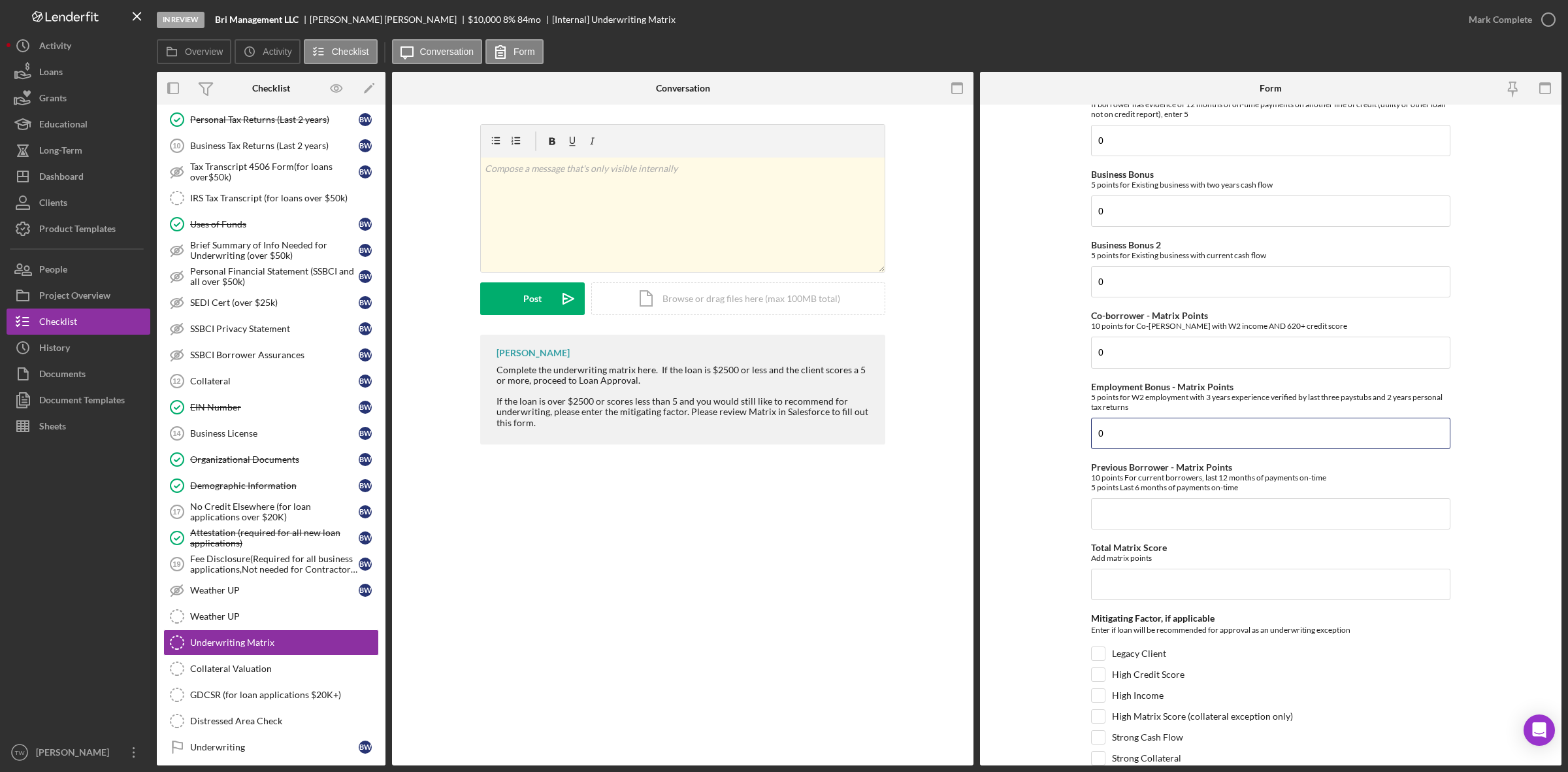
type input "0"
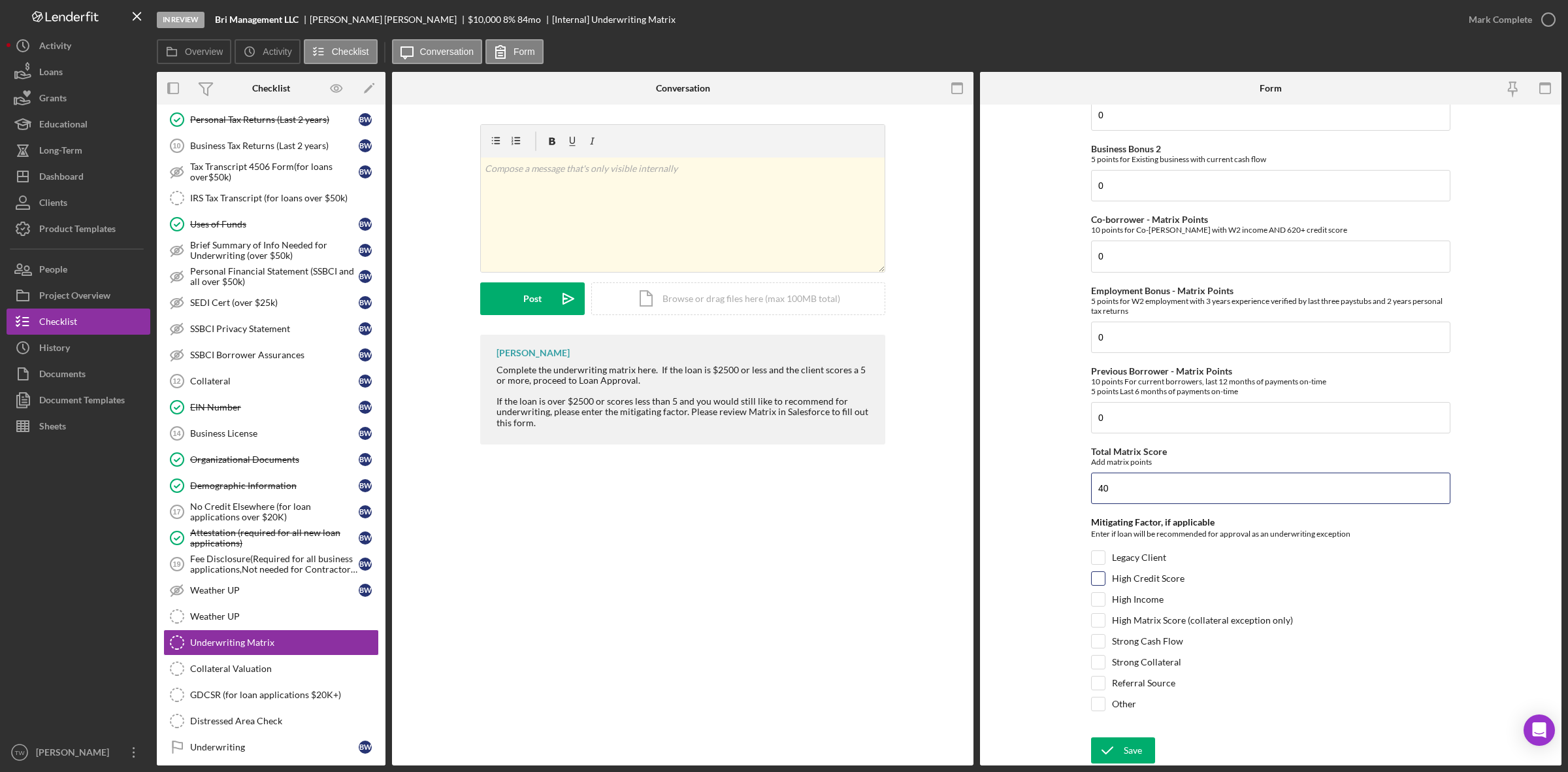
type input "40"
click at [1174, 580] on label "High Credit Score" at bounding box center [1148, 578] width 72 height 13
click at [1105, 580] on input "High Credit Score" at bounding box center [1098, 578] width 13 height 13
checkbox input "true"
click at [1121, 743] on button "Save" at bounding box center [1124, 750] width 64 height 26
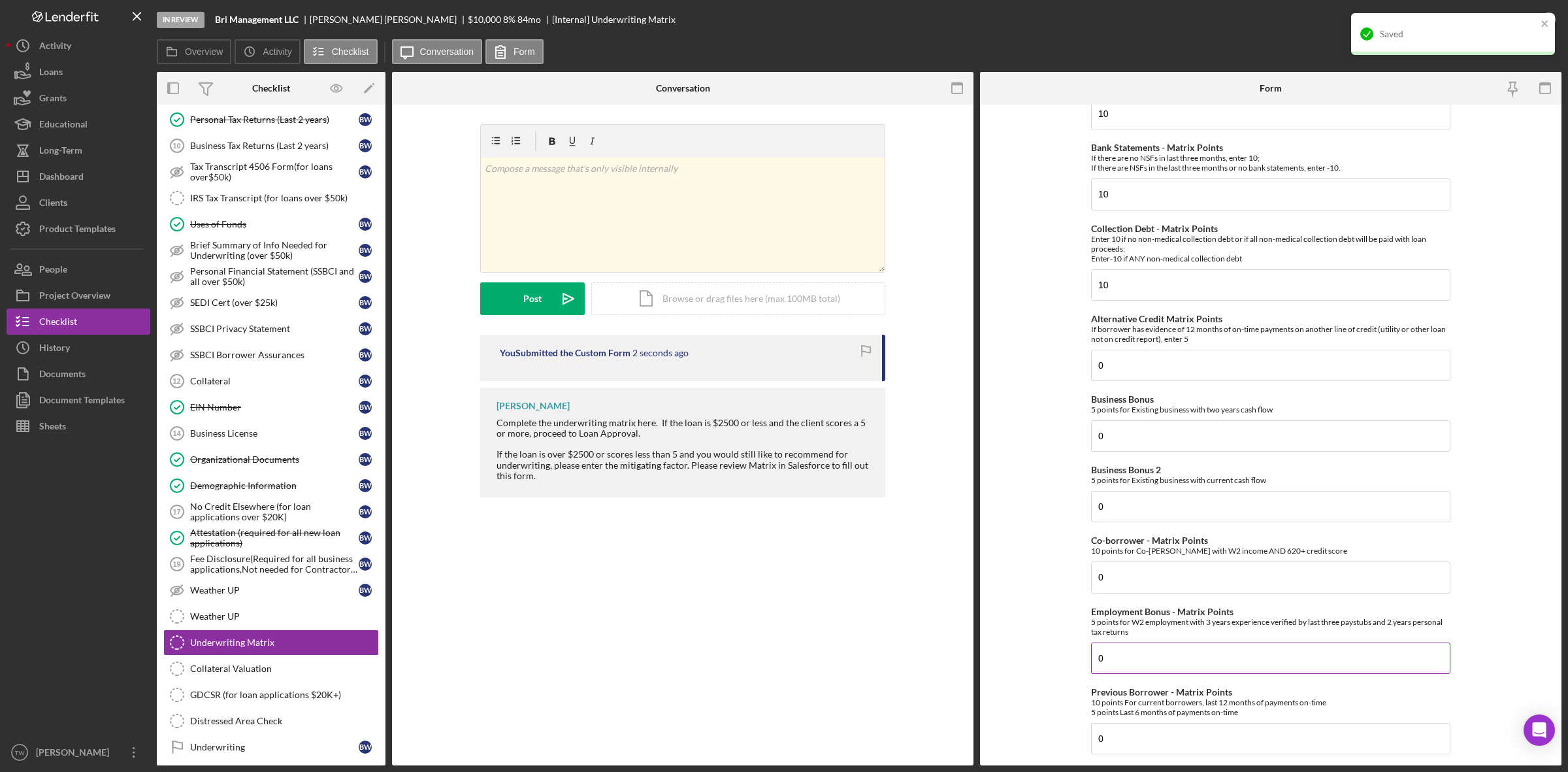
scroll to position [0, 0]
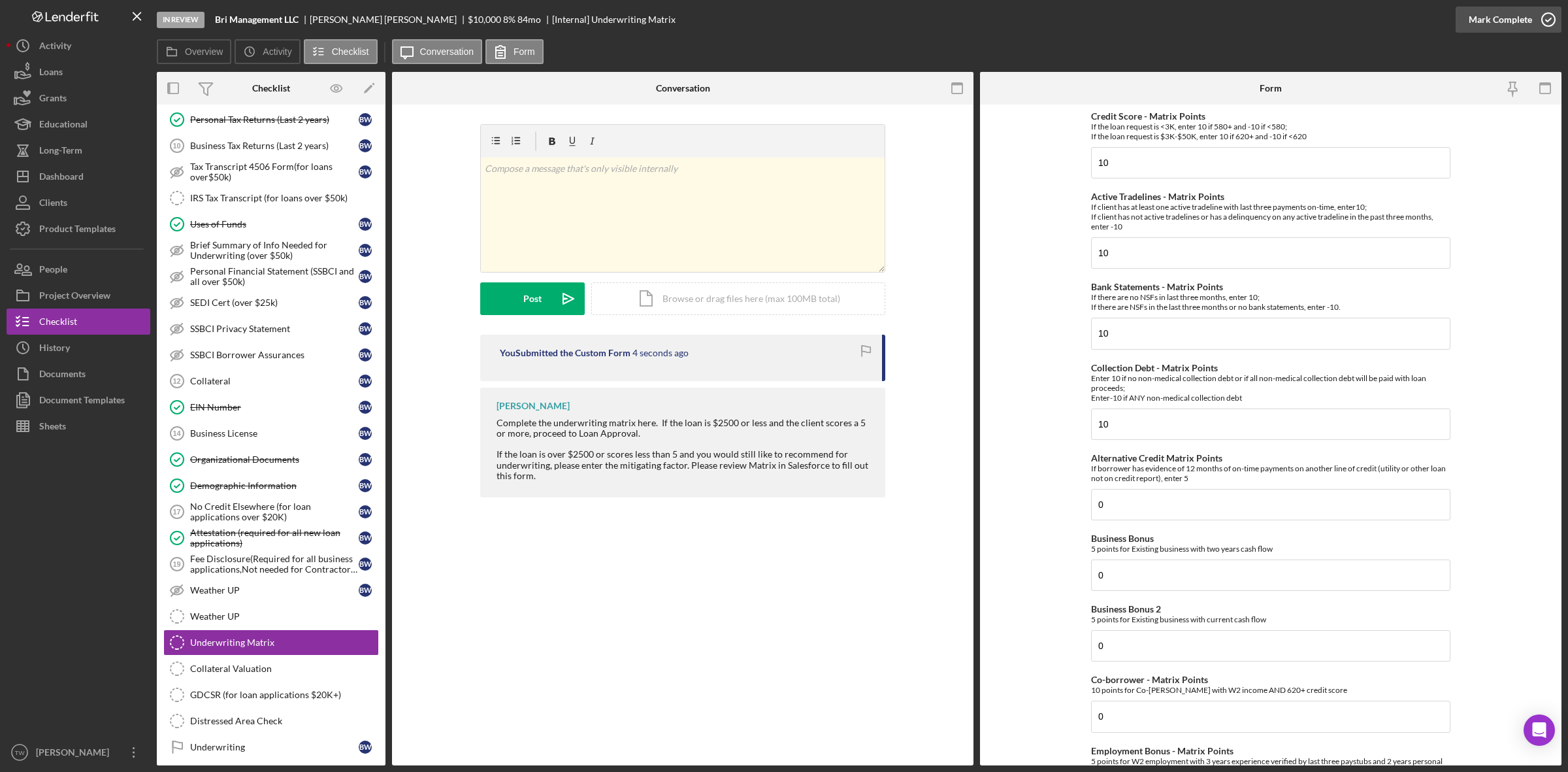
click at [1497, 14] on div "Mark Complete" at bounding box center [1500, 19] width 64 height 26
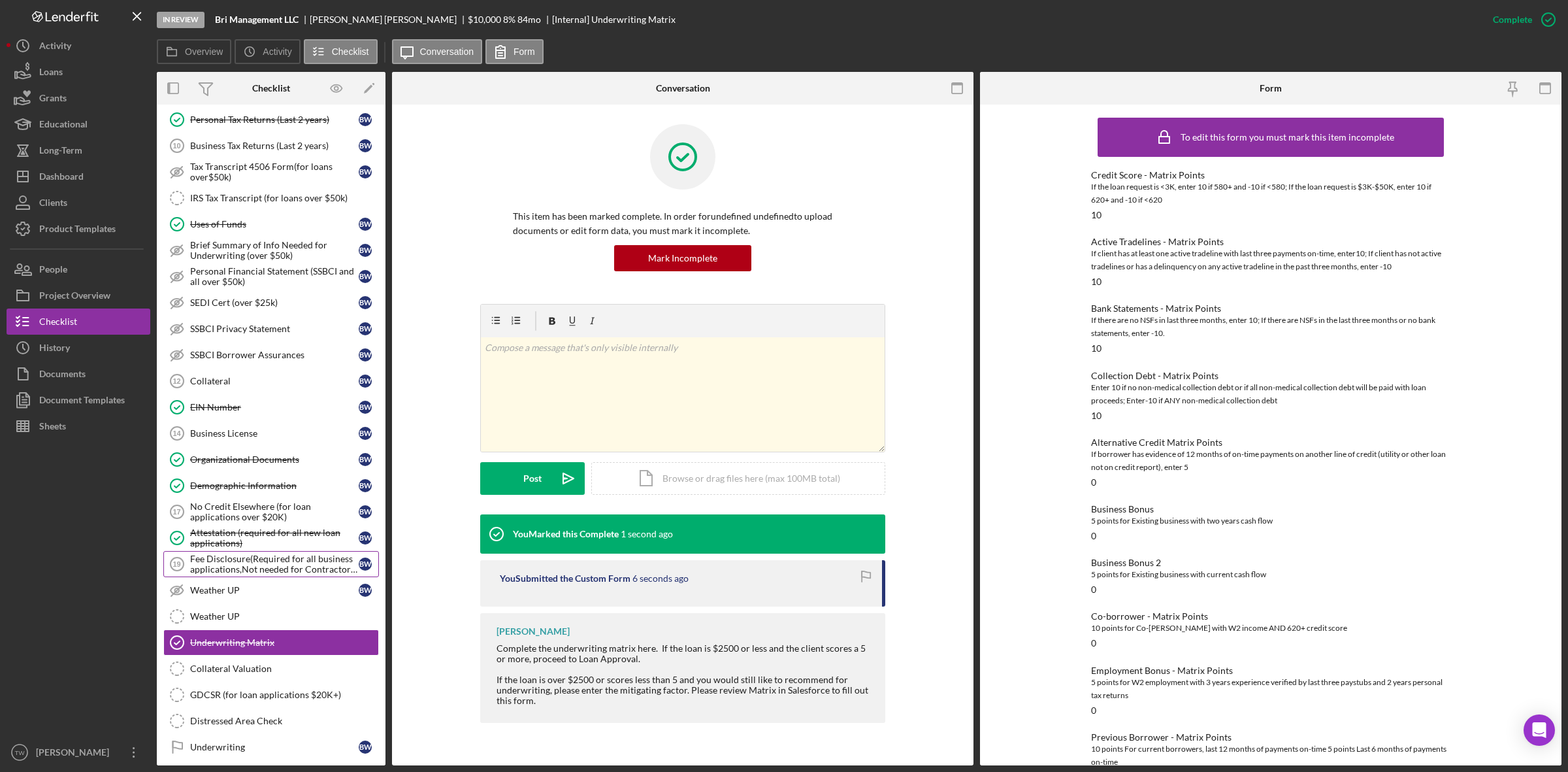
scroll to position [898, 0]
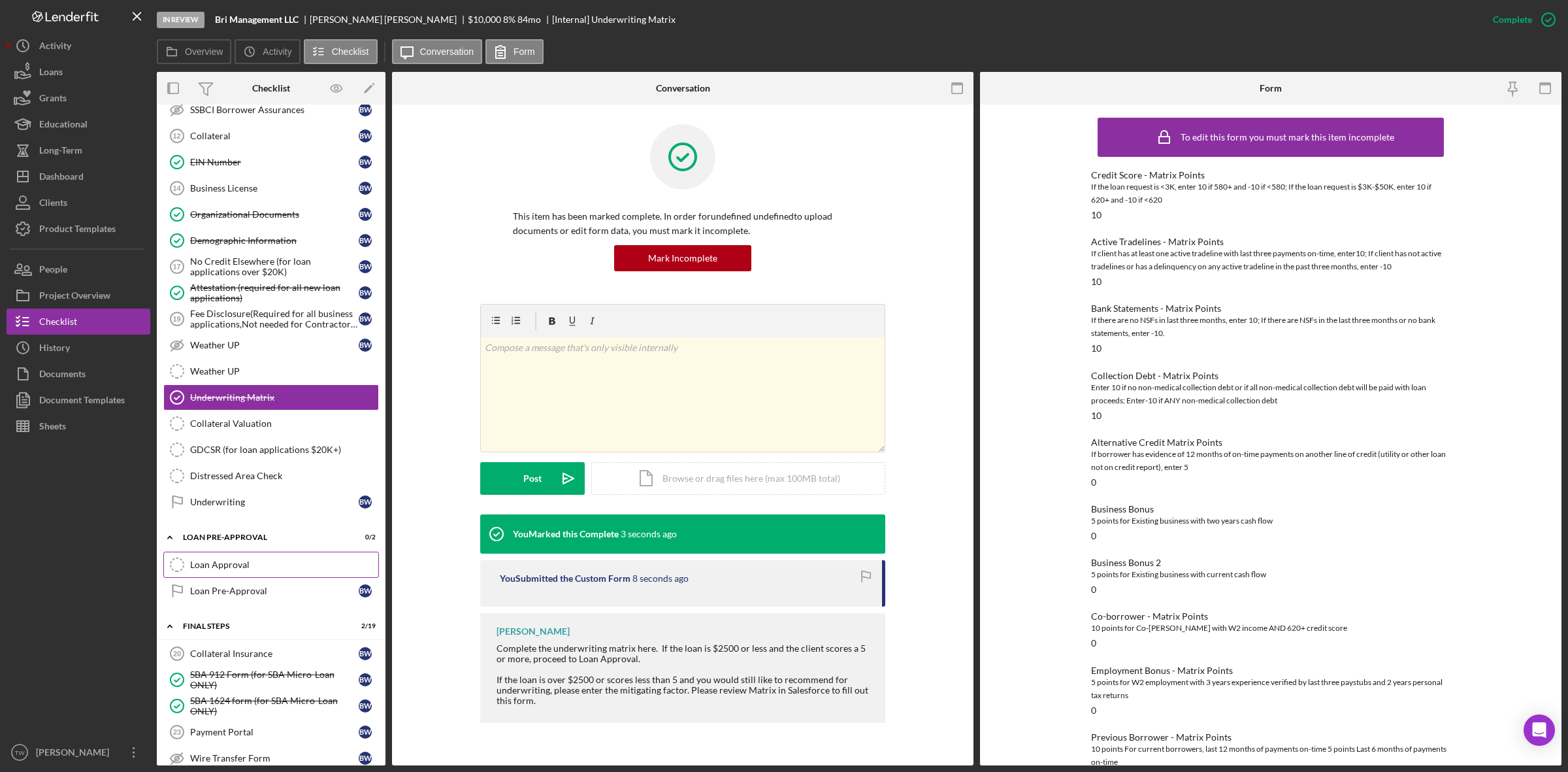
click at [214, 570] on div "Loan Approval" at bounding box center [284, 564] width 188 height 10
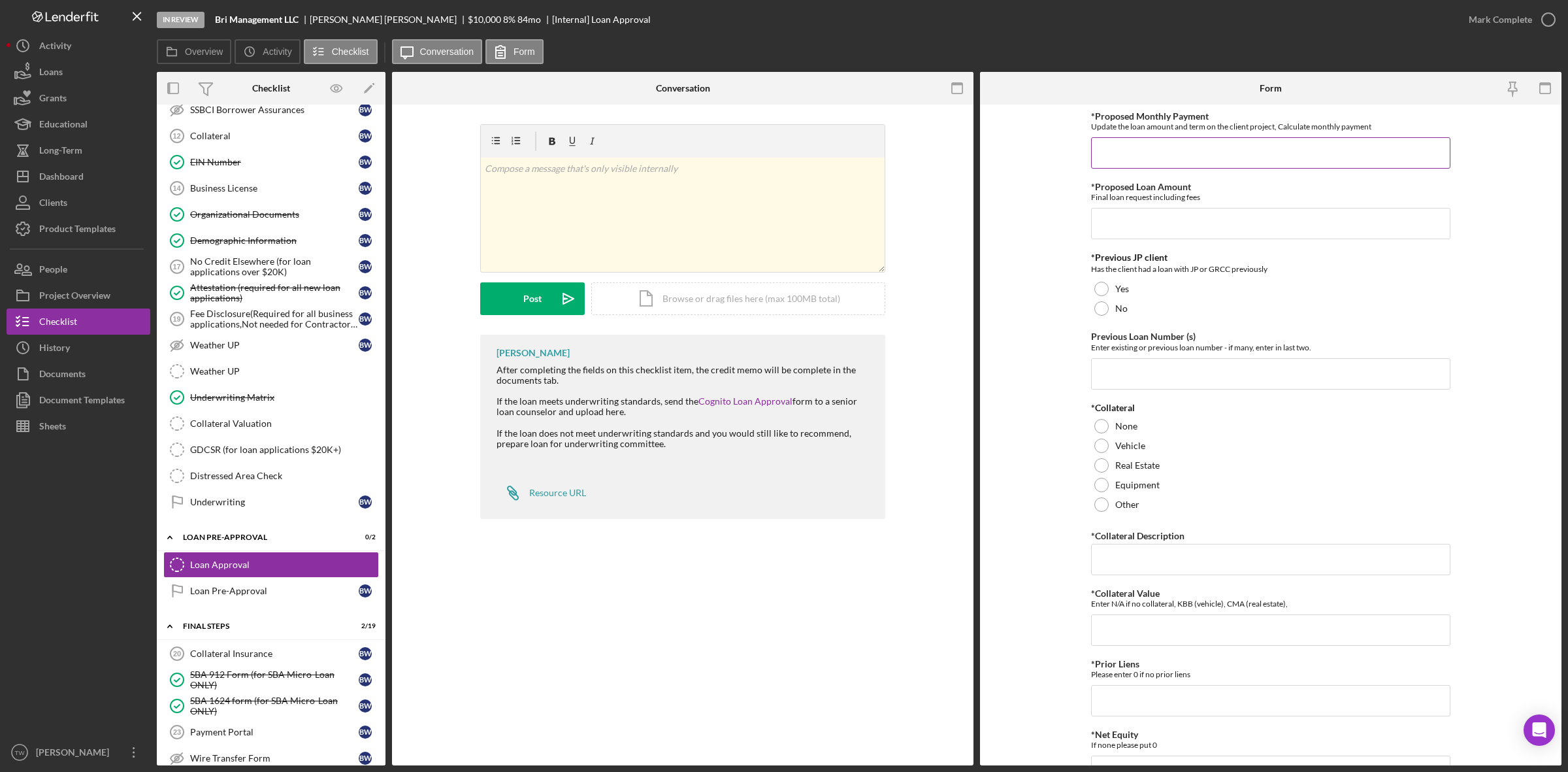
click at [1253, 134] on div "*Proposed Monthly Payment Update the loan amount and term on the client project…" at bounding box center [1271, 139] width 360 height 57
click at [1220, 145] on input "*Proposed Monthly Payment" at bounding box center [1271, 153] width 360 height 31
type input "$250"
type input "$10,000"
click at [1106, 309] on div at bounding box center [1102, 309] width 14 height 14
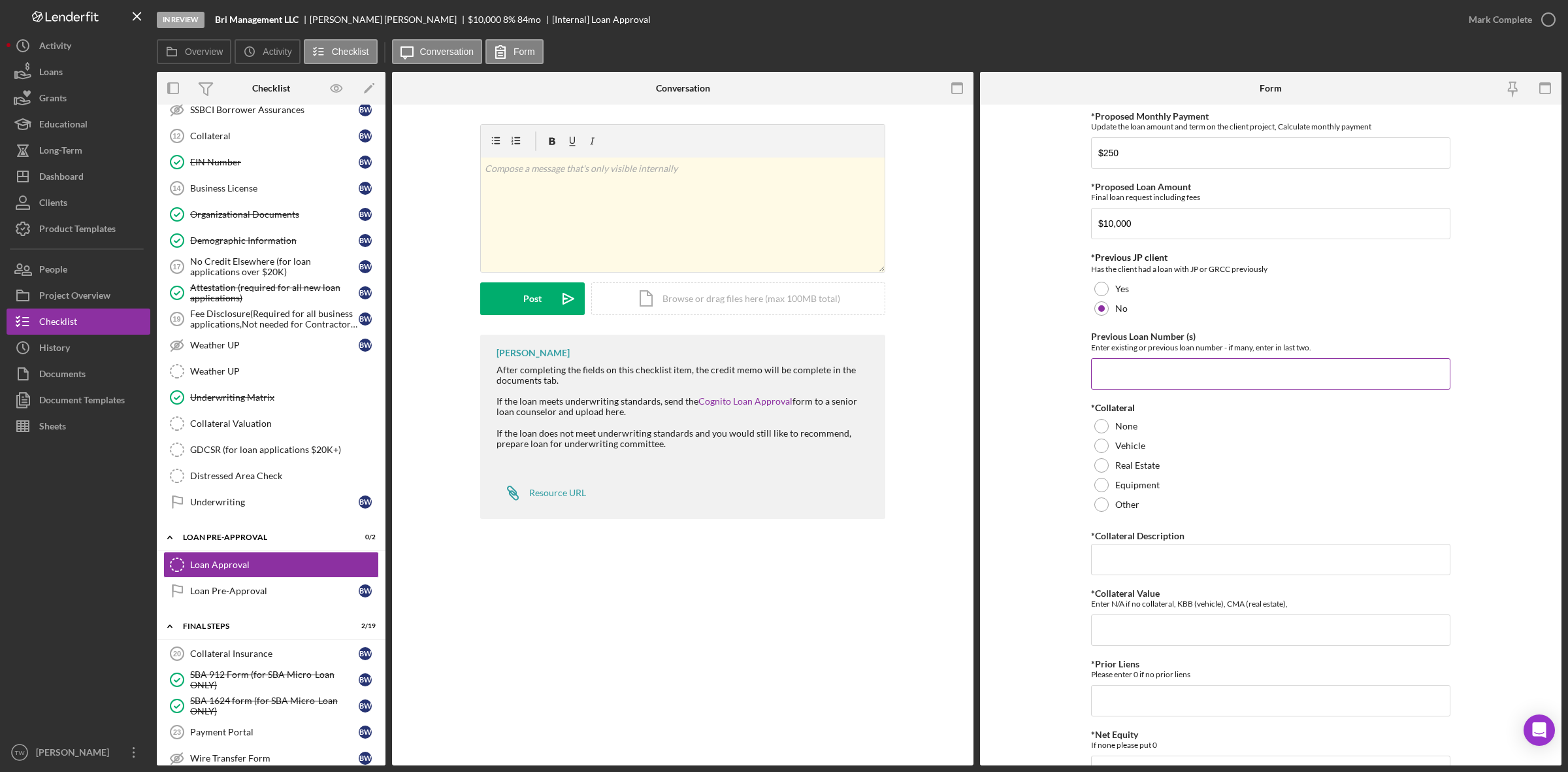
click at [1131, 386] on input "Previous Loan Number (s)" at bounding box center [1271, 374] width 360 height 31
type input "0"
click at [1129, 429] on label "None" at bounding box center [1126, 426] width 22 height 10
click at [1171, 547] on input "*Collateral Description" at bounding box center [1271, 559] width 360 height 31
type input "0"
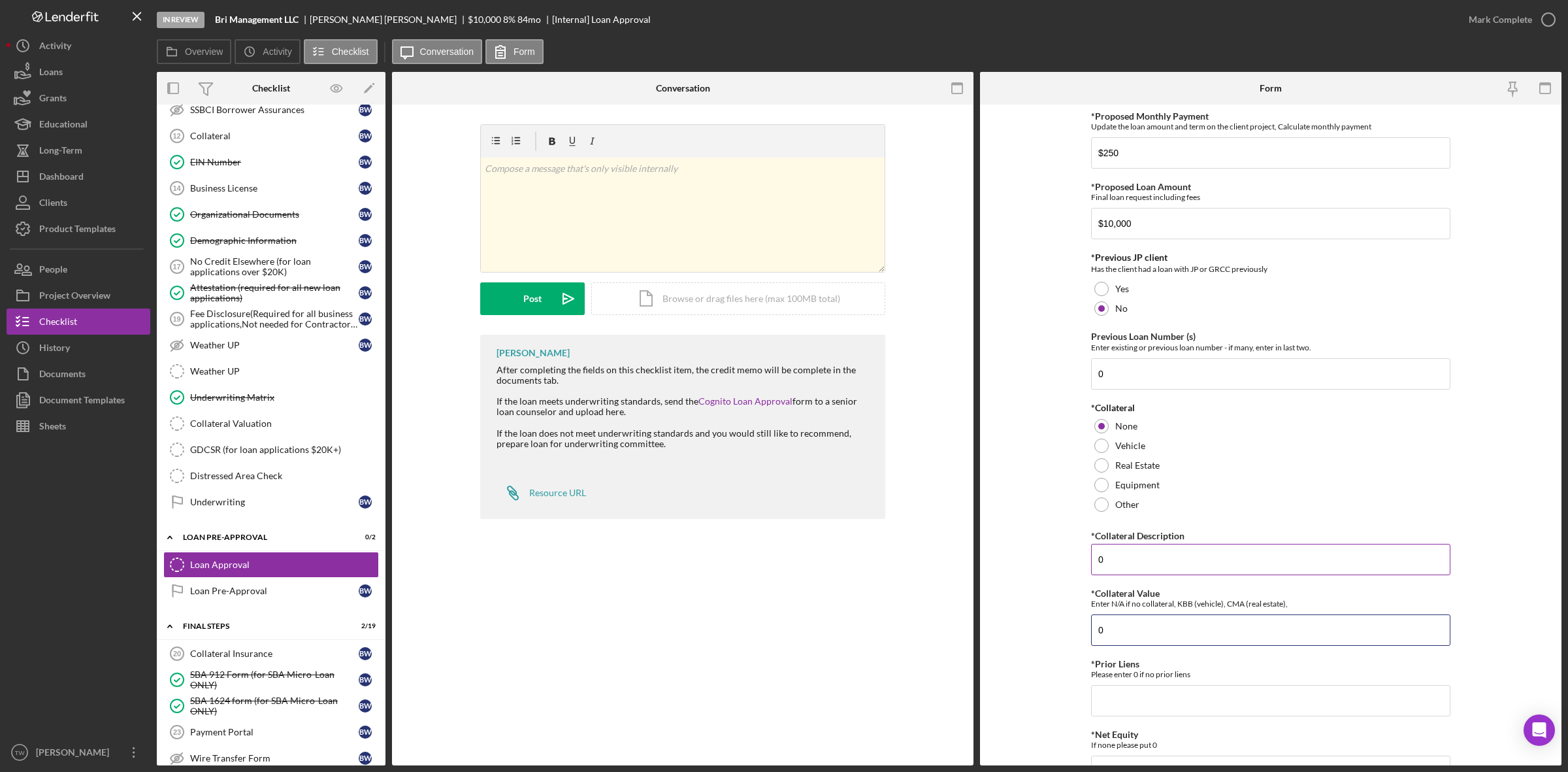
type input "0"
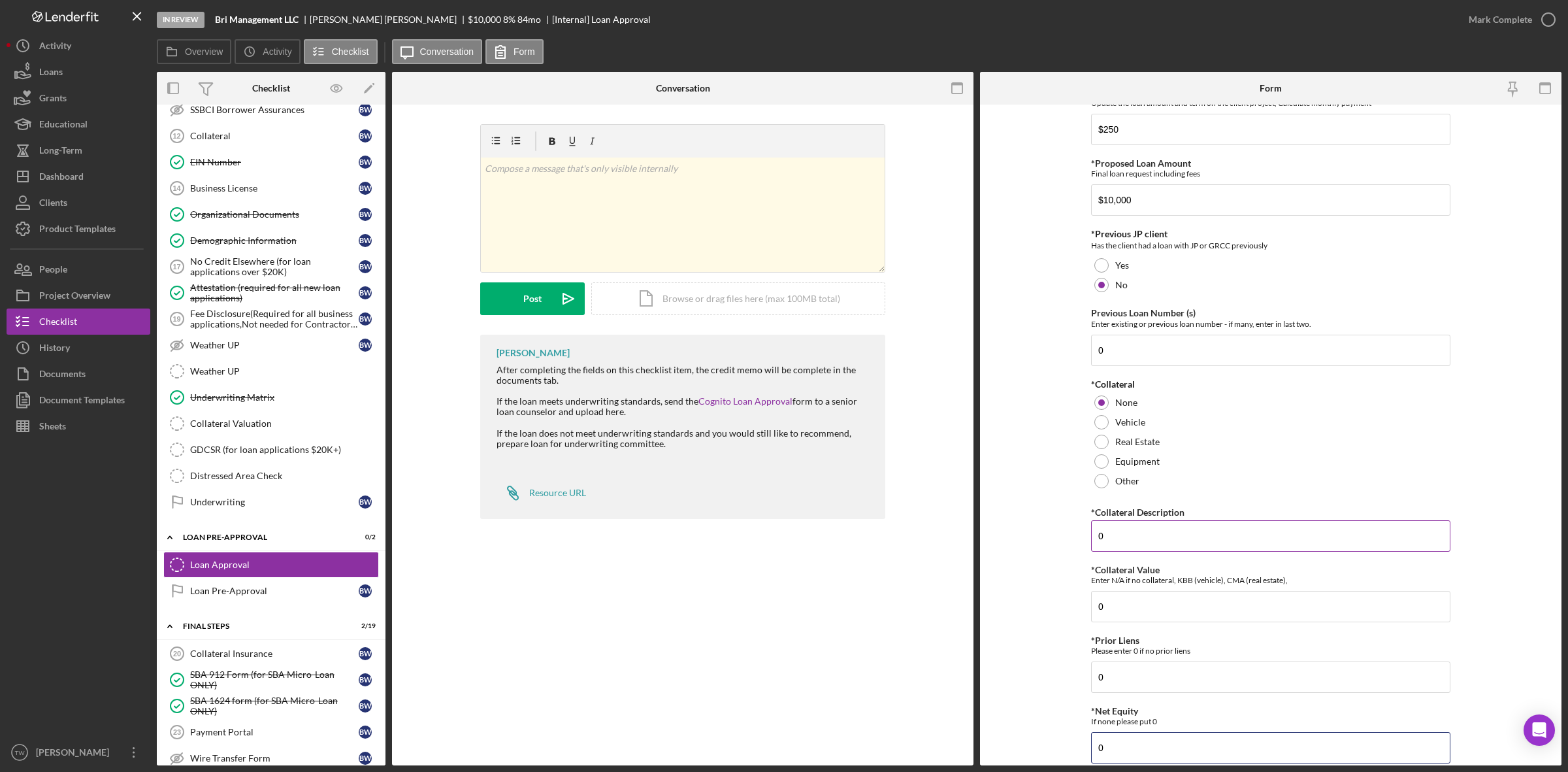
type input "0"
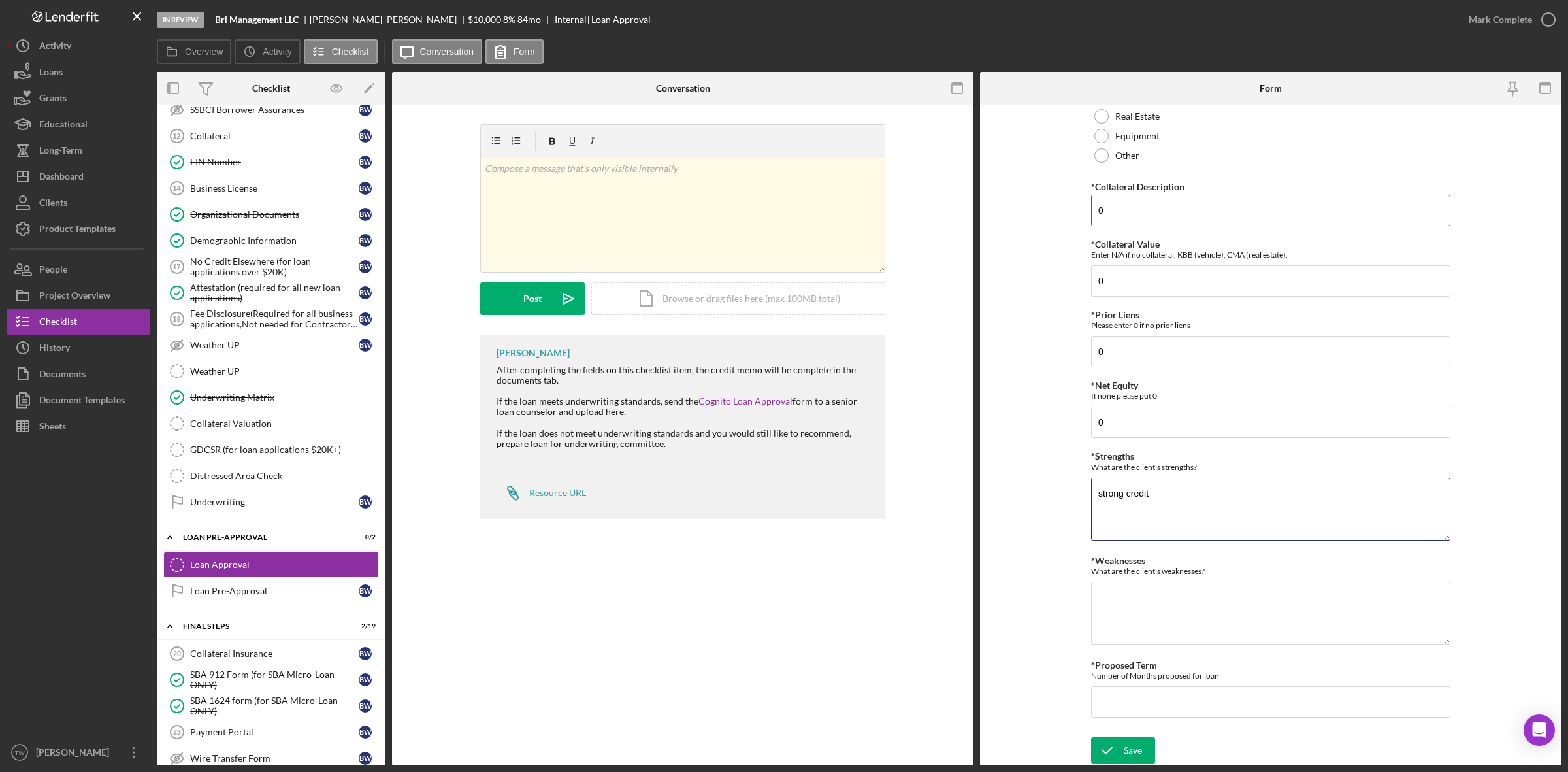
type textarea "strong credit"
type textarea "no coll."
type input "60"
click at [1166, 743] on div "Save Save" at bounding box center [1271, 752] width 360 height 28
click at [1147, 749] on button "Save" at bounding box center [1124, 750] width 64 height 26
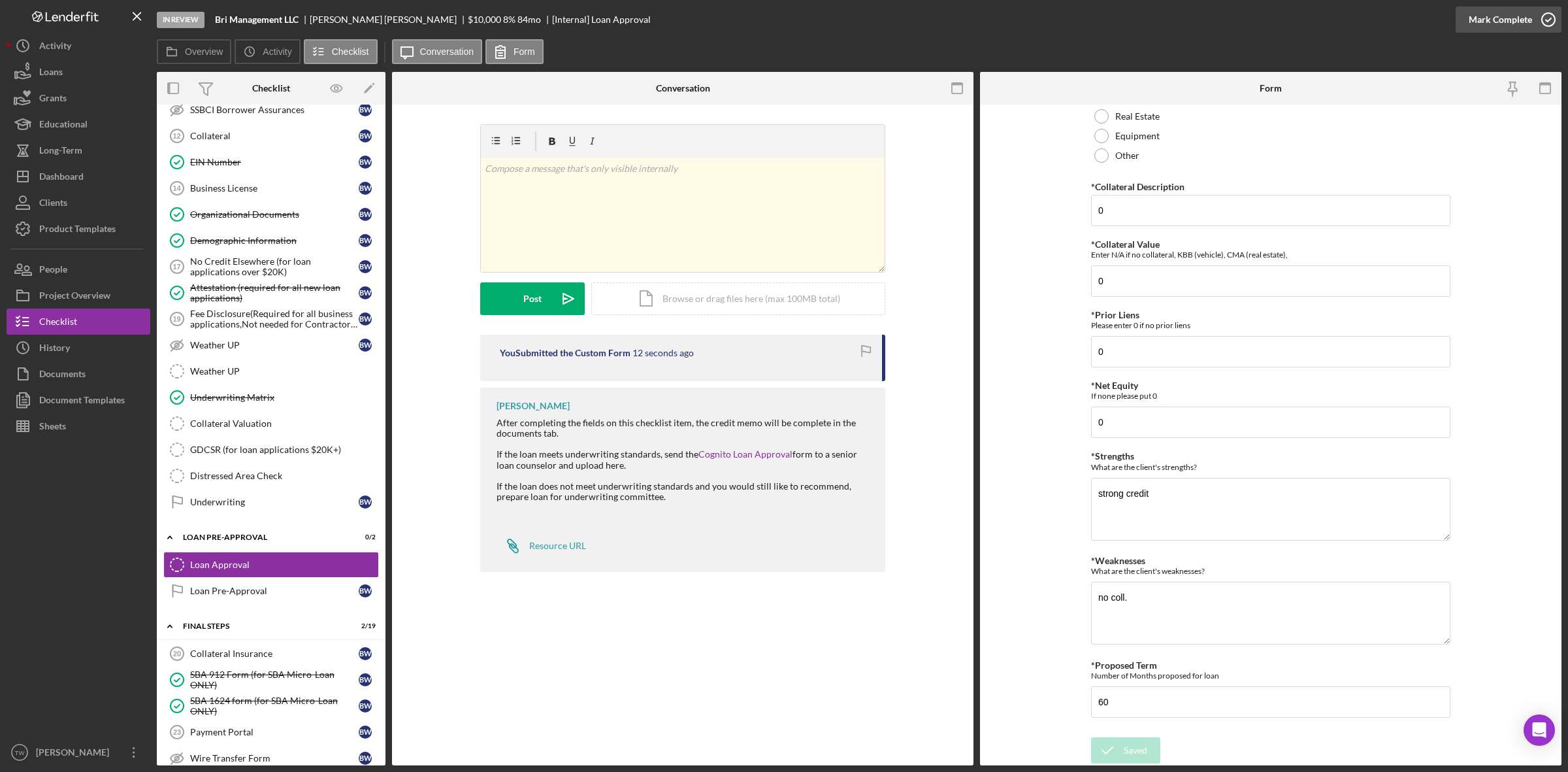
click at [1516, 8] on div "Mark Complete" at bounding box center [1500, 19] width 64 height 26
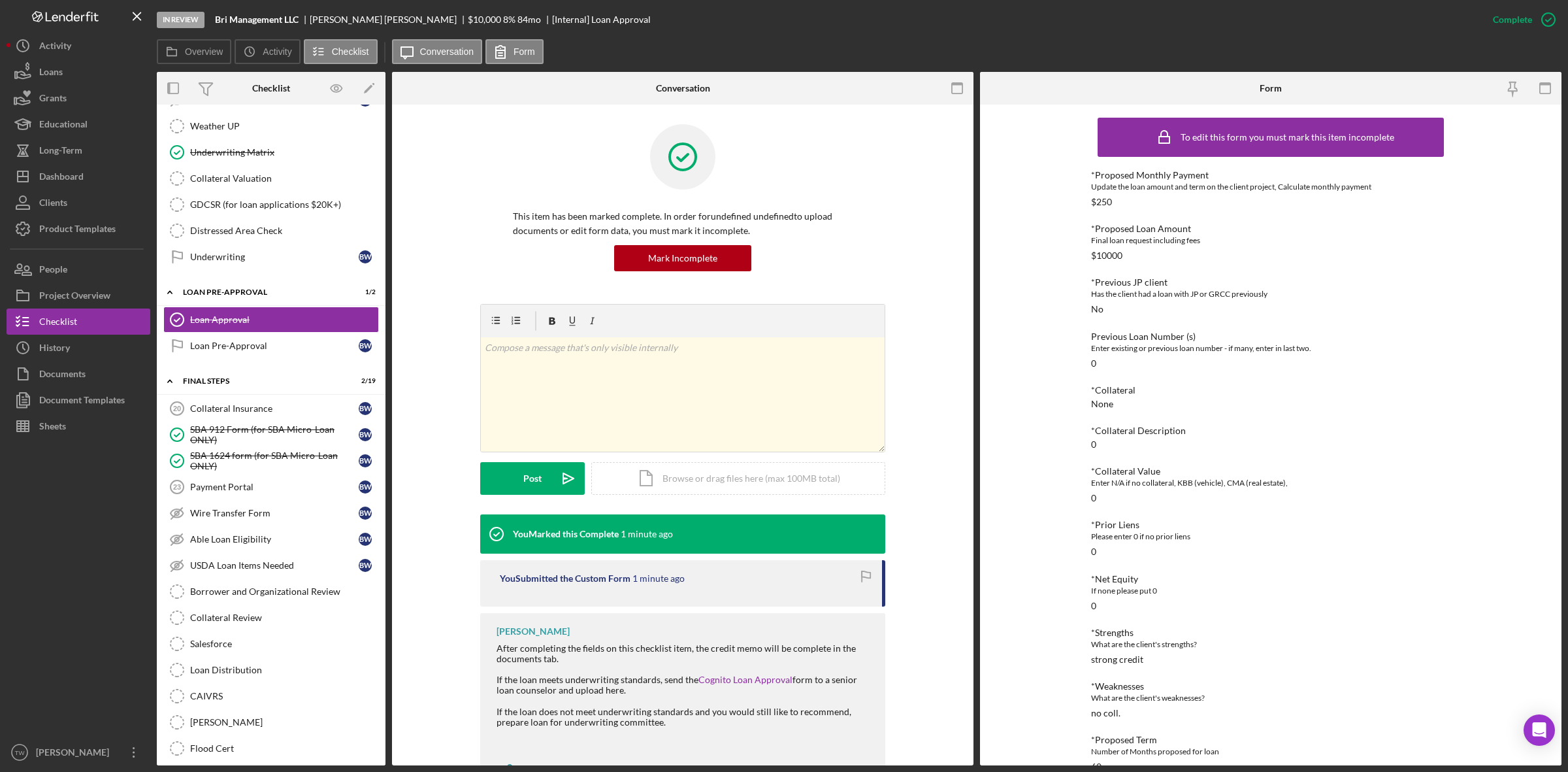
scroll to position [26, 0]
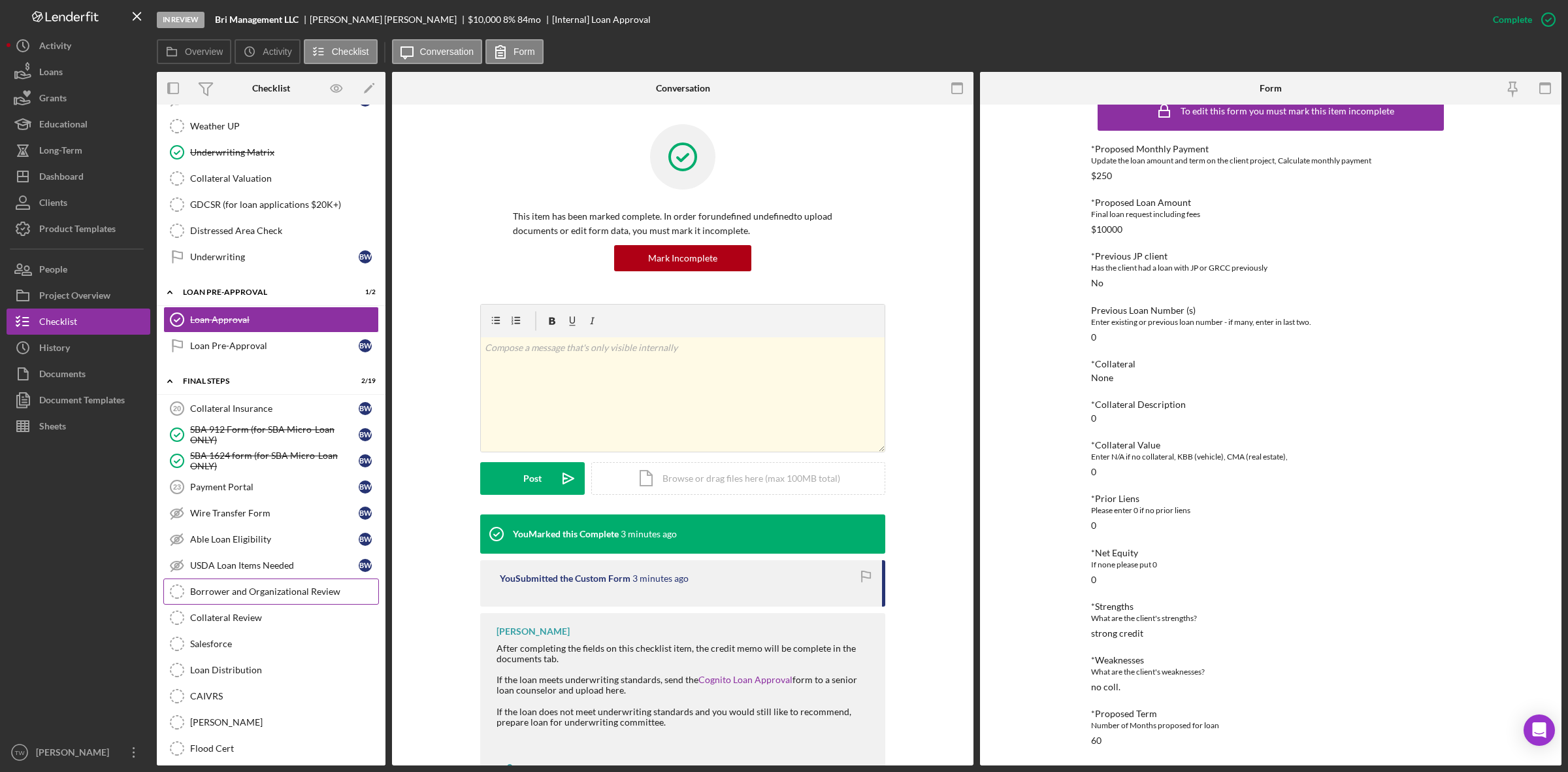
click at [191, 597] on icon "Borrower and Organizational Review" at bounding box center [177, 591] width 33 height 33
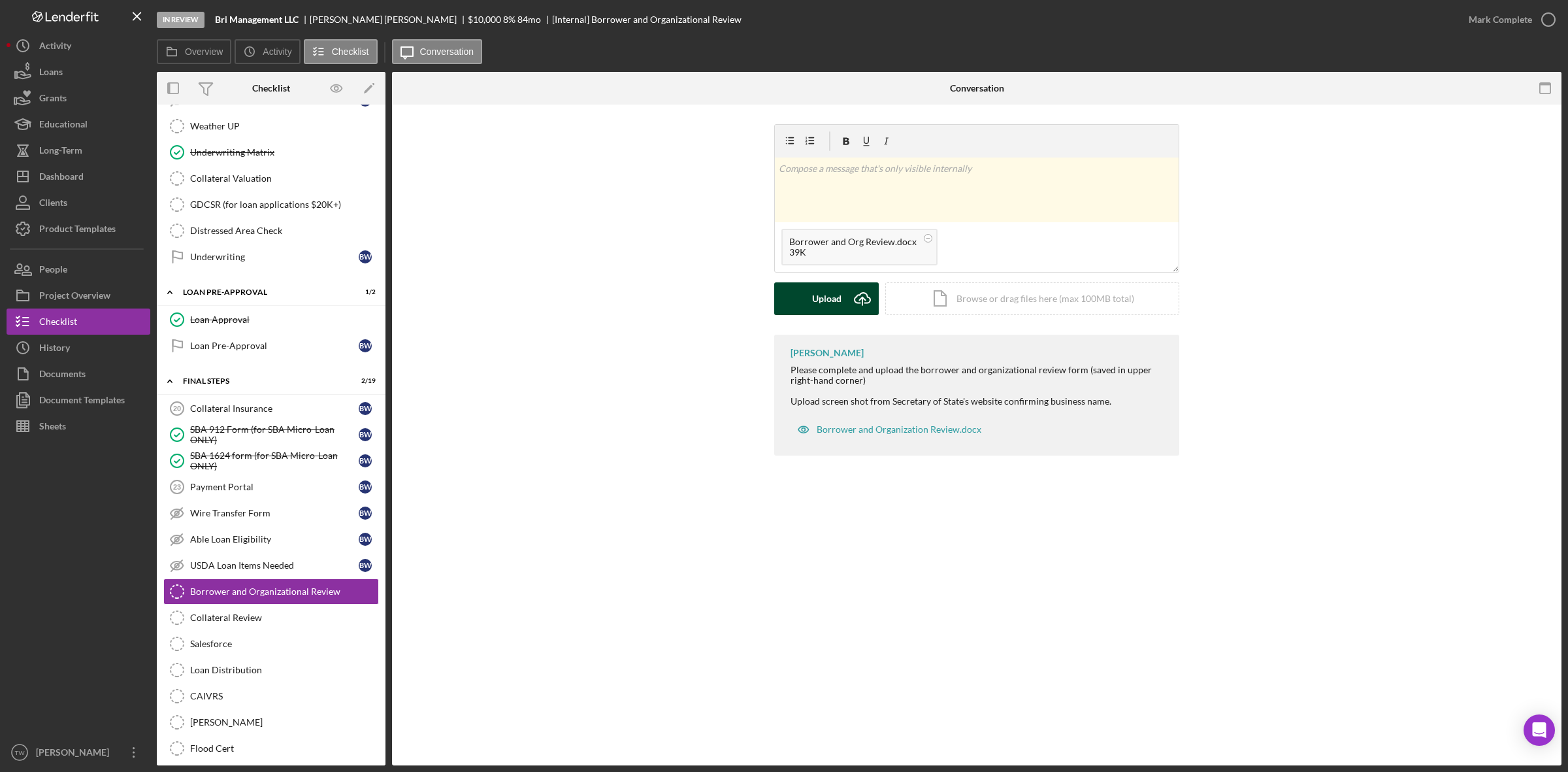
click at [828, 295] on div "Upload" at bounding box center [826, 298] width 29 height 33
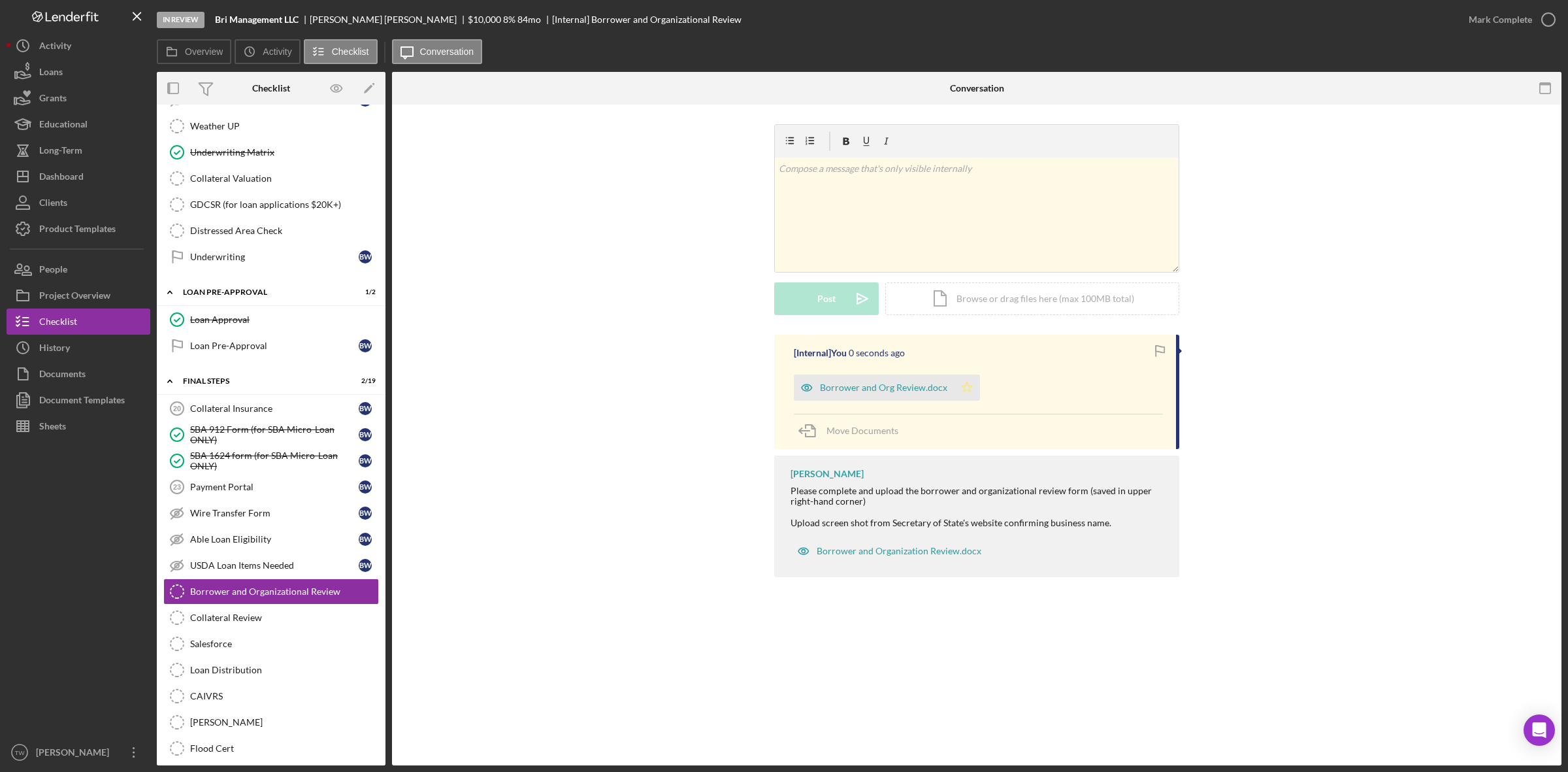
click at [963, 387] on icon "Icon/Star" at bounding box center [967, 387] width 26 height 26
click at [1490, 24] on div "Mark Complete" at bounding box center [1500, 19] width 64 height 26
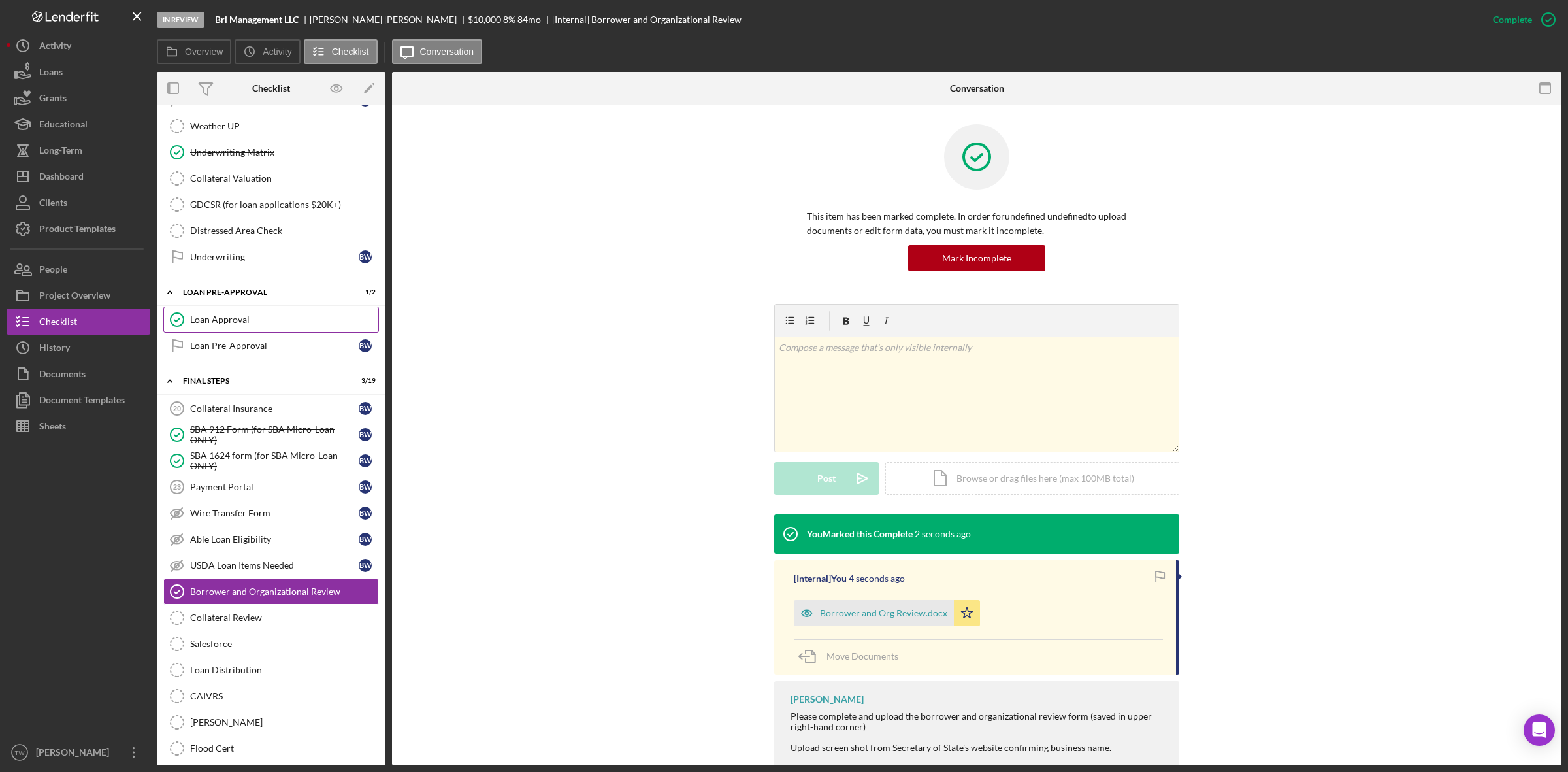
click at [270, 327] on link "Loan Approval Loan Approval" at bounding box center [271, 319] width 216 height 26
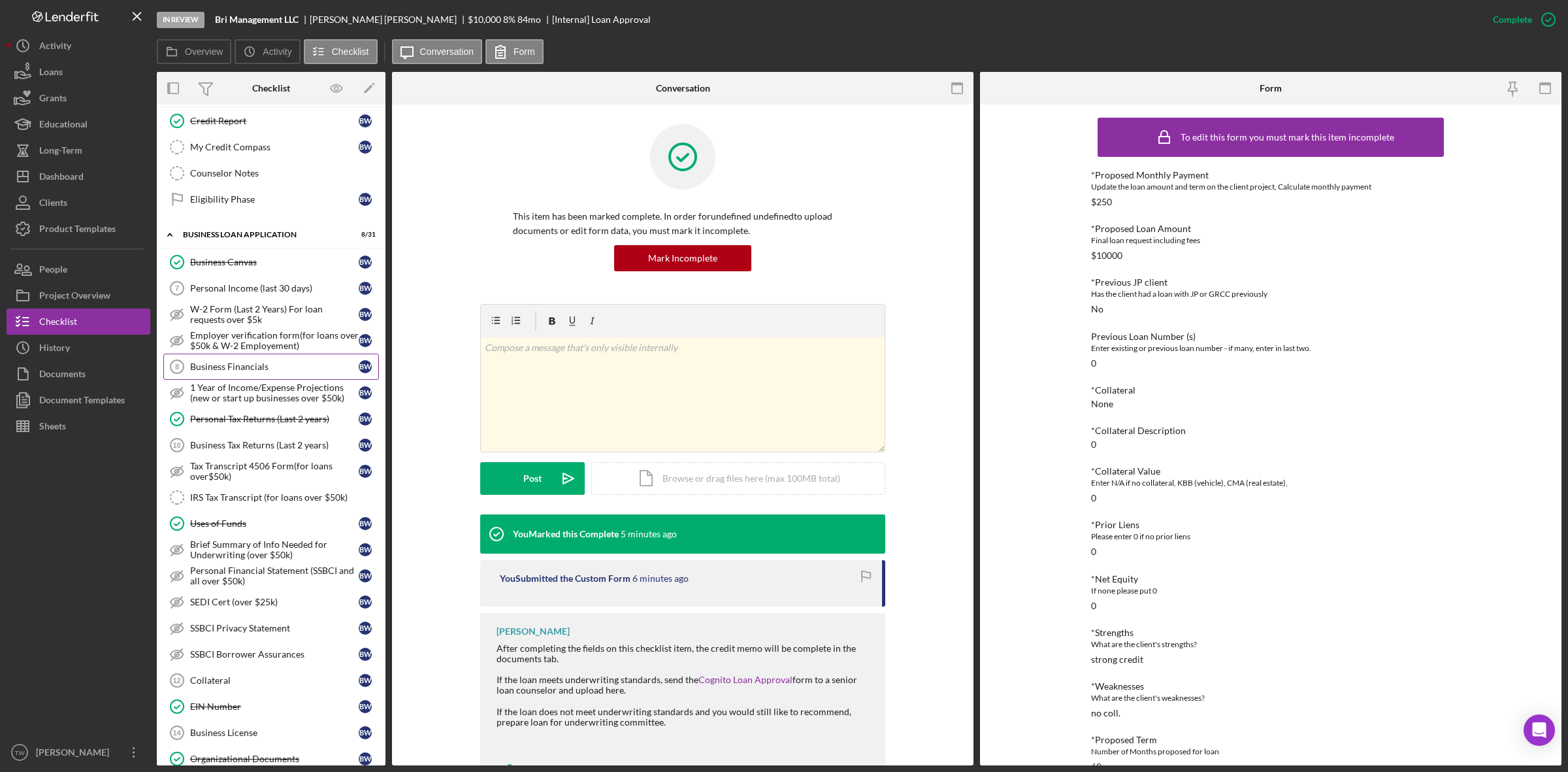
scroll to position [27, 0]
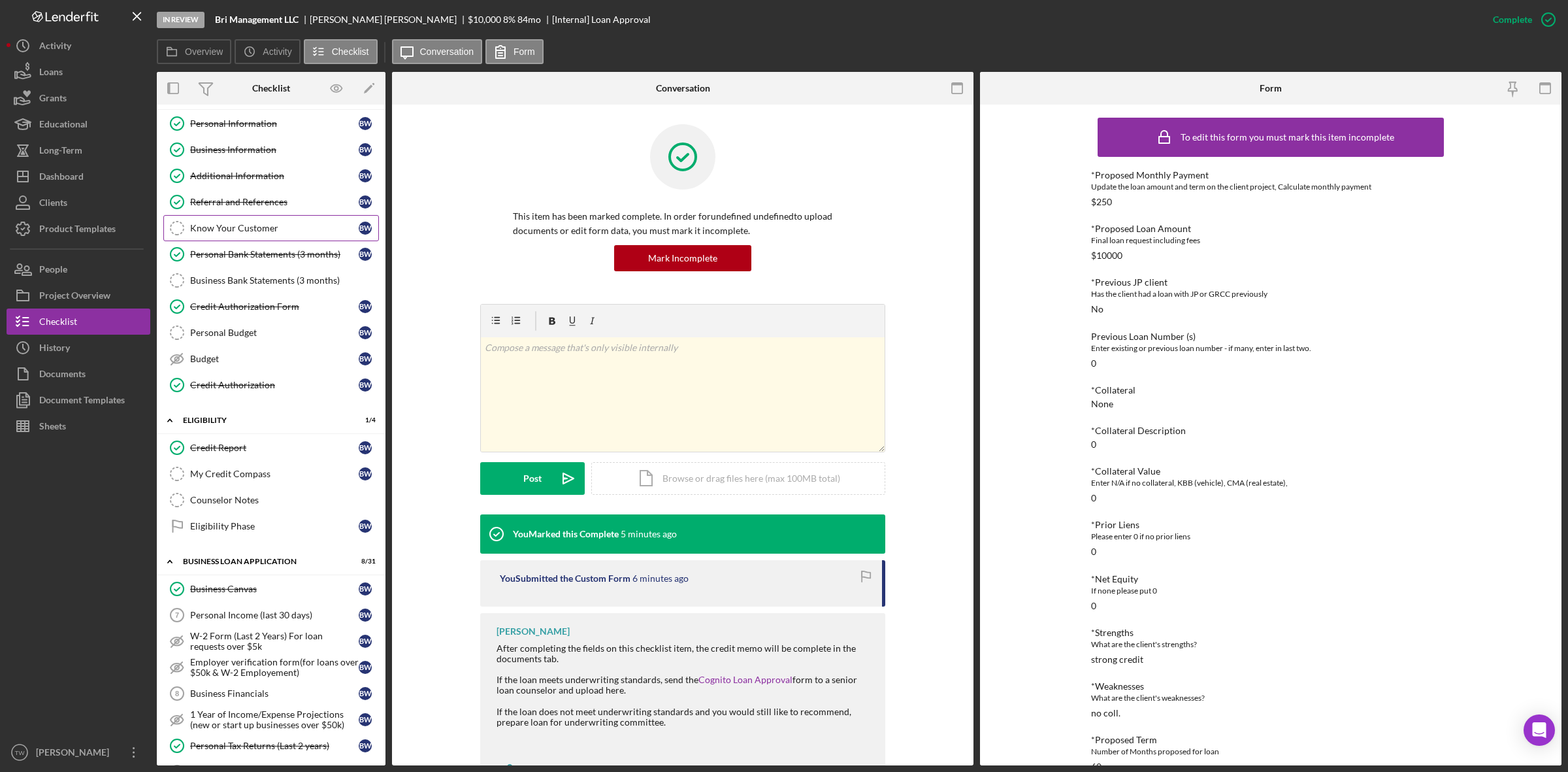
click at [265, 233] on div "Know Your Customer" at bounding box center [274, 228] width 169 height 10
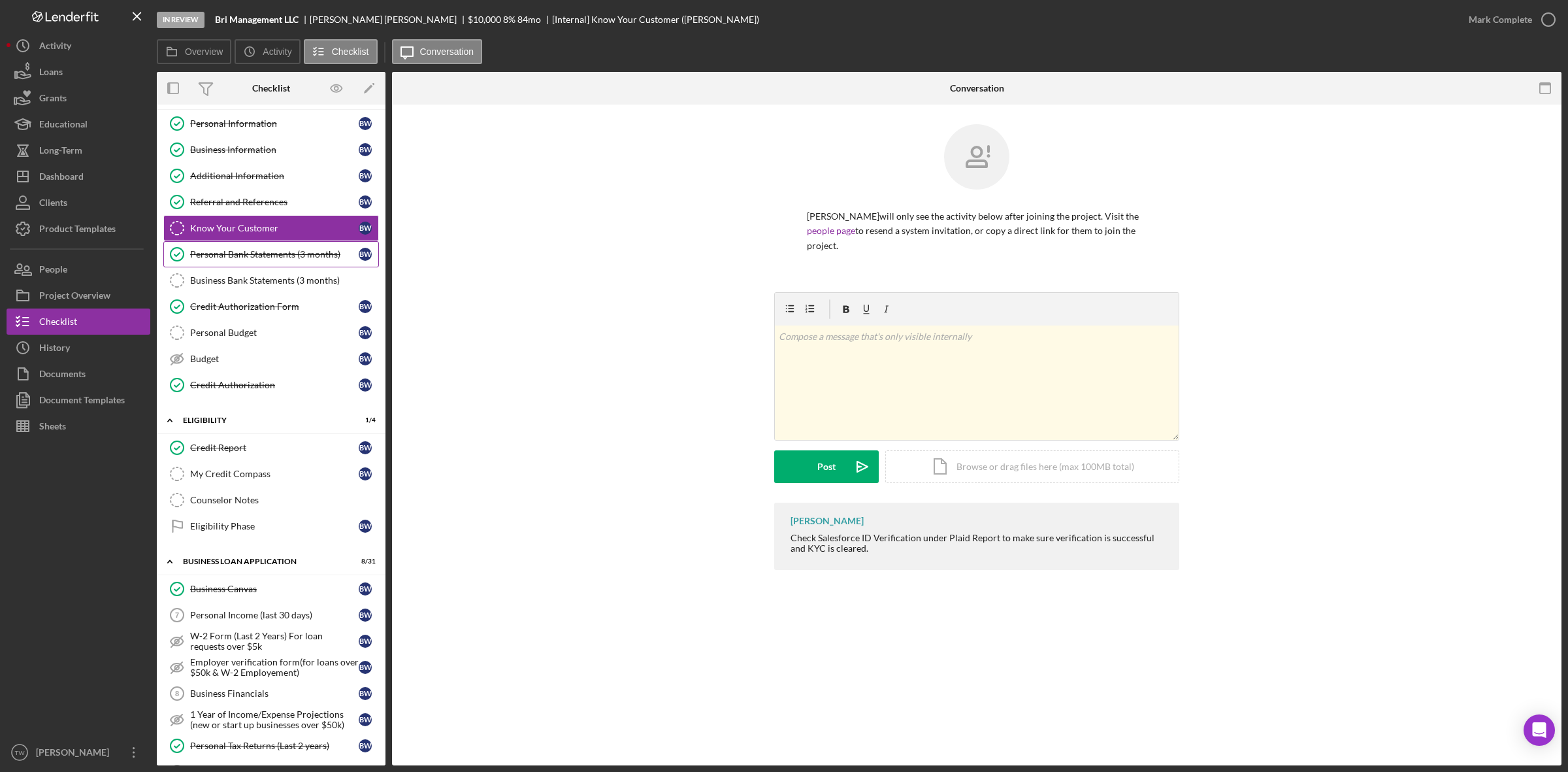
click at [268, 248] on link "Personal Bank Statements (3 months) Personal Bank Statements (3 months) B W" at bounding box center [271, 254] width 216 height 26
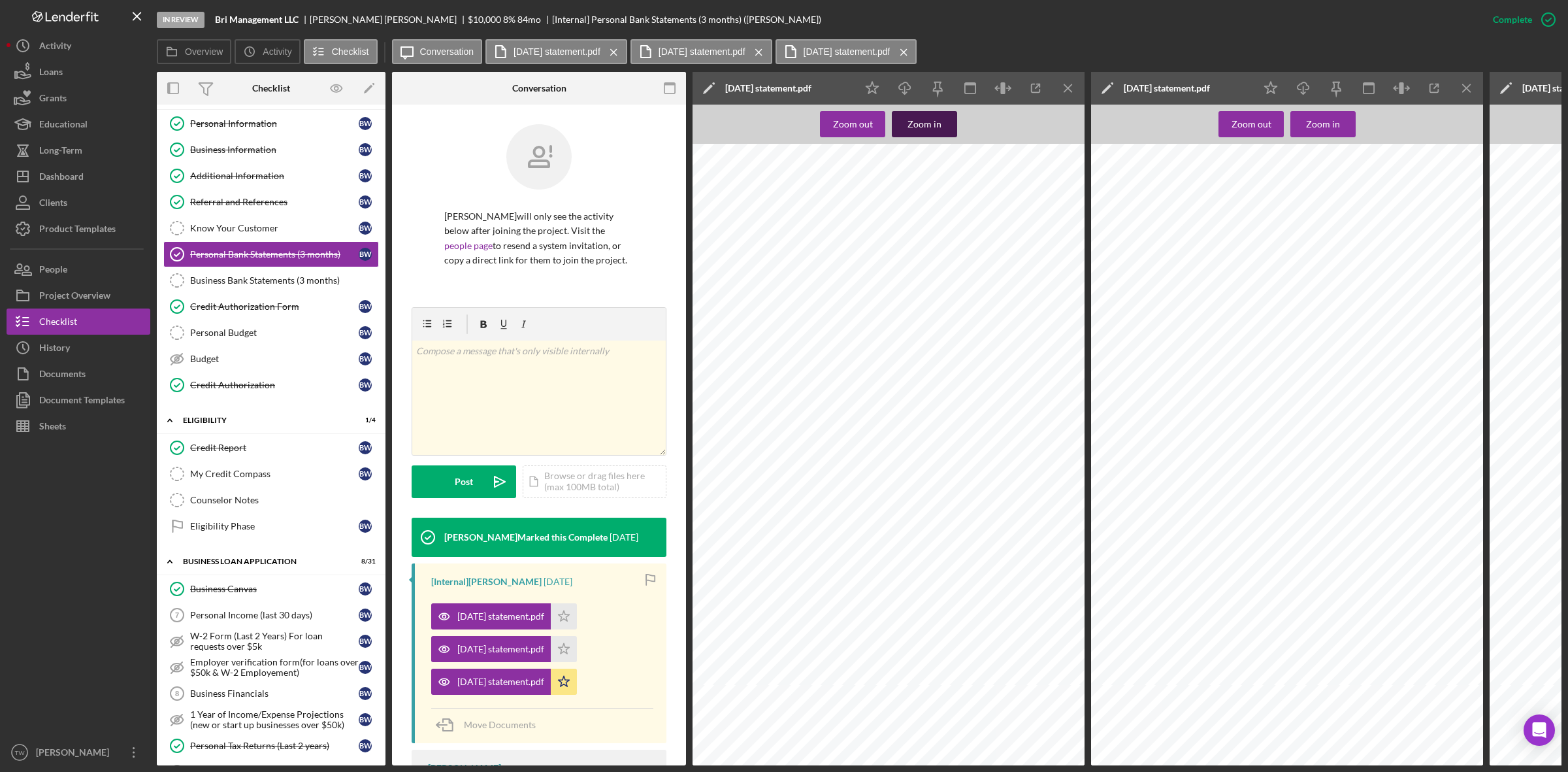
click at [933, 116] on div "Zoom in" at bounding box center [924, 123] width 34 height 26
click at [809, 255] on span "BRI MANAGEMENT LLC" at bounding box center [791, 258] width 92 height 8
copy span "MANAGEMENT"
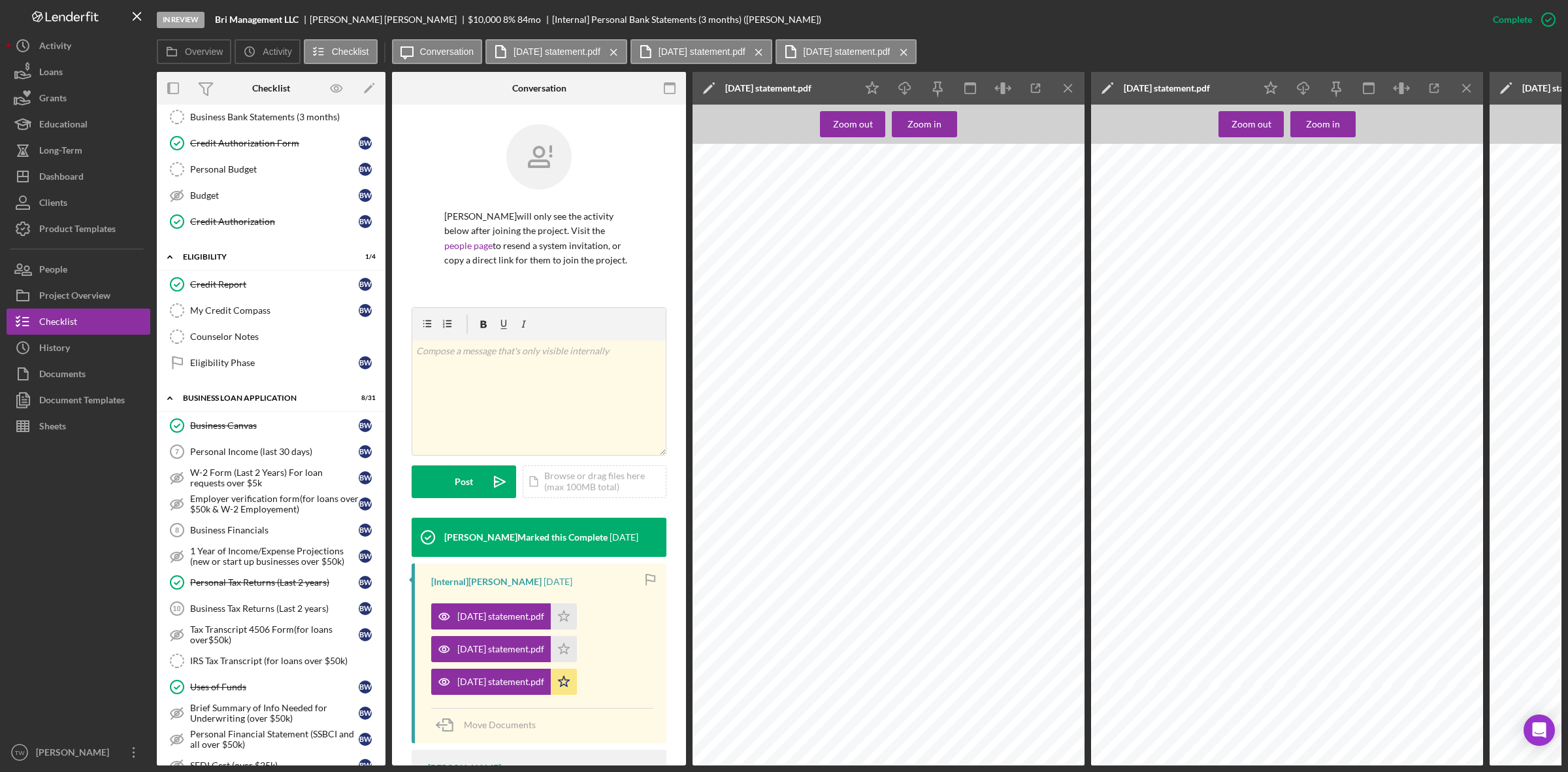
scroll to position [82, 0]
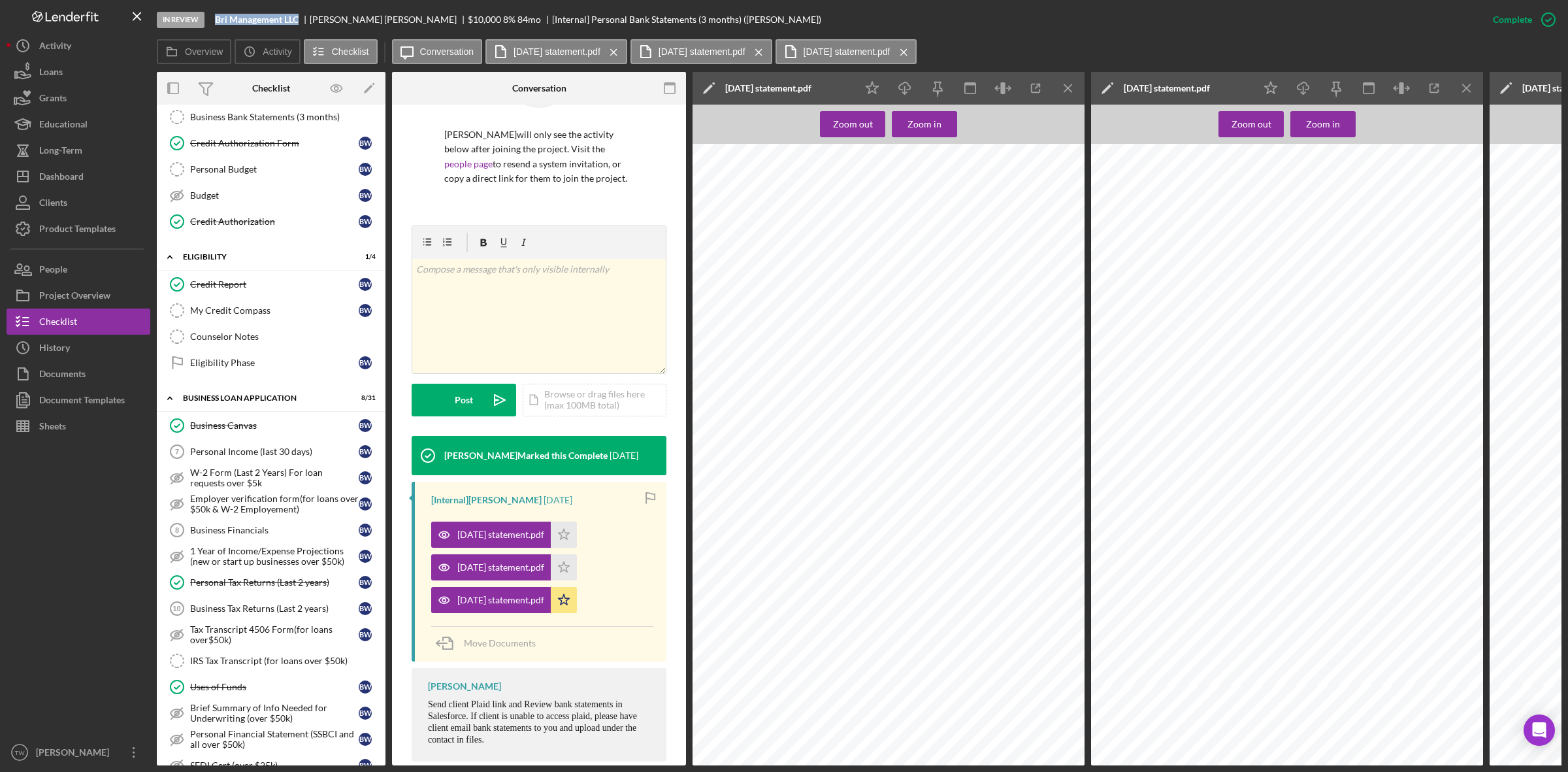
drag, startPoint x: 213, startPoint y: 21, endPoint x: 298, endPoint y: 12, distance: 85.5
click at [298, 12] on div "In Review Bri Management LLC [PERSON_NAME] $10,000 $10,000 8 % 84 mo [Internal]…" at bounding box center [818, 20] width 1323 height 39
copy b "Bri Management LLC"
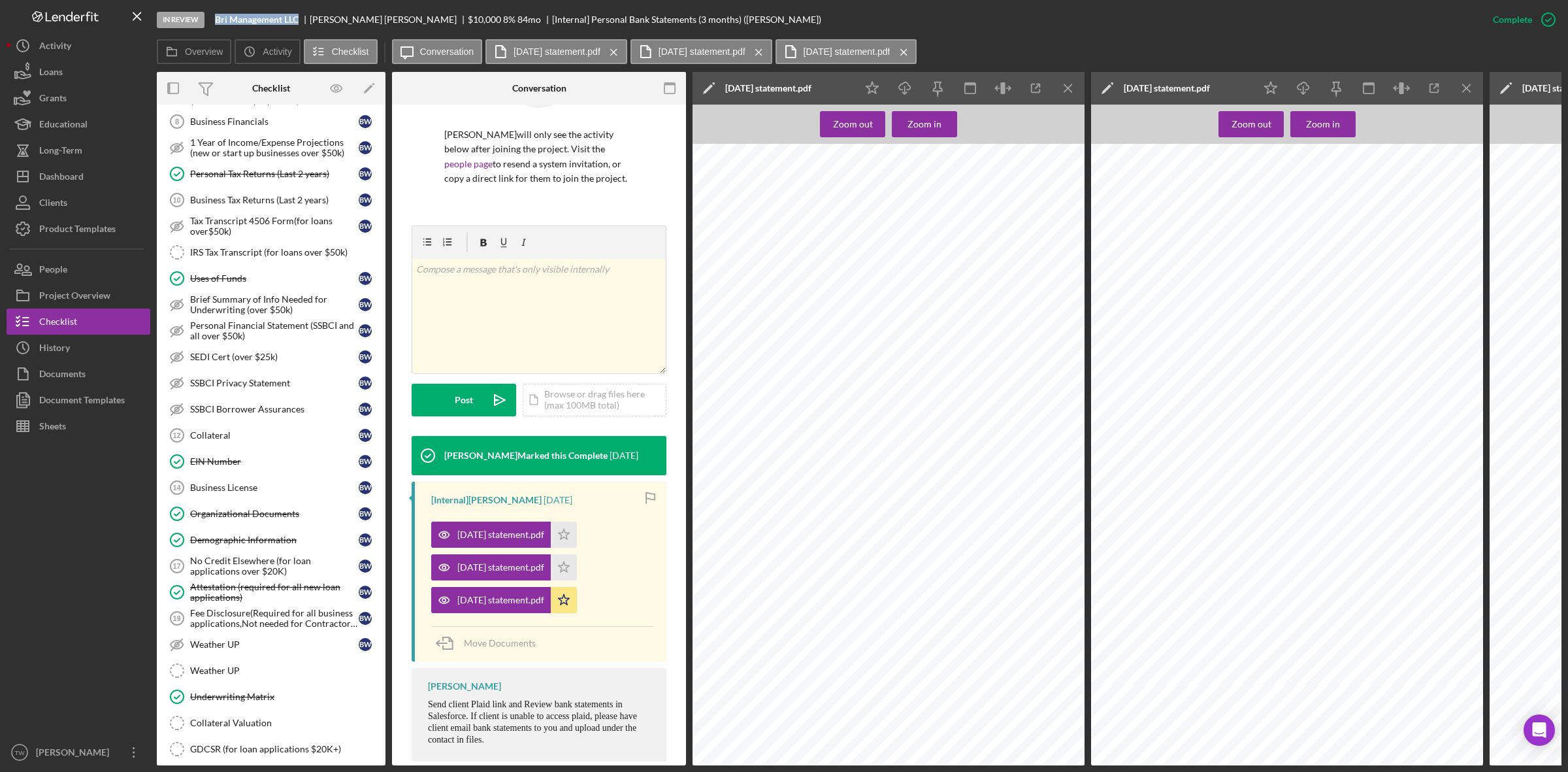
drag, startPoint x: 232, startPoint y: 524, endPoint x: 724, endPoint y: 414, distance: 504.1
click at [232, 519] on div "Organizational Documents" at bounding box center [274, 513] width 169 height 10
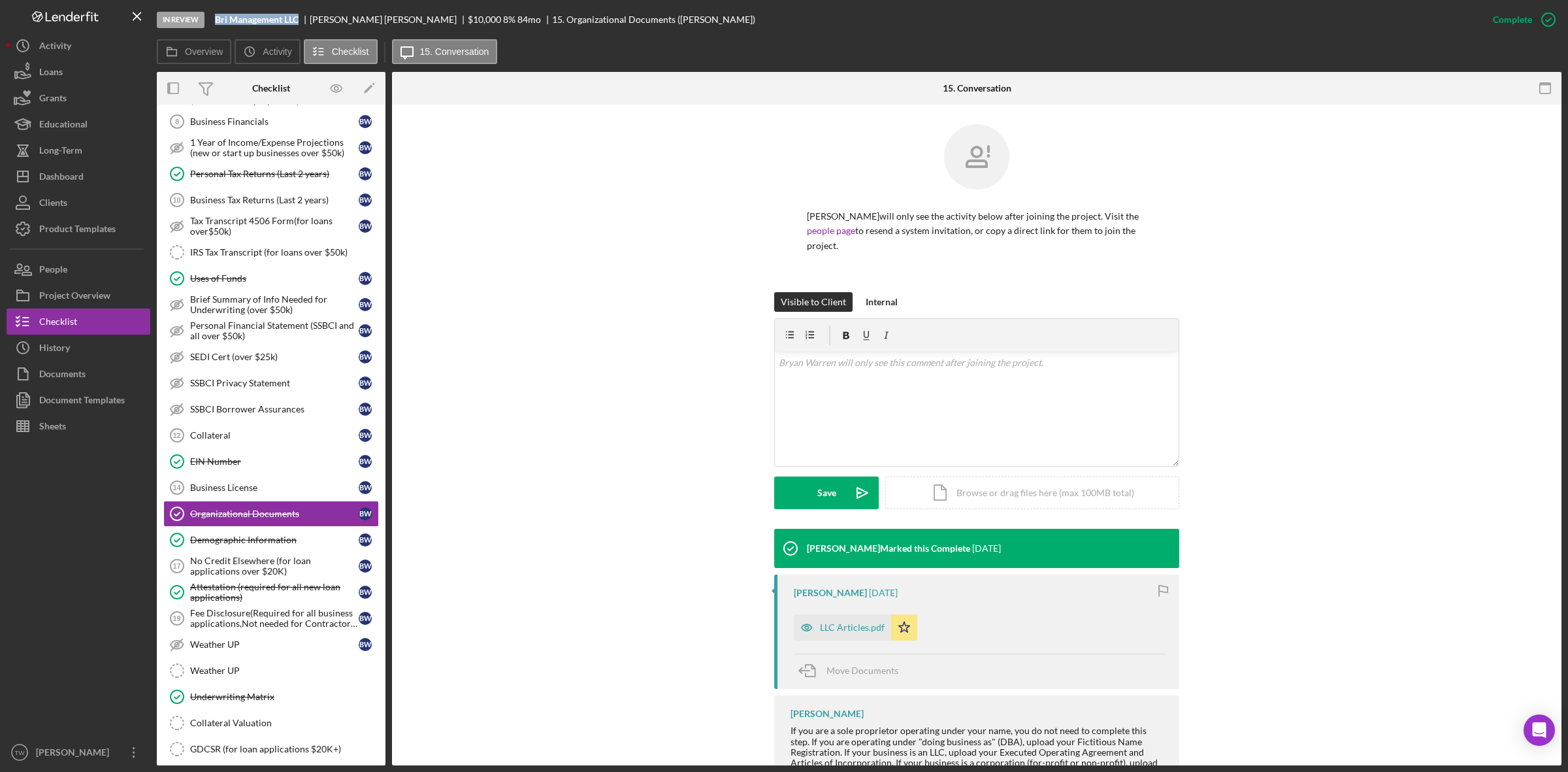
scroll to position [67, 0]
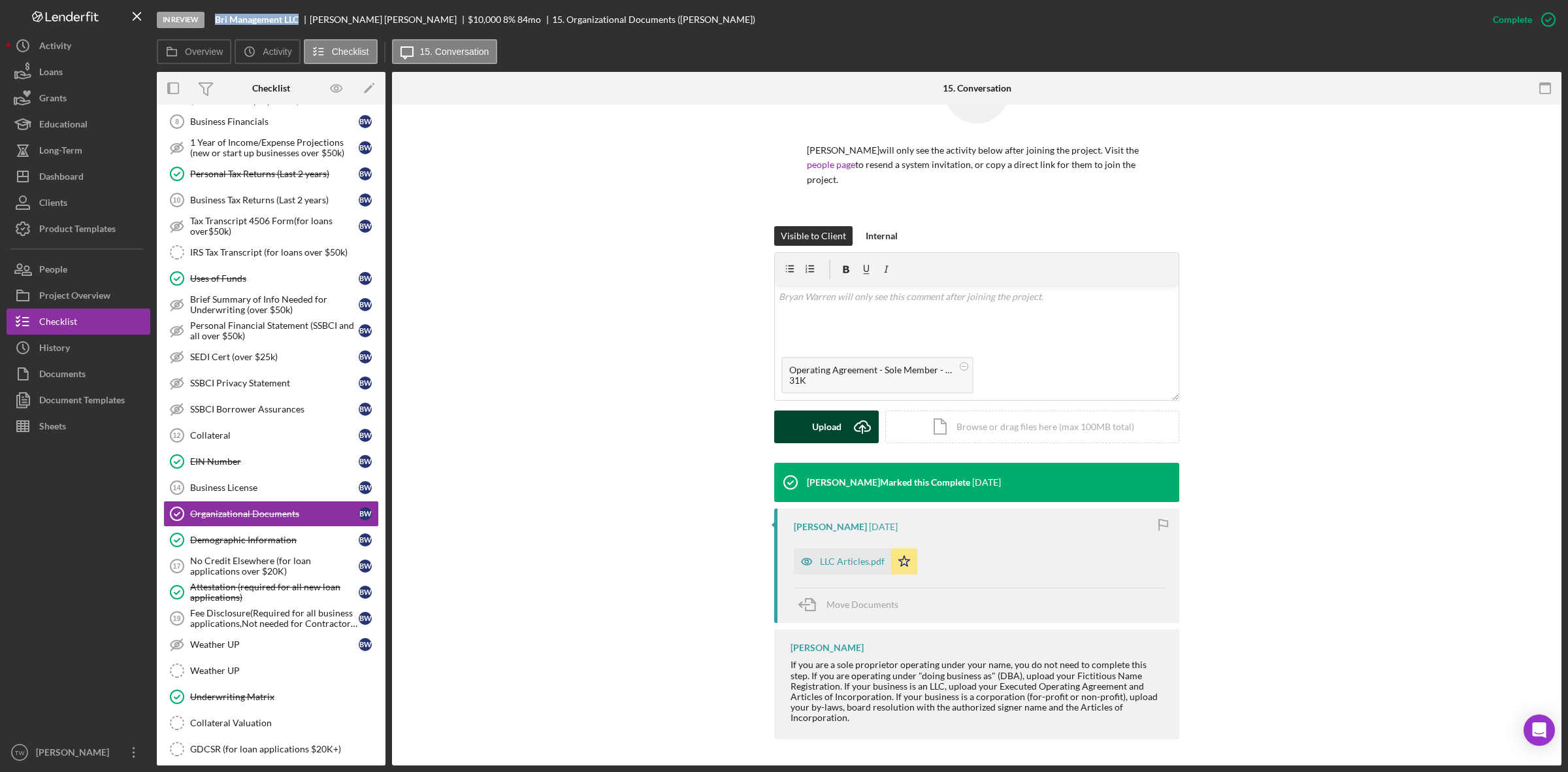
click at [817, 423] on div "Upload" at bounding box center [826, 427] width 29 height 33
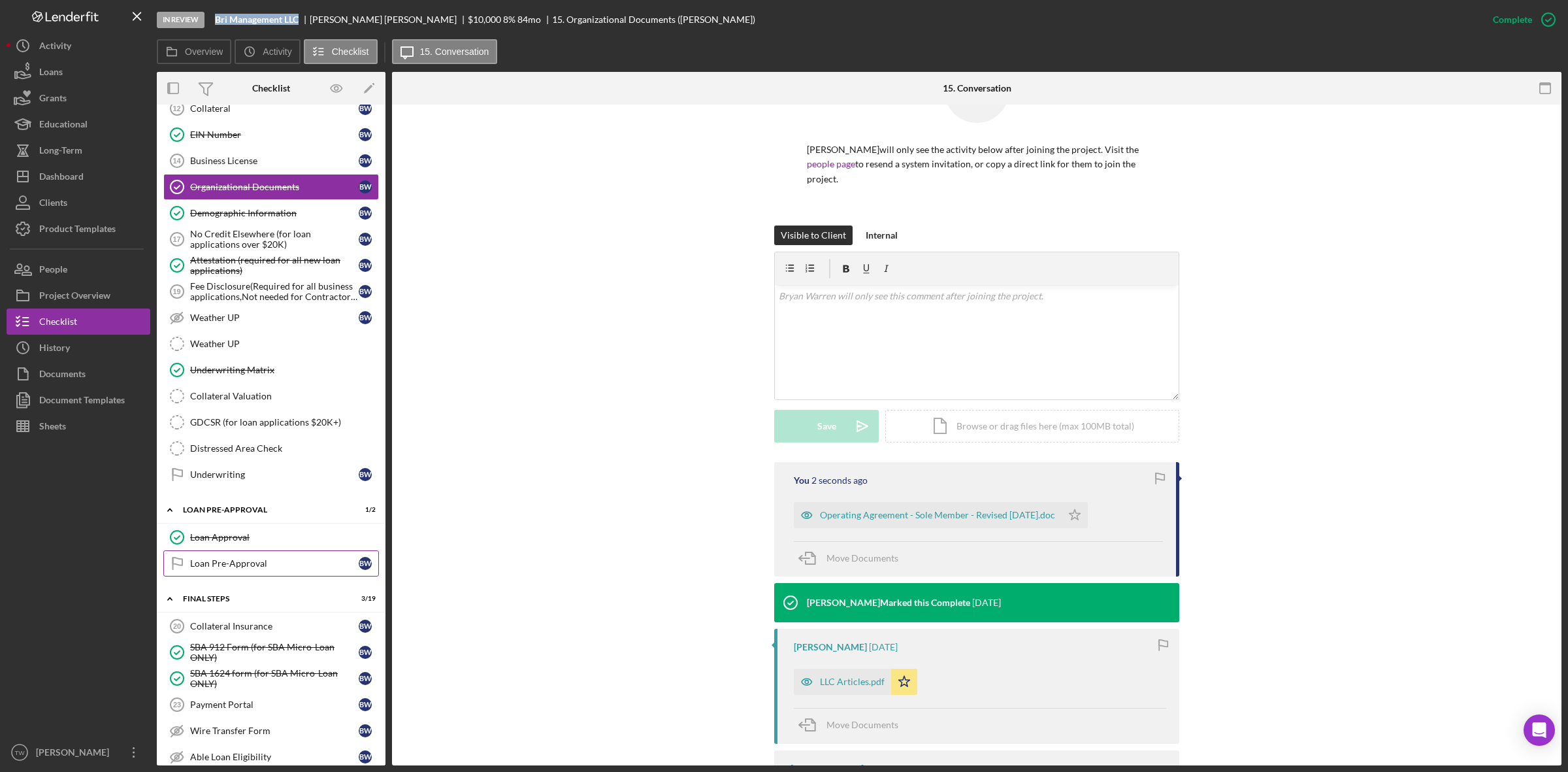
scroll to position [1253, 0]
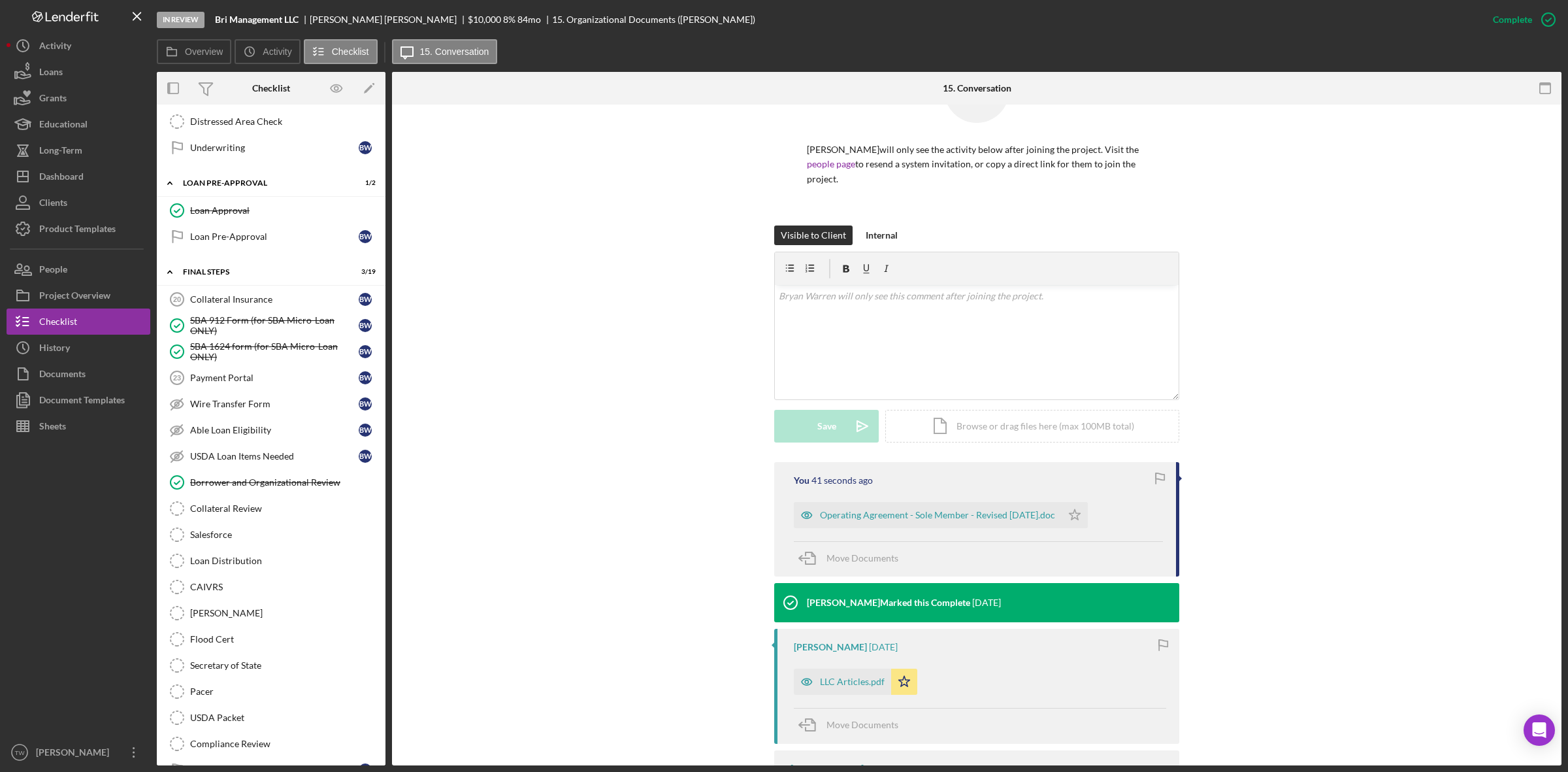
click at [512, 340] on div "Visible to Client Internal v Color teal Color pink Remove color Add row above A…" at bounding box center [977, 343] width 1131 height 236
click at [236, 566] on div "Loan Distribution" at bounding box center [284, 560] width 188 height 10
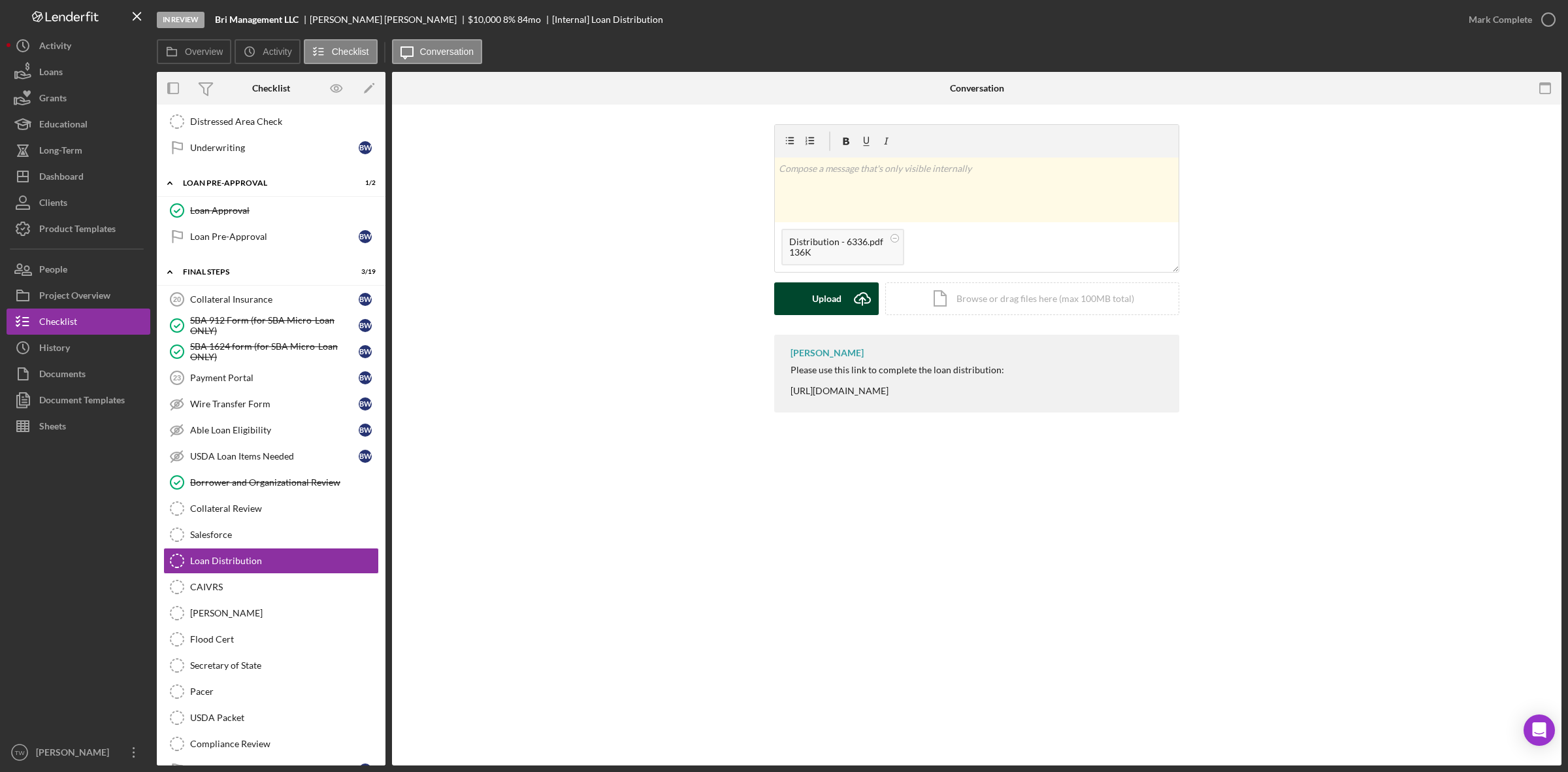
click at [844, 298] on button "Upload Icon/Upload" at bounding box center [826, 298] width 104 height 33
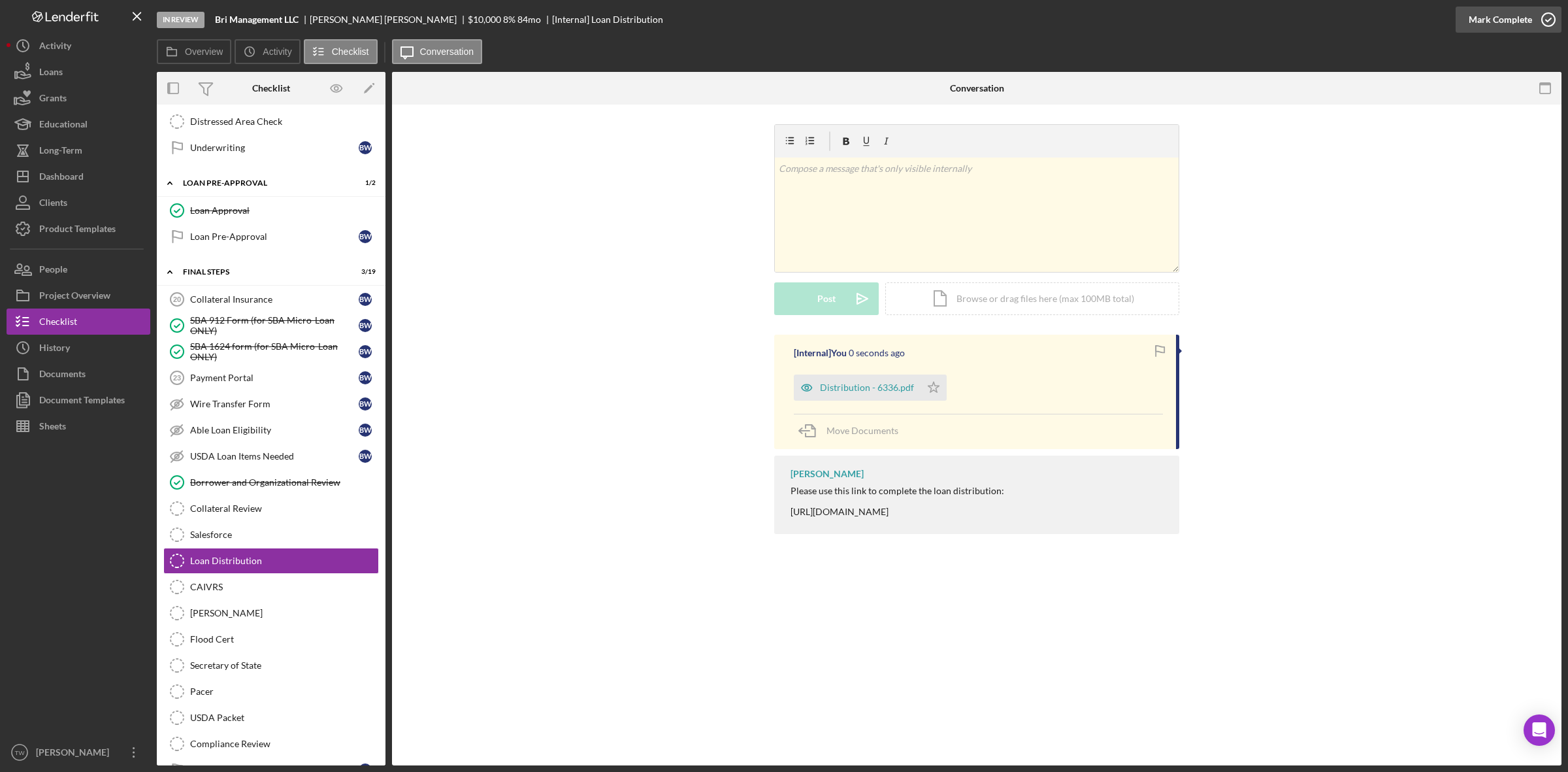
click at [1497, 17] on div "Mark Complete" at bounding box center [1500, 19] width 64 height 26
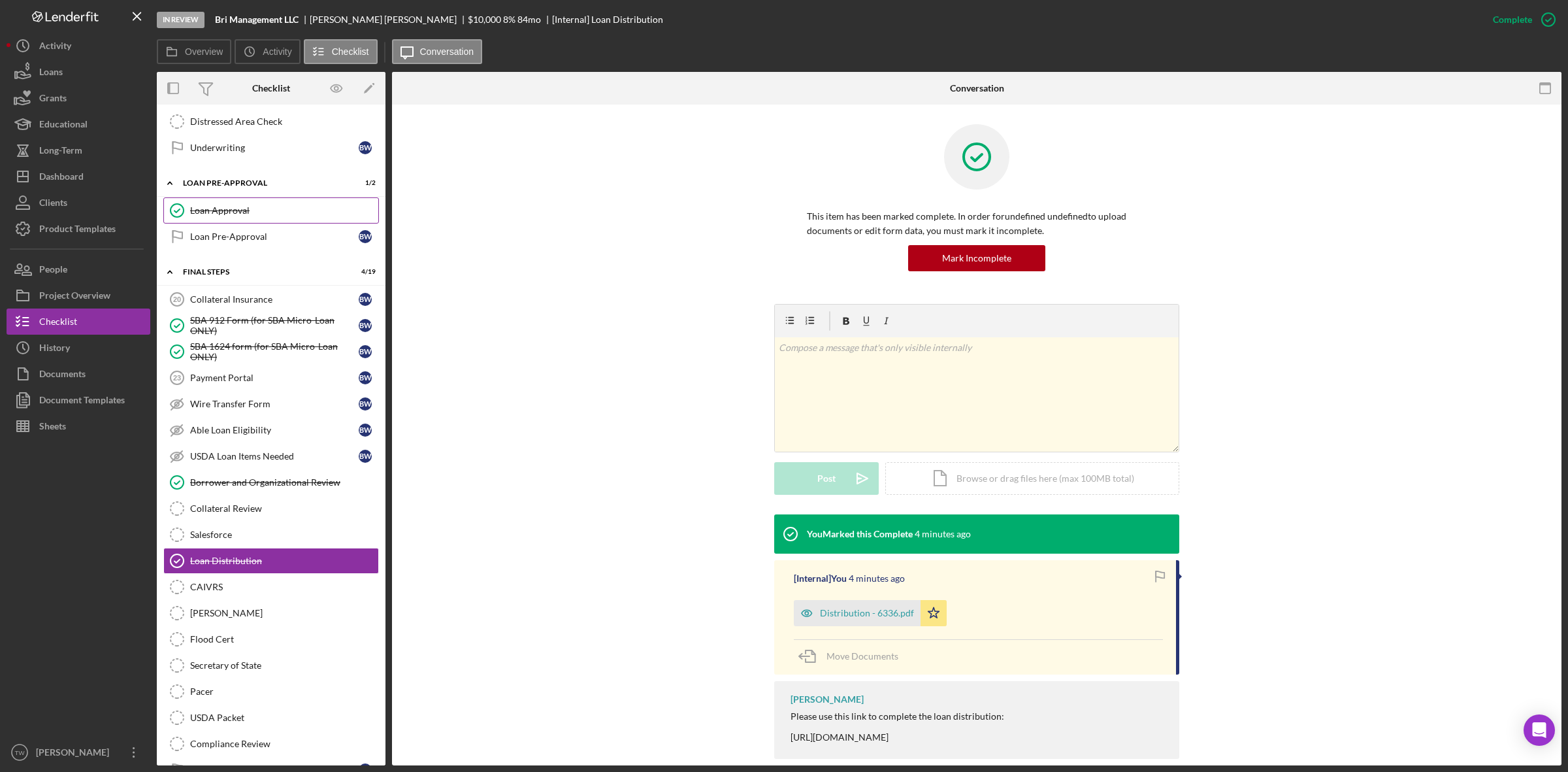
click at [255, 224] on link "Loan Approval Loan Approval" at bounding box center [271, 210] width 216 height 26
